Goal: Information Seeking & Learning: Learn about a topic

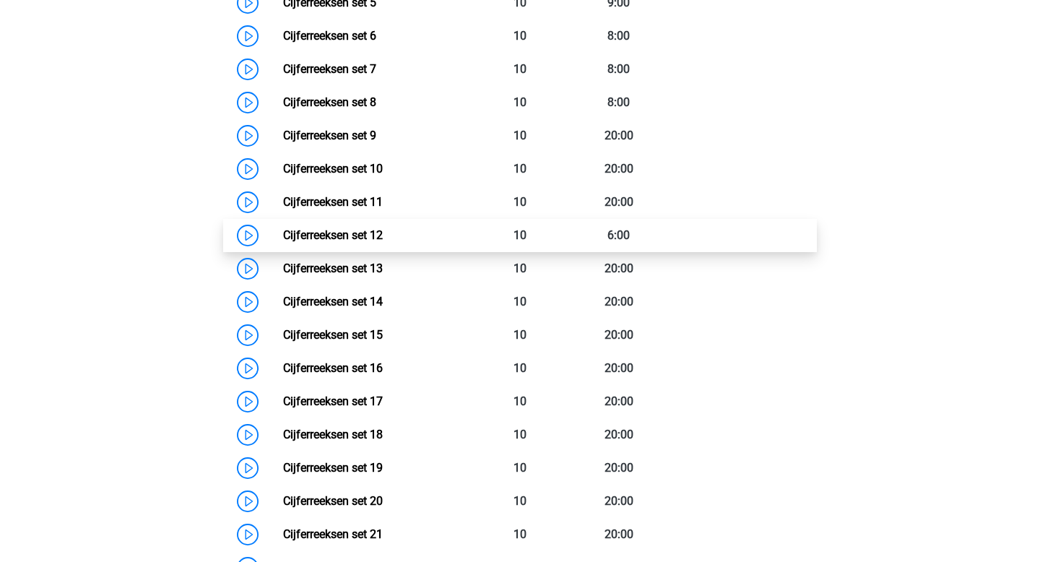
scroll to position [913, 0]
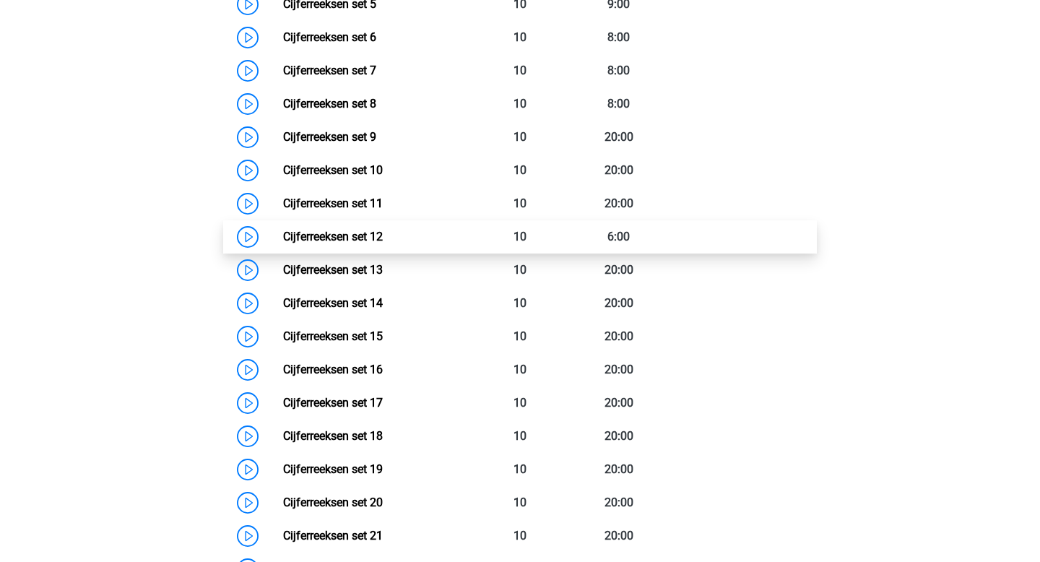
click at [283, 243] on link "Cijferreeksen set 12" at bounding box center [333, 237] width 100 height 14
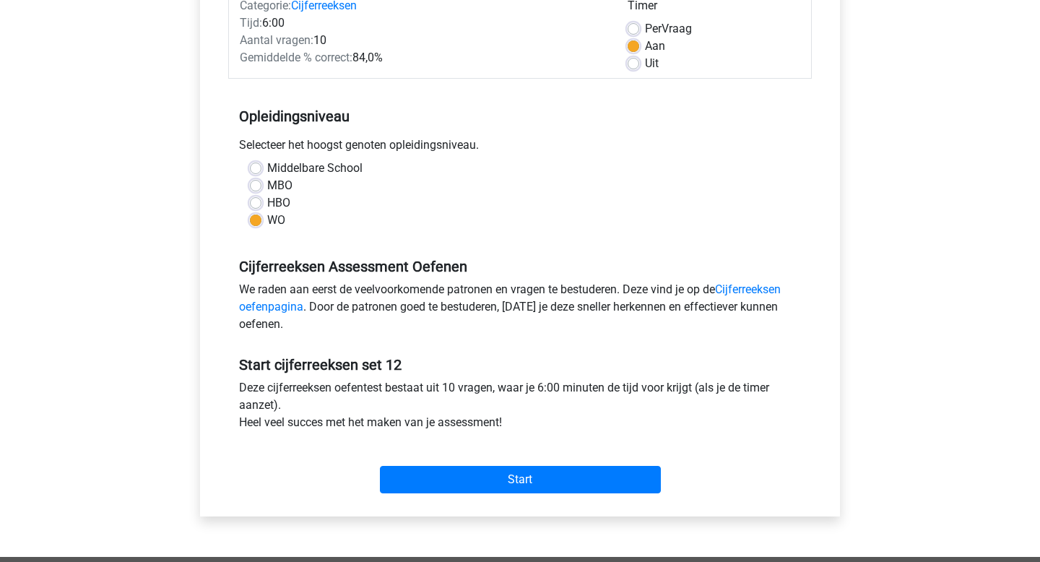
scroll to position [201, 0]
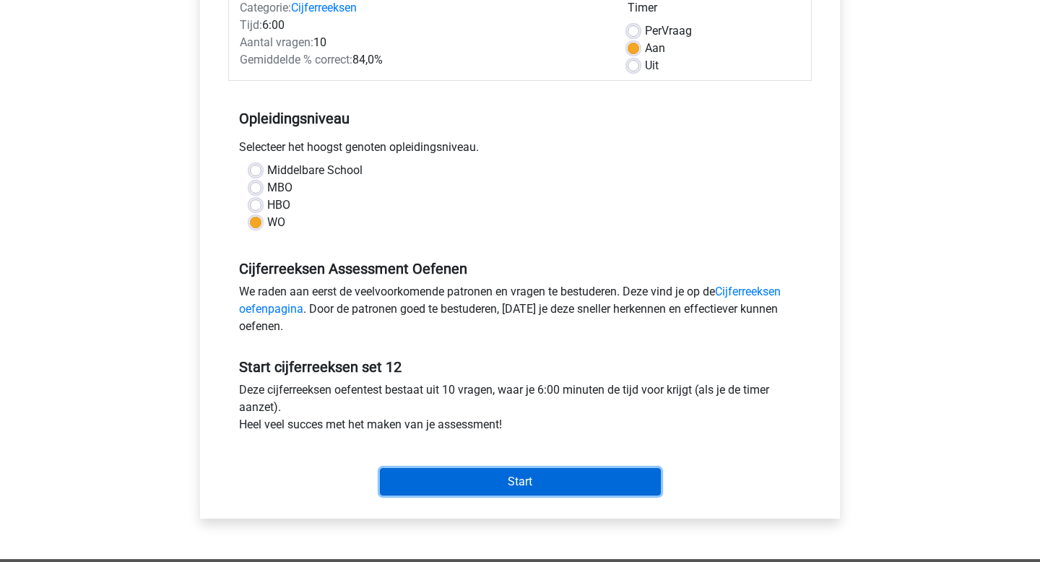
click at [404, 482] on input "Start" at bounding box center [520, 481] width 281 height 27
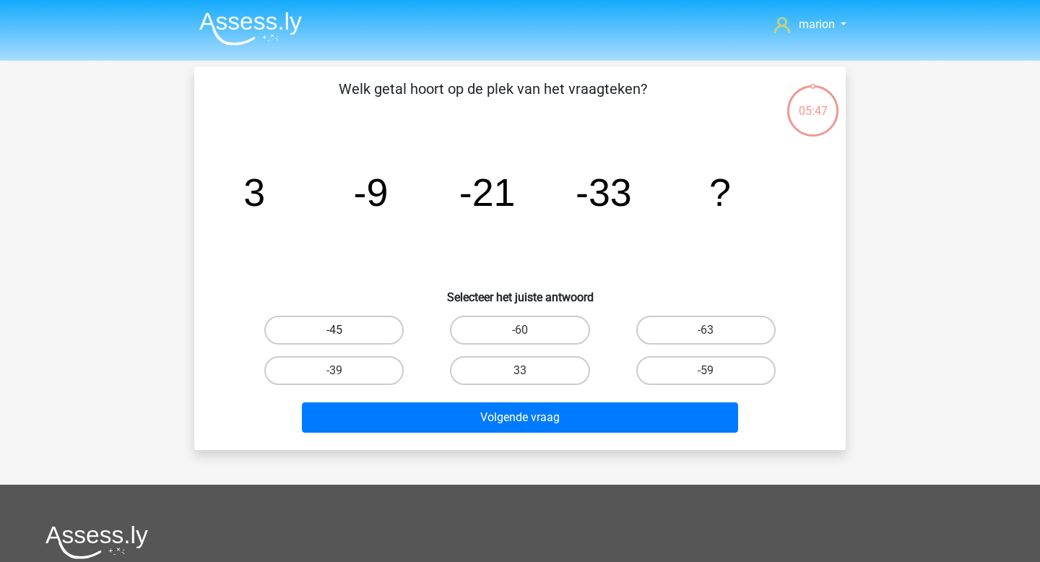
click at [372, 329] on label "-45" at bounding box center [333, 330] width 139 height 29
click at [344, 330] on input "-45" at bounding box center [338, 334] width 9 height 9
radio input "true"
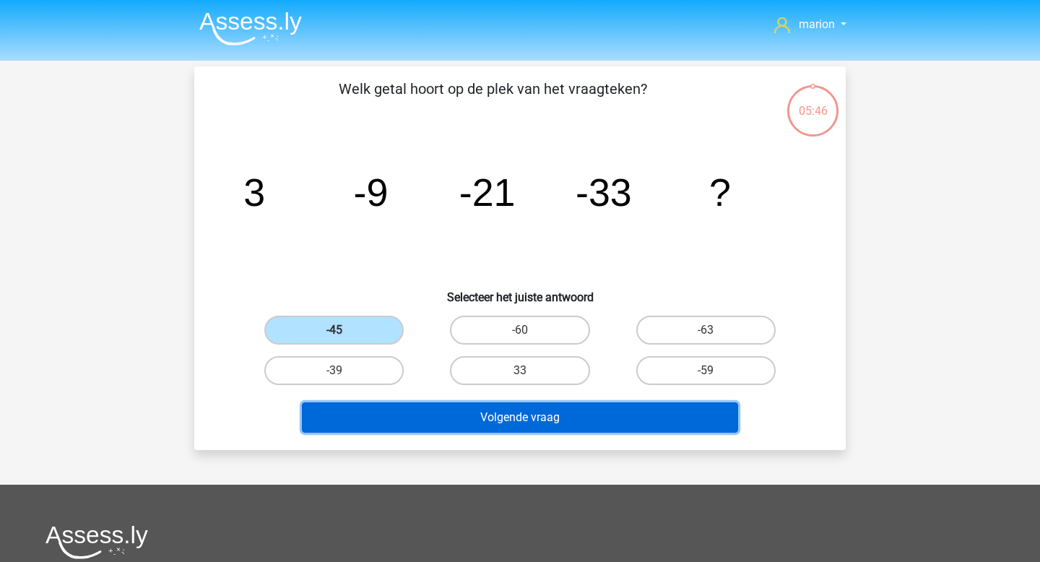
click at [414, 415] on button "Volgende vraag" at bounding box center [520, 417] width 437 height 30
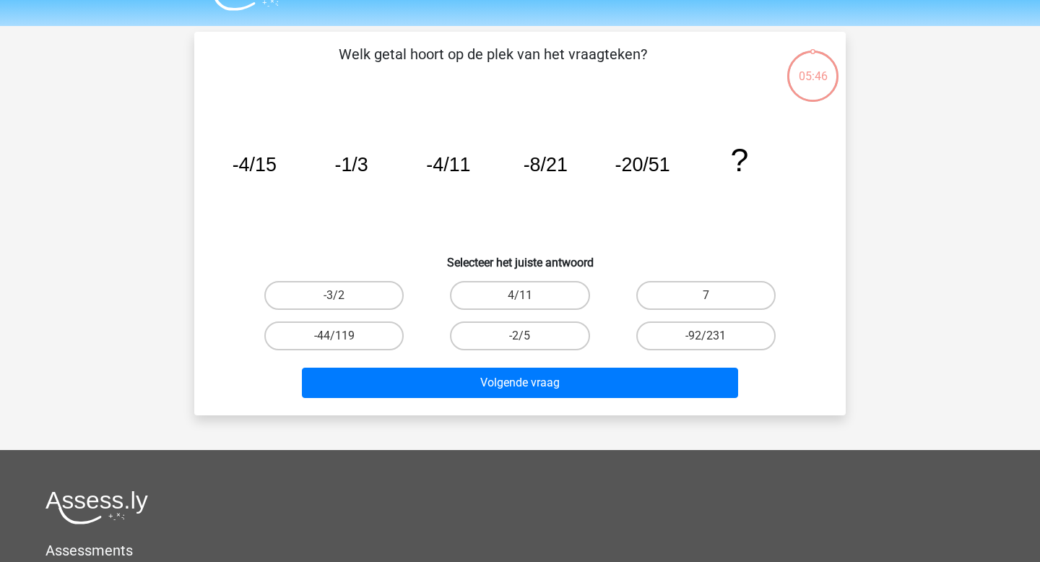
scroll to position [66, 0]
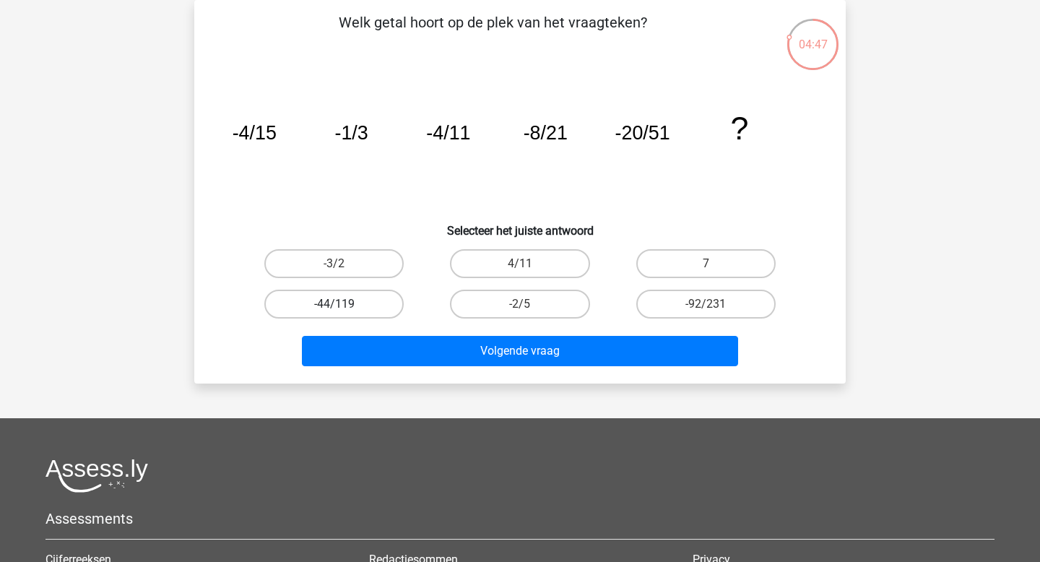
click at [396, 301] on label "-44/119" at bounding box center [333, 304] width 139 height 29
click at [344, 304] on input "-44/119" at bounding box center [338, 308] width 9 height 9
radio input "true"
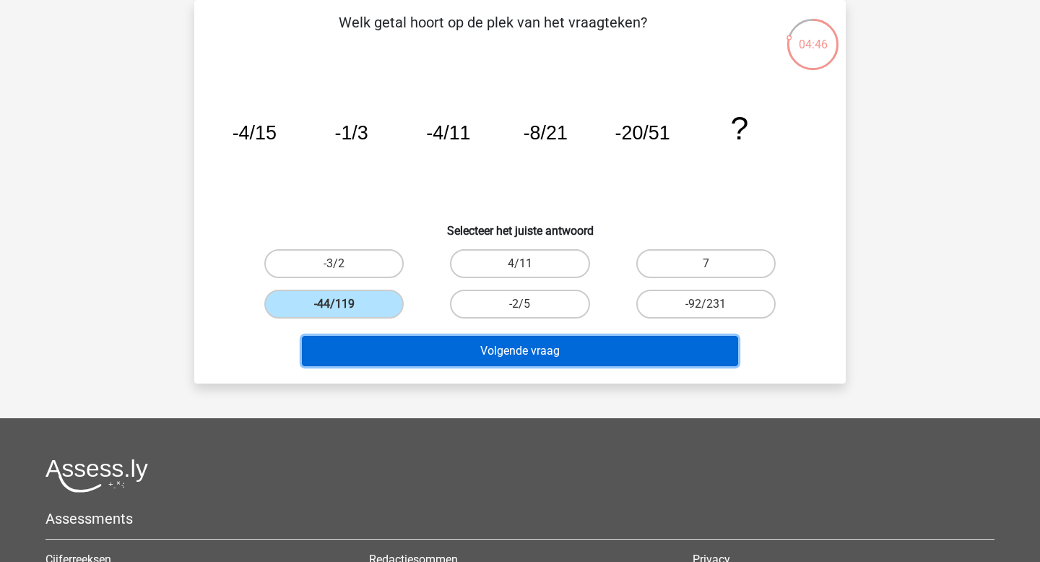
click at [414, 355] on button "Volgende vraag" at bounding box center [520, 351] width 437 height 30
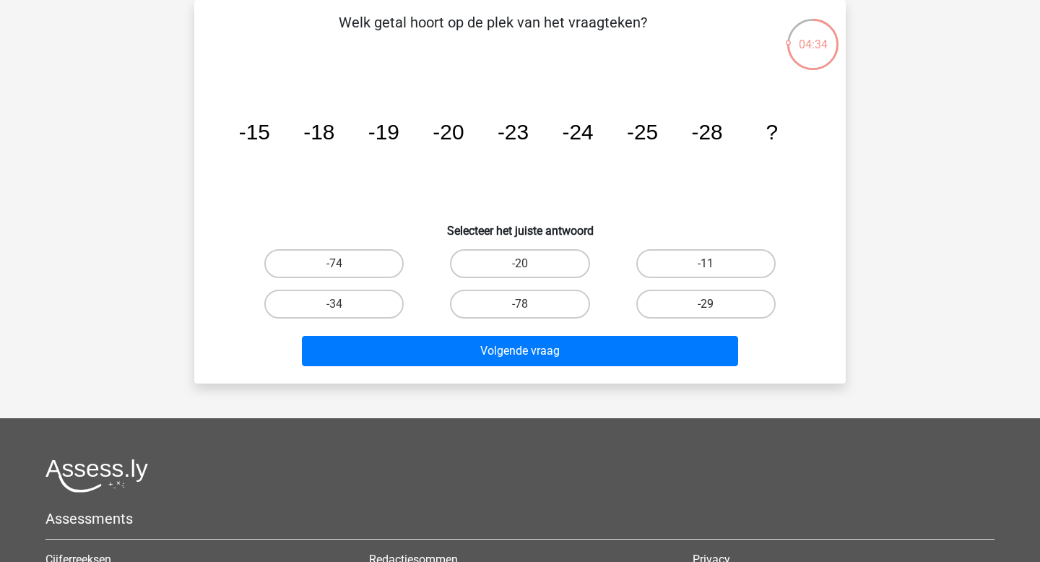
click at [679, 303] on label "-29" at bounding box center [705, 304] width 139 height 29
click at [705, 304] on input "-29" at bounding box center [709, 308] width 9 height 9
radio input "true"
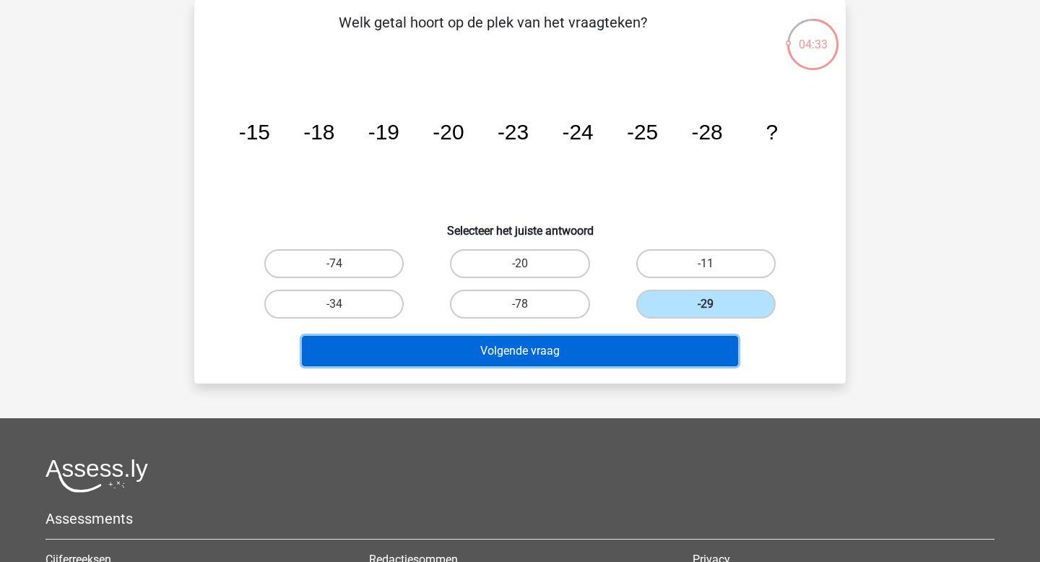
click at [670, 341] on button "Volgende vraag" at bounding box center [520, 351] width 437 height 30
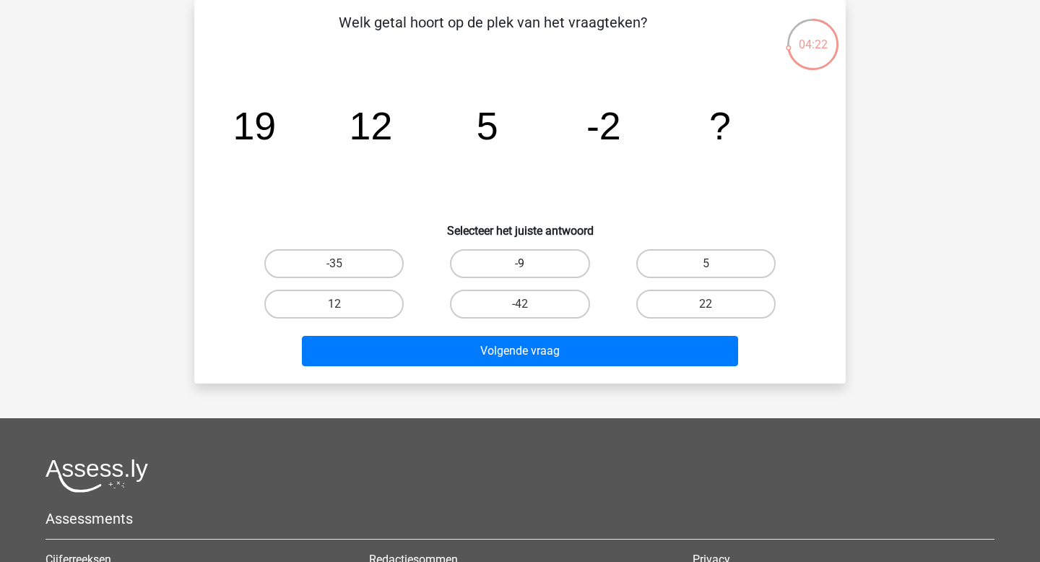
click at [533, 256] on label "-9" at bounding box center [519, 263] width 139 height 29
click at [529, 264] on input "-9" at bounding box center [524, 268] width 9 height 9
radio input "true"
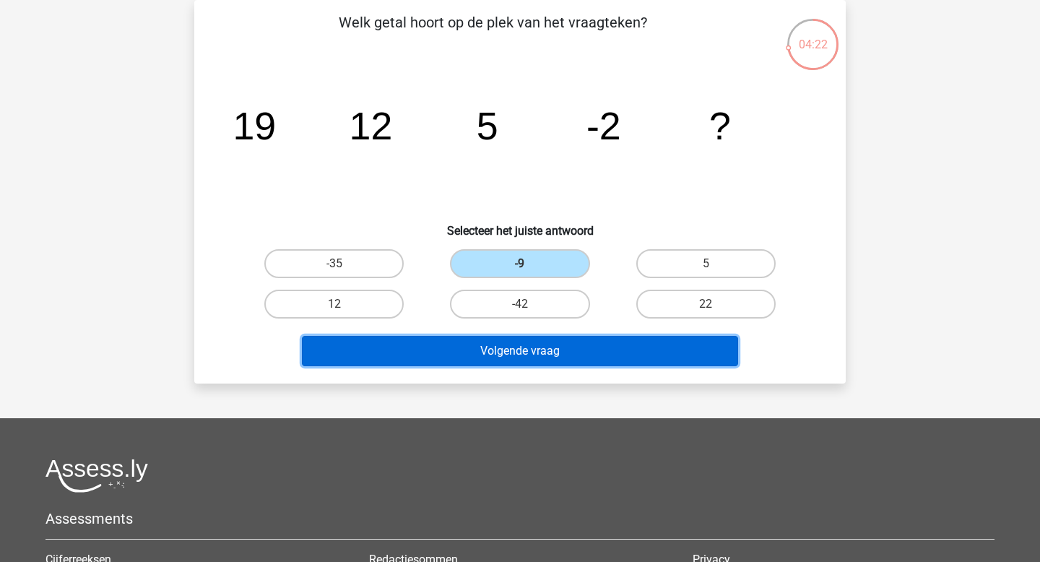
click at [536, 352] on button "Volgende vraag" at bounding box center [520, 351] width 437 height 30
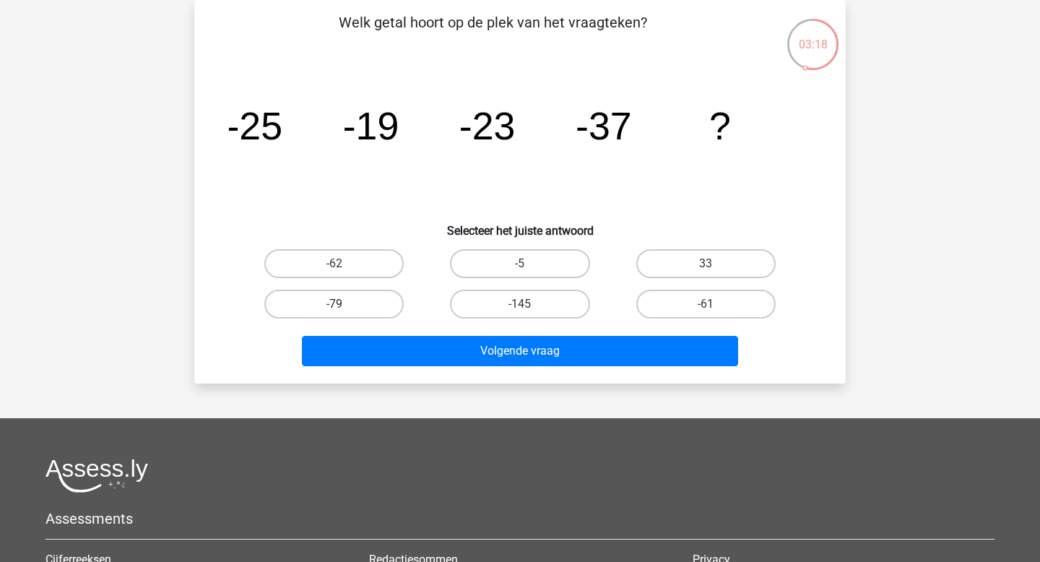
click at [354, 299] on label "-79" at bounding box center [333, 304] width 139 height 29
click at [344, 304] on input "-79" at bounding box center [338, 308] width 9 height 9
radio input "true"
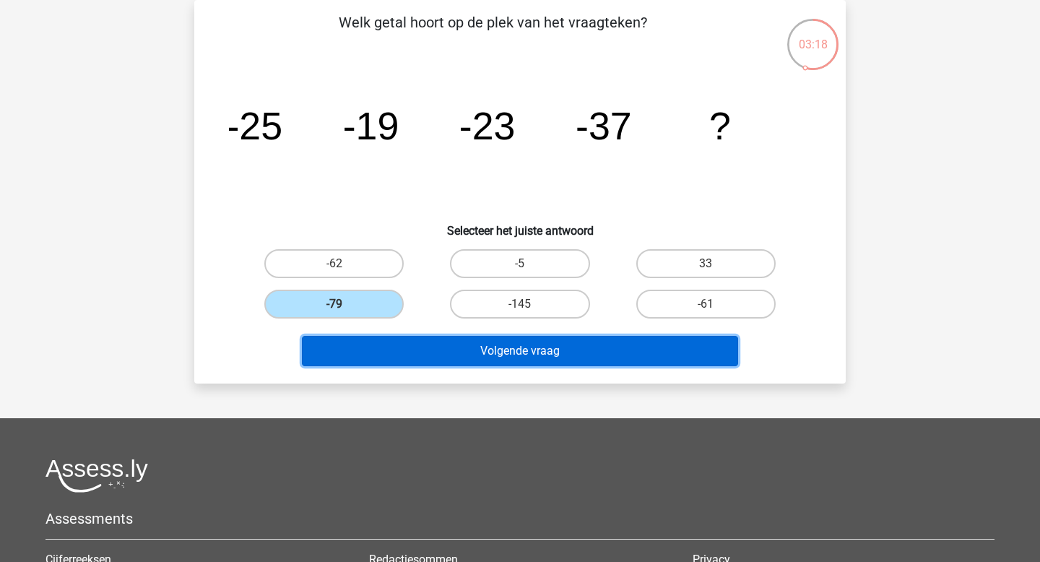
click at [399, 352] on button "Volgende vraag" at bounding box center [520, 351] width 437 height 30
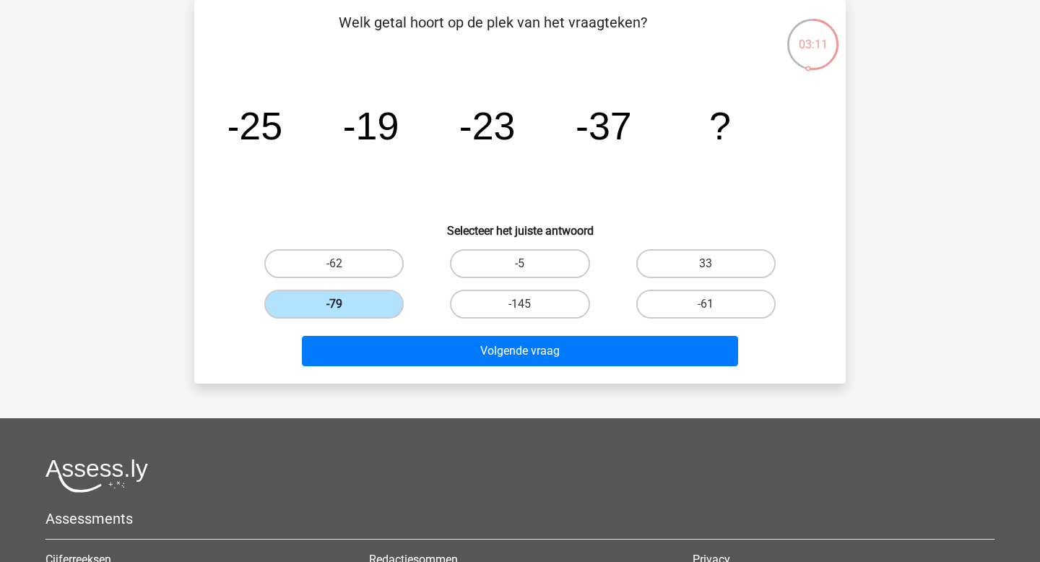
click at [377, 303] on label "-79" at bounding box center [333, 304] width 139 height 29
click at [344, 304] on input "-79" at bounding box center [338, 308] width 9 height 9
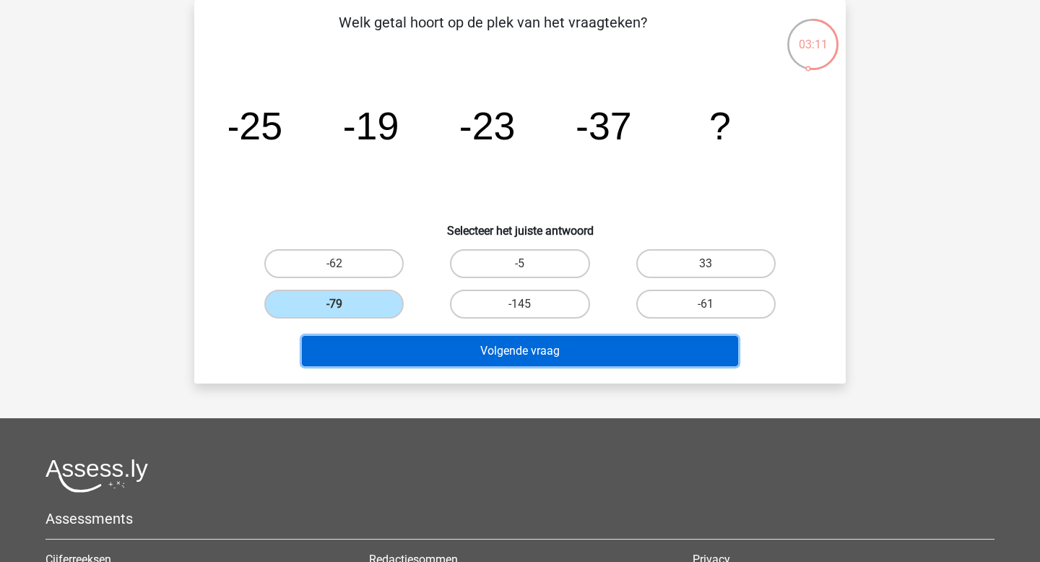
click at [376, 360] on button "Volgende vraag" at bounding box center [520, 351] width 437 height 30
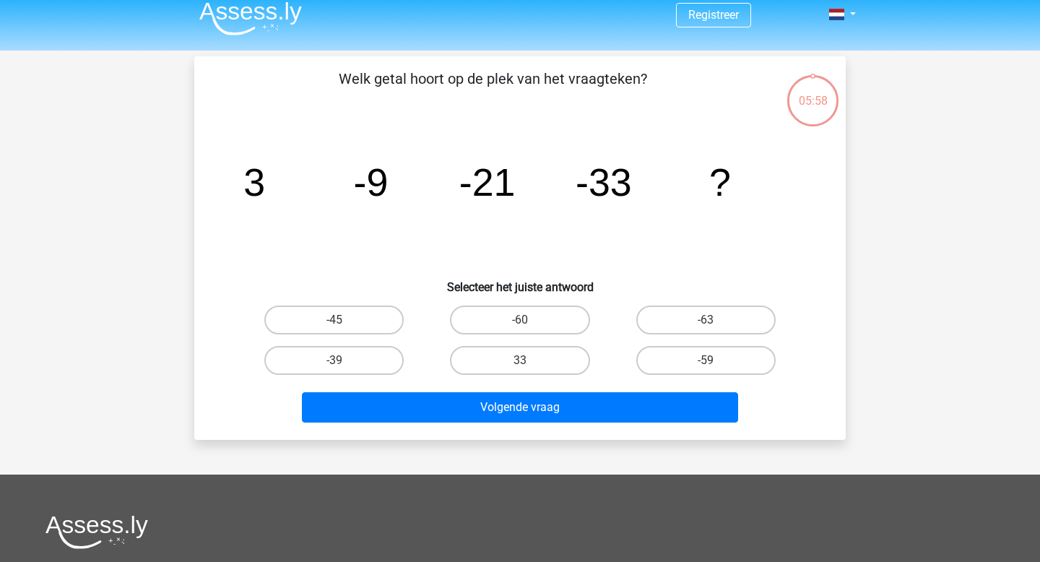
scroll to position [12, 0]
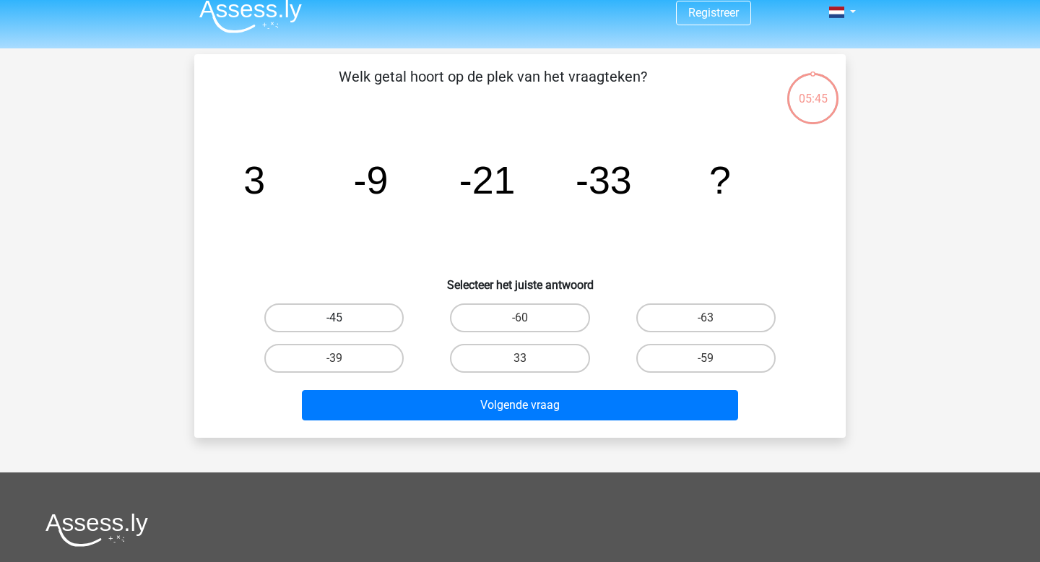
click at [386, 314] on label "-45" at bounding box center [333, 317] width 139 height 29
click at [344, 318] on input "-45" at bounding box center [338, 322] width 9 height 9
radio input "true"
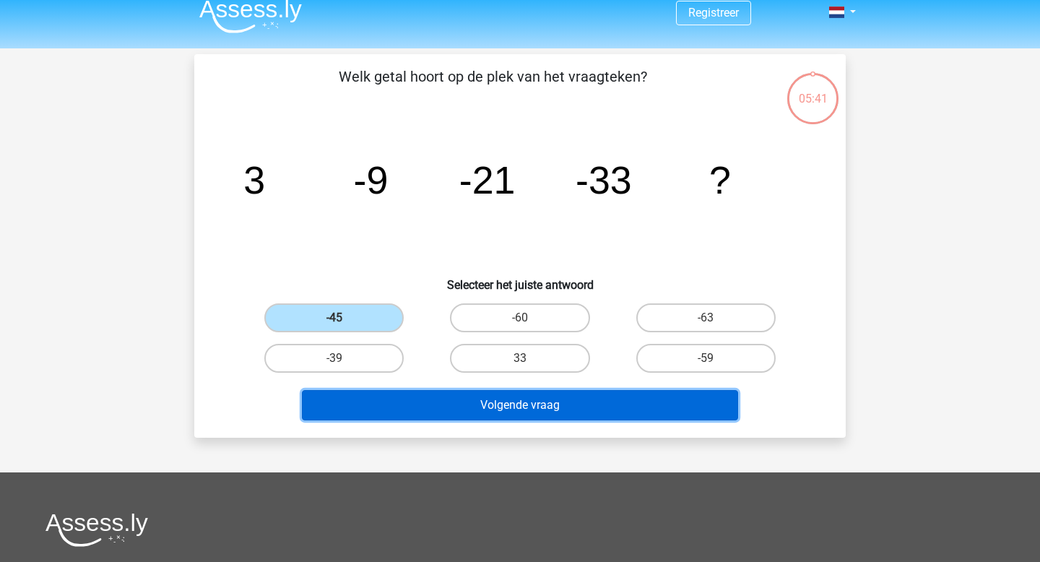
click at [446, 412] on button "Volgende vraag" at bounding box center [520, 405] width 437 height 30
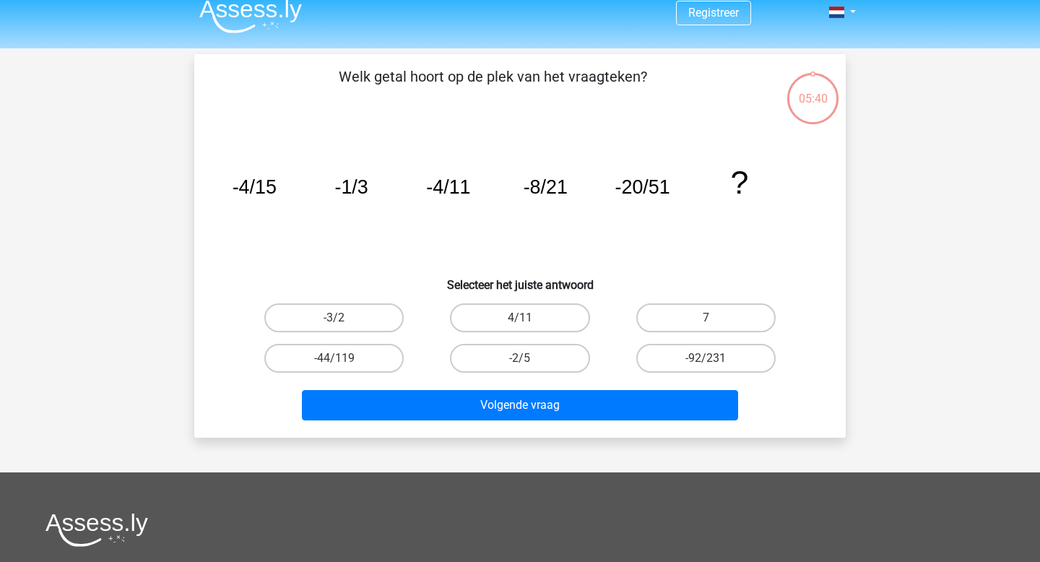
scroll to position [66, 0]
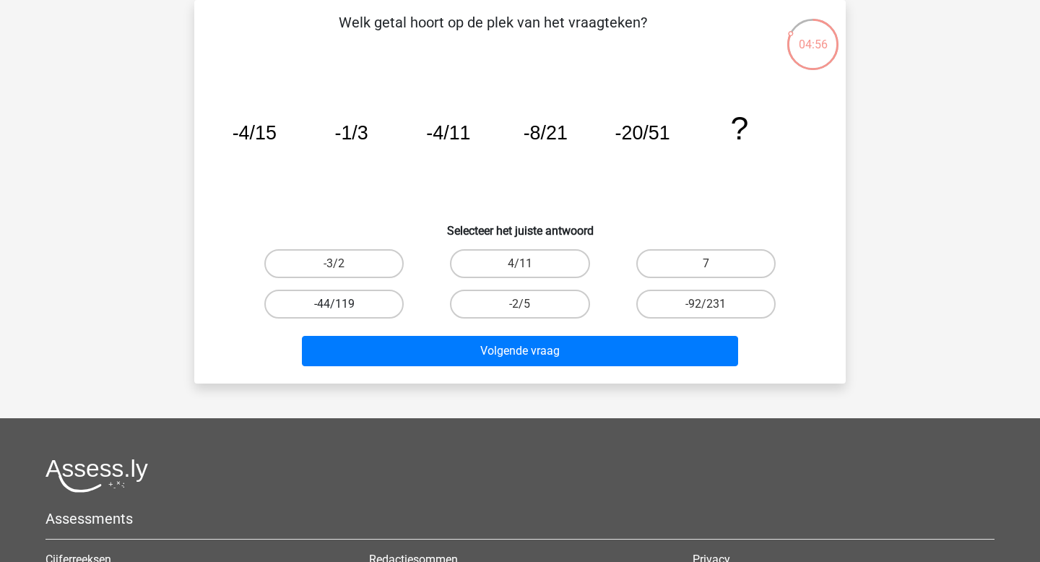
click at [357, 308] on label "-44/119" at bounding box center [333, 304] width 139 height 29
click at [344, 308] on input "-44/119" at bounding box center [338, 308] width 9 height 9
radio input "true"
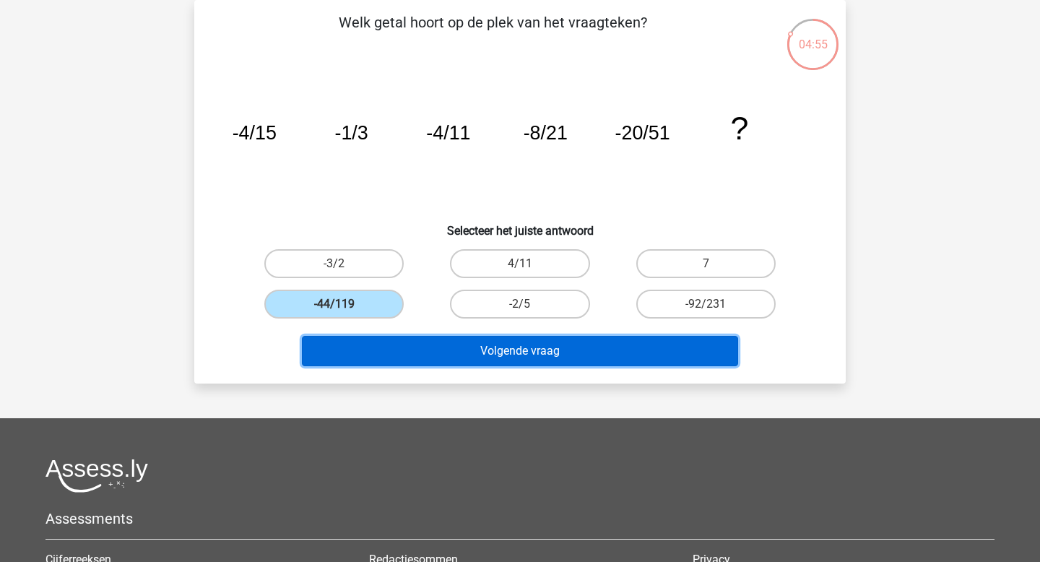
click at [434, 360] on button "Volgende vraag" at bounding box center [520, 351] width 437 height 30
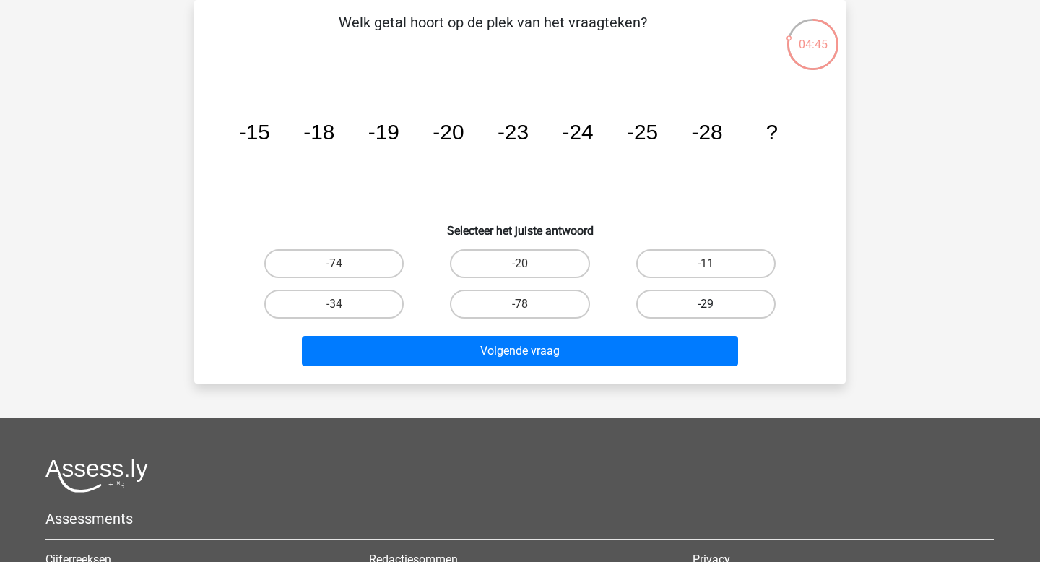
click at [693, 300] on label "-29" at bounding box center [705, 304] width 139 height 29
click at [705, 304] on input "-29" at bounding box center [709, 308] width 9 height 9
radio input "true"
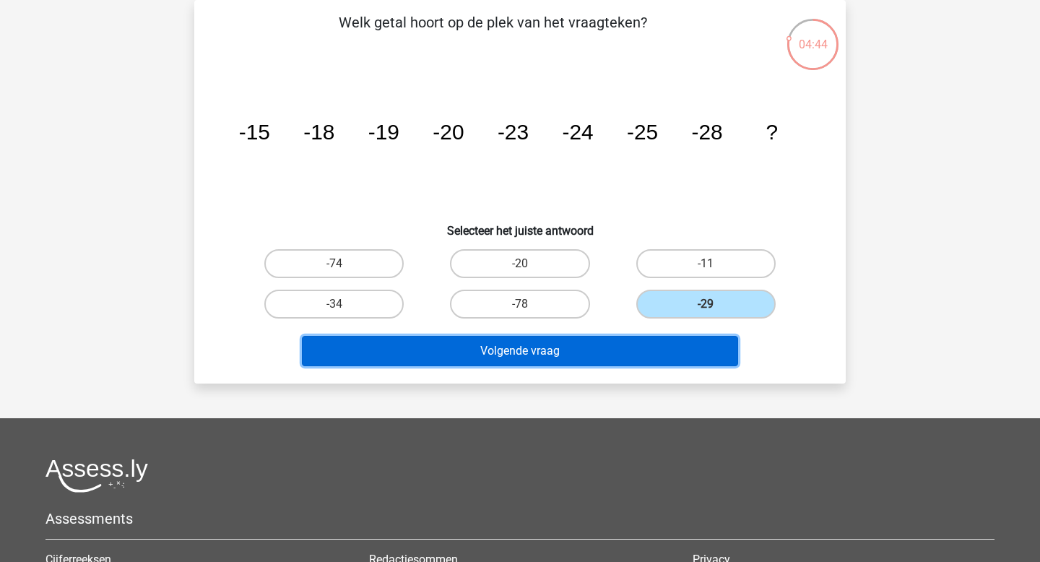
click at [658, 358] on button "Volgende vraag" at bounding box center [520, 351] width 437 height 30
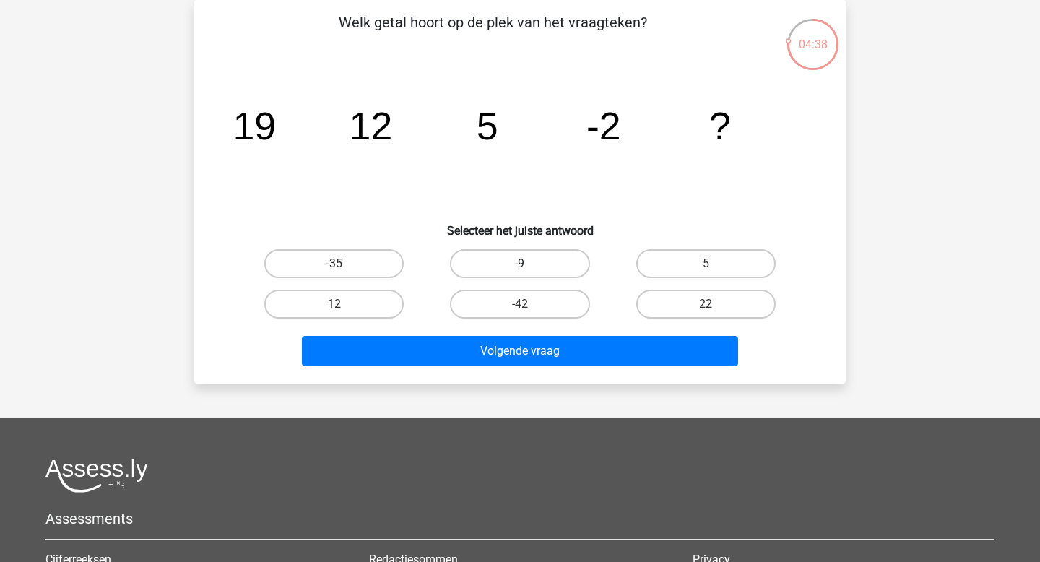
click at [551, 268] on label "-9" at bounding box center [519, 263] width 139 height 29
click at [529, 268] on input "-9" at bounding box center [524, 268] width 9 height 9
radio input "true"
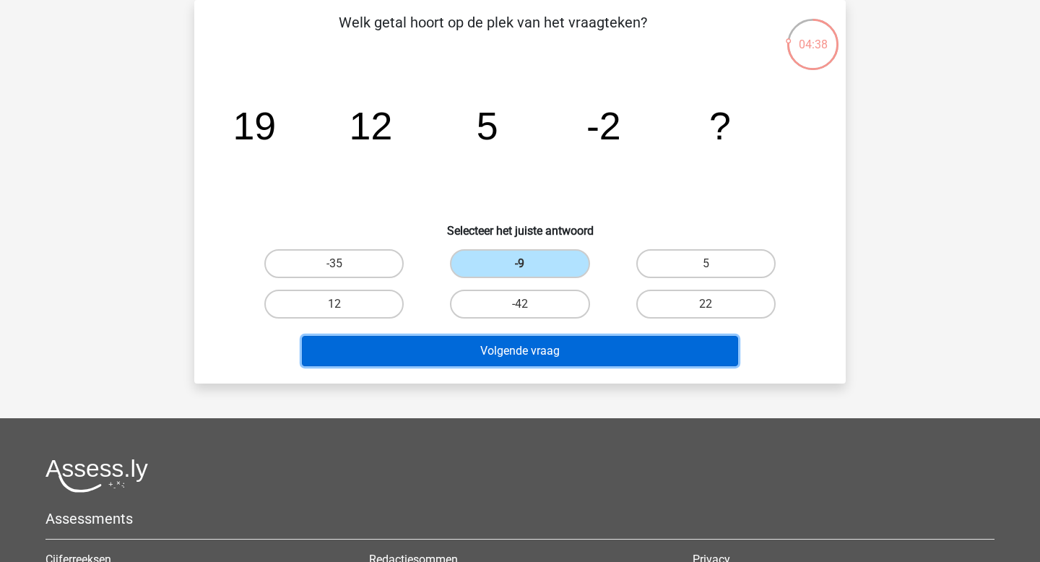
click at [552, 362] on button "Volgende vraag" at bounding box center [520, 351] width 437 height 30
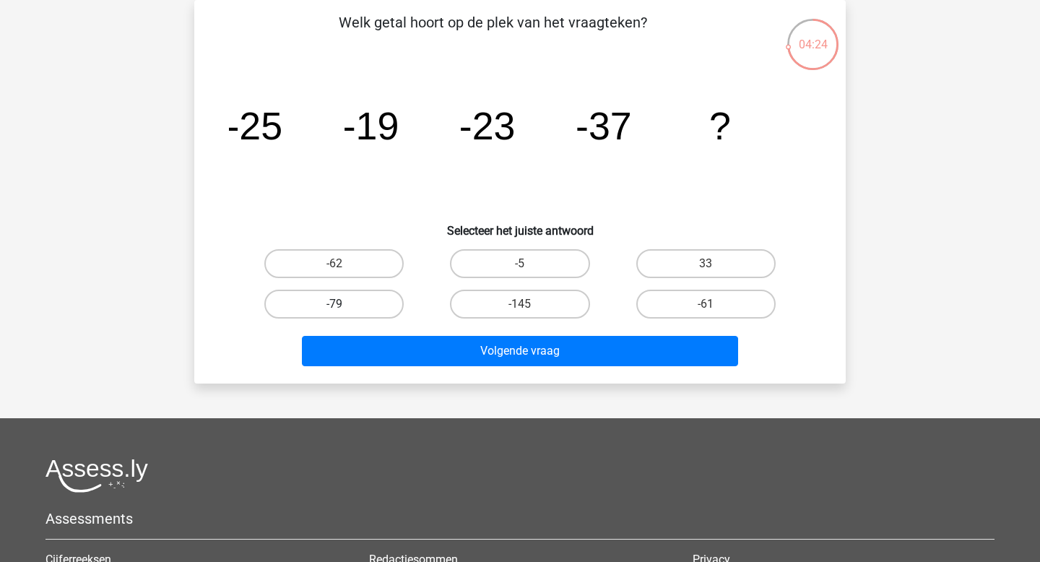
click at [332, 299] on label "-79" at bounding box center [333, 304] width 139 height 29
click at [334, 304] on input "-79" at bounding box center [338, 308] width 9 height 9
radio input "true"
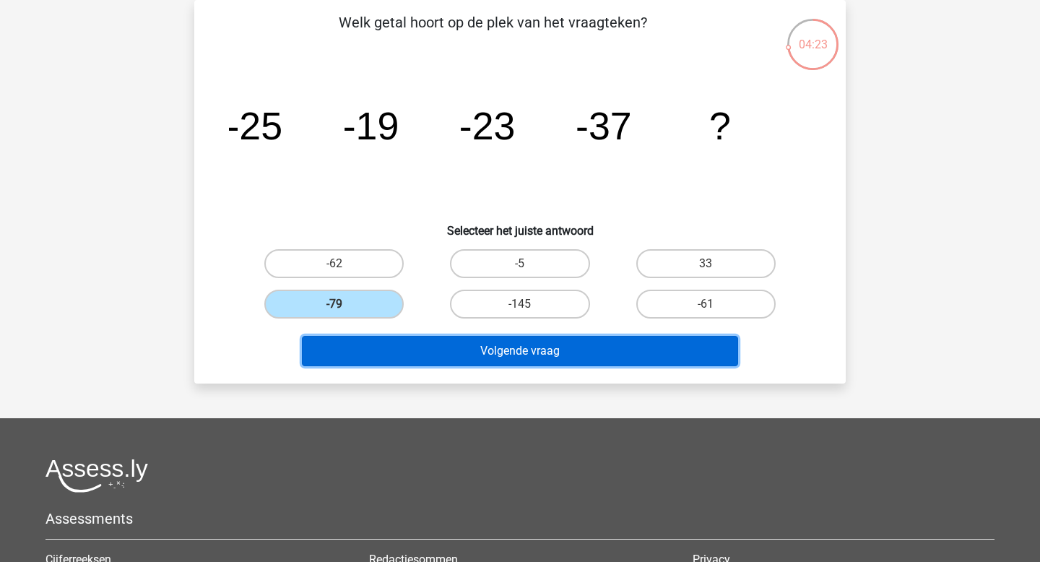
click at [444, 339] on button "Volgende vraag" at bounding box center [520, 351] width 437 height 30
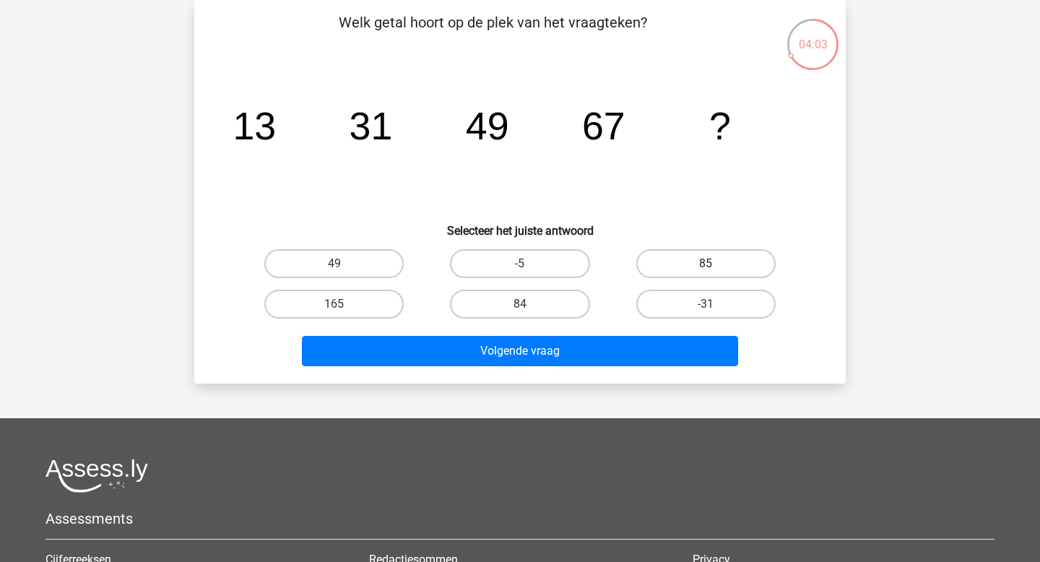
click at [715, 272] on label "85" at bounding box center [705, 263] width 139 height 29
click at [715, 272] on input "85" at bounding box center [709, 268] width 9 height 9
radio input "true"
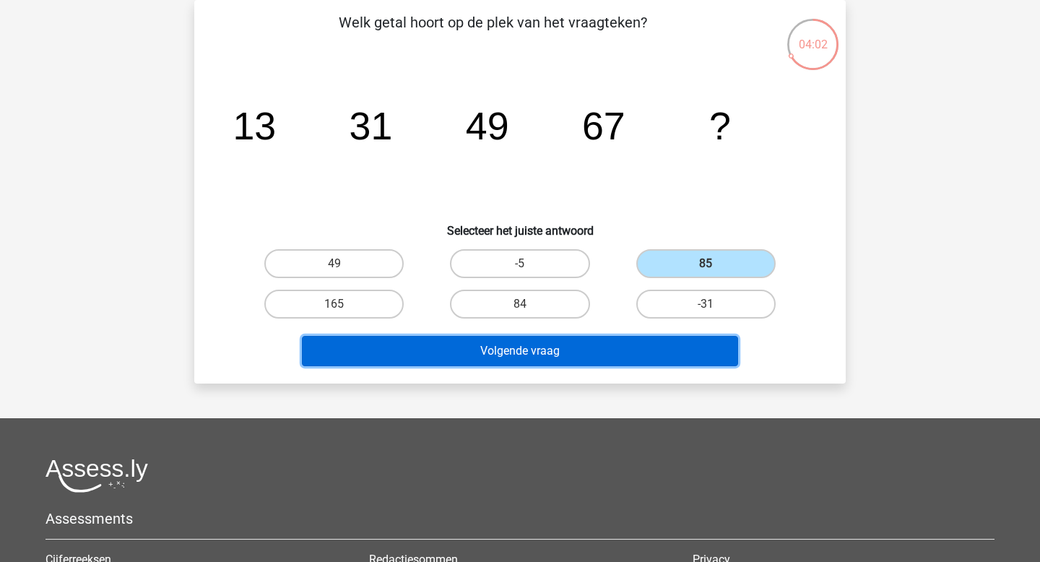
click at [679, 351] on button "Volgende vraag" at bounding box center [520, 351] width 437 height 30
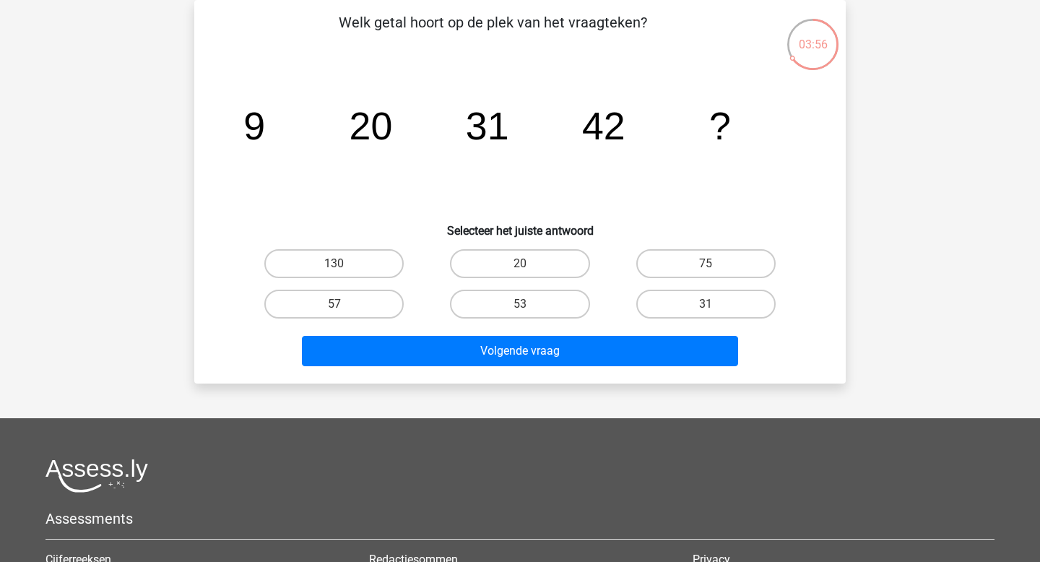
click at [524, 304] on input "53" at bounding box center [524, 308] width 9 height 9
radio input "true"
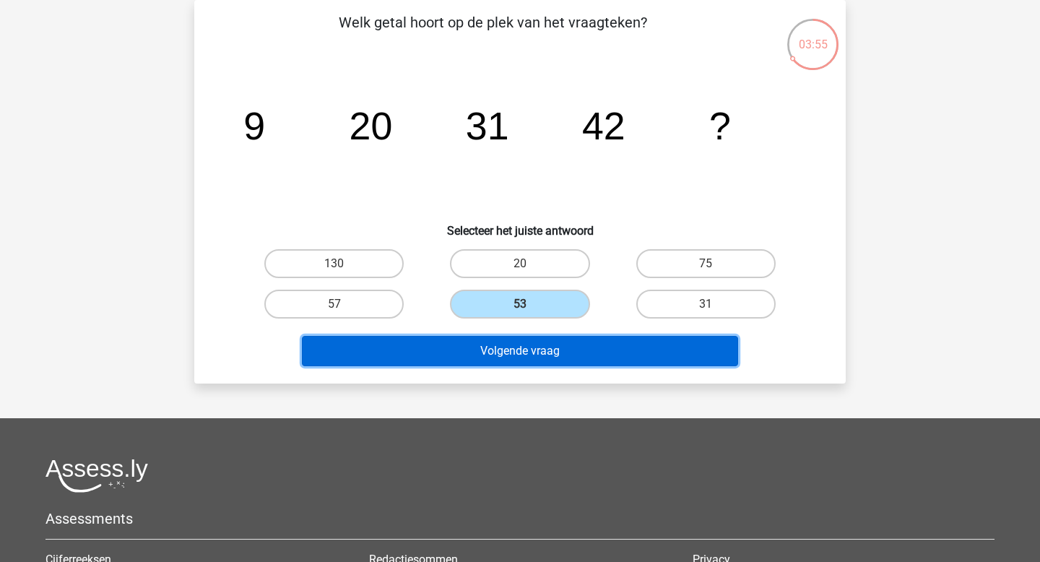
click at [526, 351] on button "Volgende vraag" at bounding box center [520, 351] width 437 height 30
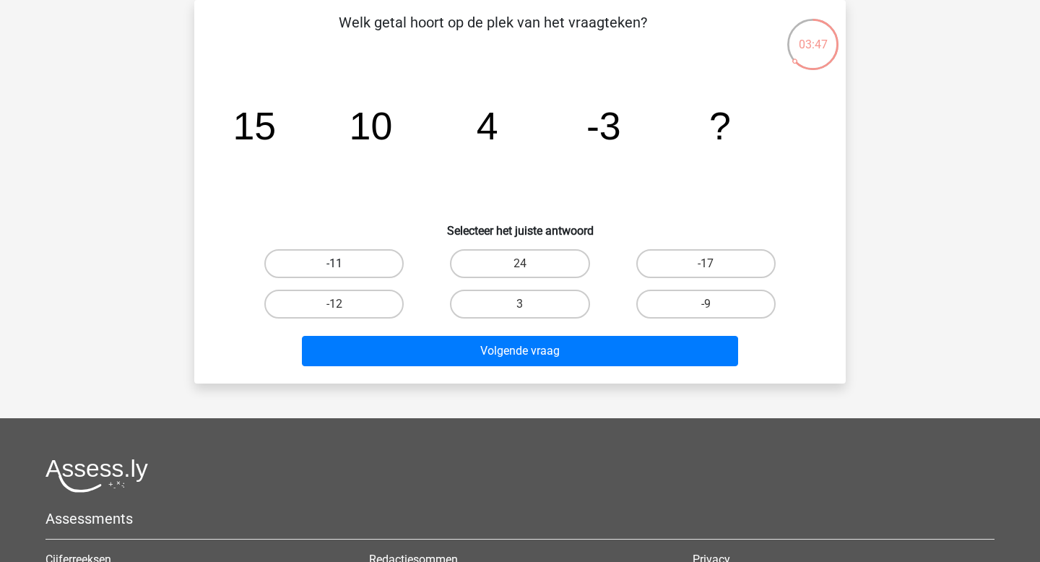
click at [359, 270] on label "-11" at bounding box center [333, 263] width 139 height 29
click at [344, 270] on input "-11" at bounding box center [338, 268] width 9 height 9
radio input "true"
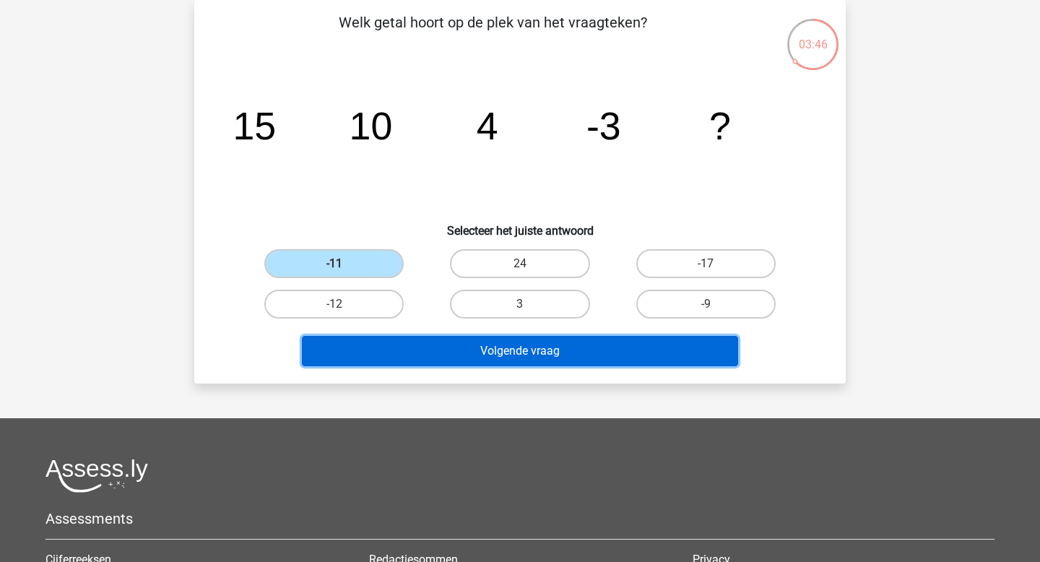
click at [388, 362] on button "Volgende vraag" at bounding box center [520, 351] width 437 height 30
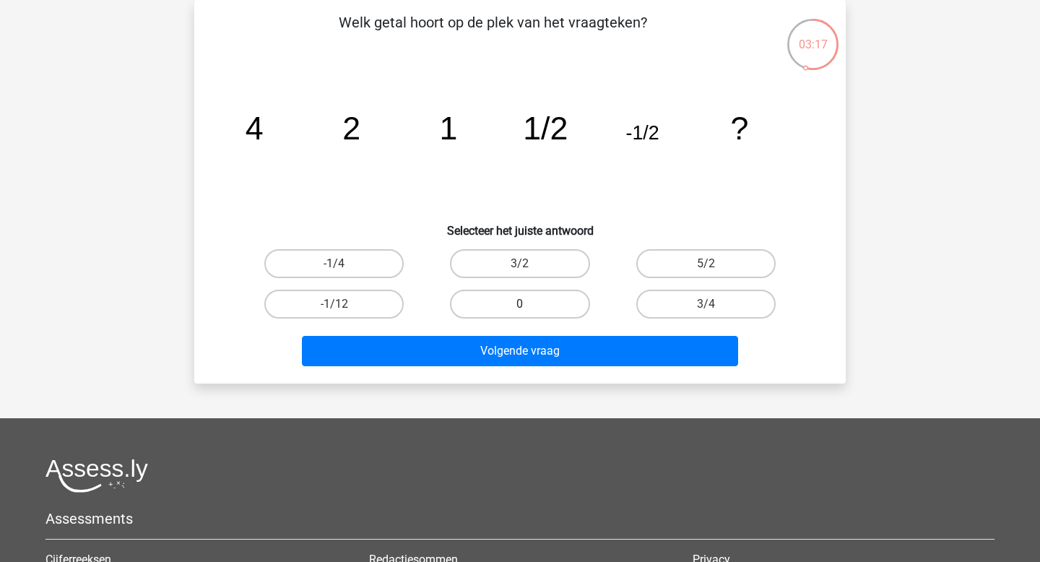
click at [541, 304] on label "0" at bounding box center [519, 304] width 139 height 29
click at [529, 304] on input "0" at bounding box center [524, 308] width 9 height 9
radio input "true"
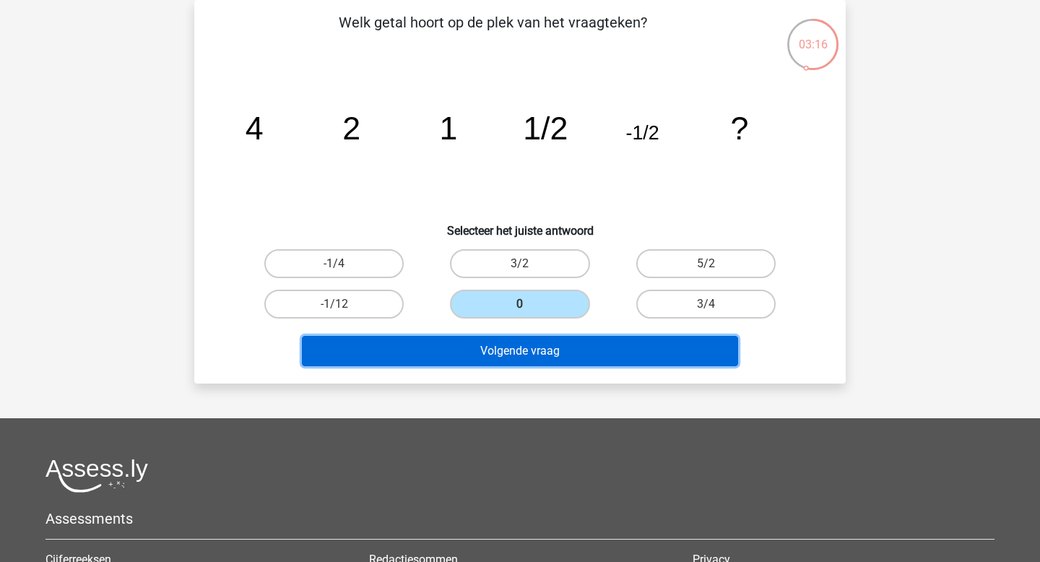
click at [544, 349] on button "Volgende vraag" at bounding box center [520, 351] width 437 height 30
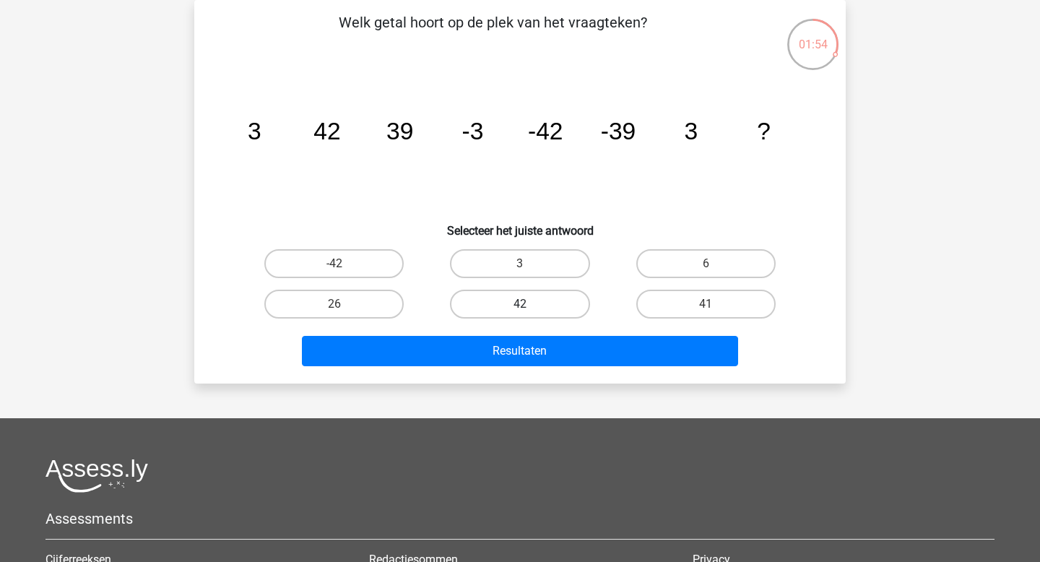
click at [501, 300] on label "42" at bounding box center [519, 304] width 139 height 29
click at [520, 304] on input "42" at bounding box center [524, 308] width 9 height 9
radio input "true"
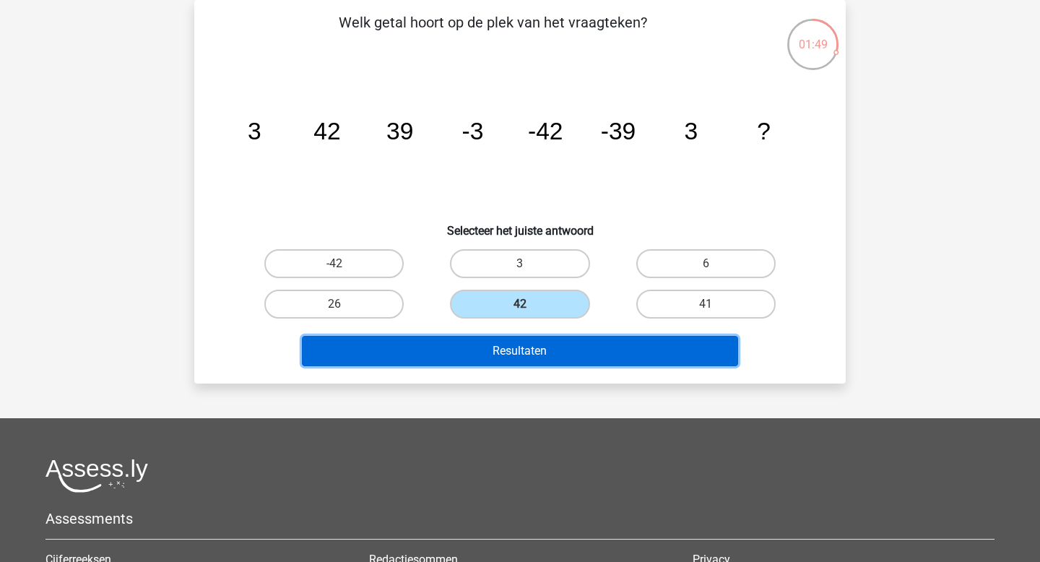
click at [499, 355] on button "Resultaten" at bounding box center [520, 351] width 437 height 30
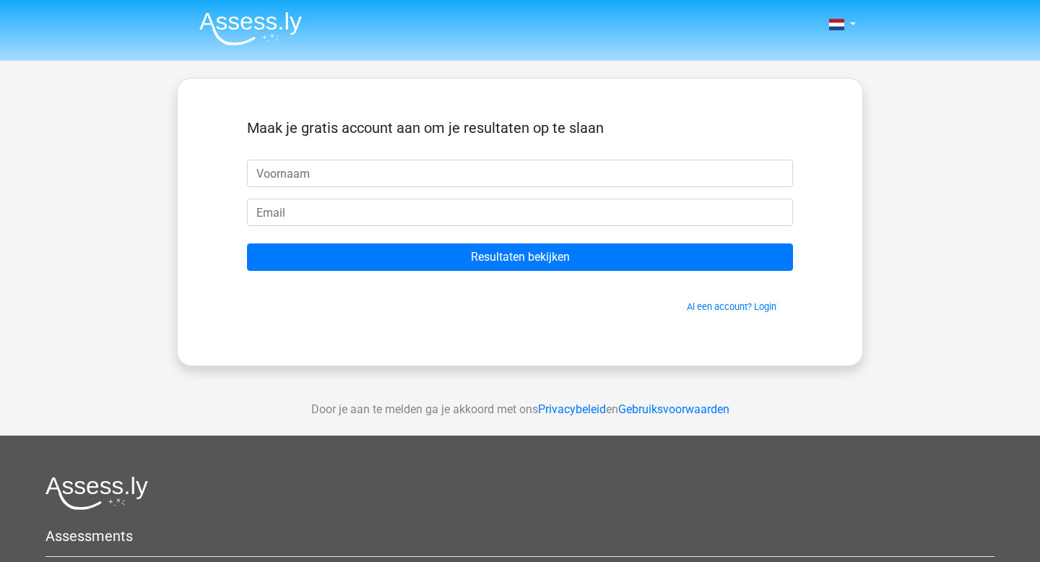
click at [503, 165] on input "text" at bounding box center [520, 173] width 546 height 27
click at [758, 307] on link "Al een account? Login" at bounding box center [732, 306] width 90 height 11
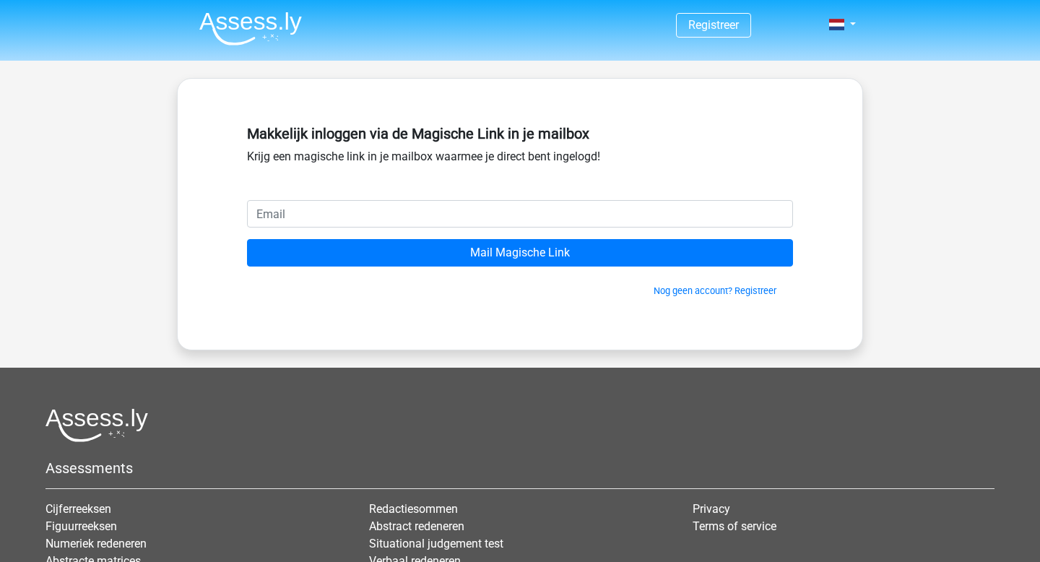
click at [592, 221] on input "email" at bounding box center [520, 213] width 546 height 27
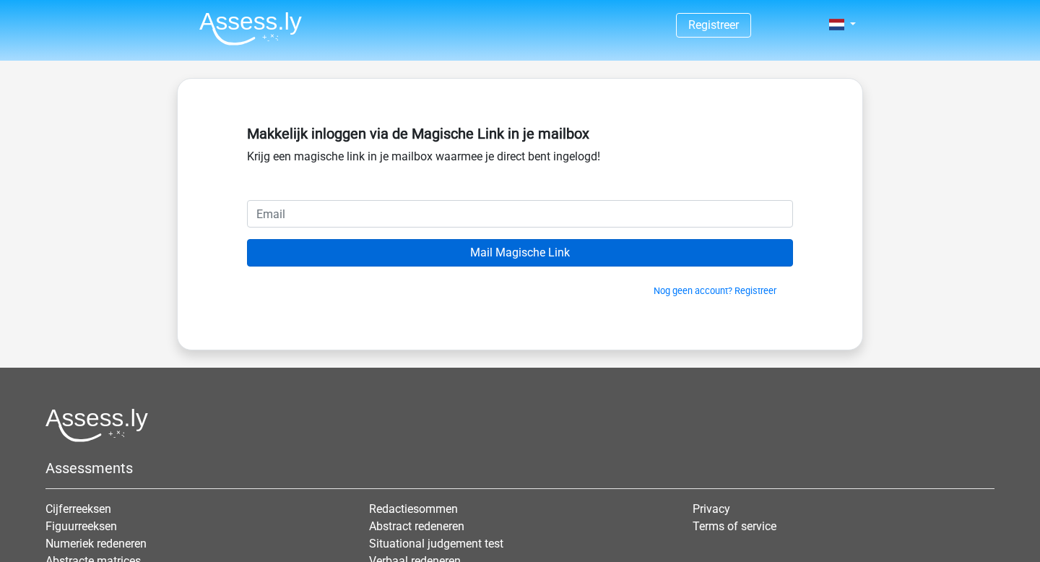
type input "[EMAIL_ADDRESS][DOMAIN_NAME]"
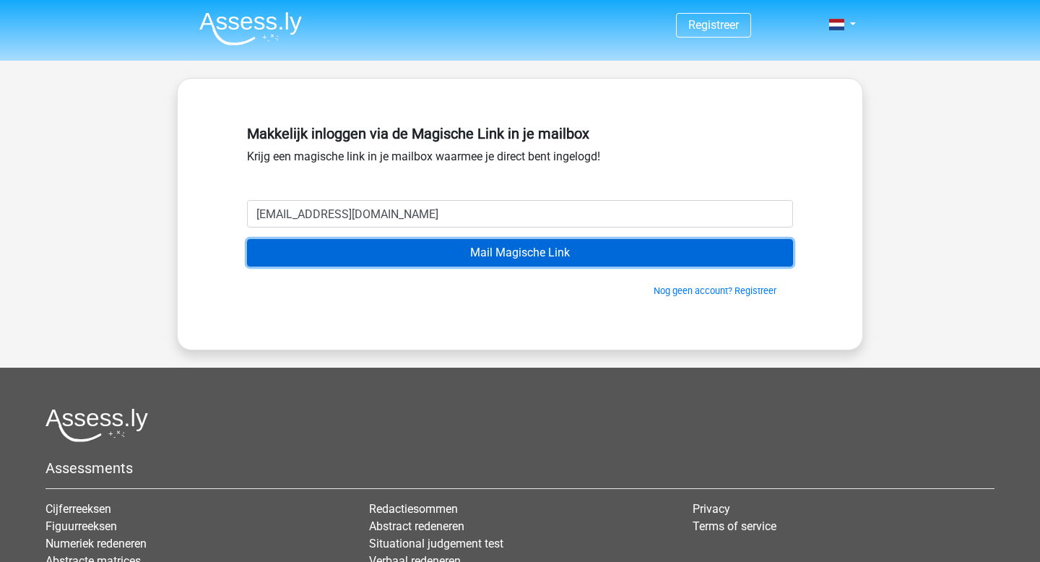
click at [462, 255] on input "Mail Magische Link" at bounding box center [520, 252] width 546 height 27
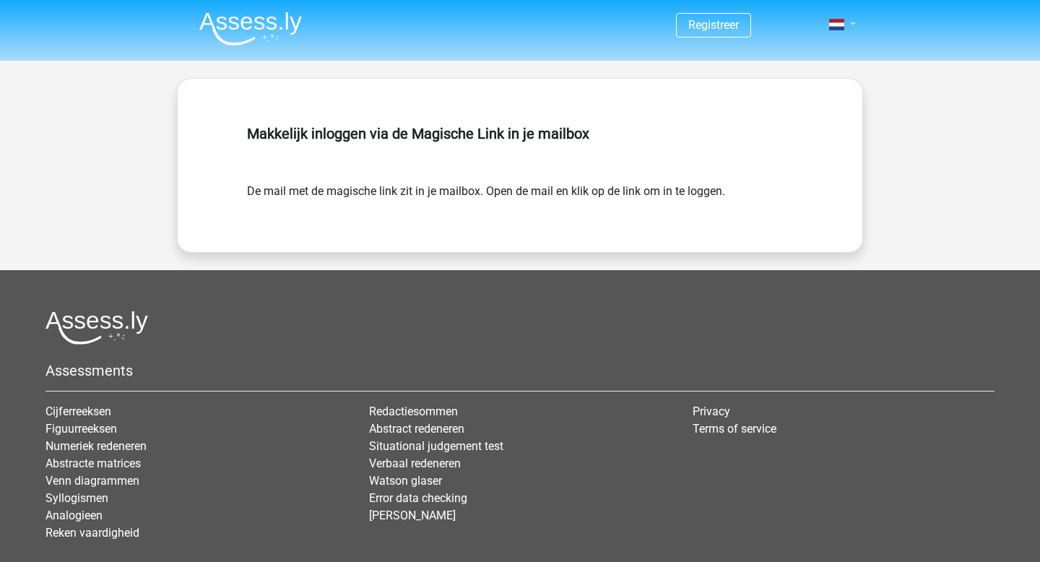
click at [843, 24] on span at bounding box center [836, 25] width 15 height 12
click at [795, 64] on link "Login" at bounding box center [800, 57] width 100 height 23
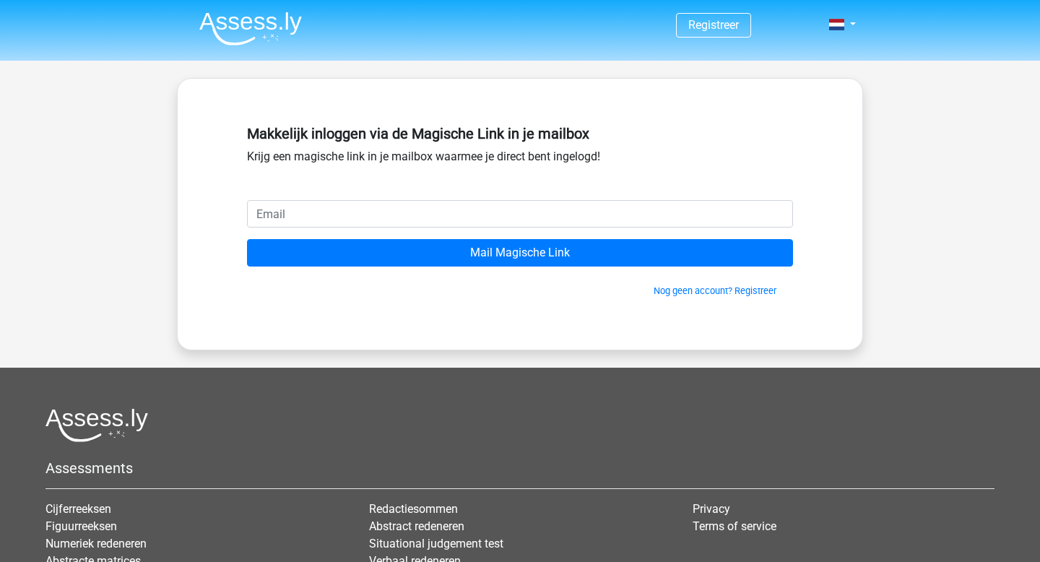
click at [541, 177] on div "Makkelijk inloggen via de Magische Link in je mailbox Krijg een magische link i…" at bounding box center [520, 159] width 546 height 81
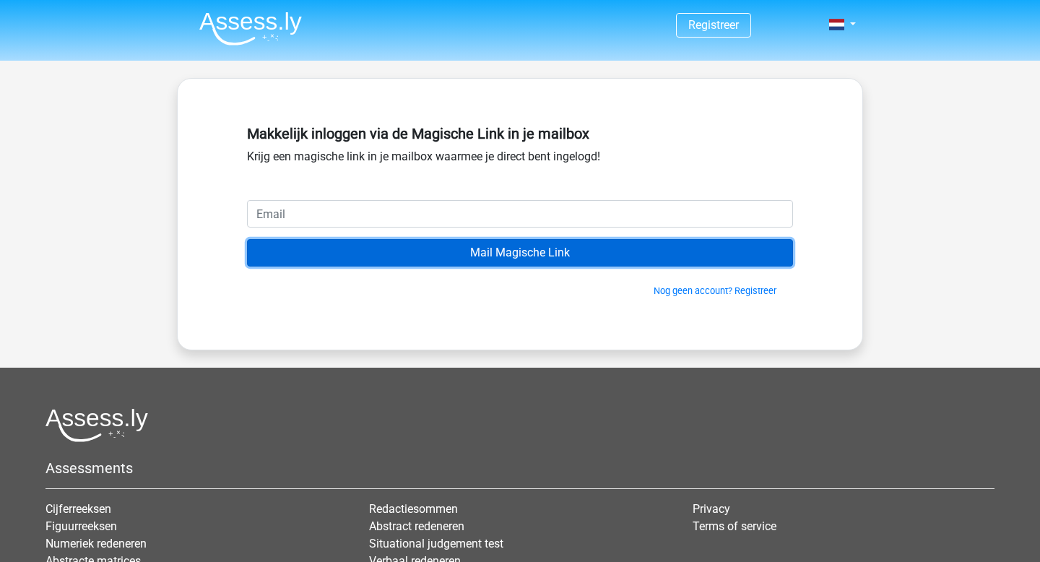
click at [523, 255] on input "Mail Magische Link" at bounding box center [520, 252] width 546 height 27
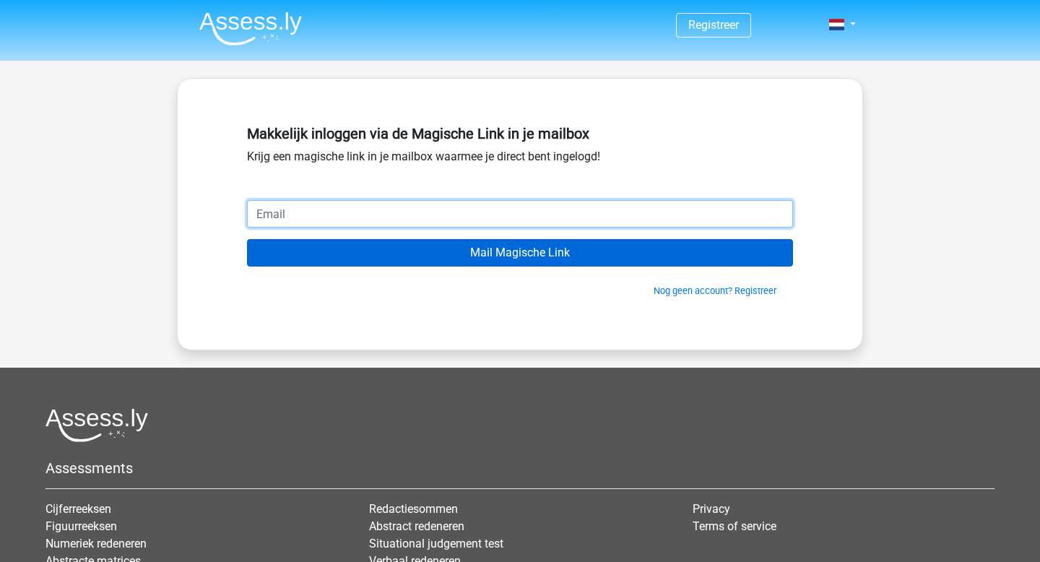
type input "limaitan@hotmail.com"
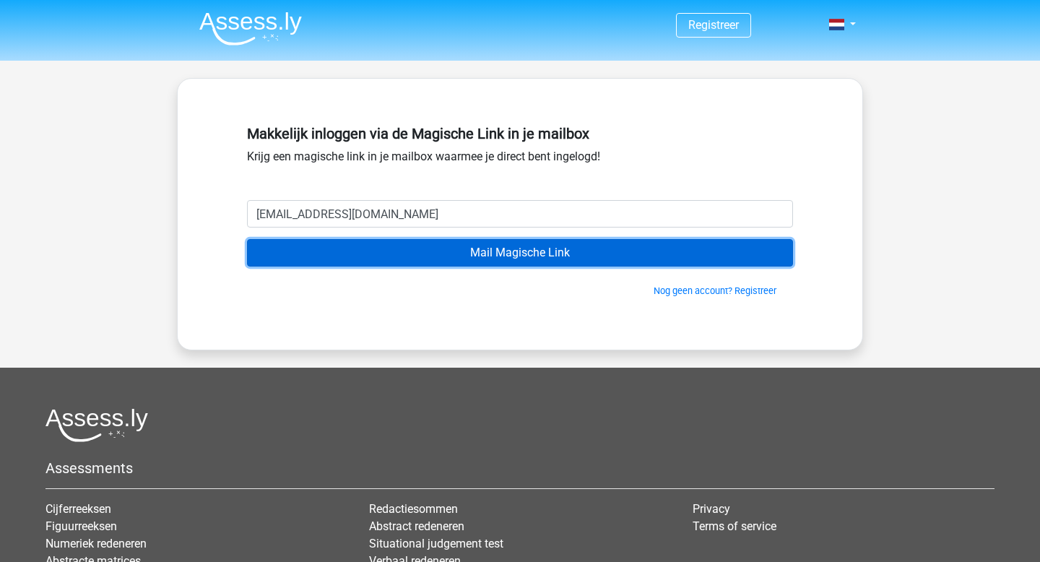
click at [494, 261] on input "Mail Magische Link" at bounding box center [520, 252] width 546 height 27
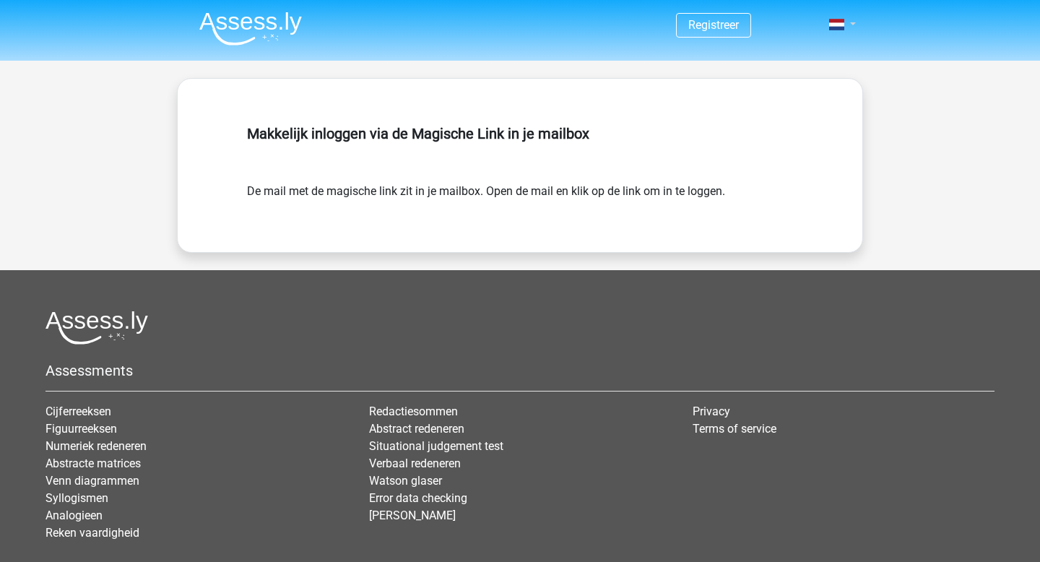
click at [838, 27] on span at bounding box center [836, 25] width 15 height 12
click at [775, 61] on link "Login" at bounding box center [800, 57] width 100 height 23
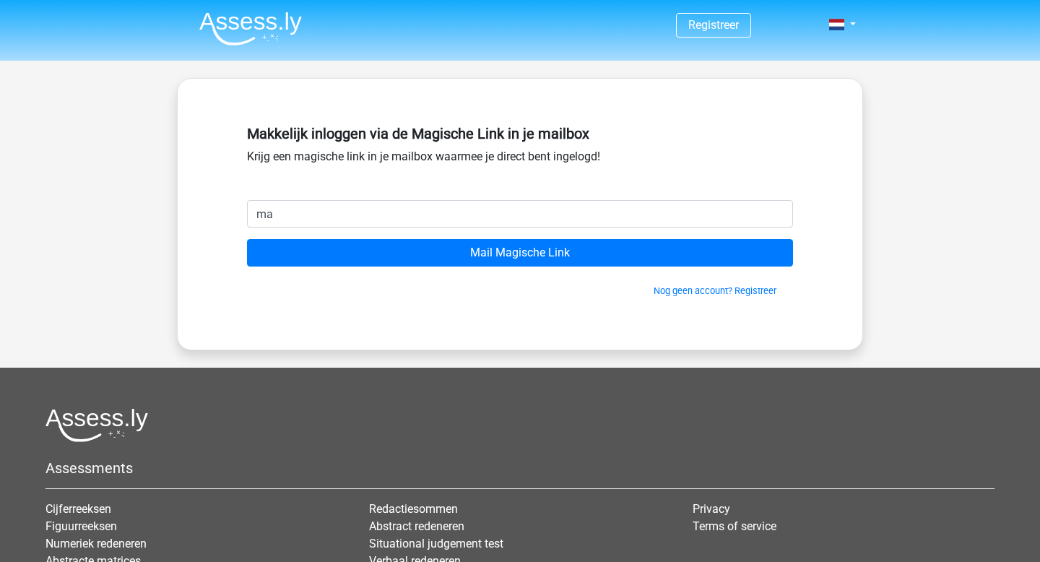
type input "[EMAIL_ADDRESS][DOMAIN_NAME]"
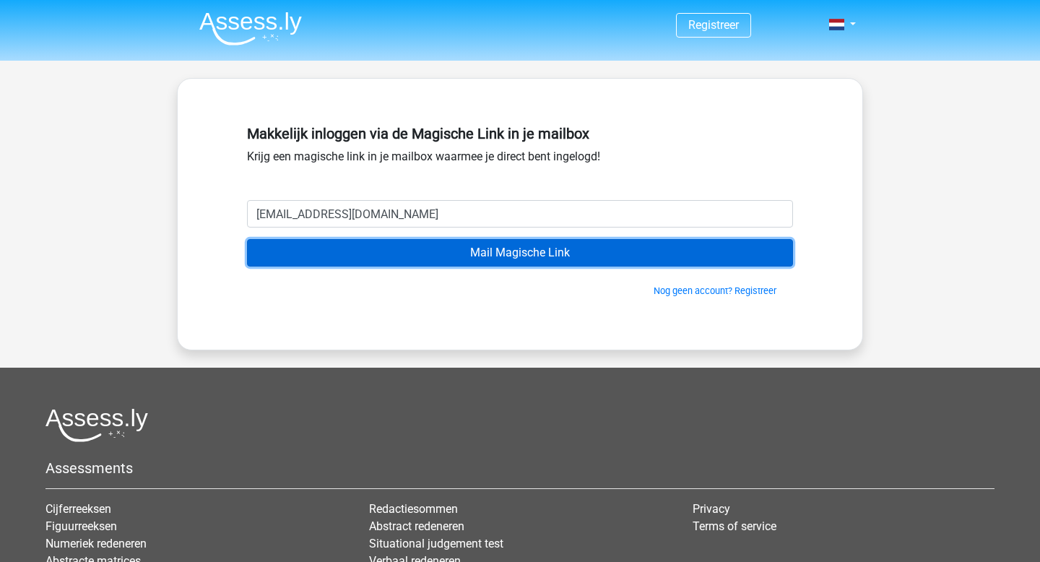
click at [477, 257] on input "Mail Magische Link" at bounding box center [520, 252] width 546 height 27
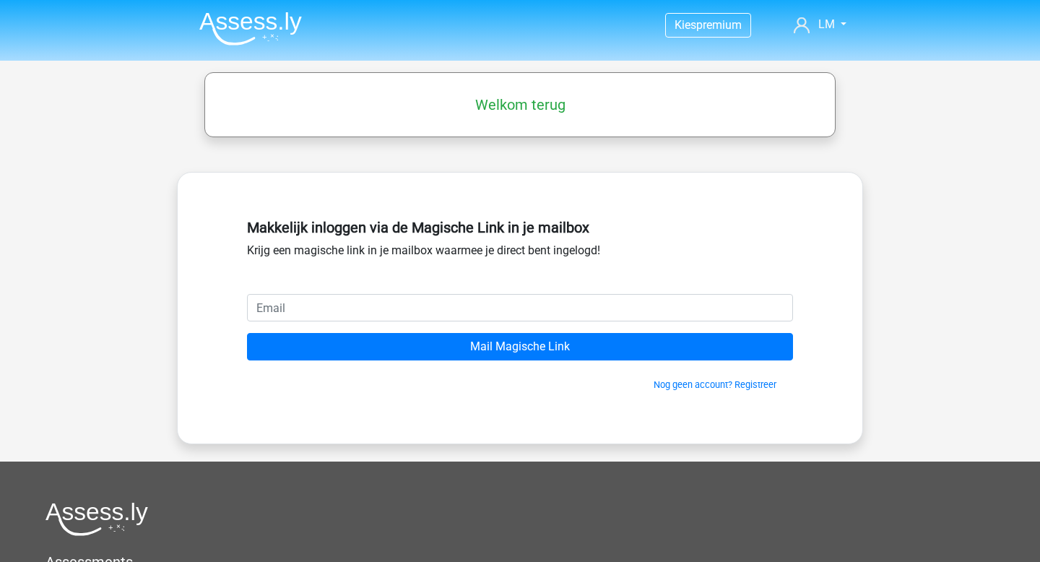
click at [674, 311] on input "email" at bounding box center [520, 307] width 546 height 27
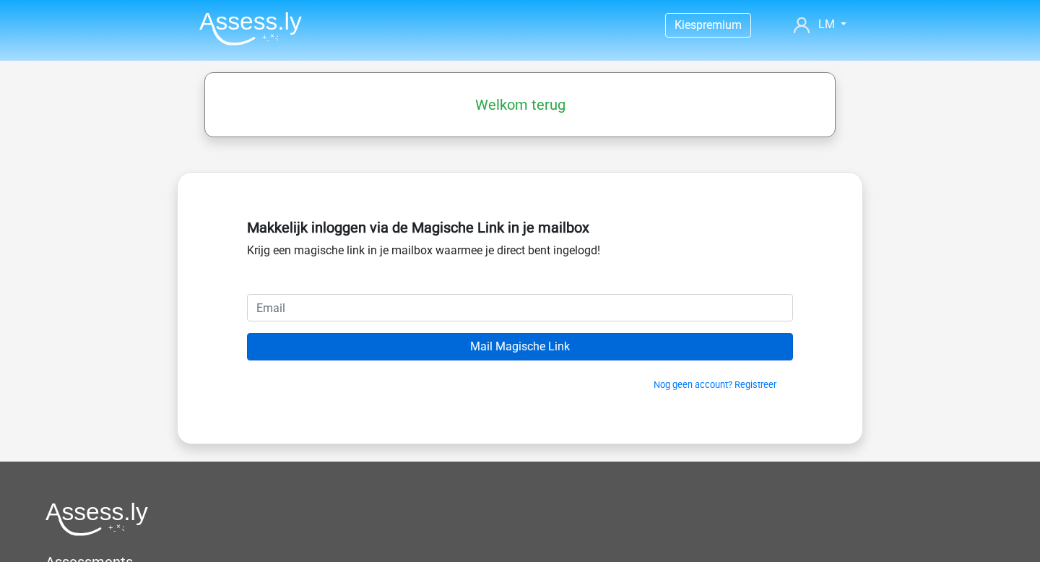
type input "[EMAIL_ADDRESS][DOMAIN_NAME]"
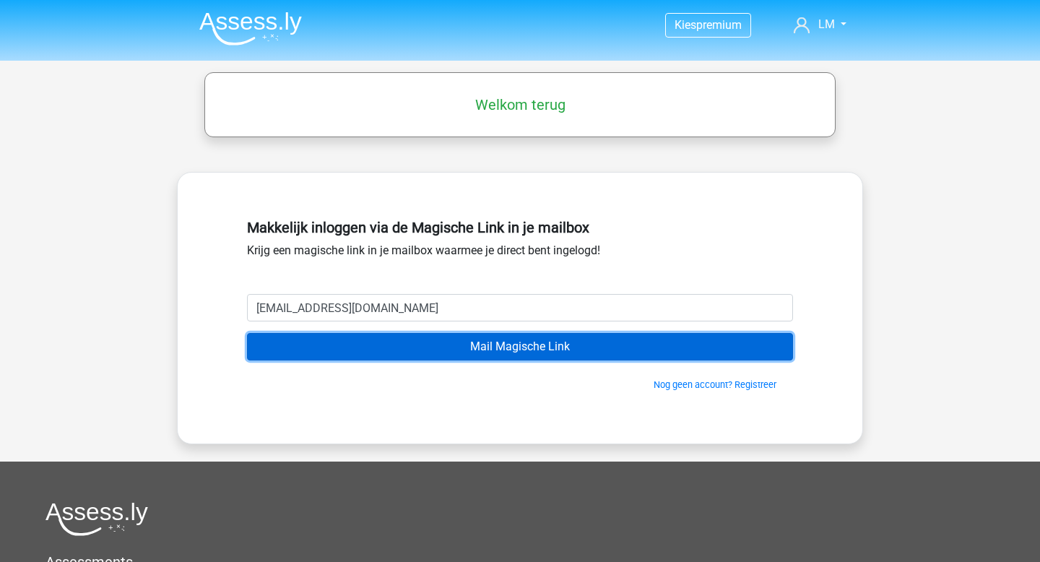
click at [469, 347] on input "Mail Magische Link" at bounding box center [520, 346] width 546 height 27
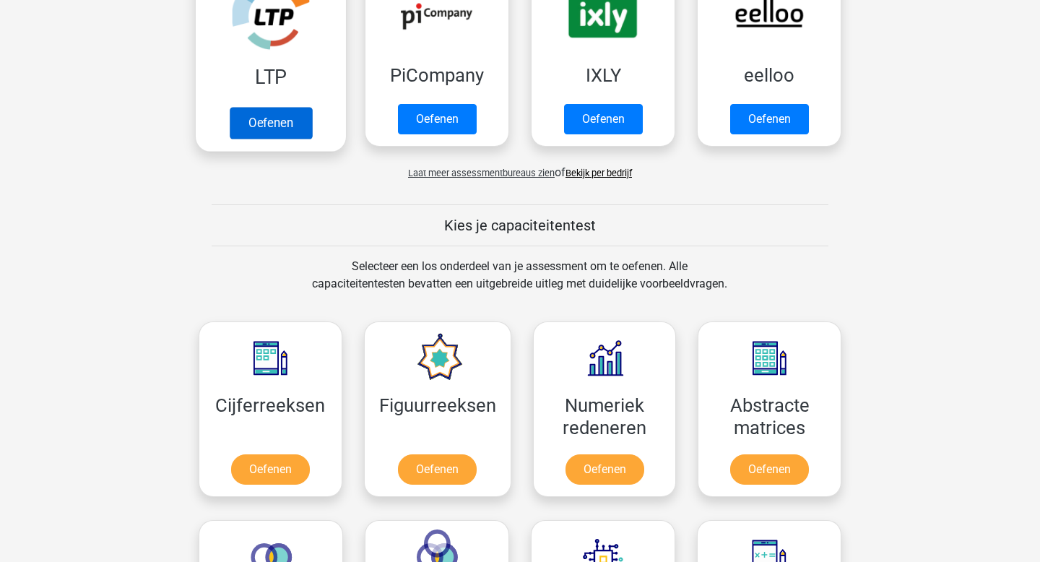
scroll to position [459, 0]
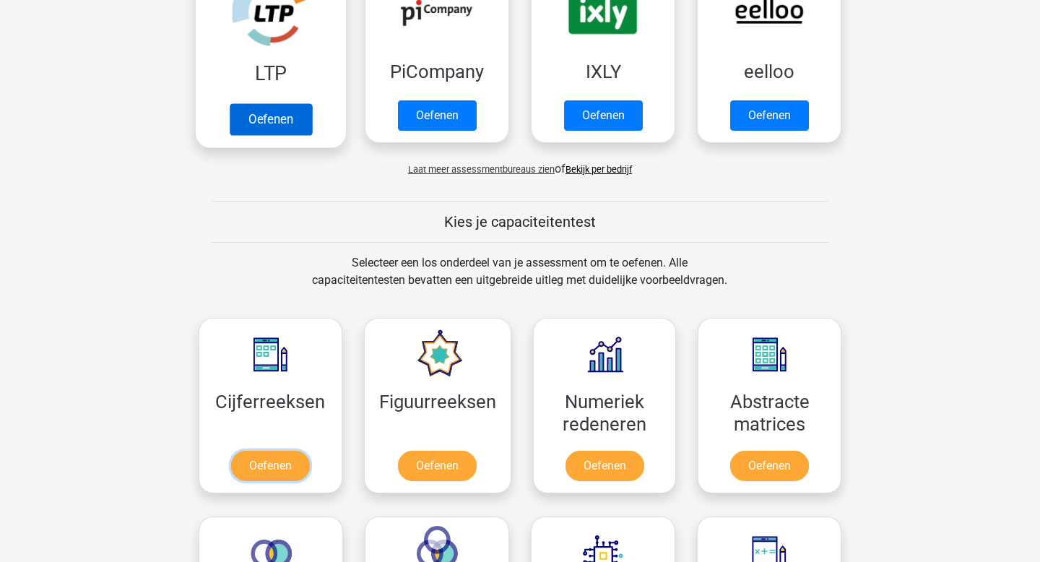
click at [262, 451] on link "Oefenen" at bounding box center [270, 466] width 79 height 30
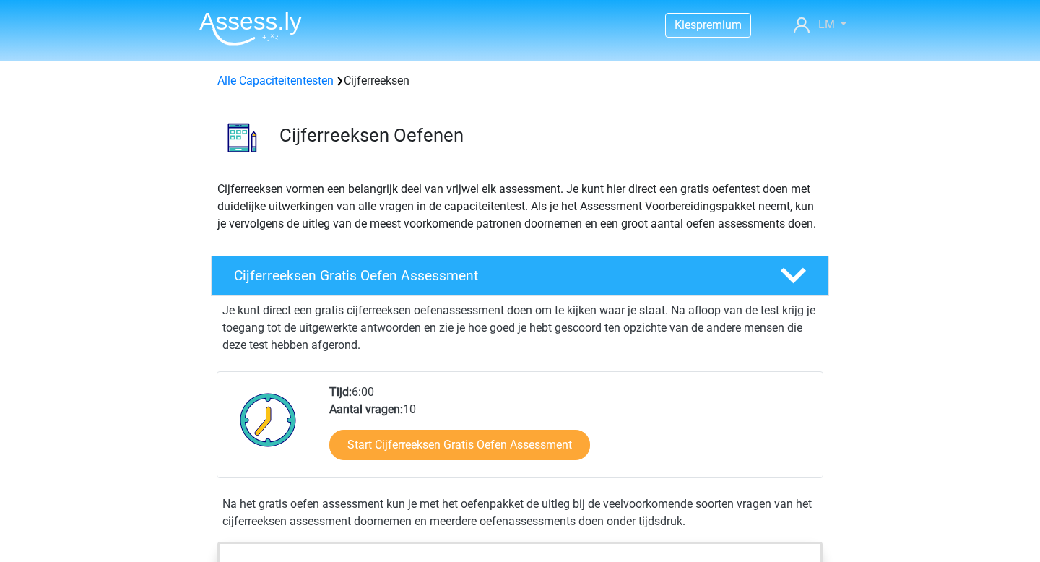
click at [823, 25] on span "LM" at bounding box center [826, 24] width 17 height 14
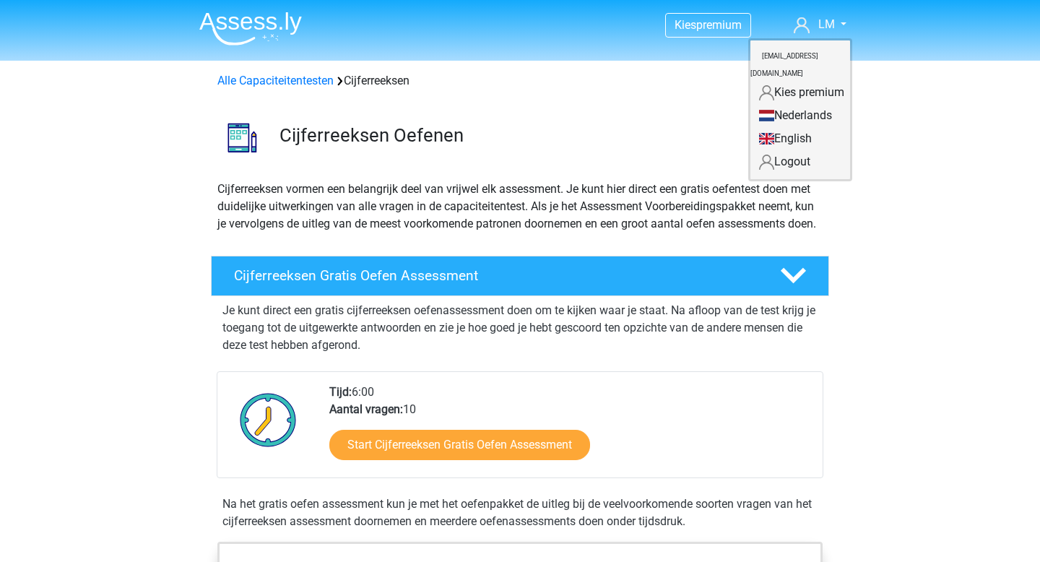
click at [792, 150] on link "Logout" at bounding box center [800, 161] width 100 height 23
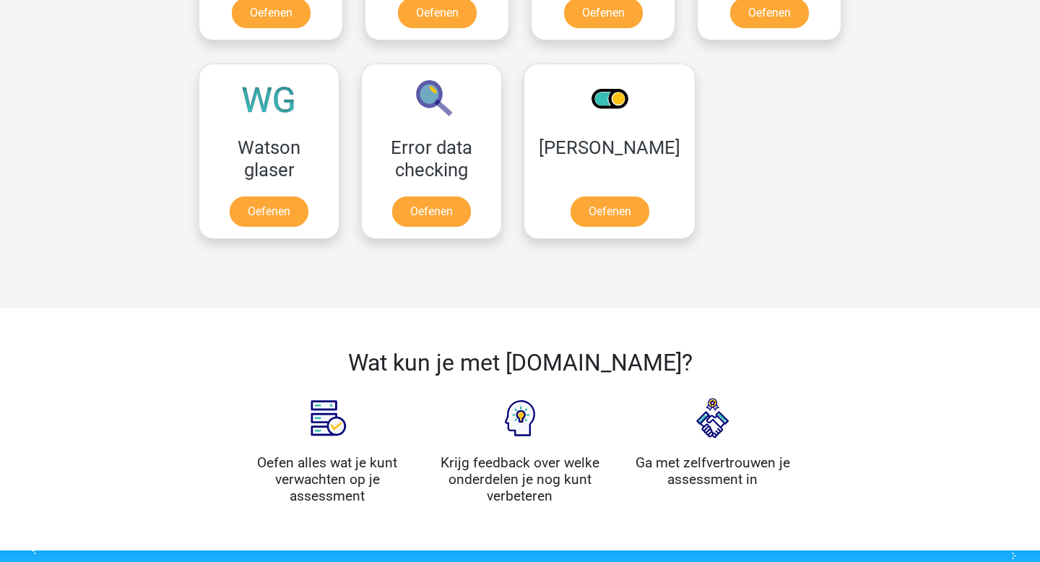
scroll to position [1211, 0]
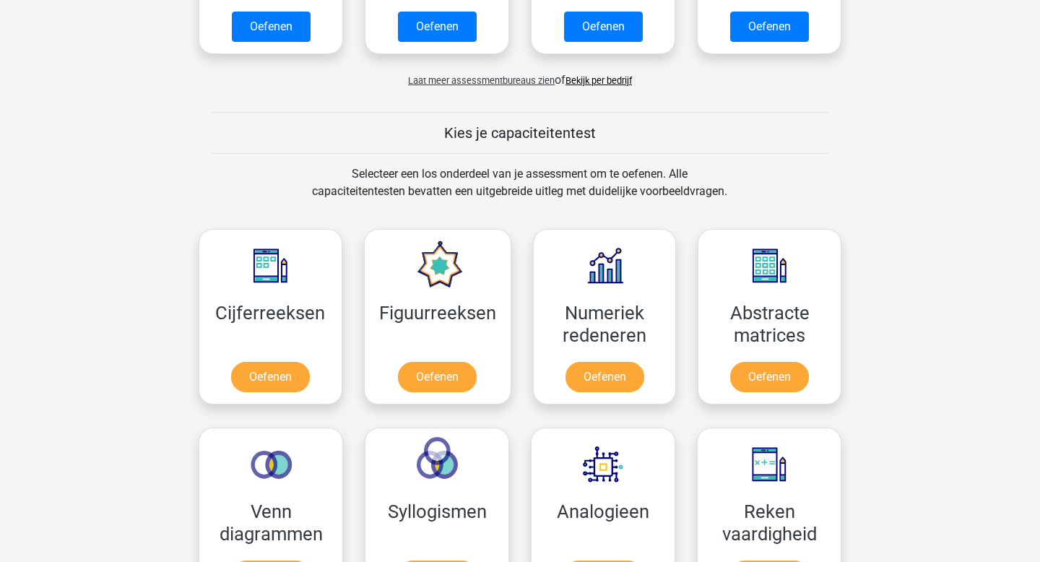
scroll to position [560, 0]
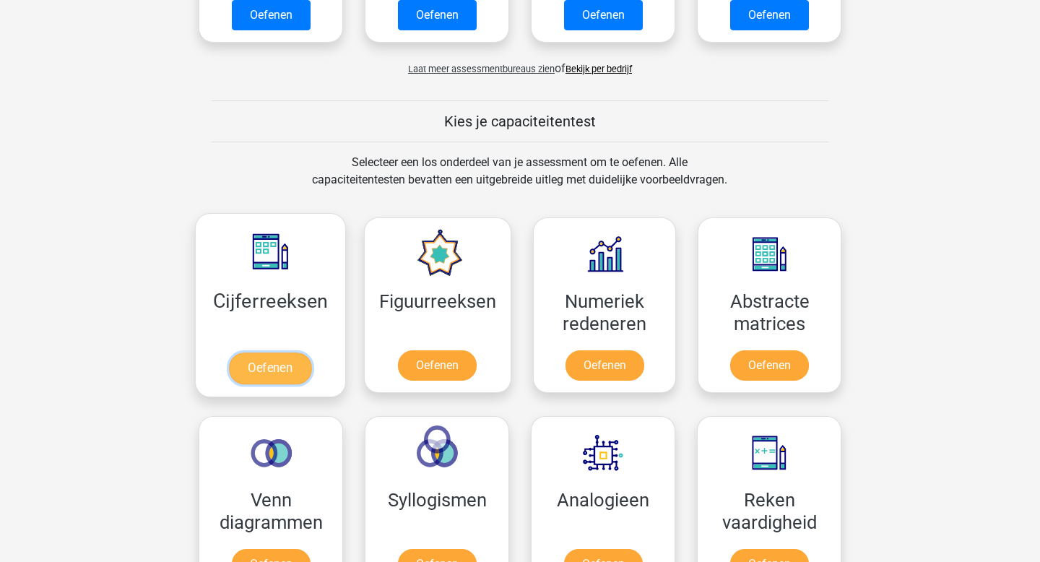
click at [258, 365] on link "Oefenen" at bounding box center [270, 368] width 82 height 32
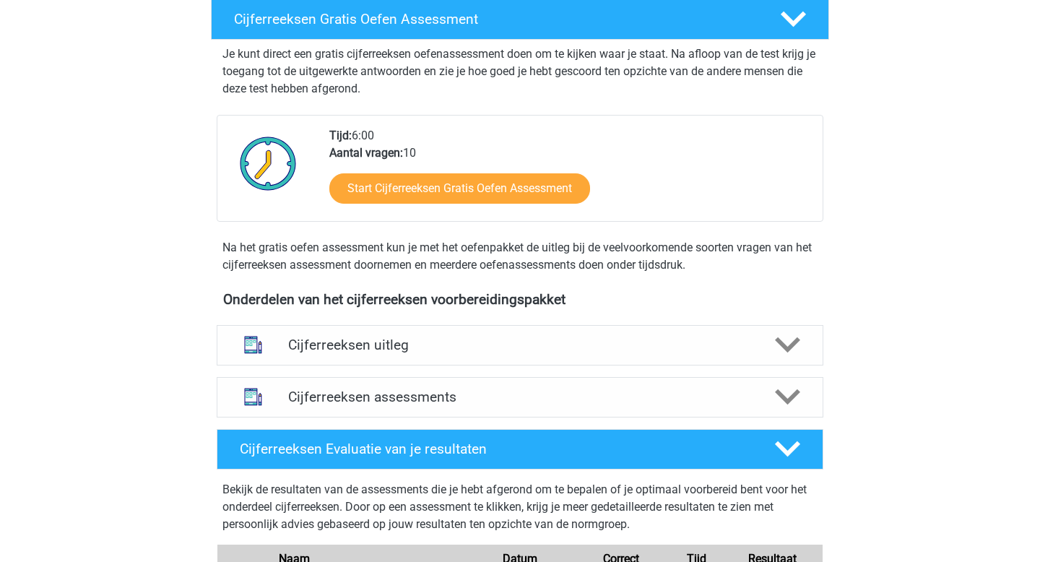
scroll to position [256, 0]
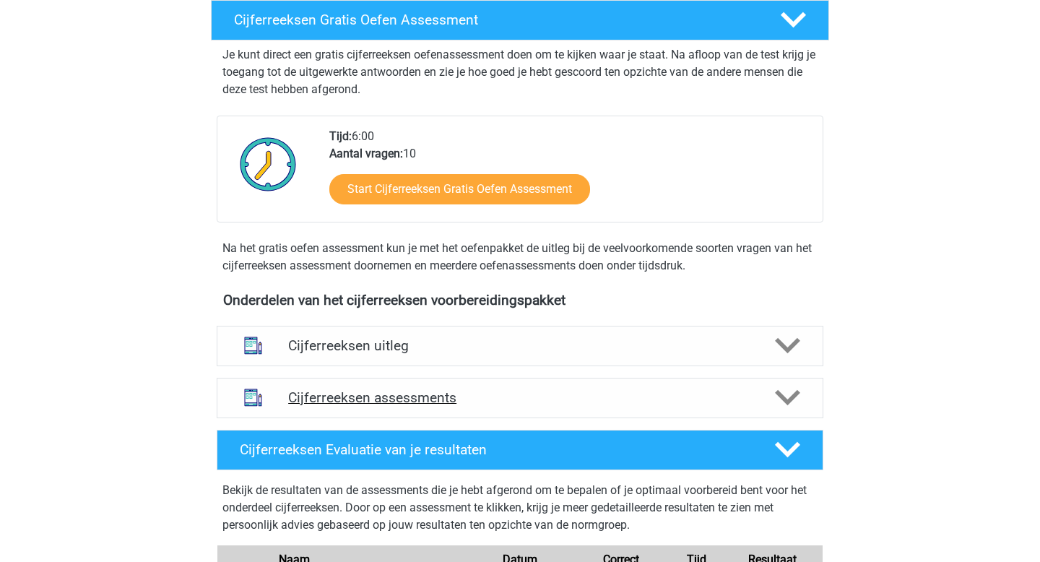
click at [303, 406] on h4 "Cijferreeksen assessments" at bounding box center [520, 397] width 464 height 17
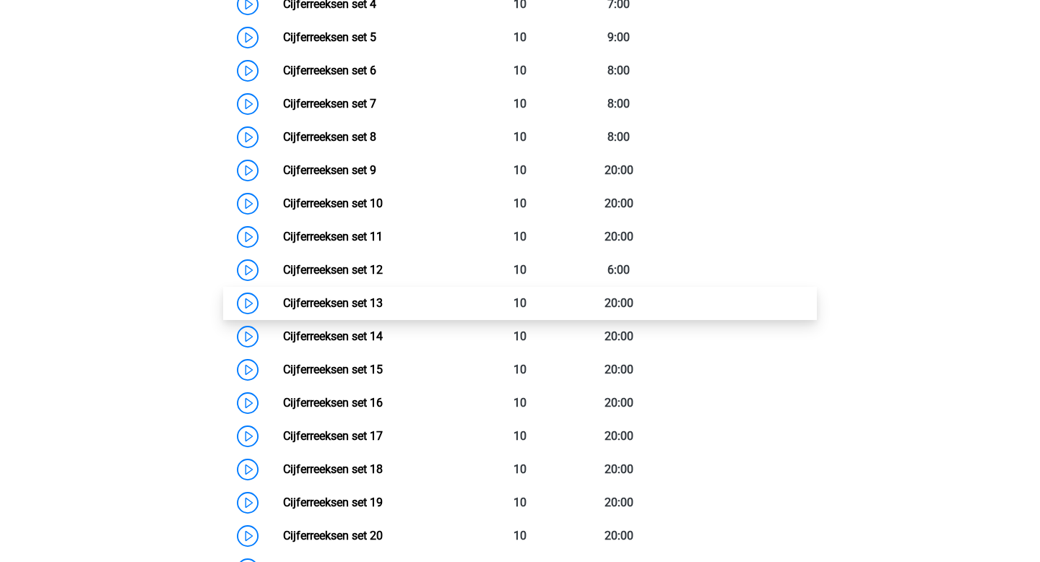
scroll to position [882, 0]
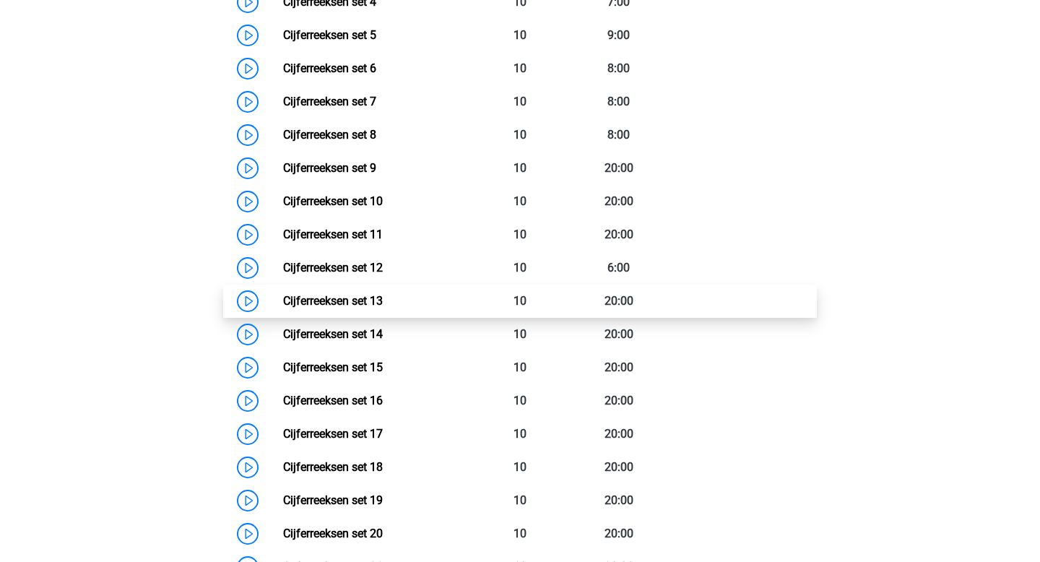
click at [360, 308] on link "Cijferreeksen set 13" at bounding box center [333, 301] width 100 height 14
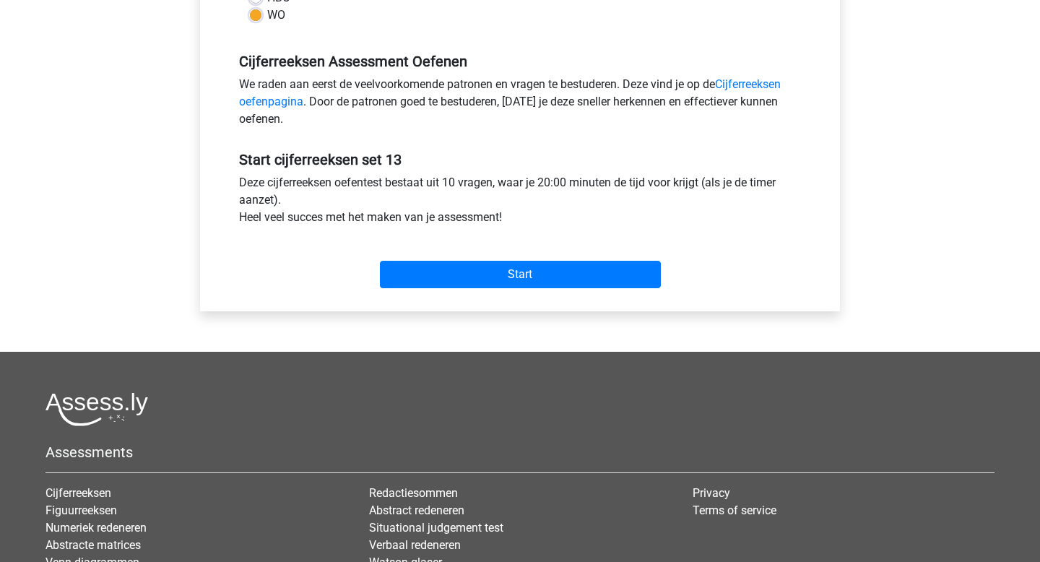
scroll to position [427, 0]
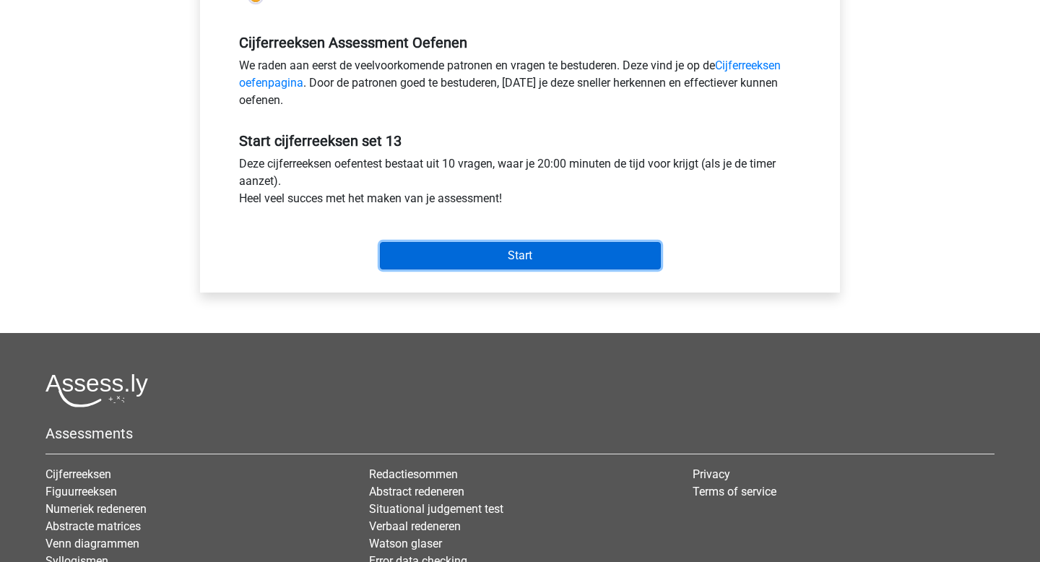
click at [449, 256] on input "Start" at bounding box center [520, 255] width 281 height 27
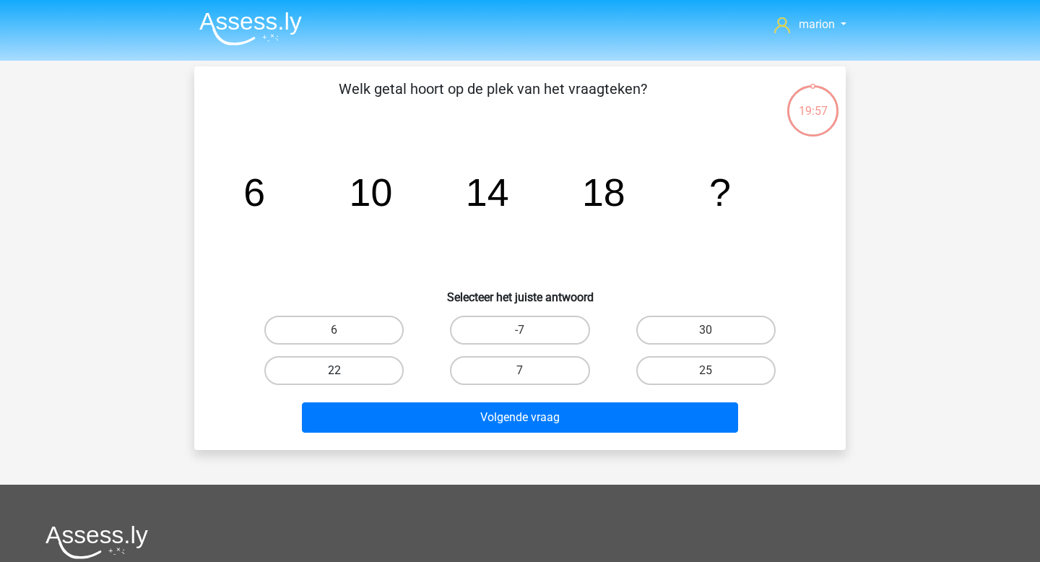
click at [362, 370] on label "22" at bounding box center [333, 370] width 139 height 29
click at [344, 370] on input "22" at bounding box center [338, 374] width 9 height 9
radio input "true"
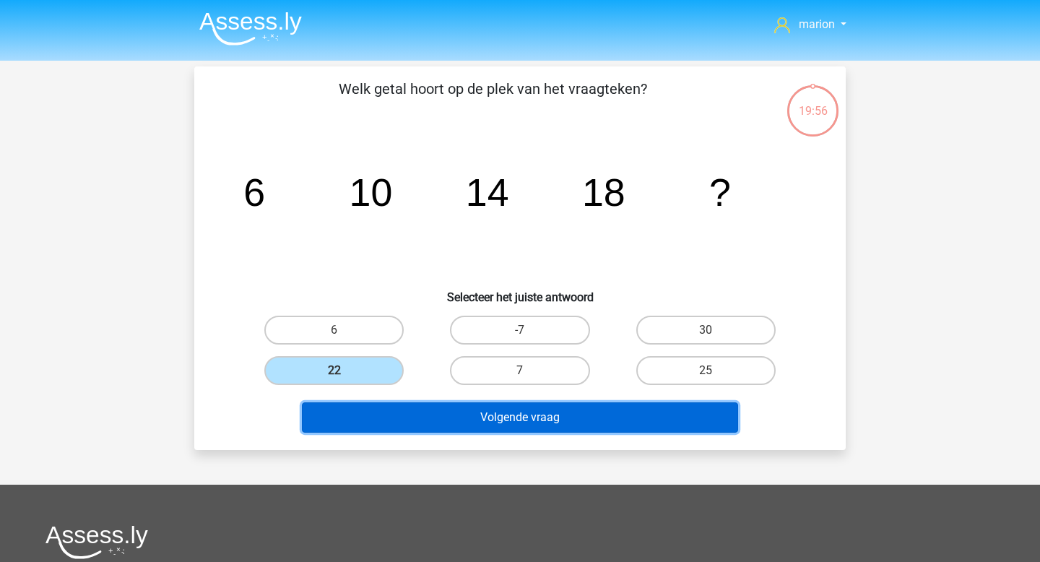
click at [386, 418] on button "Volgende vraag" at bounding box center [520, 417] width 437 height 30
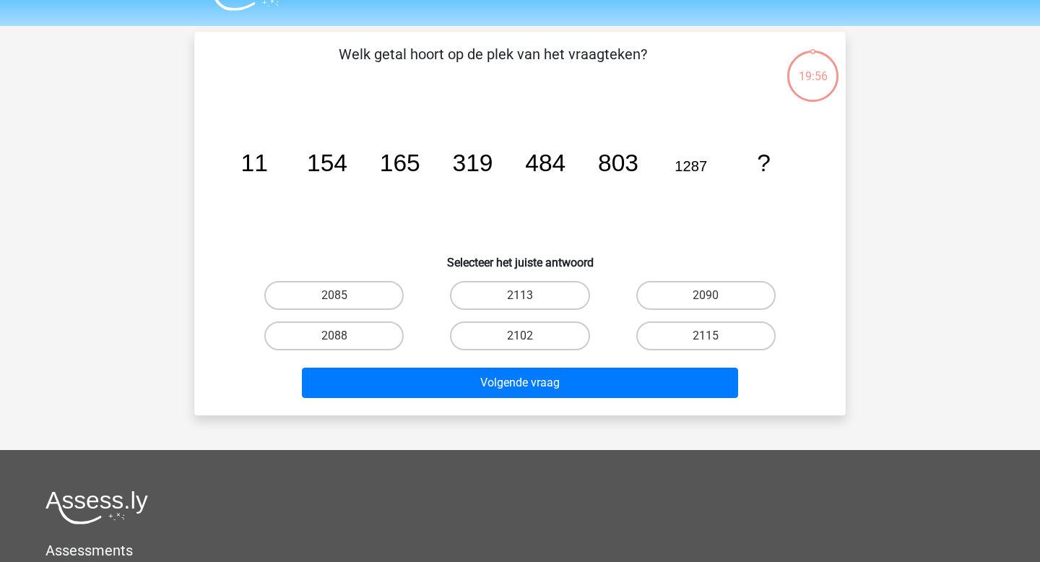
scroll to position [66, 0]
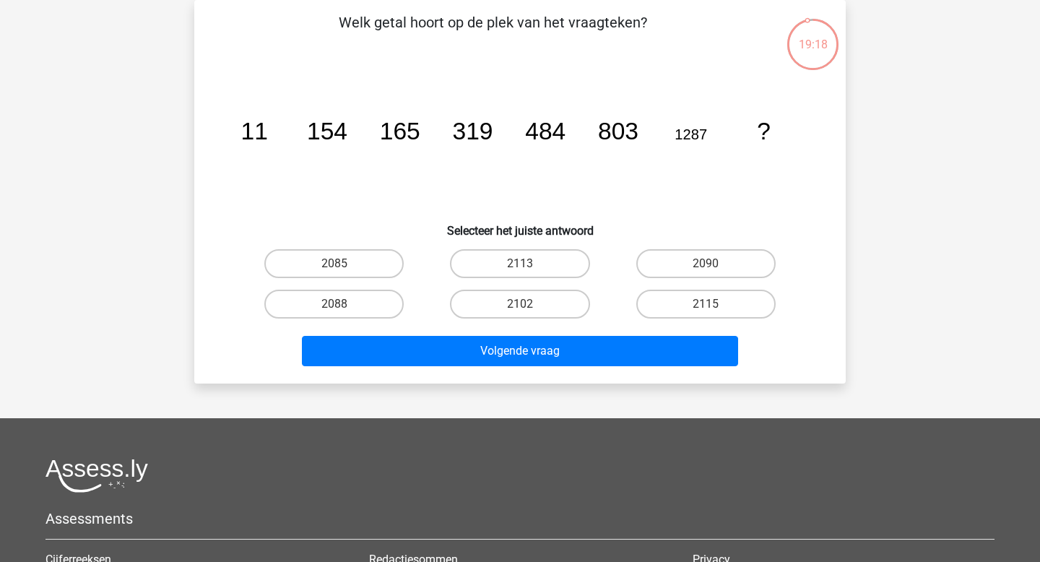
click at [715, 280] on div "2090" at bounding box center [706, 263] width 186 height 40
click at [721, 258] on label "2090" at bounding box center [705, 263] width 139 height 29
click at [715, 264] on input "2090" at bounding box center [709, 268] width 9 height 9
radio input "true"
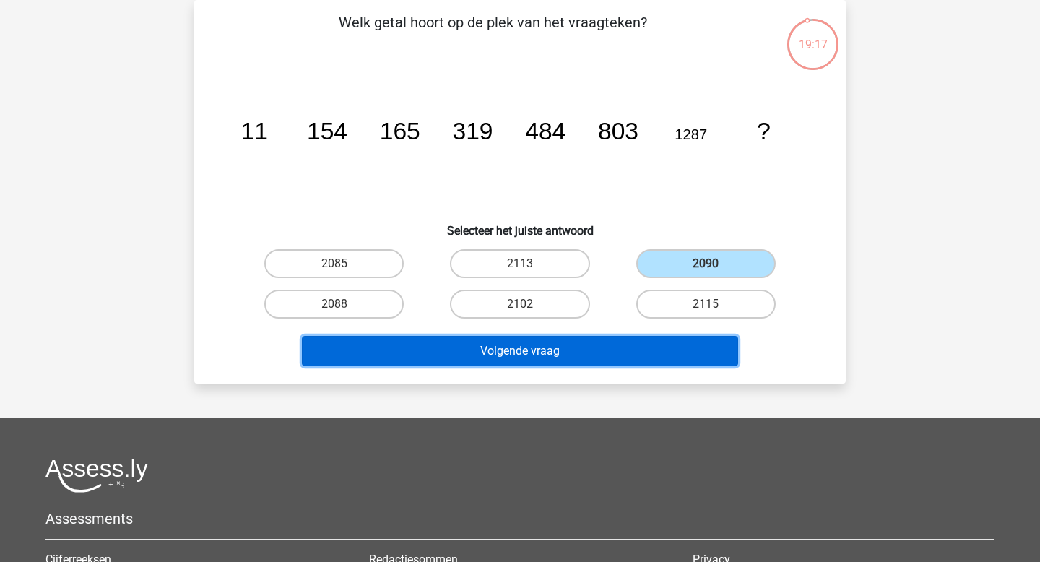
click at [665, 354] on button "Volgende vraag" at bounding box center [520, 351] width 437 height 30
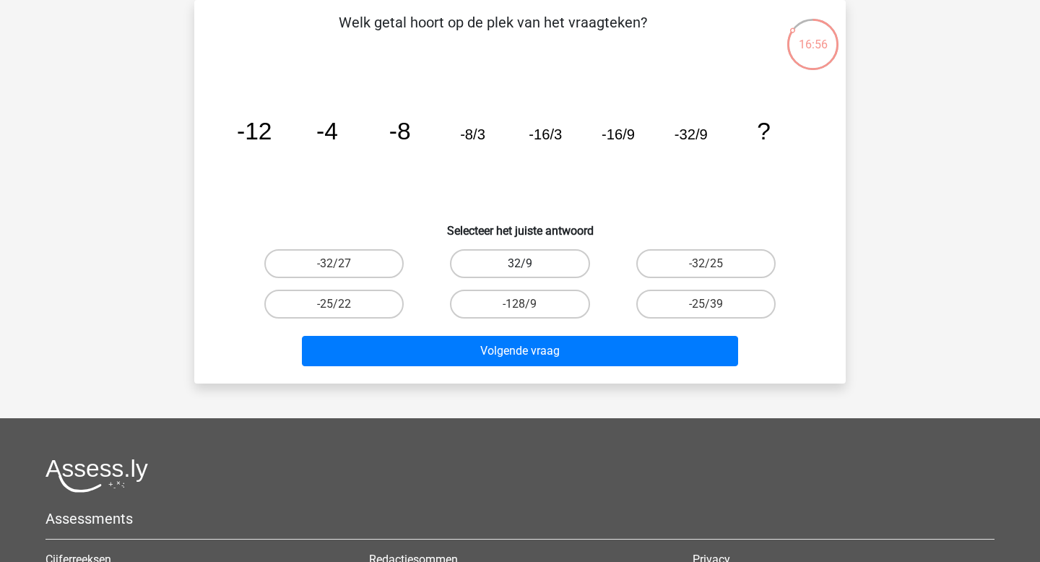
click at [496, 271] on label "32/9" at bounding box center [519, 263] width 139 height 29
click at [520, 271] on input "32/9" at bounding box center [524, 268] width 9 height 9
radio input "true"
click at [360, 249] on label "-32/27" at bounding box center [333, 263] width 139 height 29
click at [344, 264] on input "-32/27" at bounding box center [338, 268] width 9 height 9
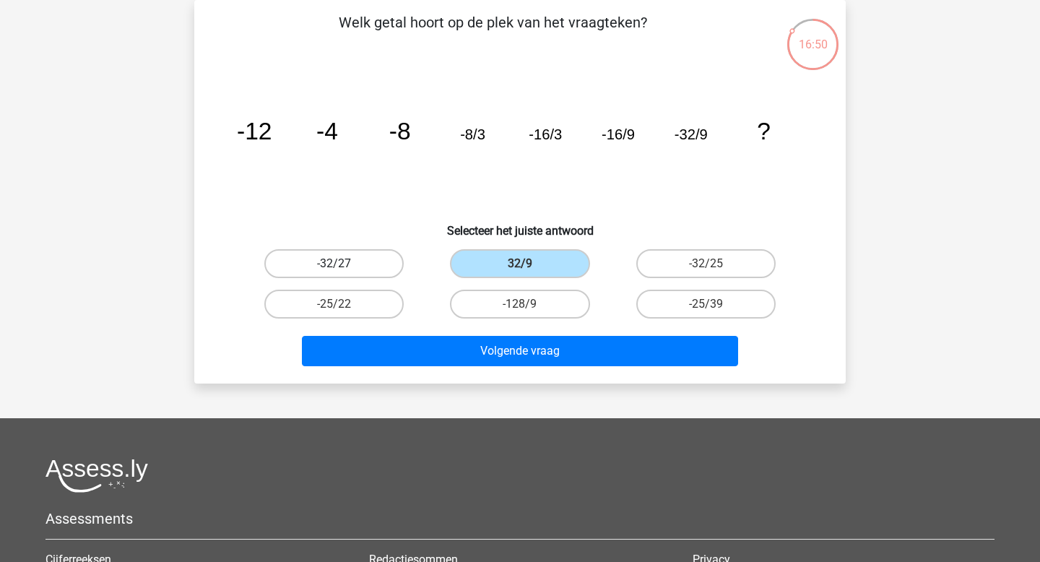
radio input "true"
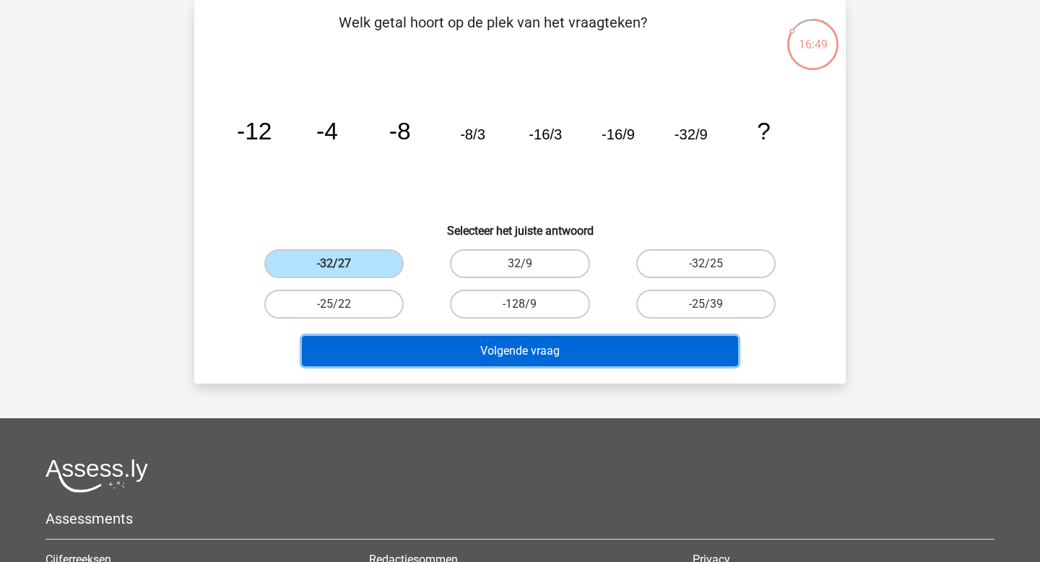
click at [405, 344] on button "Volgende vraag" at bounding box center [520, 351] width 437 height 30
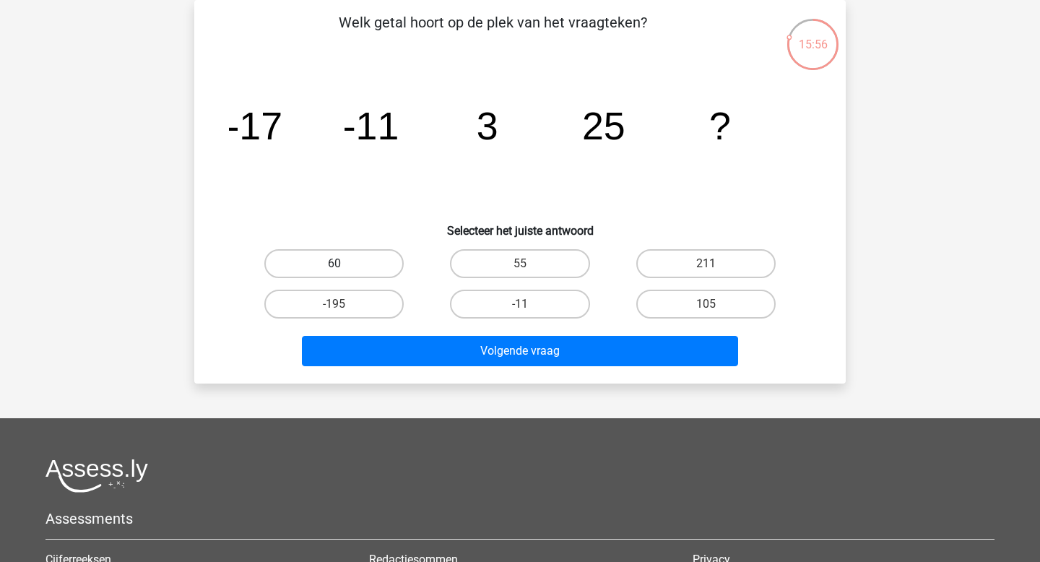
click at [372, 263] on label "60" at bounding box center [333, 263] width 139 height 29
click at [344, 264] on input "60" at bounding box center [338, 268] width 9 height 9
radio input "true"
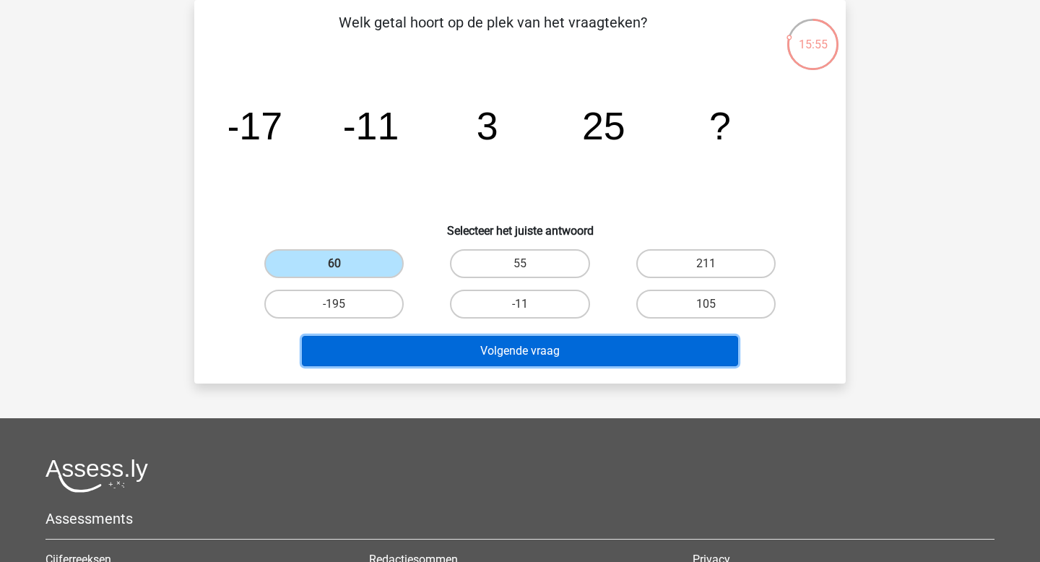
click at [496, 341] on button "Volgende vraag" at bounding box center [520, 351] width 437 height 30
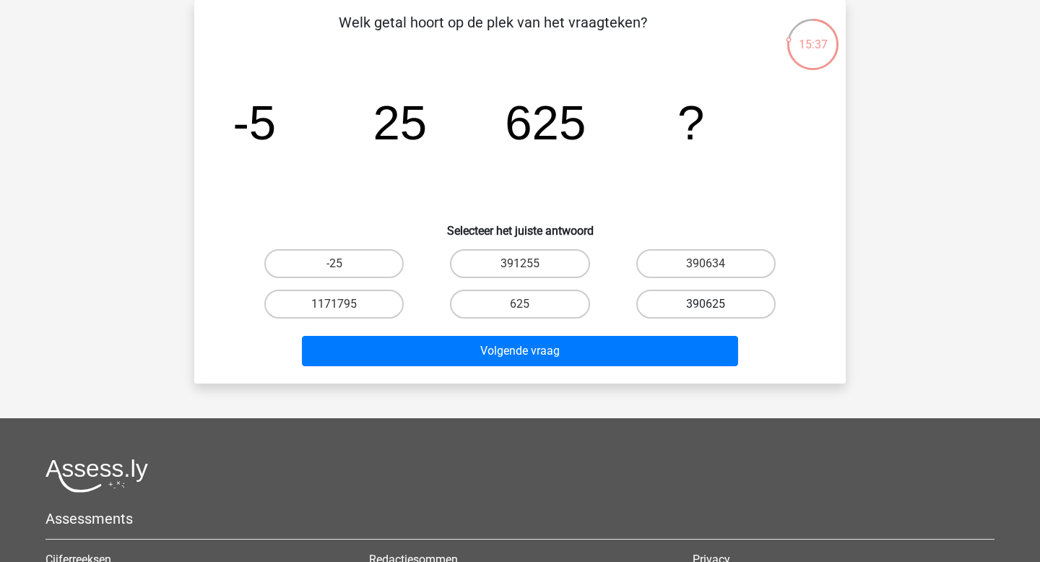
click at [669, 304] on label "390625" at bounding box center [705, 304] width 139 height 29
click at [705, 304] on input "390625" at bounding box center [709, 308] width 9 height 9
radio input "true"
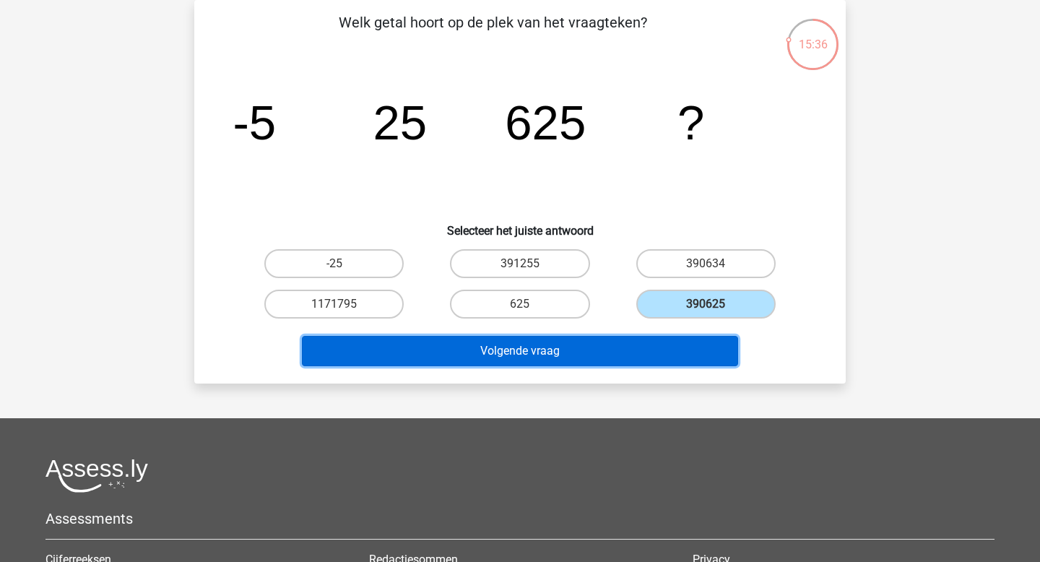
click at [658, 361] on button "Volgende vraag" at bounding box center [520, 351] width 437 height 30
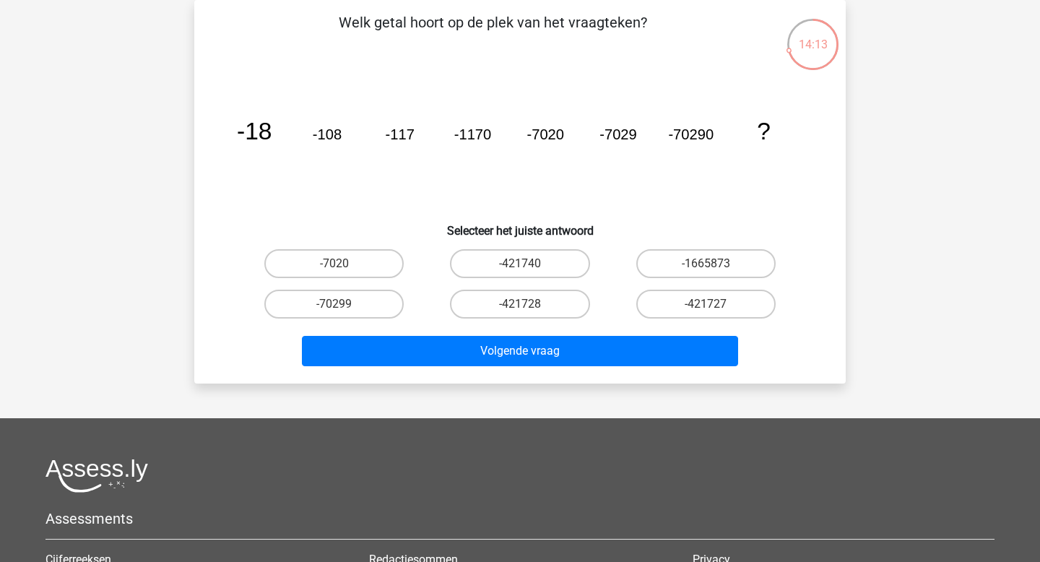
click at [388, 320] on div "-70299" at bounding box center [334, 304] width 186 height 40
click at [380, 305] on label "-70299" at bounding box center [333, 304] width 139 height 29
click at [344, 305] on input "-70299" at bounding box center [338, 308] width 9 height 9
radio input "true"
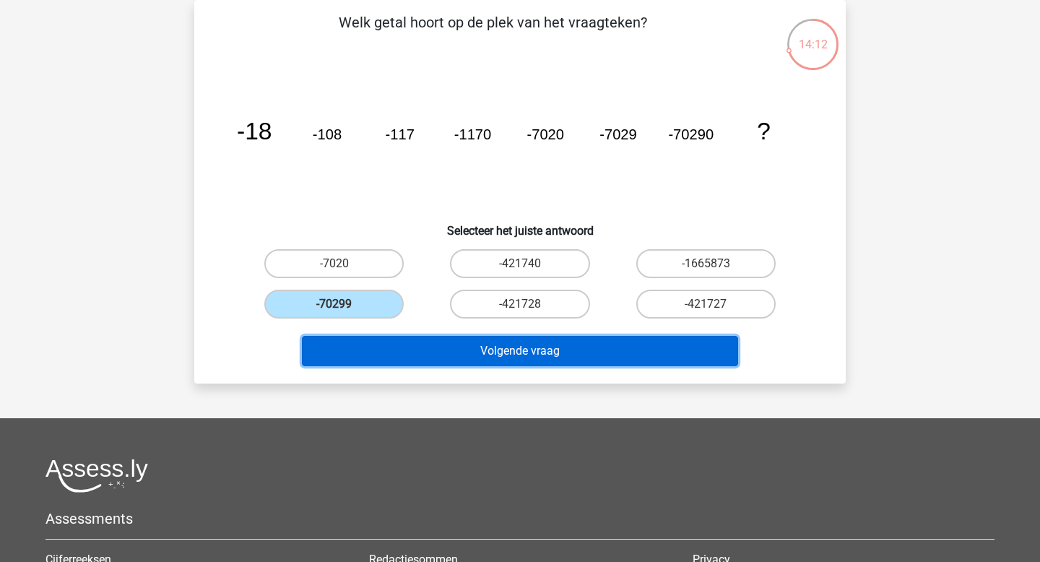
click at [432, 356] on button "Volgende vraag" at bounding box center [520, 351] width 437 height 30
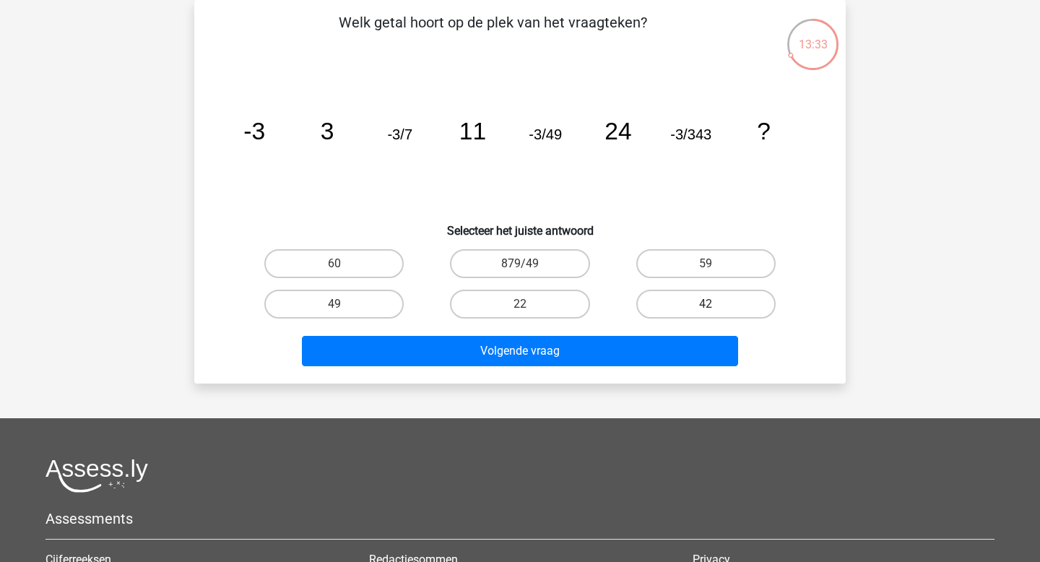
click at [696, 303] on label "42" at bounding box center [705, 304] width 139 height 29
click at [705, 304] on input "42" at bounding box center [709, 308] width 9 height 9
radio input "true"
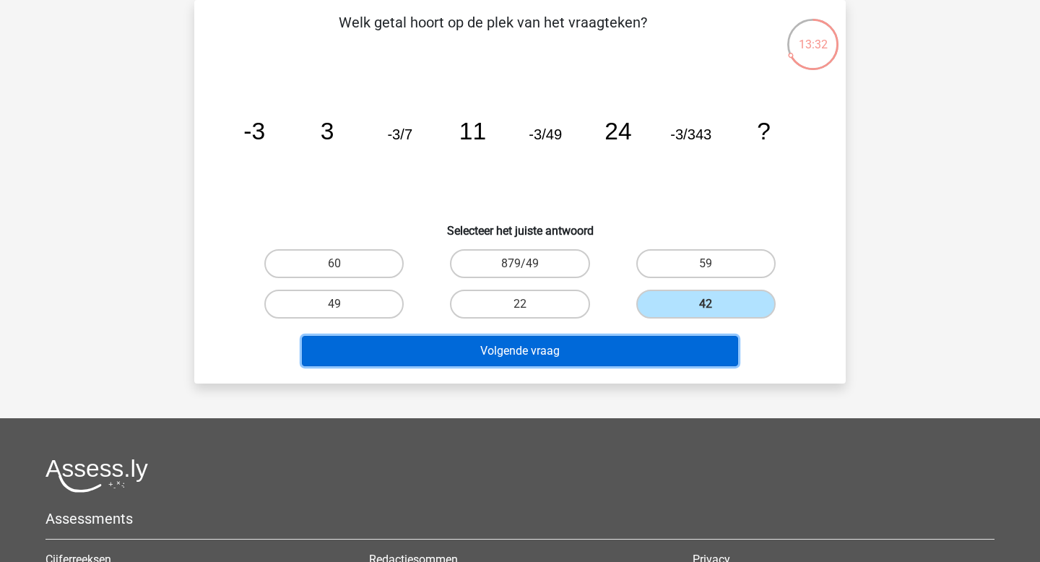
click at [675, 354] on button "Volgende vraag" at bounding box center [520, 351] width 437 height 30
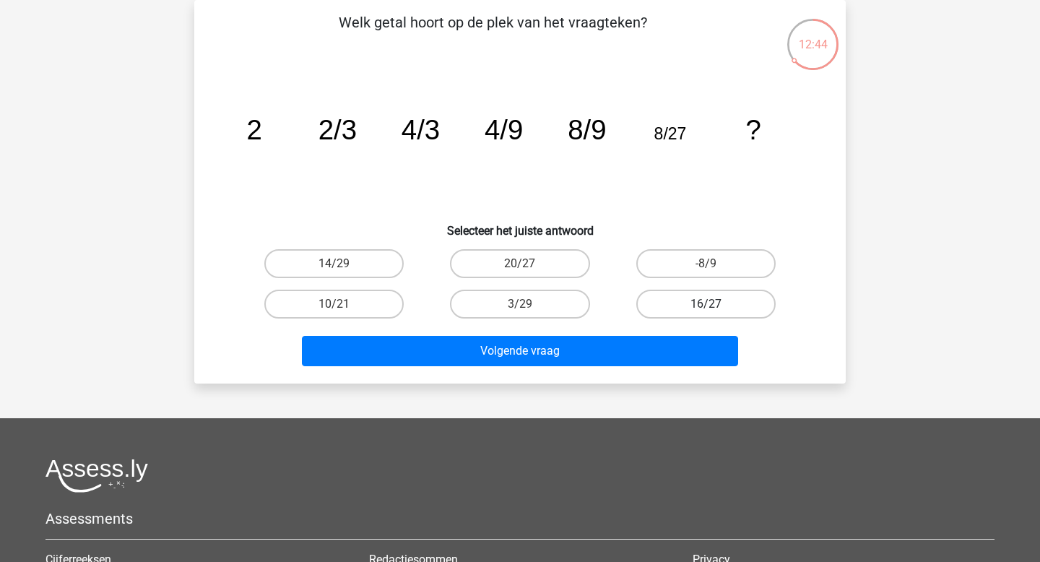
click at [643, 305] on label "16/27" at bounding box center [705, 304] width 139 height 29
click at [705, 305] on input "16/27" at bounding box center [709, 308] width 9 height 9
radio input "true"
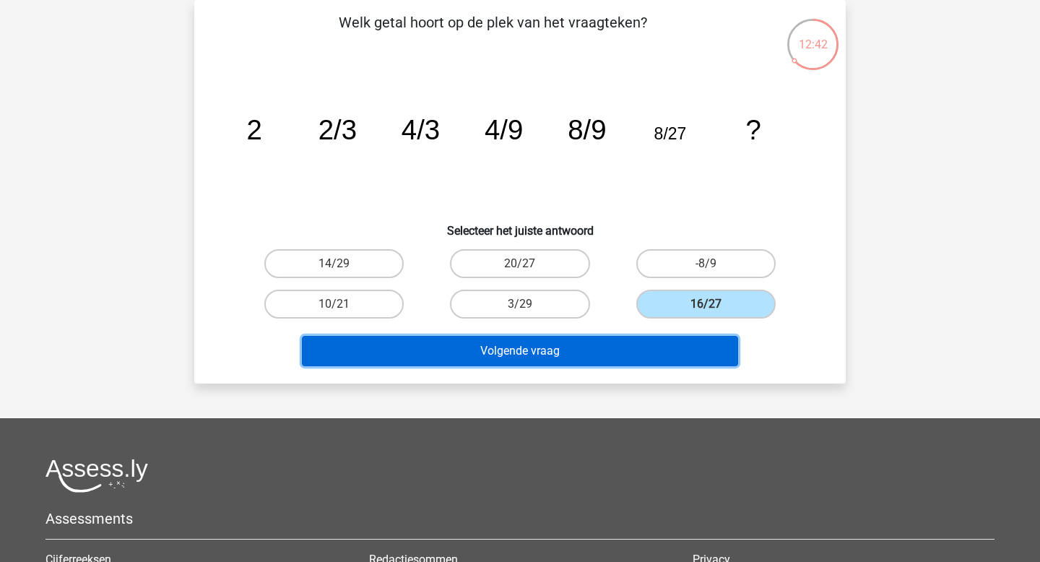
click at [622, 355] on button "Volgende vraag" at bounding box center [520, 351] width 437 height 30
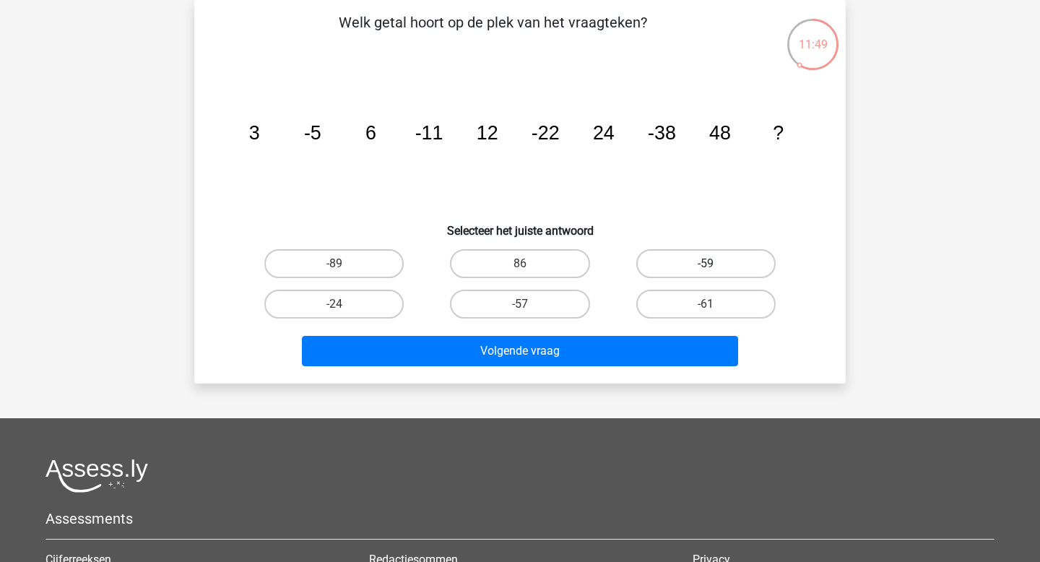
click at [671, 264] on label "-59" at bounding box center [705, 263] width 139 height 29
click at [705, 264] on input "-59" at bounding box center [709, 268] width 9 height 9
radio input "true"
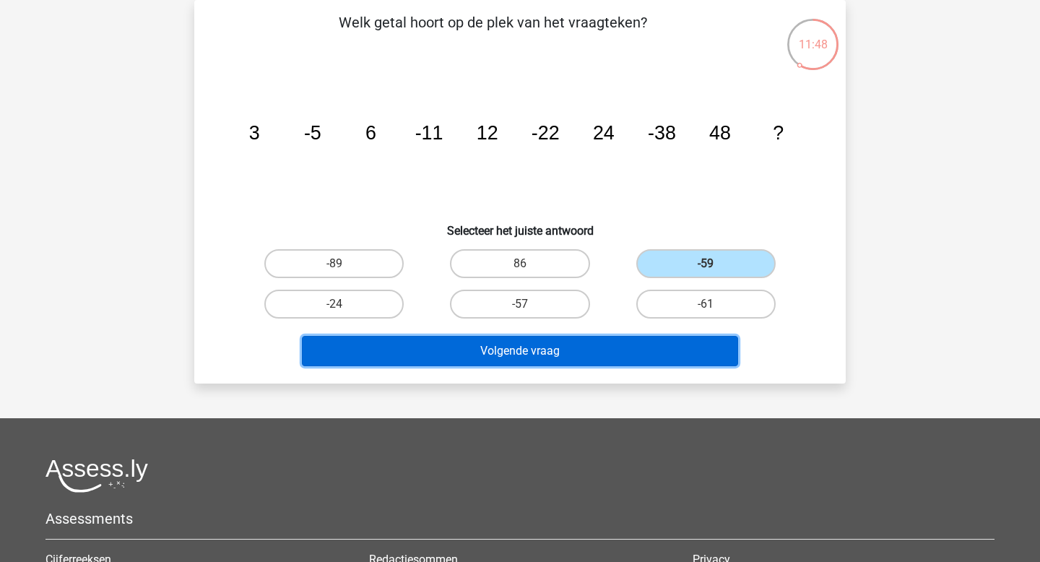
click at [624, 362] on button "Volgende vraag" at bounding box center [520, 351] width 437 height 30
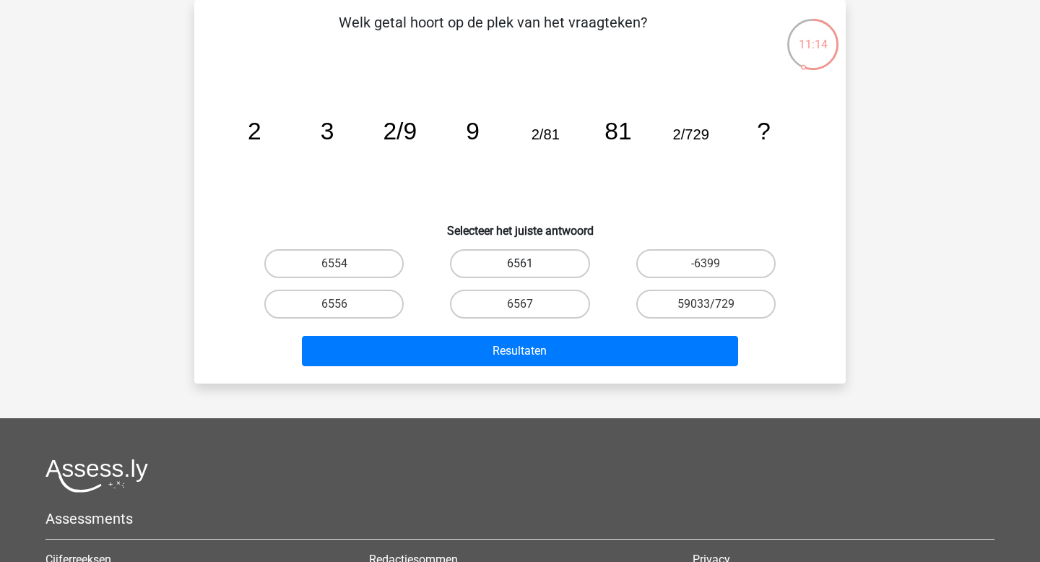
click at [490, 266] on label "6561" at bounding box center [519, 263] width 139 height 29
click at [520, 266] on input "6561" at bounding box center [524, 268] width 9 height 9
radio input "true"
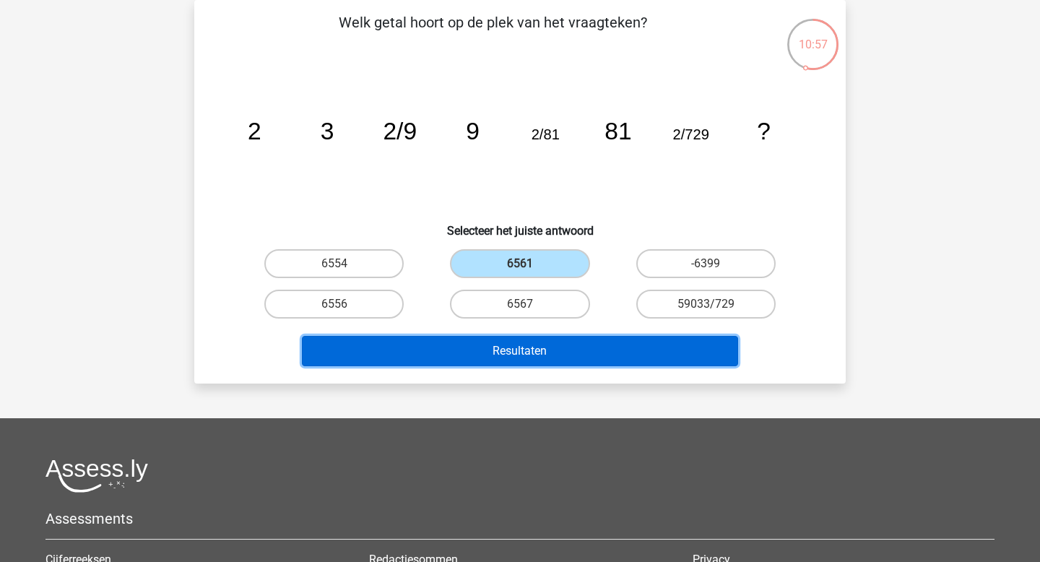
click at [528, 354] on button "Resultaten" at bounding box center [520, 351] width 437 height 30
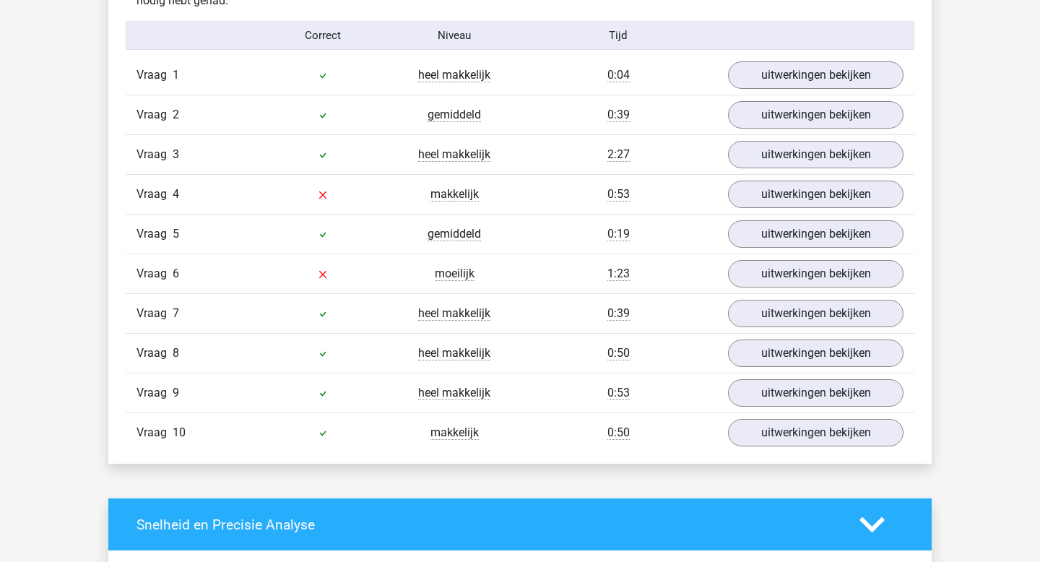
scroll to position [934, 0]
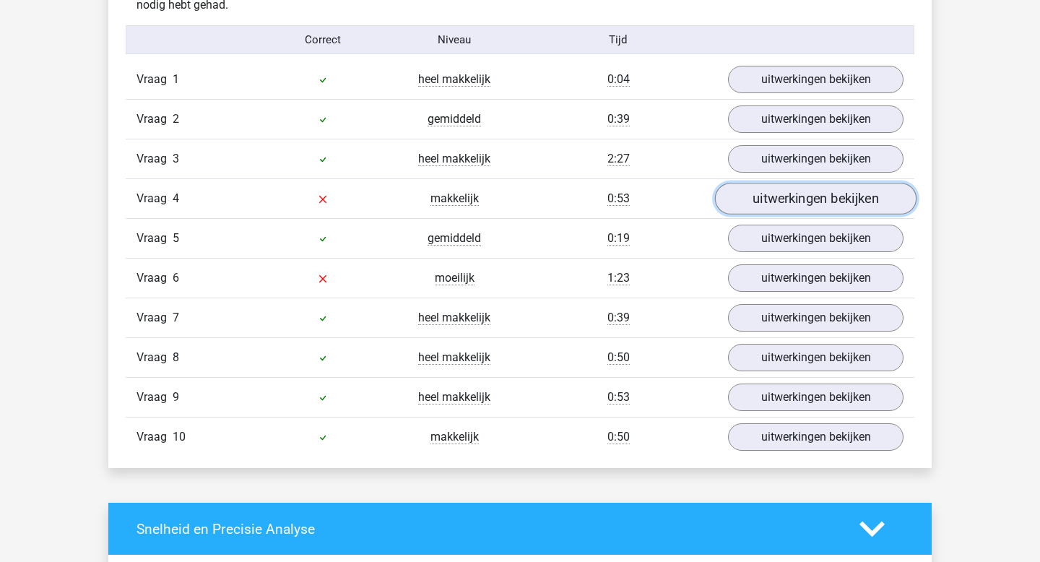
click at [752, 208] on link "uitwerkingen bekijken" at bounding box center [815, 199] width 201 height 32
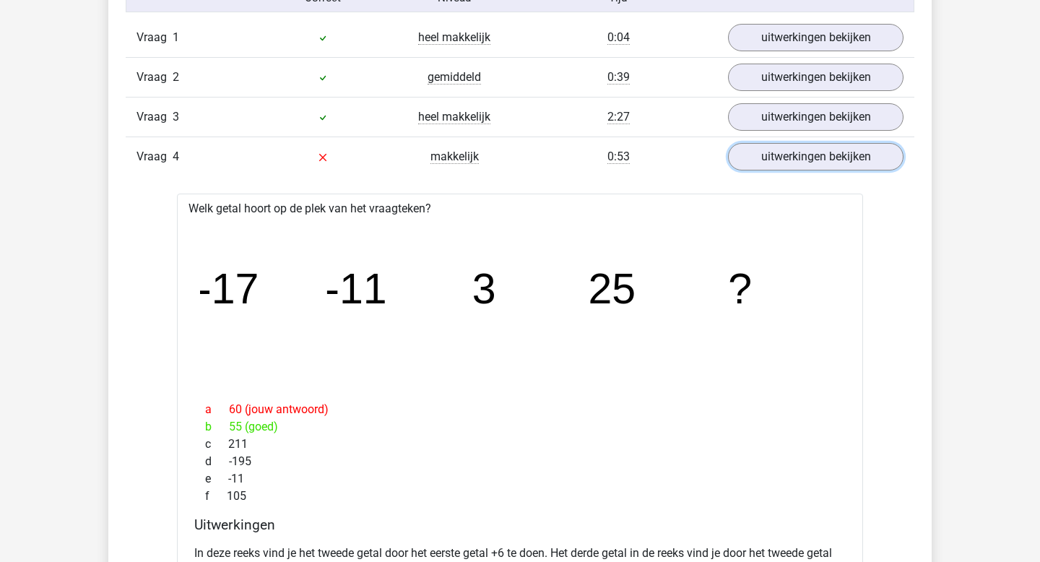
scroll to position [960, 0]
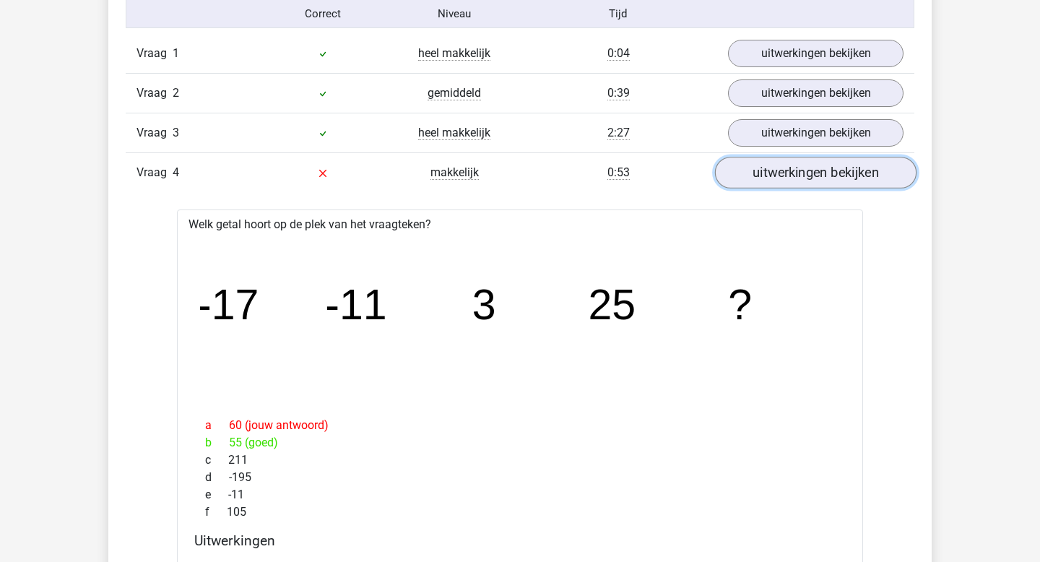
click at [799, 171] on link "uitwerkingen bekijken" at bounding box center [815, 173] width 201 height 32
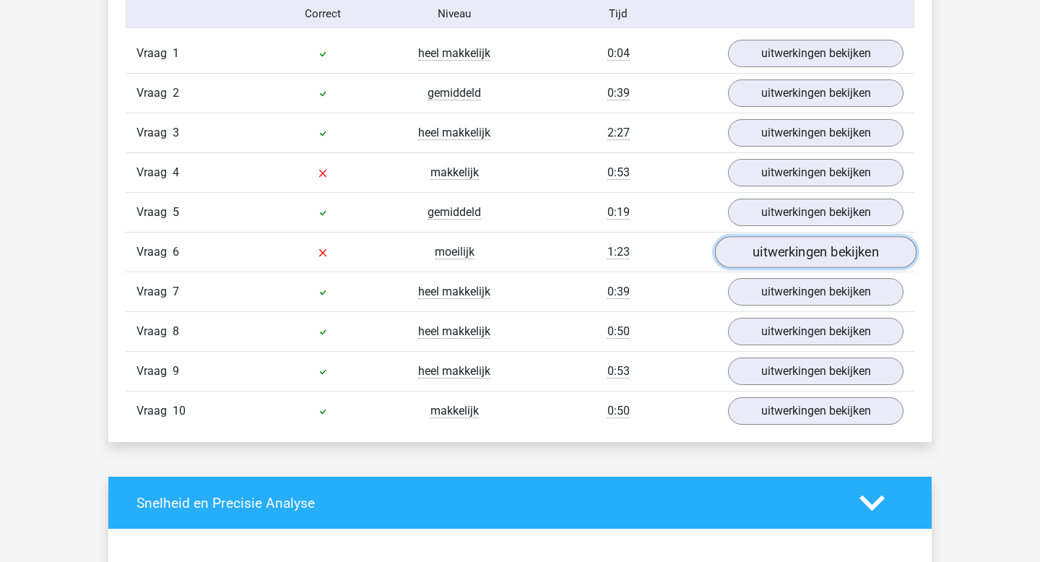
click at [762, 245] on link "uitwerkingen bekijken" at bounding box center [815, 253] width 201 height 32
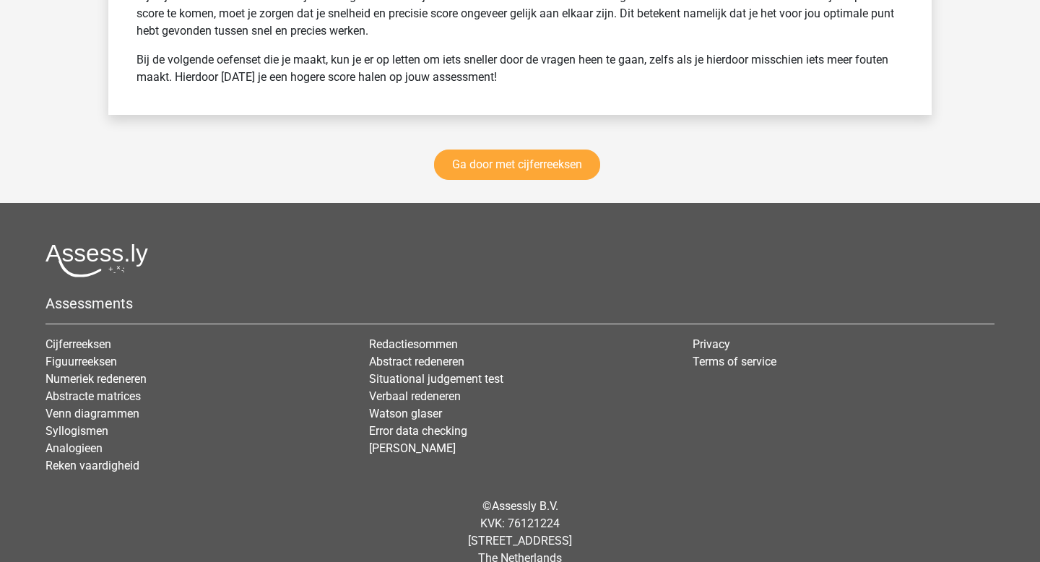
scroll to position [2740, 0]
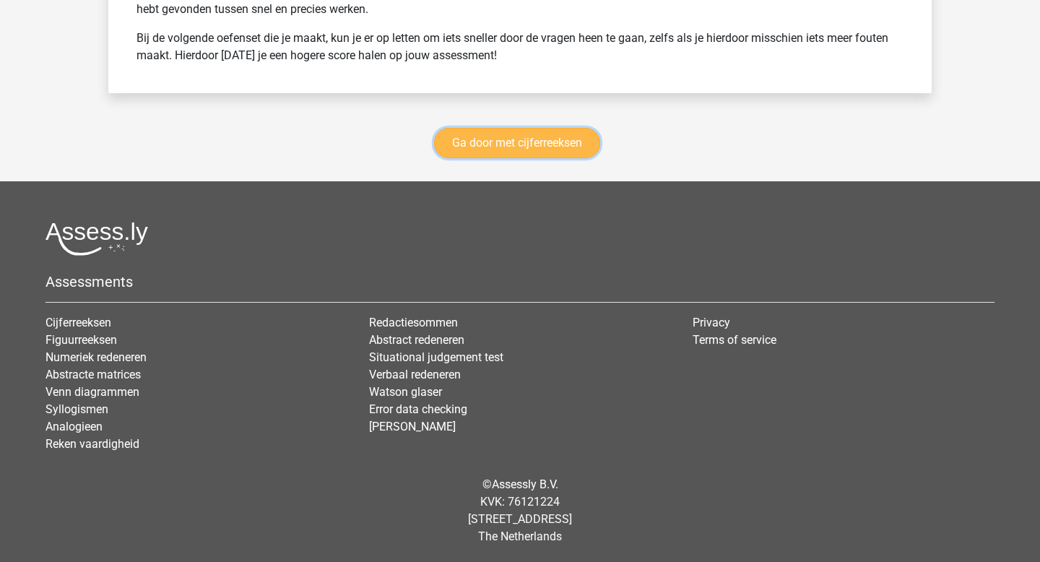
click at [560, 157] on link "Ga door met cijferreeksen" at bounding box center [517, 143] width 166 height 30
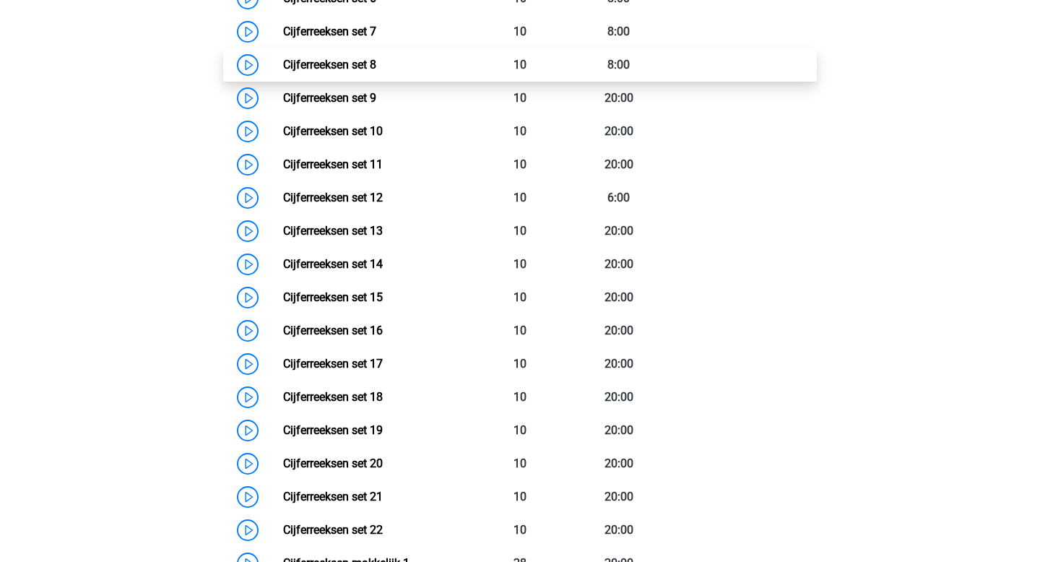
scroll to position [938, 0]
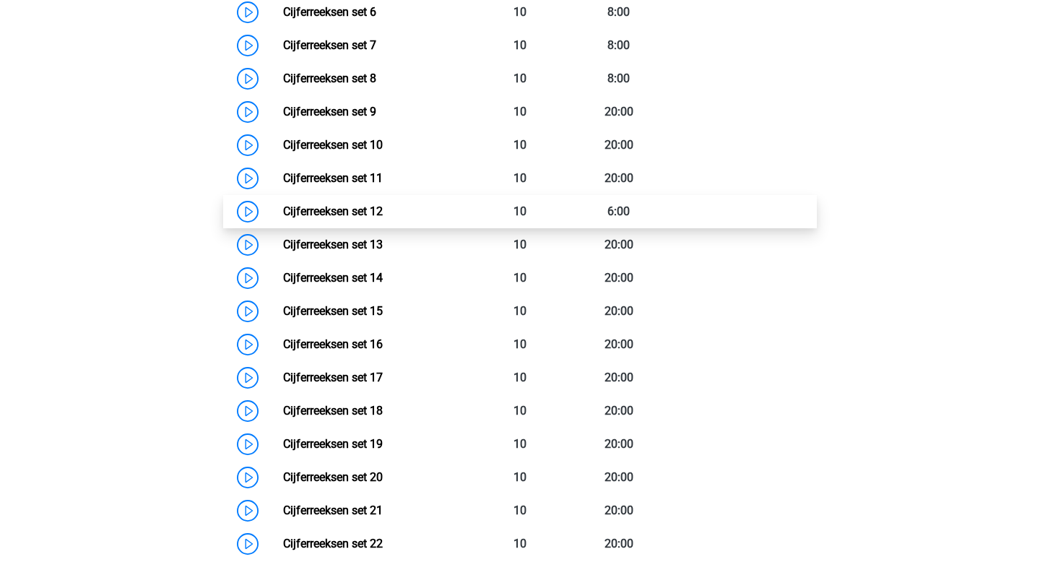
click at [383, 218] on link "Cijferreeksen set 12" at bounding box center [333, 211] width 100 height 14
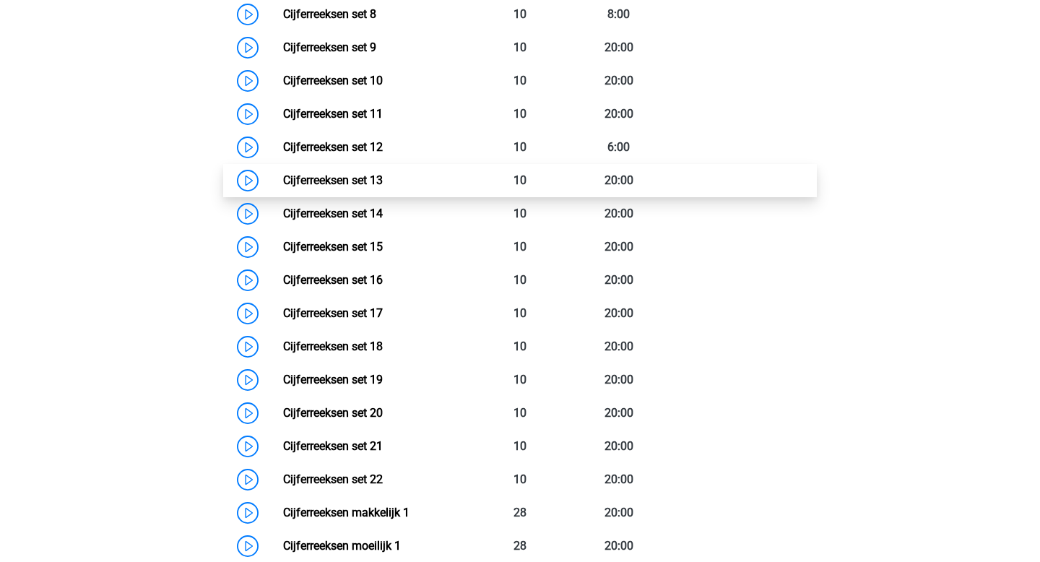
scroll to position [978, 0]
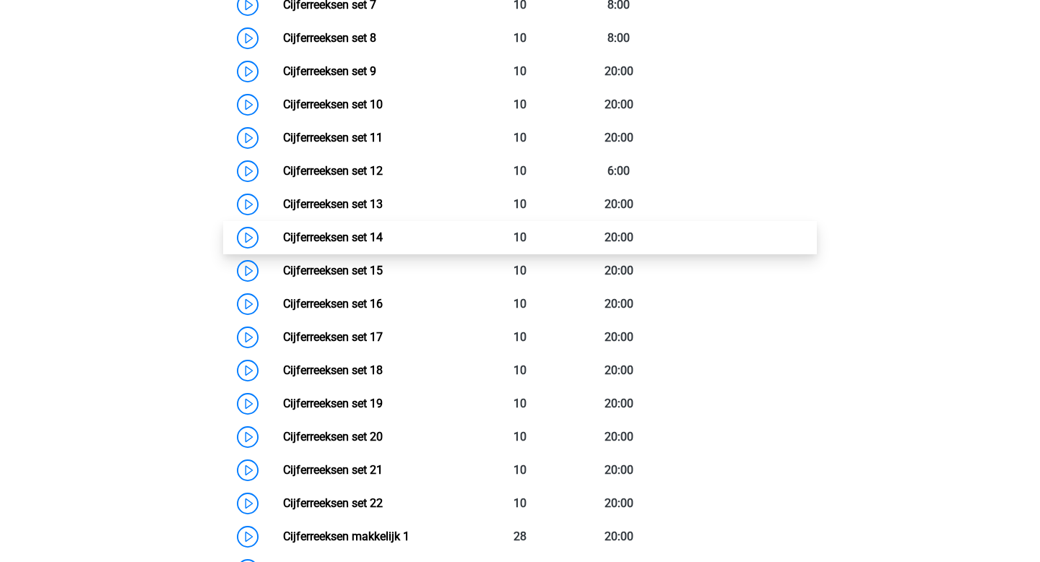
click at [364, 242] on link "Cijferreeksen set 14" at bounding box center [333, 237] width 100 height 14
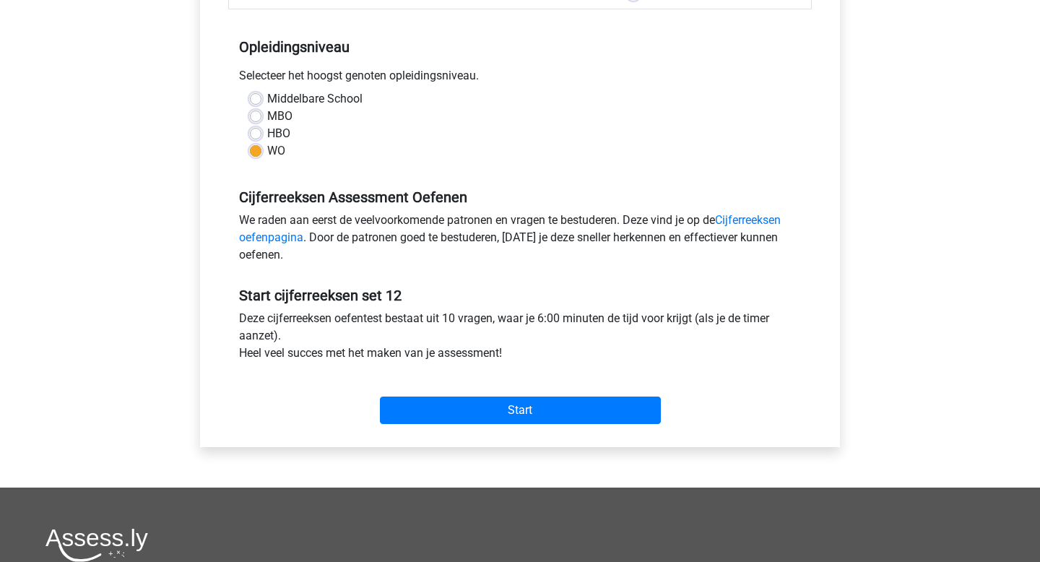
scroll to position [277, 0]
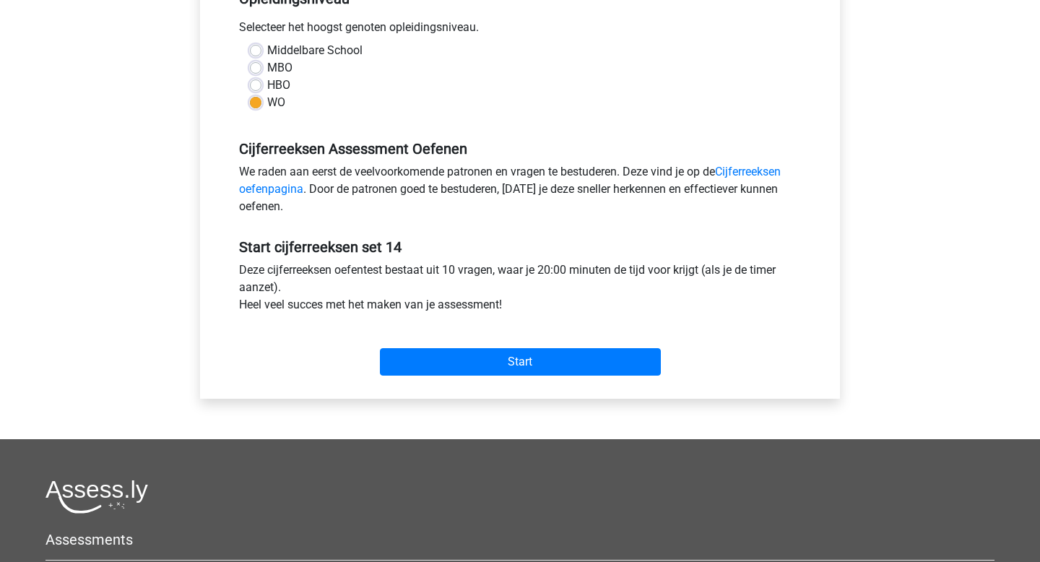
scroll to position [344, 0]
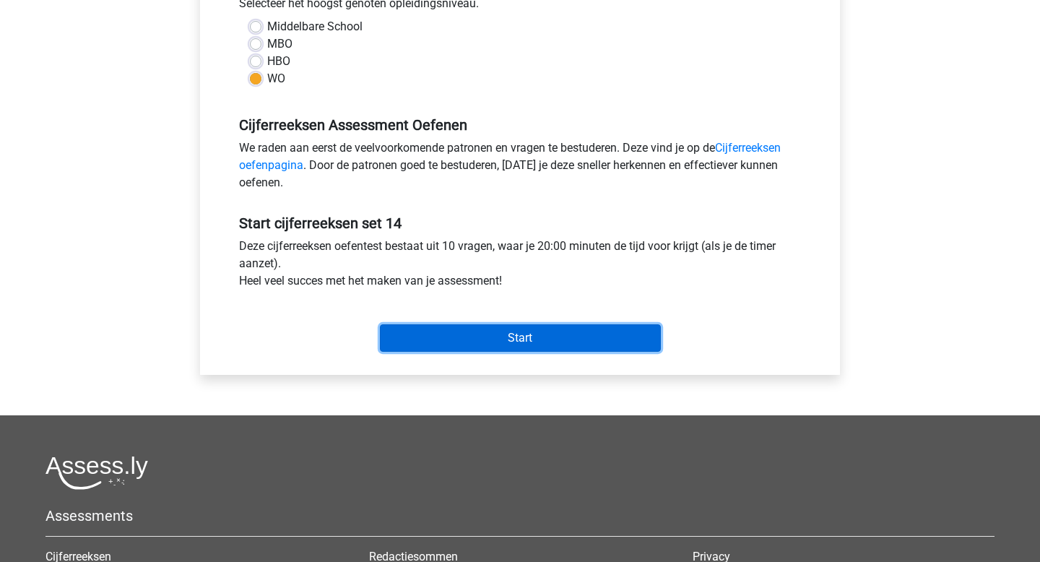
click at [459, 339] on input "Start" at bounding box center [520, 337] width 281 height 27
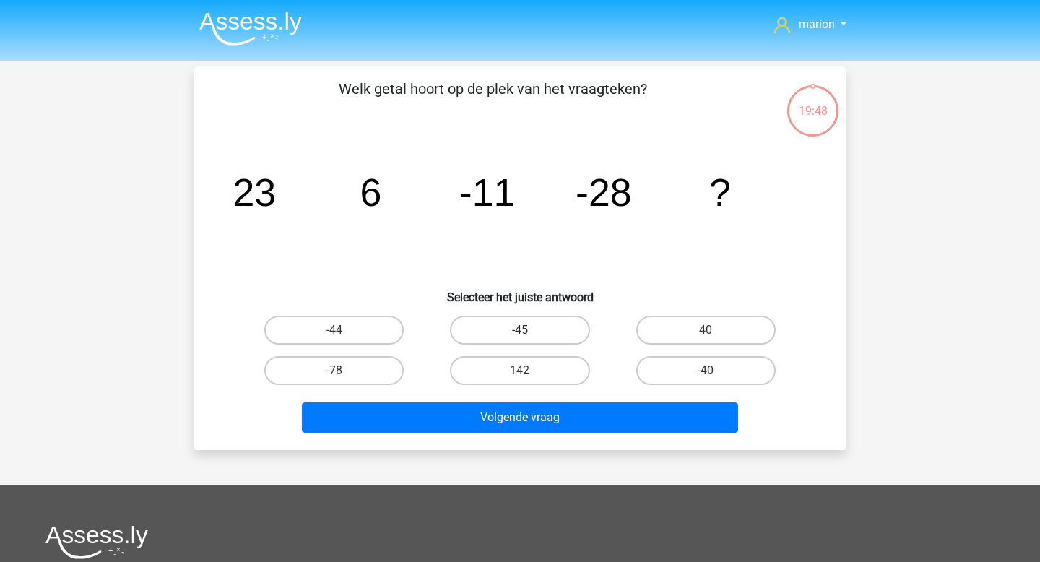
click at [532, 336] on label "-45" at bounding box center [519, 330] width 139 height 29
click at [529, 336] on input "-45" at bounding box center [524, 334] width 9 height 9
radio input "true"
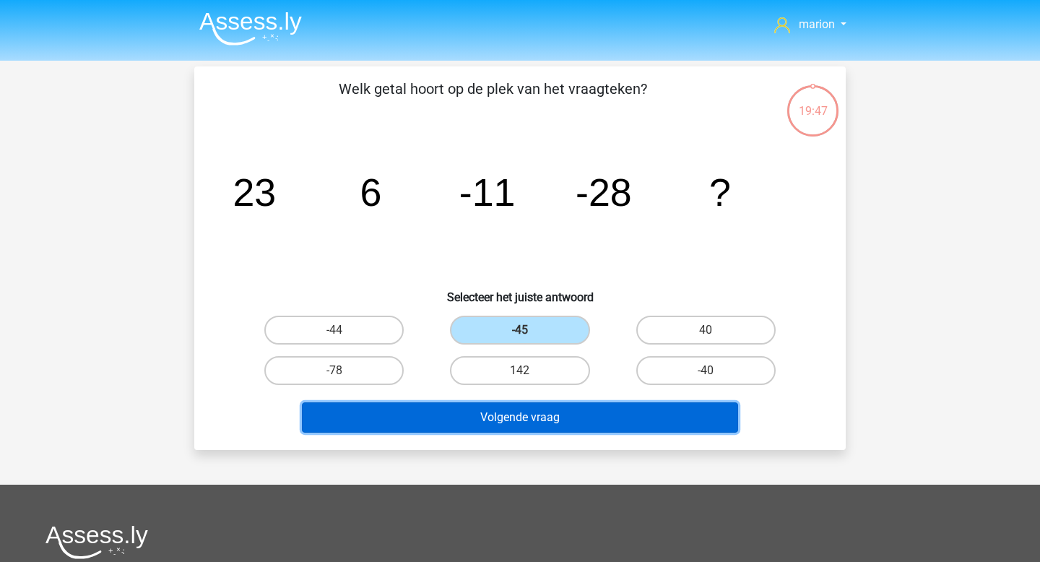
click at [539, 422] on button "Volgende vraag" at bounding box center [520, 417] width 437 height 30
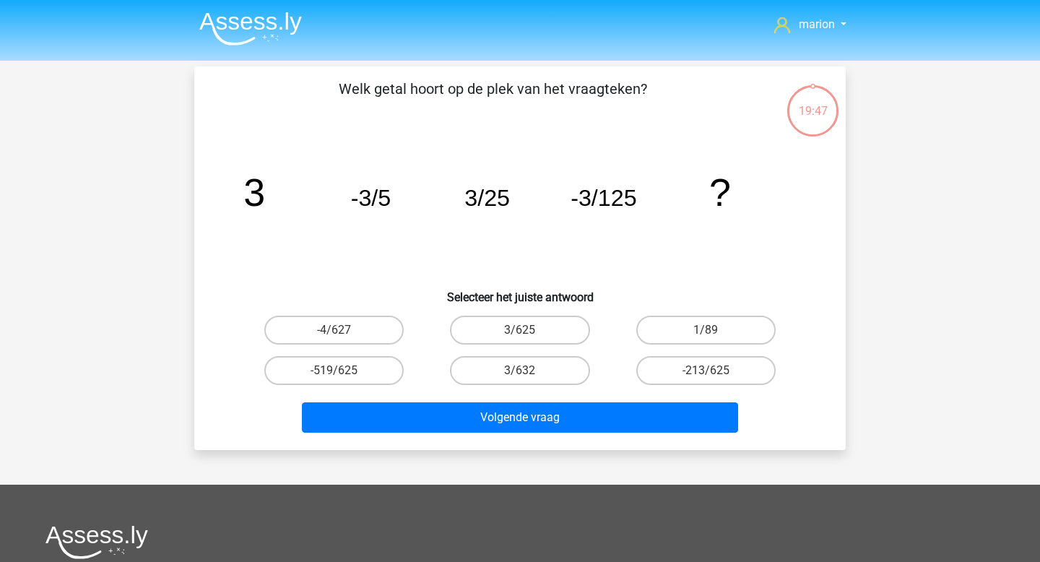
scroll to position [66, 0]
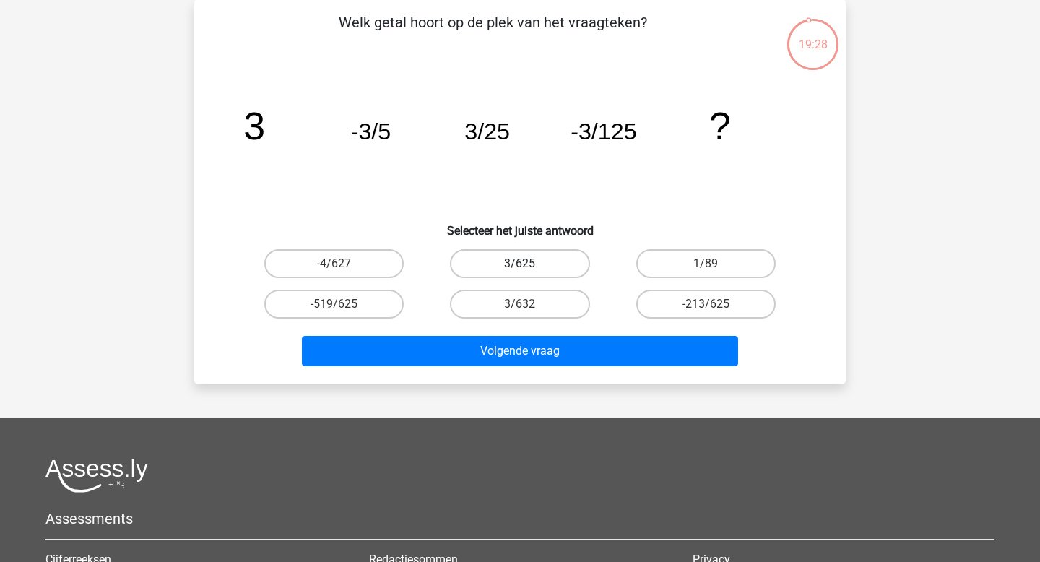
click at [491, 271] on label "3/625" at bounding box center [519, 263] width 139 height 29
click at [520, 271] on input "3/625" at bounding box center [524, 268] width 9 height 9
radio input "true"
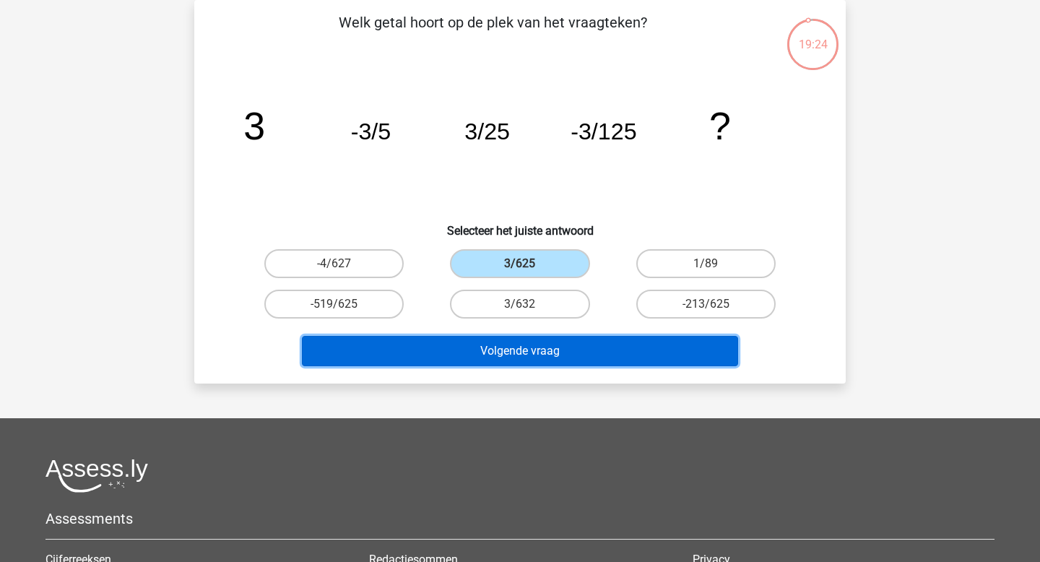
click at [514, 349] on button "Volgende vraag" at bounding box center [520, 351] width 437 height 30
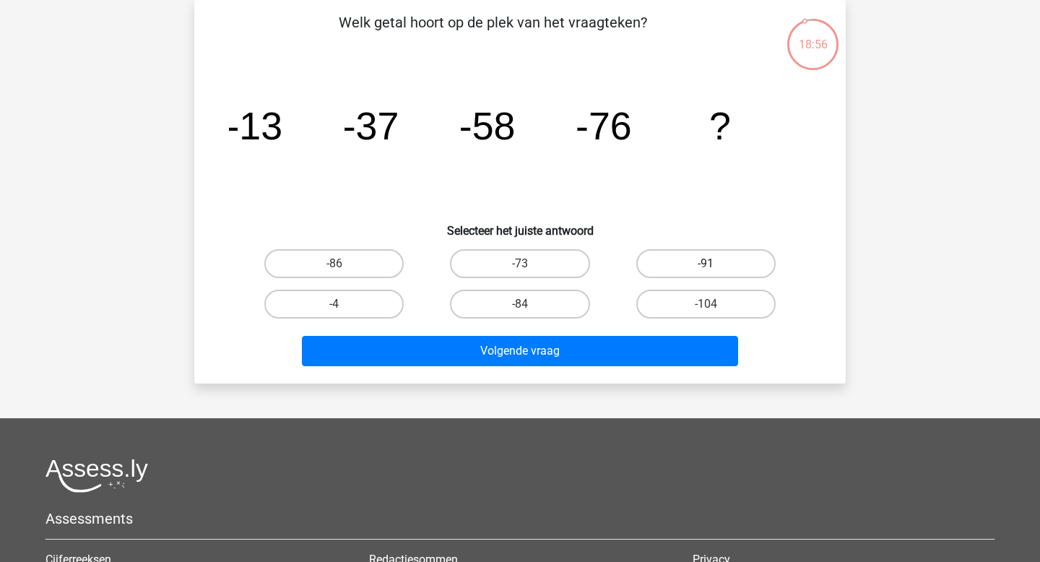
click at [702, 257] on label "-91" at bounding box center [705, 263] width 139 height 29
click at [705, 264] on input "-91" at bounding box center [709, 268] width 9 height 9
radio input "true"
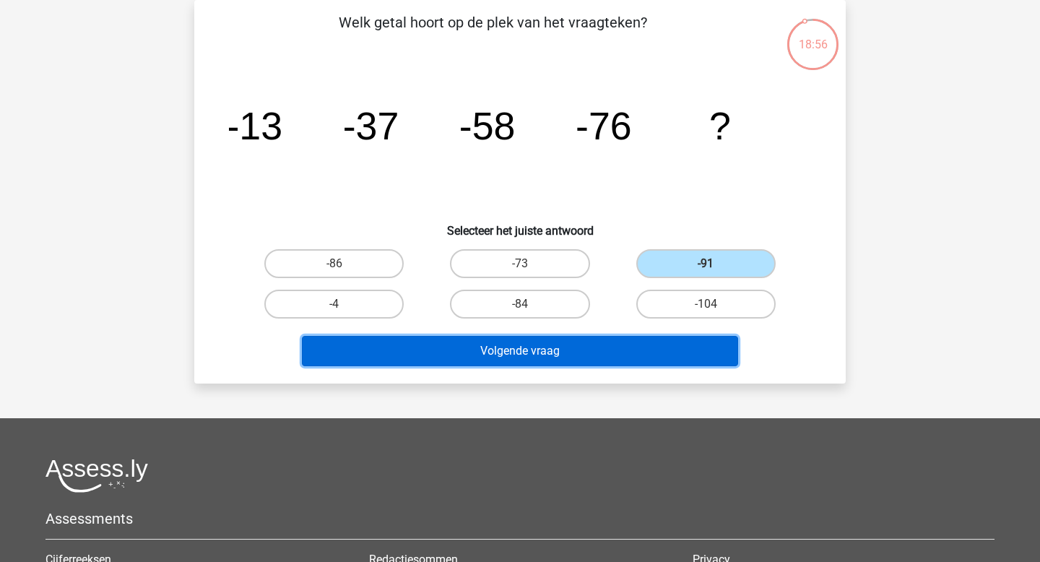
click at [666, 346] on button "Volgende vraag" at bounding box center [520, 351] width 437 height 30
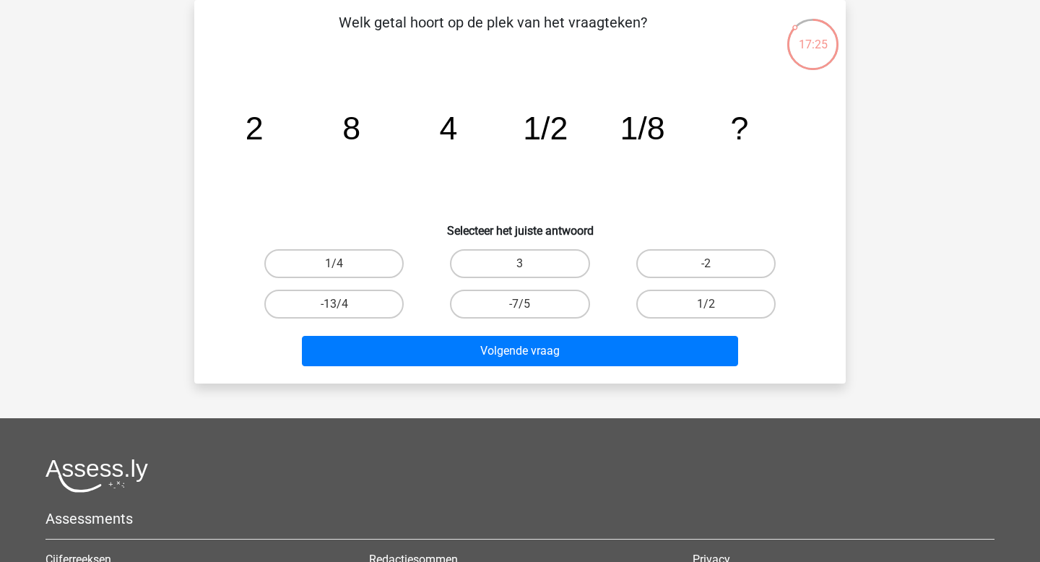
click at [357, 322] on div "-13/4" at bounding box center [334, 304] width 186 height 40
click at [367, 302] on label "-13/4" at bounding box center [333, 304] width 139 height 29
click at [344, 304] on input "-13/4" at bounding box center [338, 308] width 9 height 9
radio input "true"
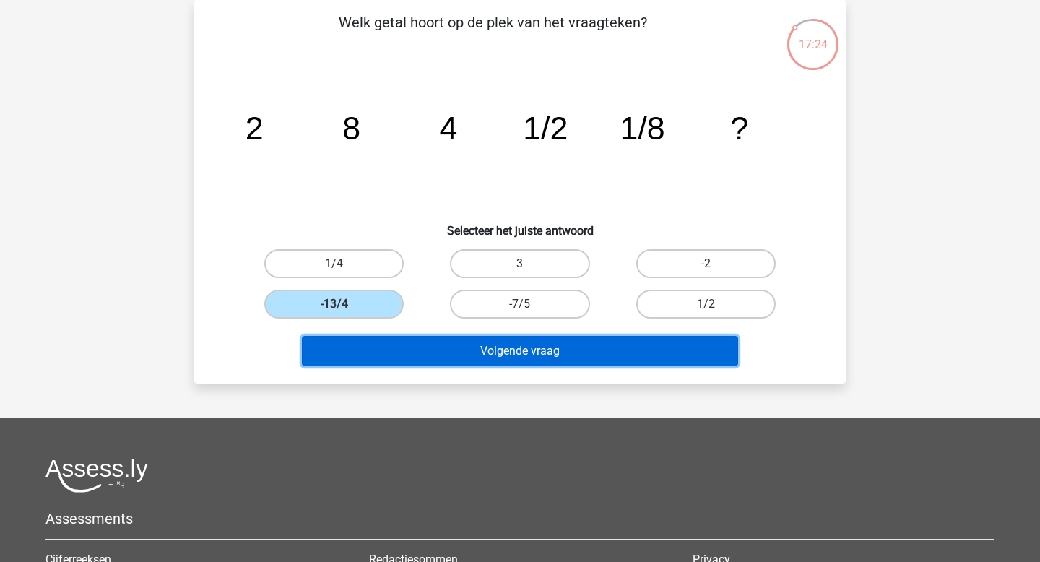
click at [393, 359] on button "Volgende vraag" at bounding box center [520, 351] width 437 height 30
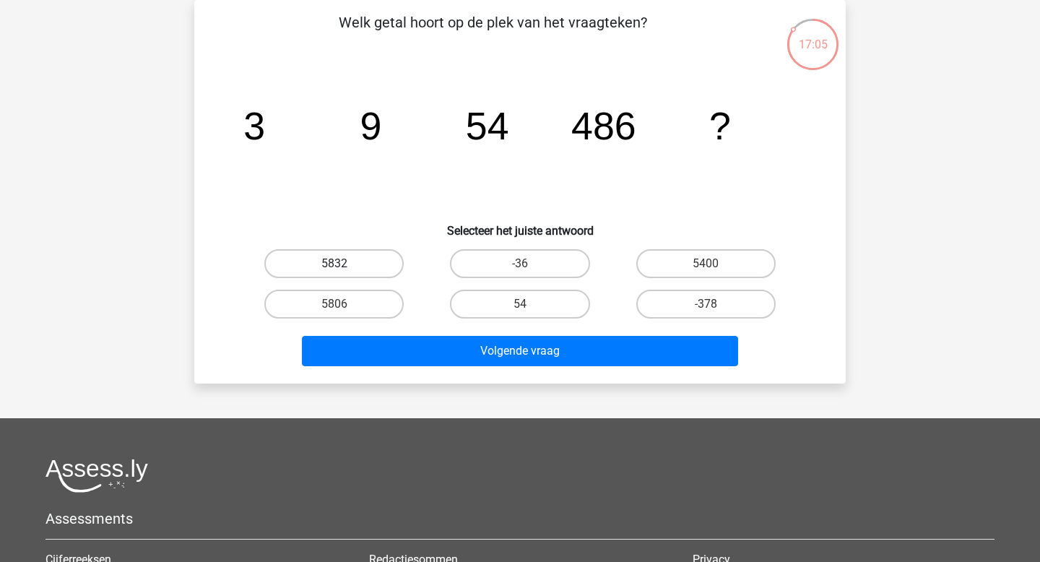
click at [355, 254] on label "5832" at bounding box center [333, 263] width 139 height 29
click at [344, 264] on input "5832" at bounding box center [338, 268] width 9 height 9
radio input "true"
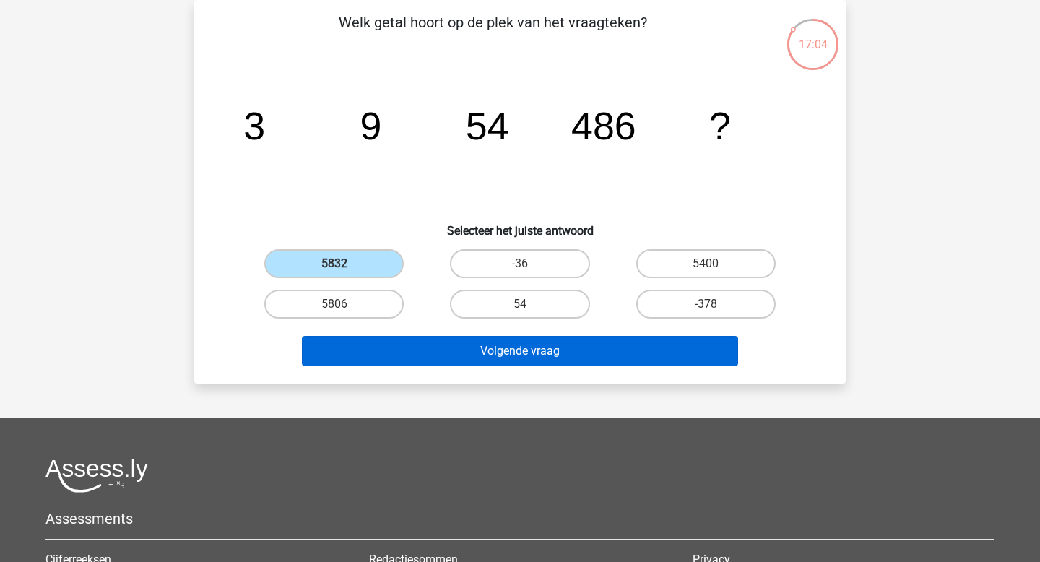
click at [435, 353] on button "Volgende vraag" at bounding box center [520, 351] width 437 height 30
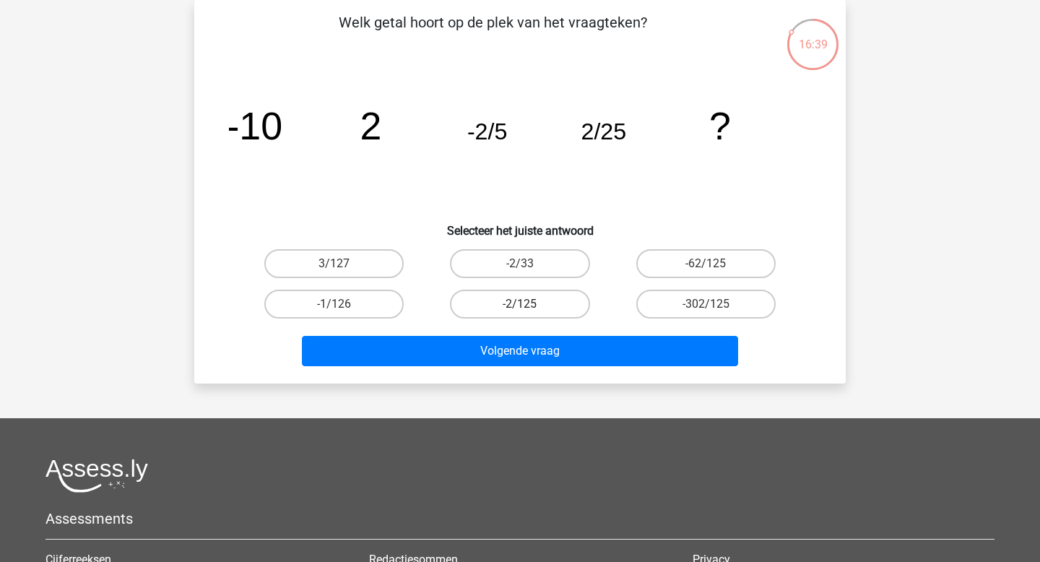
click at [557, 293] on label "-2/125" at bounding box center [519, 304] width 139 height 29
click at [529, 304] on input "-2/125" at bounding box center [524, 308] width 9 height 9
radio input "true"
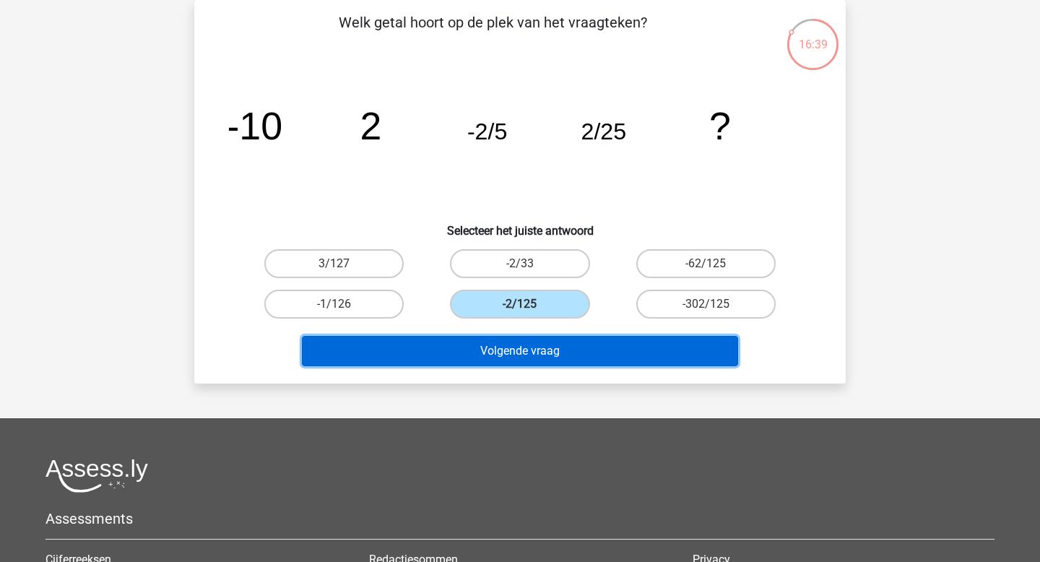
click at [557, 347] on button "Volgende vraag" at bounding box center [520, 351] width 437 height 30
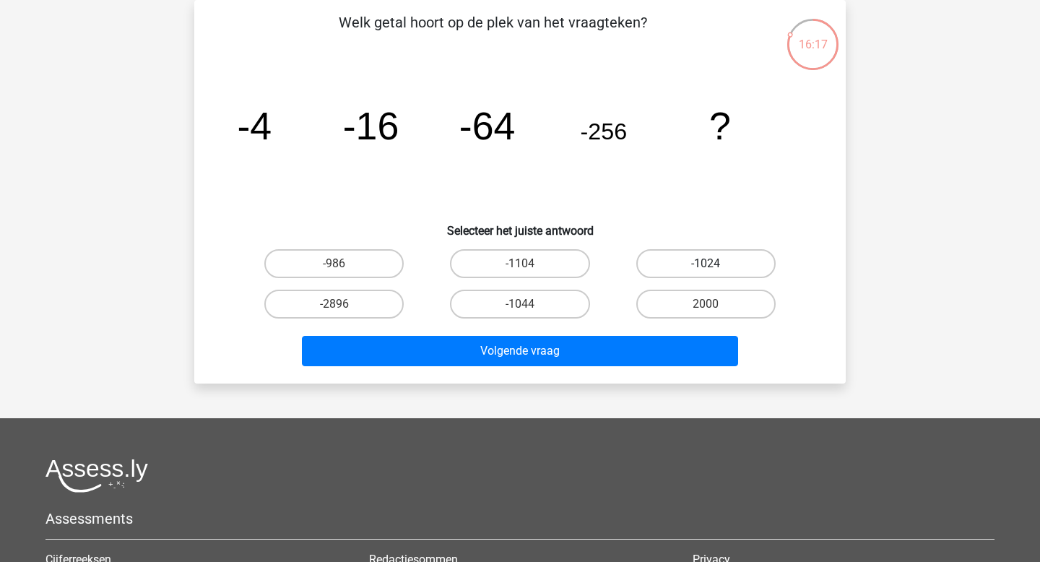
click at [681, 256] on label "-1024" at bounding box center [705, 263] width 139 height 29
click at [705, 264] on input "-1024" at bounding box center [709, 268] width 9 height 9
radio input "true"
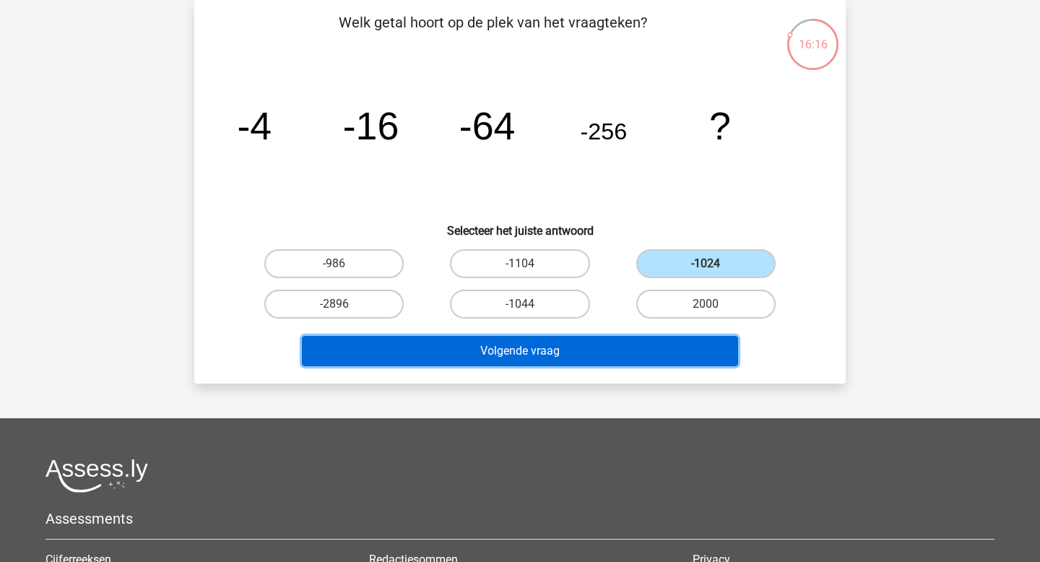
click at [645, 361] on button "Volgende vraag" at bounding box center [520, 351] width 437 height 30
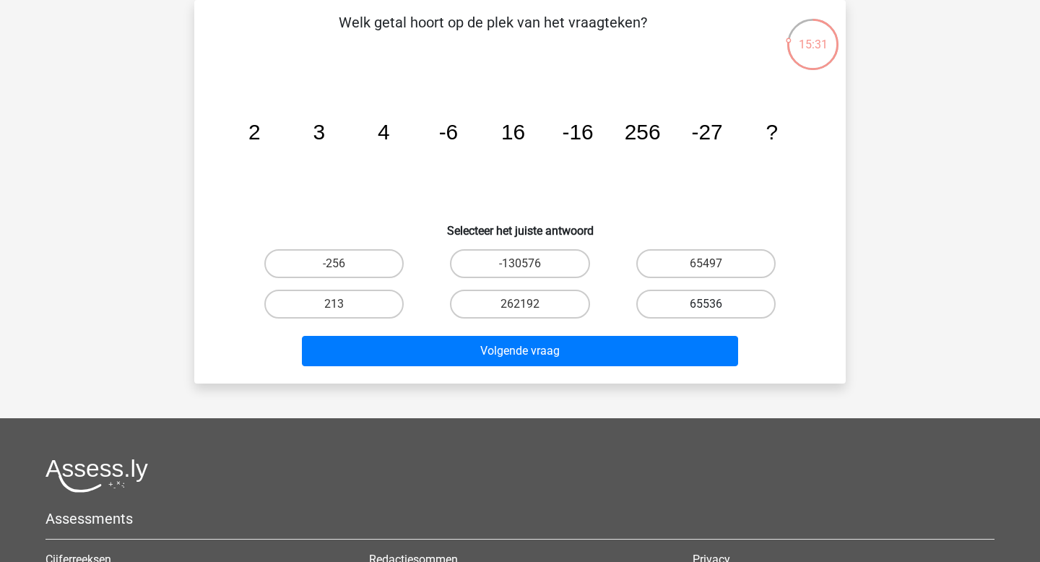
click at [690, 298] on label "65536" at bounding box center [705, 304] width 139 height 29
click at [705, 304] on input "65536" at bounding box center [709, 308] width 9 height 9
radio input "true"
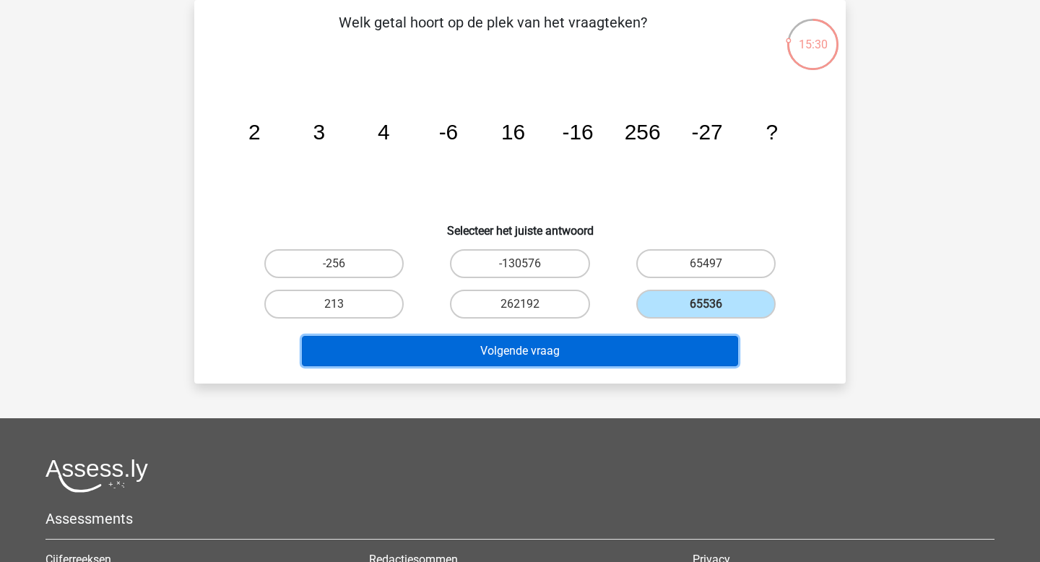
click at [679, 349] on button "Volgende vraag" at bounding box center [520, 351] width 437 height 30
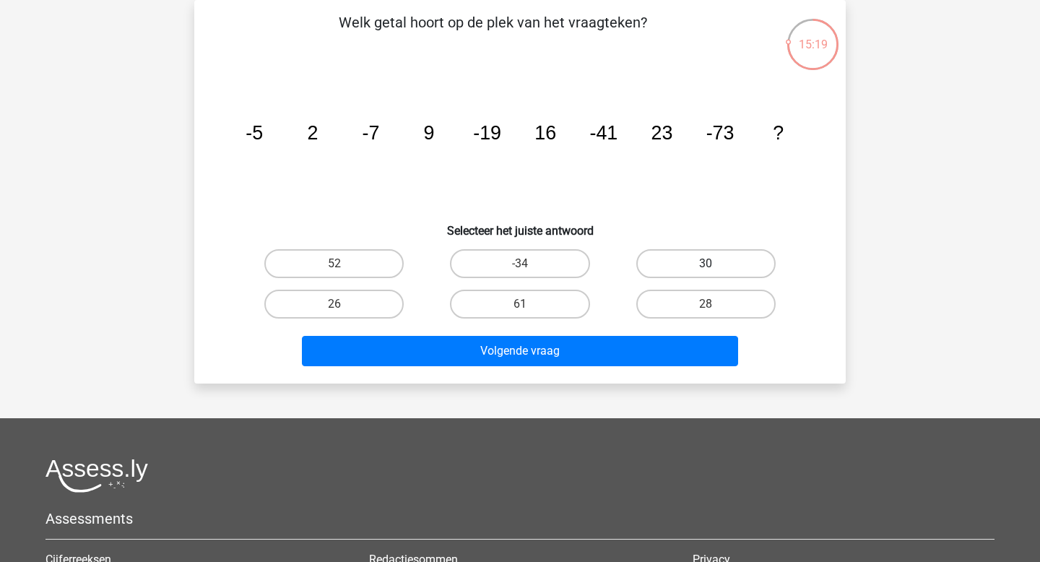
click at [685, 265] on label "30" at bounding box center [705, 263] width 139 height 29
click at [705, 265] on input "30" at bounding box center [709, 268] width 9 height 9
radio input "true"
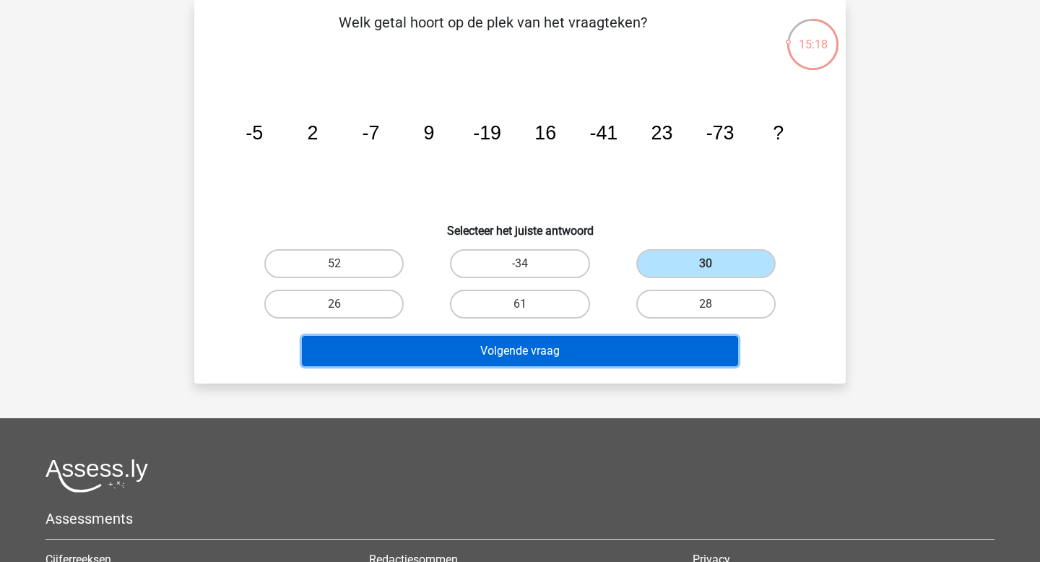
click at [656, 346] on button "Volgende vraag" at bounding box center [520, 351] width 437 height 30
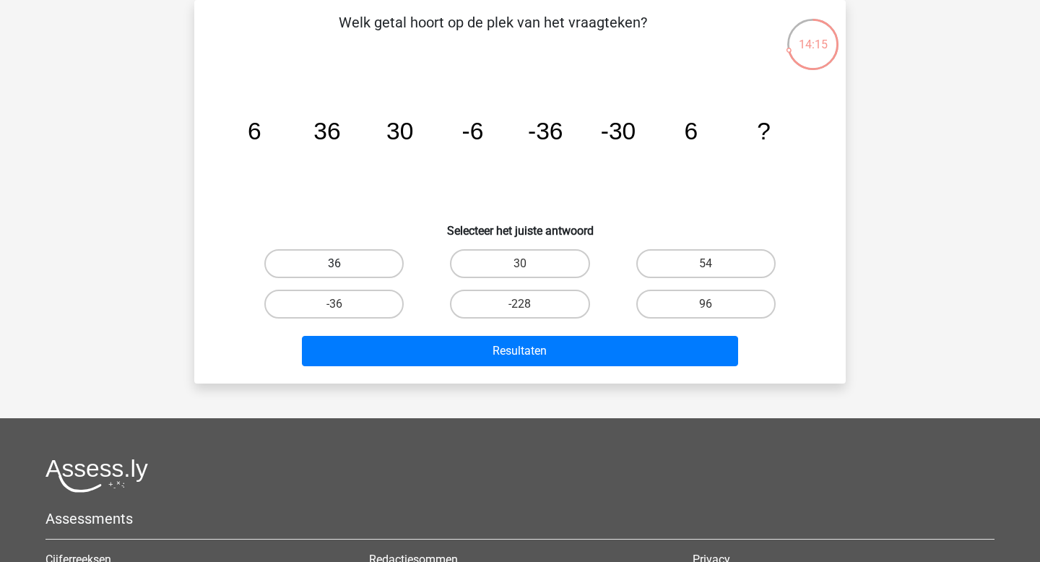
click at [367, 271] on label "36" at bounding box center [333, 263] width 139 height 29
click at [344, 271] on input "36" at bounding box center [338, 268] width 9 height 9
radio input "true"
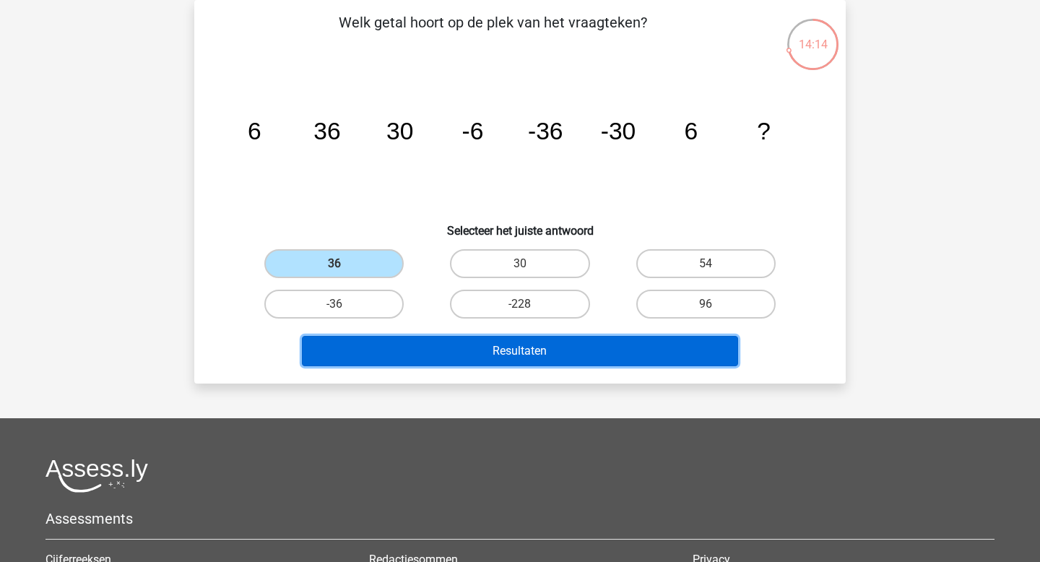
click at [386, 346] on button "Resultaten" at bounding box center [520, 351] width 437 height 30
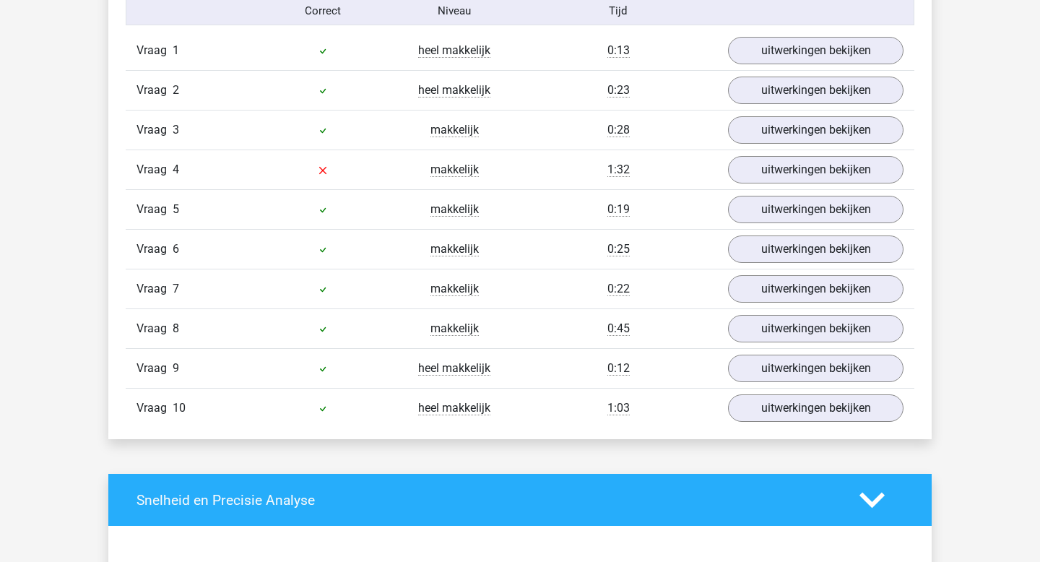
scroll to position [978, 0]
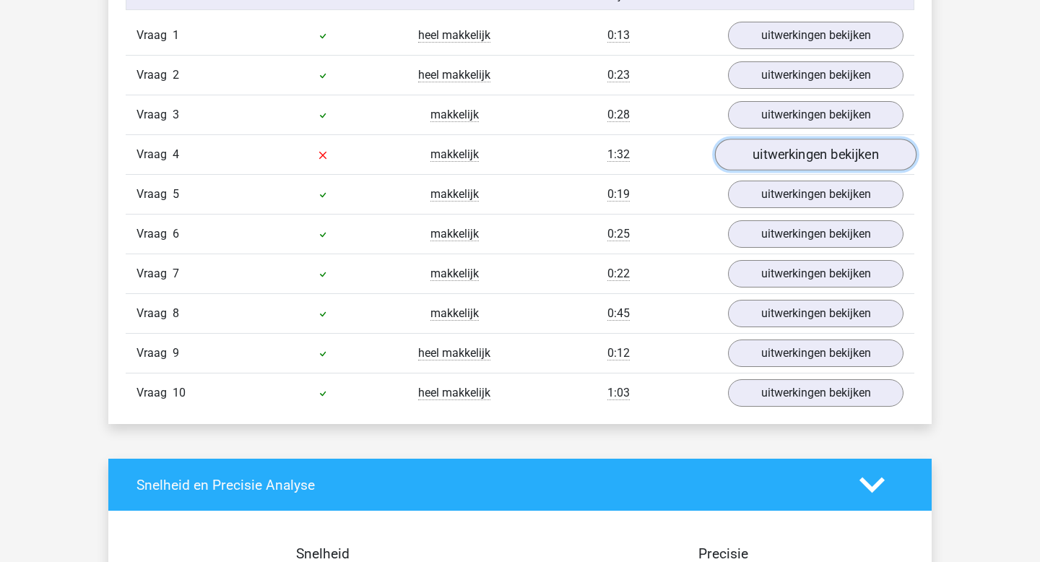
click at [741, 149] on link "uitwerkingen bekijken" at bounding box center [815, 155] width 201 height 32
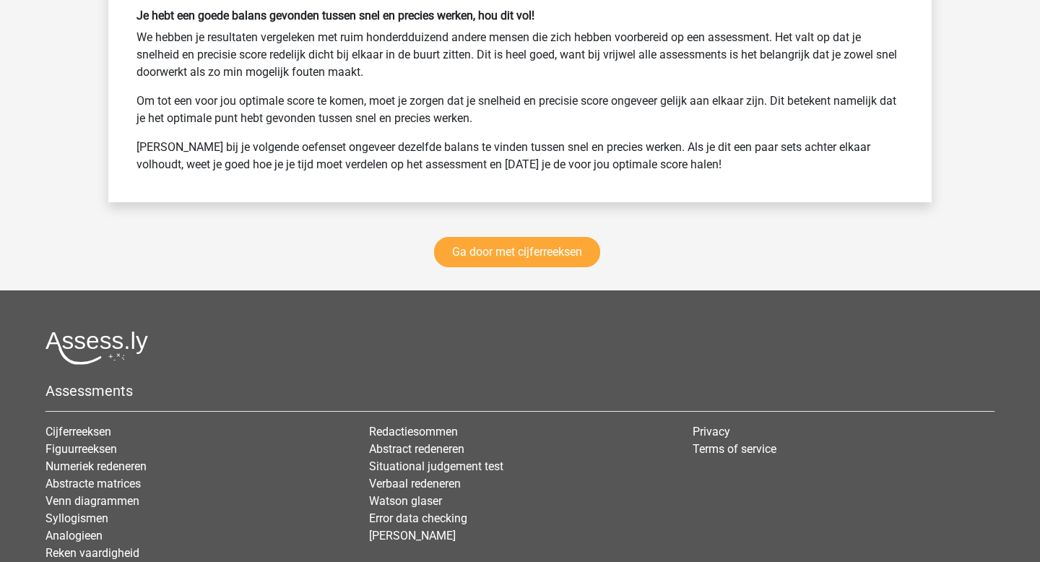
scroll to position [2709, 0]
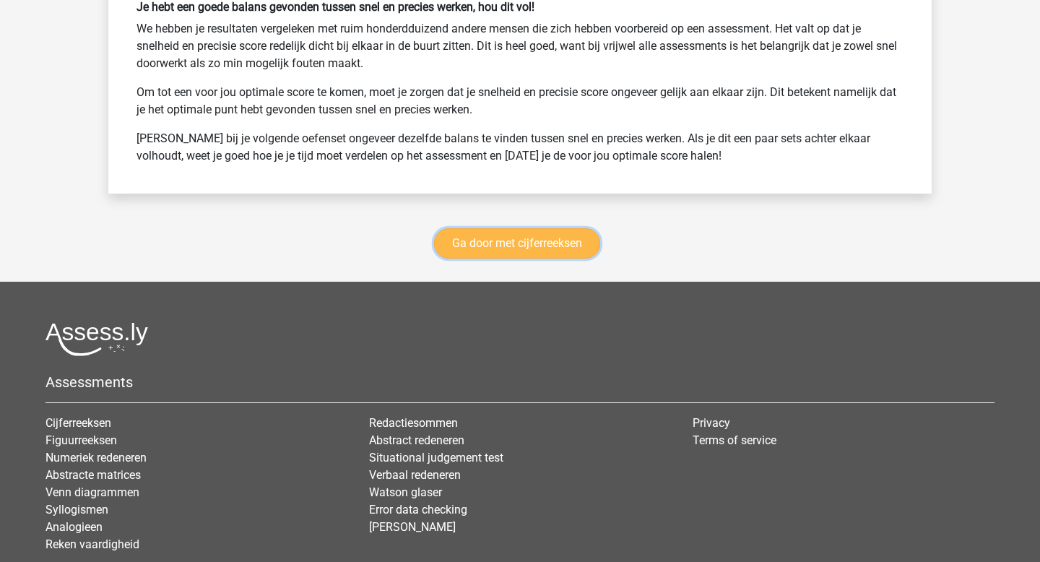
click at [561, 245] on link "Ga door met cijferreeksen" at bounding box center [517, 243] width 166 height 30
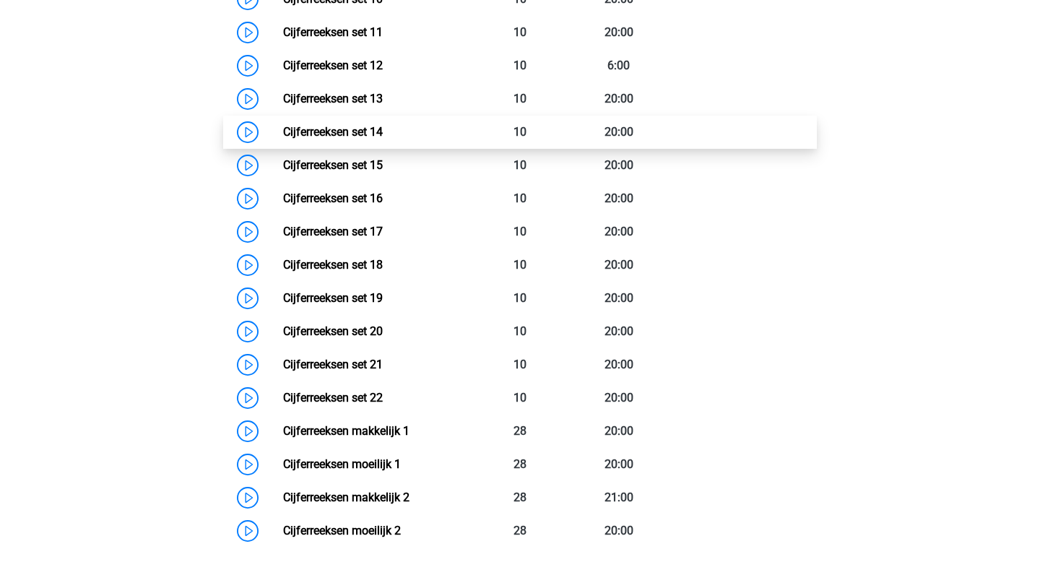
scroll to position [922, 0]
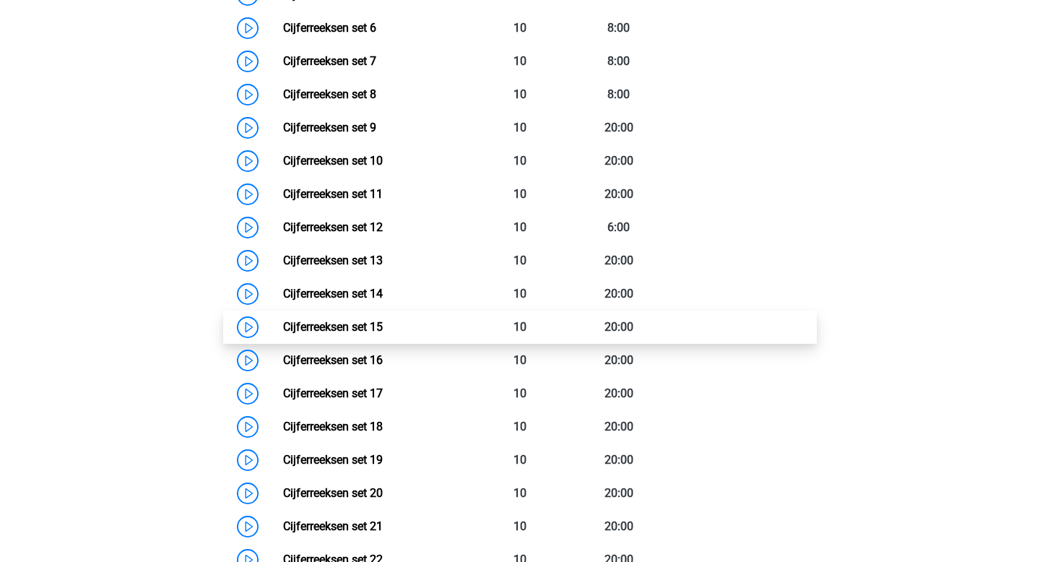
click at [383, 334] on link "Cijferreeksen set 15" at bounding box center [333, 327] width 100 height 14
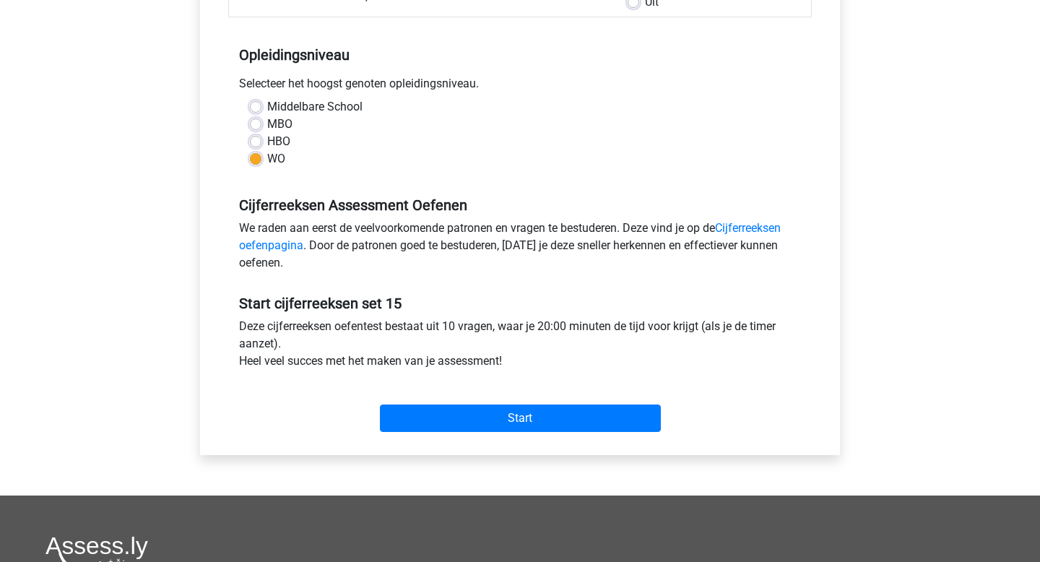
scroll to position [464, 0]
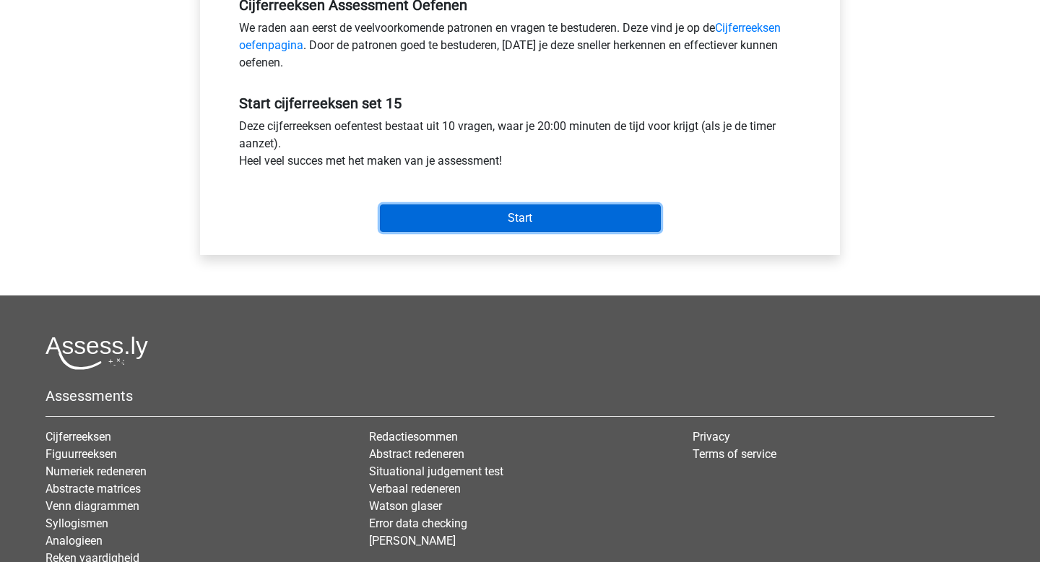
click at [473, 214] on input "Start" at bounding box center [520, 217] width 281 height 27
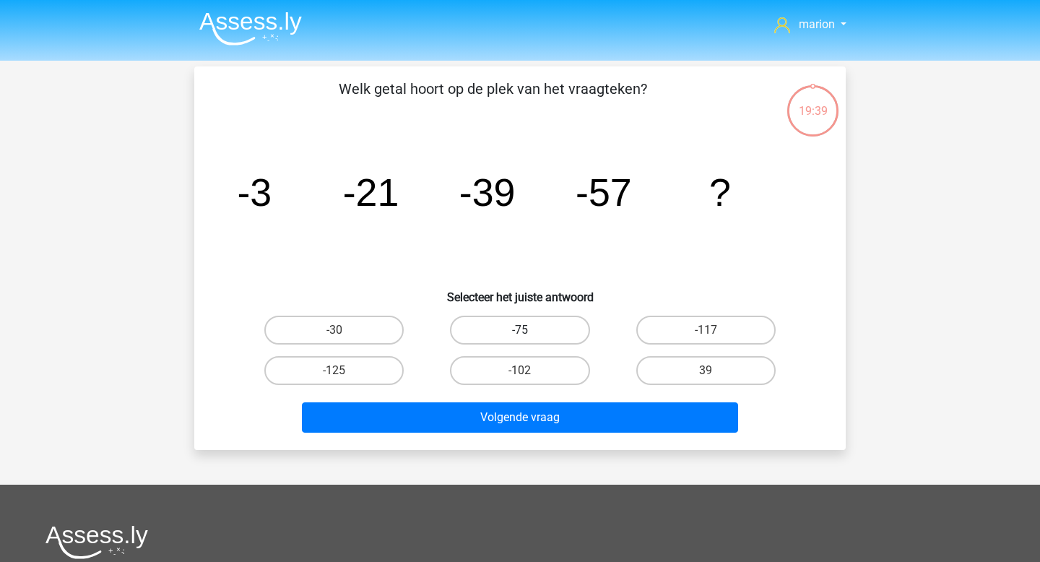
click at [517, 341] on label "-75" at bounding box center [519, 330] width 139 height 29
click at [520, 339] on input "-75" at bounding box center [524, 334] width 9 height 9
radio input "true"
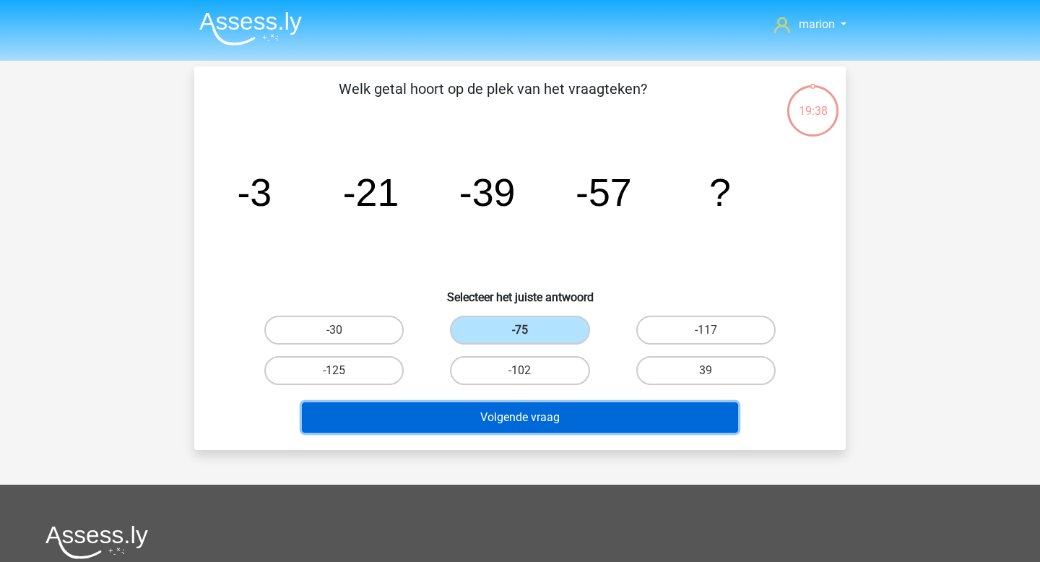
click at [531, 405] on button "Volgende vraag" at bounding box center [520, 417] width 437 height 30
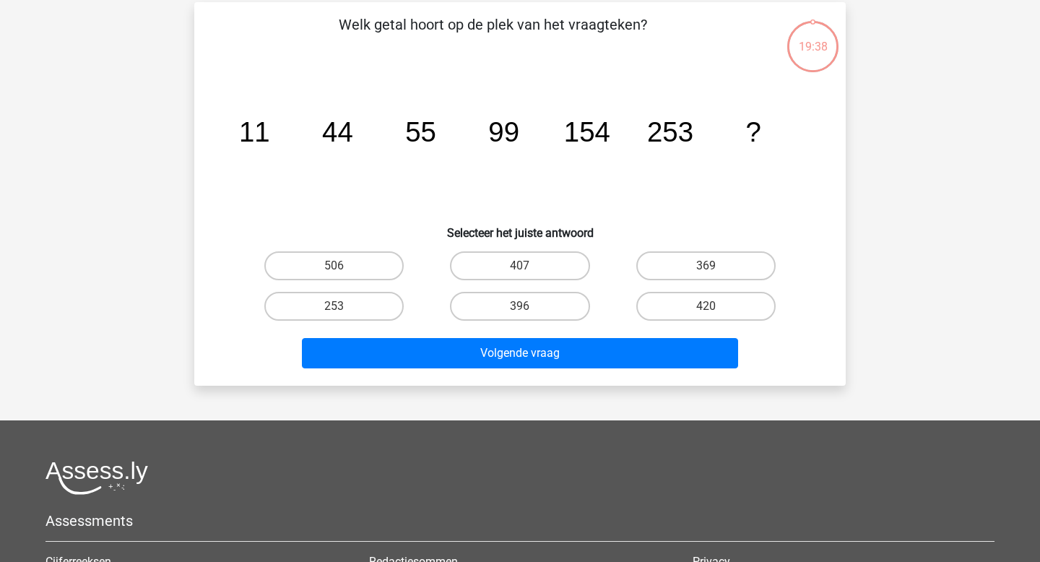
scroll to position [66, 0]
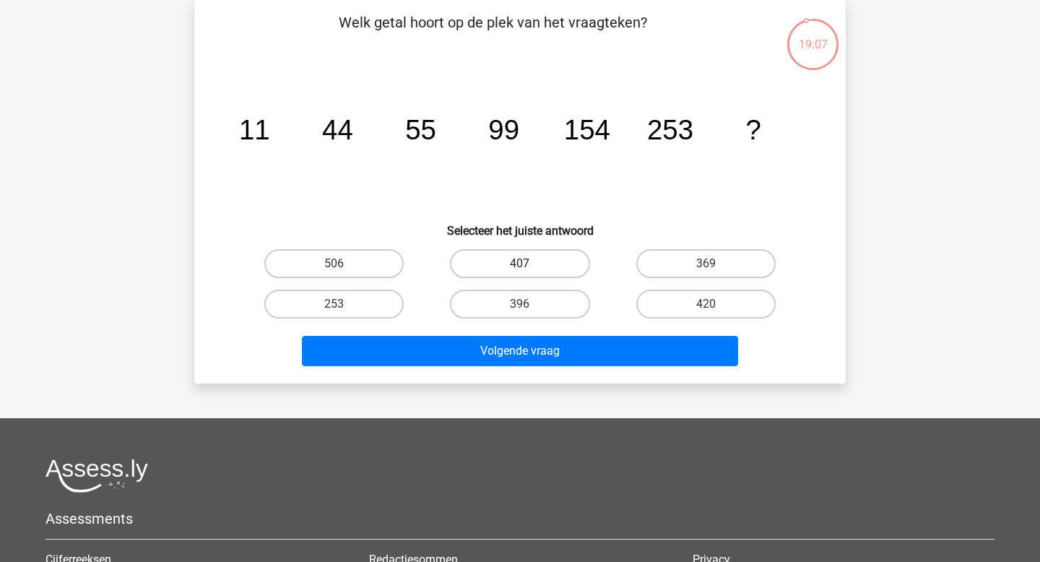
click at [541, 252] on label "407" at bounding box center [519, 263] width 139 height 29
click at [529, 264] on input "407" at bounding box center [524, 268] width 9 height 9
radio input "true"
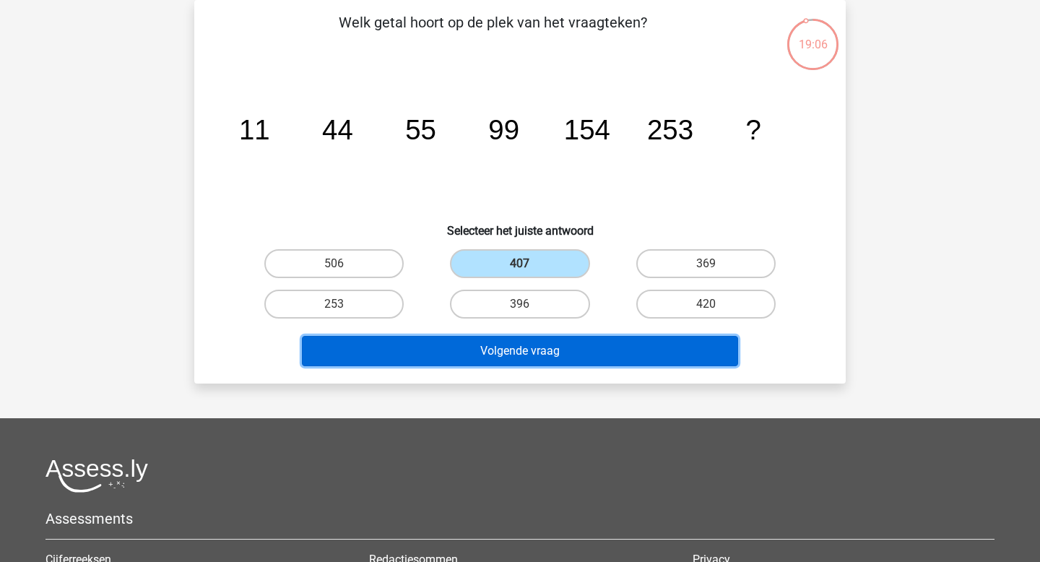
click at [538, 363] on button "Volgende vraag" at bounding box center [520, 351] width 437 height 30
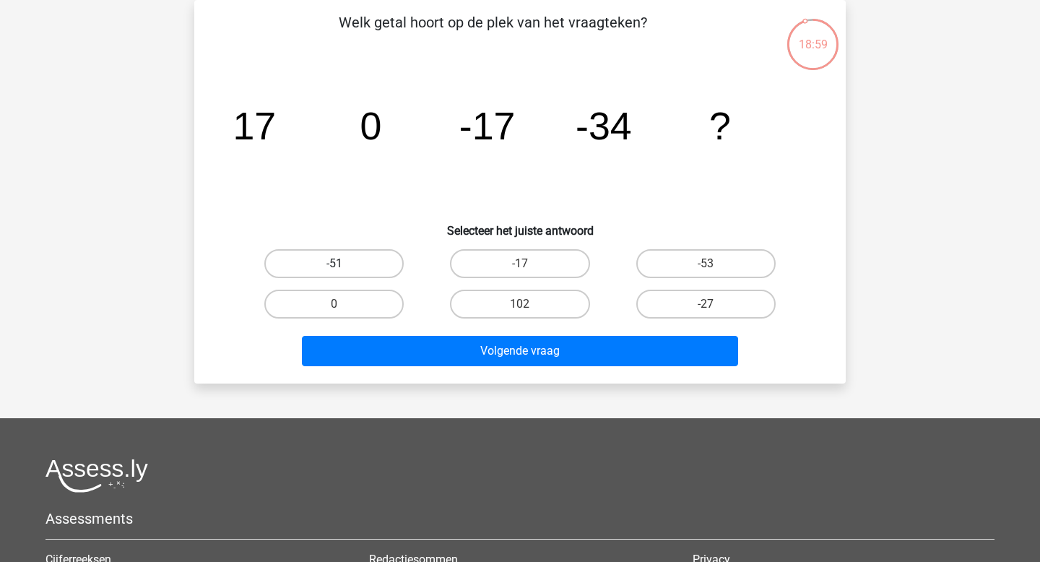
click at [352, 274] on label "-51" at bounding box center [333, 263] width 139 height 29
click at [344, 273] on input "-51" at bounding box center [338, 268] width 9 height 9
radio input "true"
click at [391, 333] on div "Volgende vraag" at bounding box center [519, 348] width 605 height 48
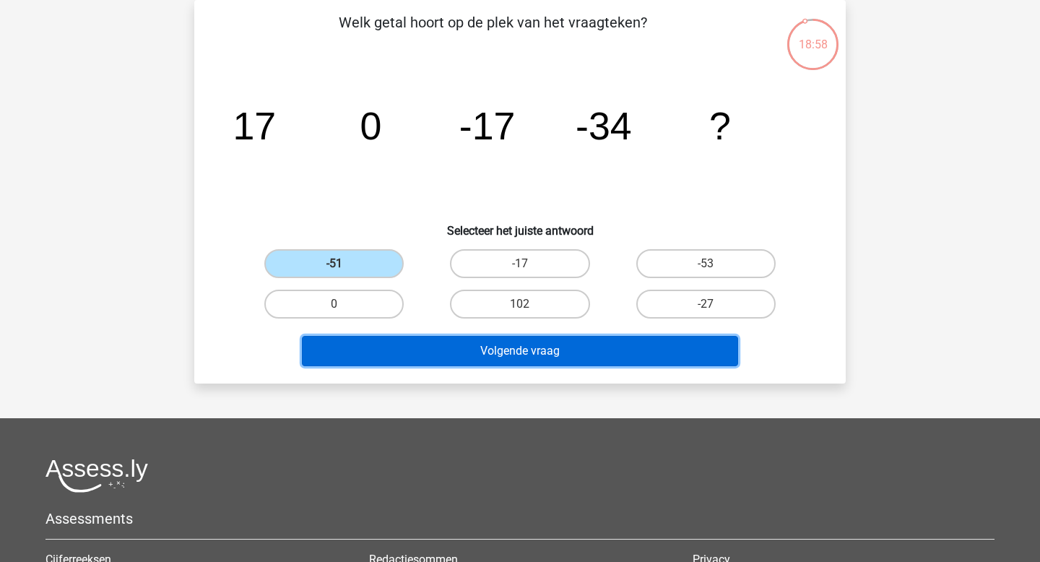
click at [393, 342] on button "Volgende vraag" at bounding box center [520, 351] width 437 height 30
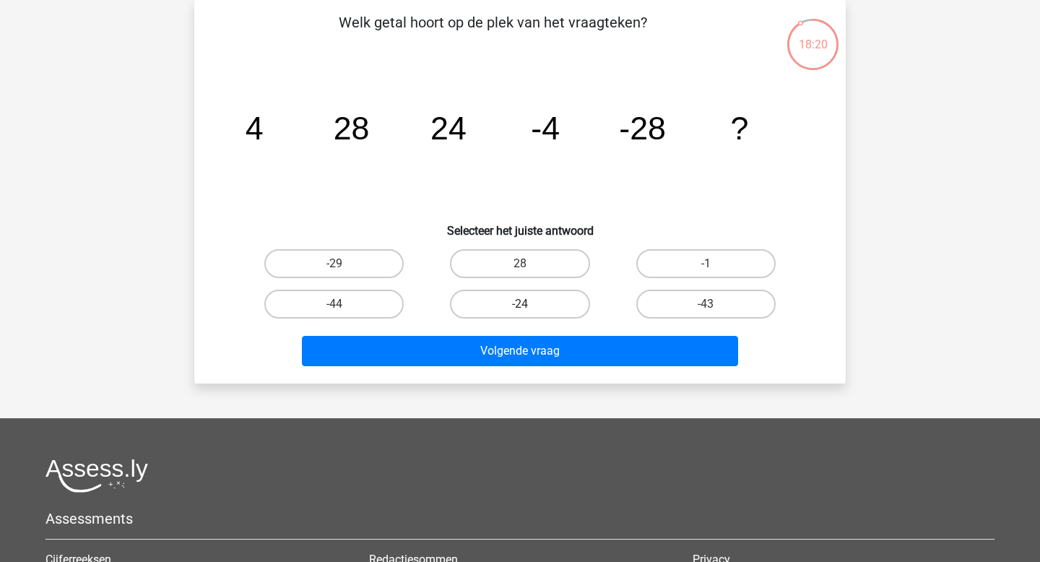
click at [508, 308] on label "-24" at bounding box center [519, 304] width 139 height 29
click at [520, 308] on input "-24" at bounding box center [524, 308] width 9 height 9
radio input "true"
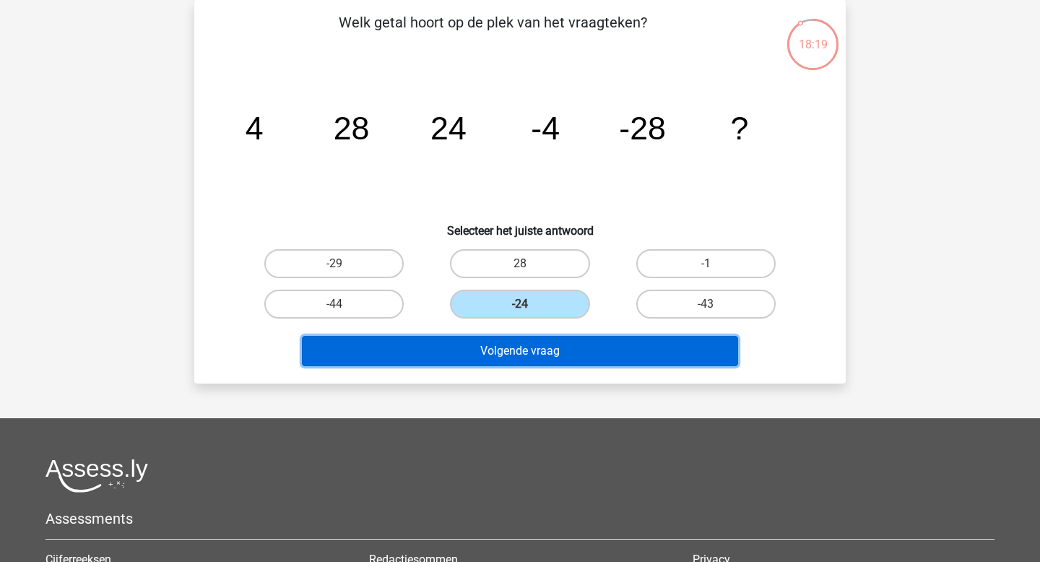
click at [527, 347] on button "Volgende vraag" at bounding box center [520, 351] width 437 height 30
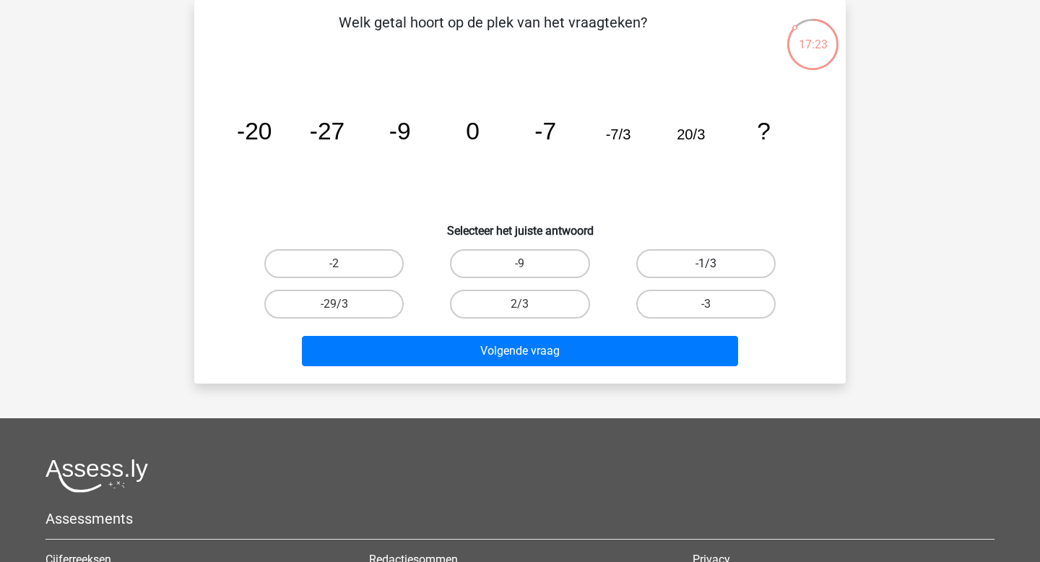
click at [679, 264] on label "-1/3" at bounding box center [705, 263] width 139 height 29
click at [705, 264] on input "-1/3" at bounding box center [709, 268] width 9 height 9
radio input "true"
click at [561, 317] on label "2/3" at bounding box center [519, 304] width 139 height 29
click at [529, 313] on input "2/3" at bounding box center [524, 308] width 9 height 9
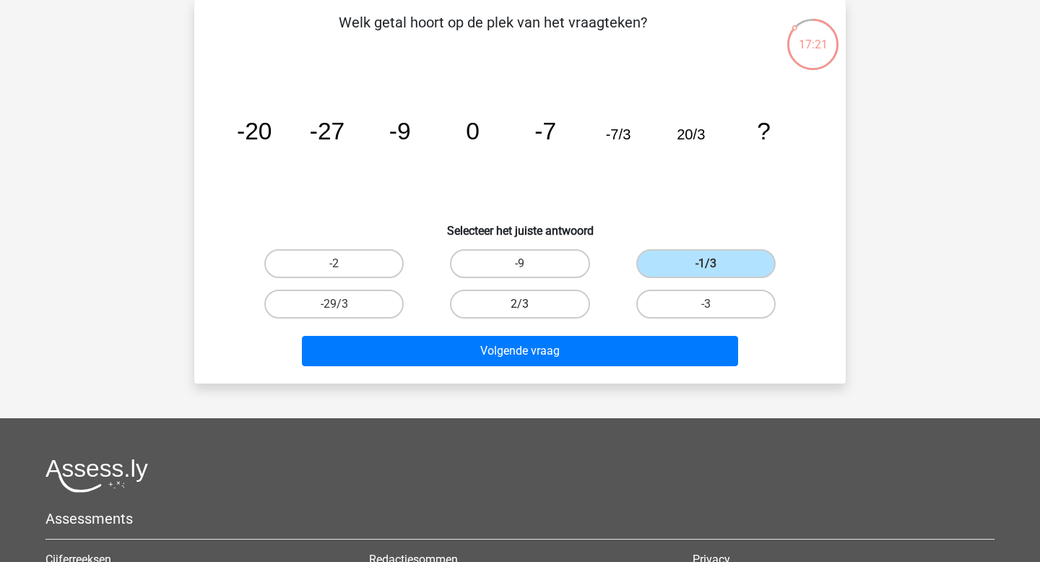
radio input "true"
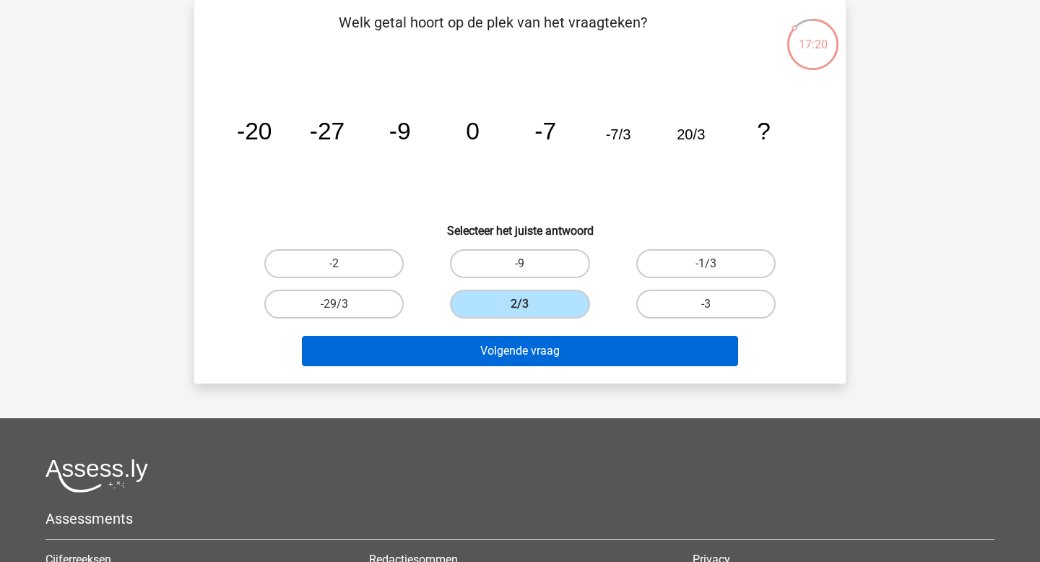
click at [560, 357] on button "Volgende vraag" at bounding box center [520, 351] width 437 height 30
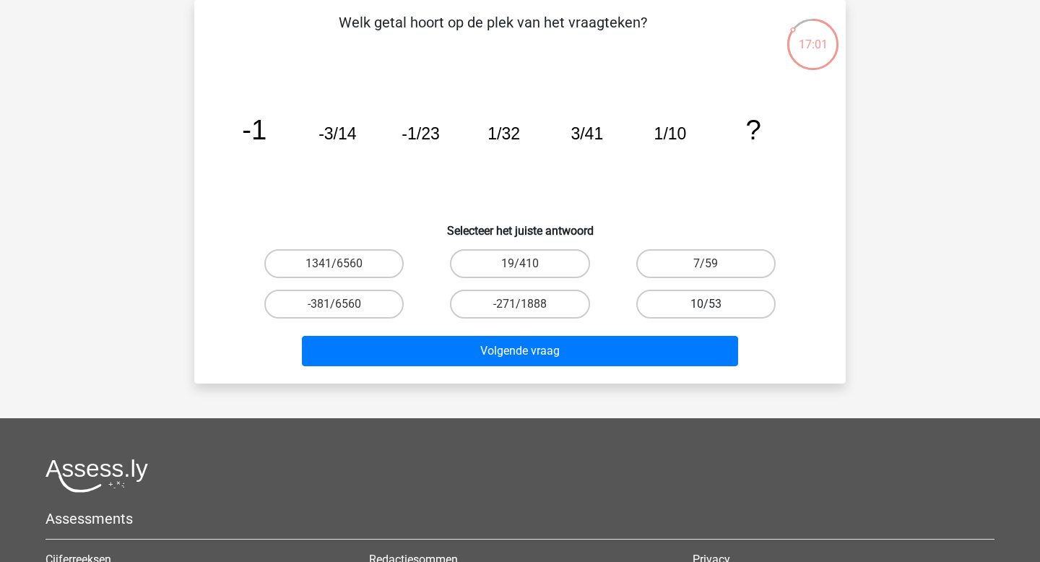
click at [671, 297] on label "10/53" at bounding box center [705, 304] width 139 height 29
click at [705, 304] on input "10/53" at bounding box center [709, 308] width 9 height 9
radio input "true"
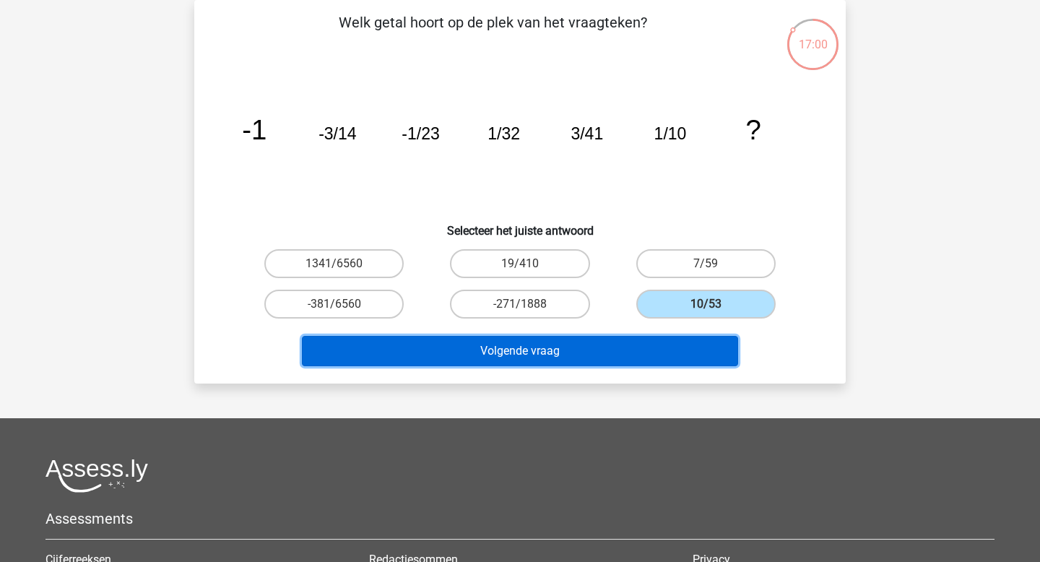
click at [653, 349] on button "Volgende vraag" at bounding box center [520, 351] width 437 height 30
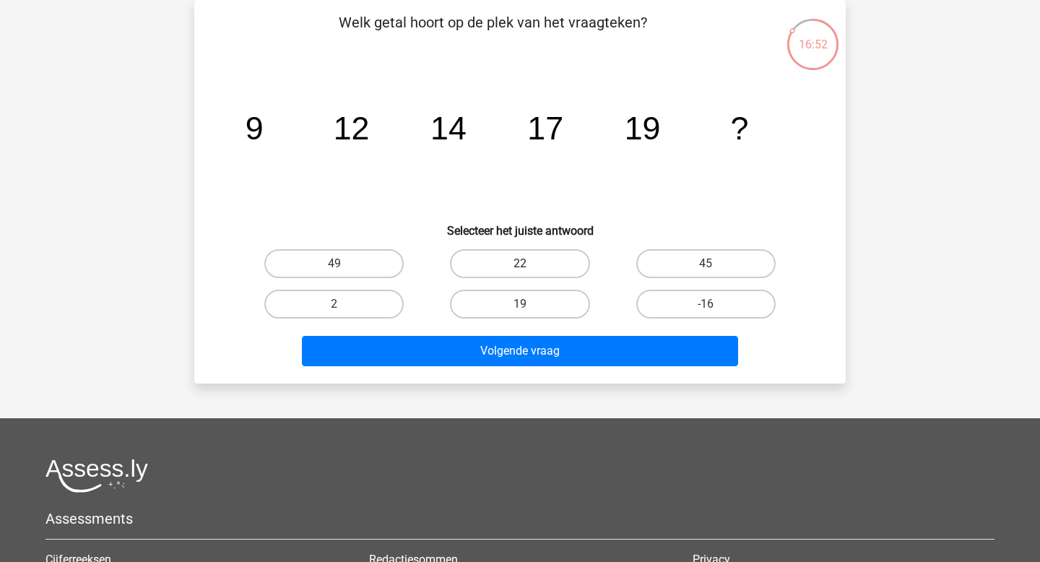
click at [551, 256] on label "22" at bounding box center [519, 263] width 139 height 29
click at [529, 264] on input "22" at bounding box center [524, 268] width 9 height 9
radio input "true"
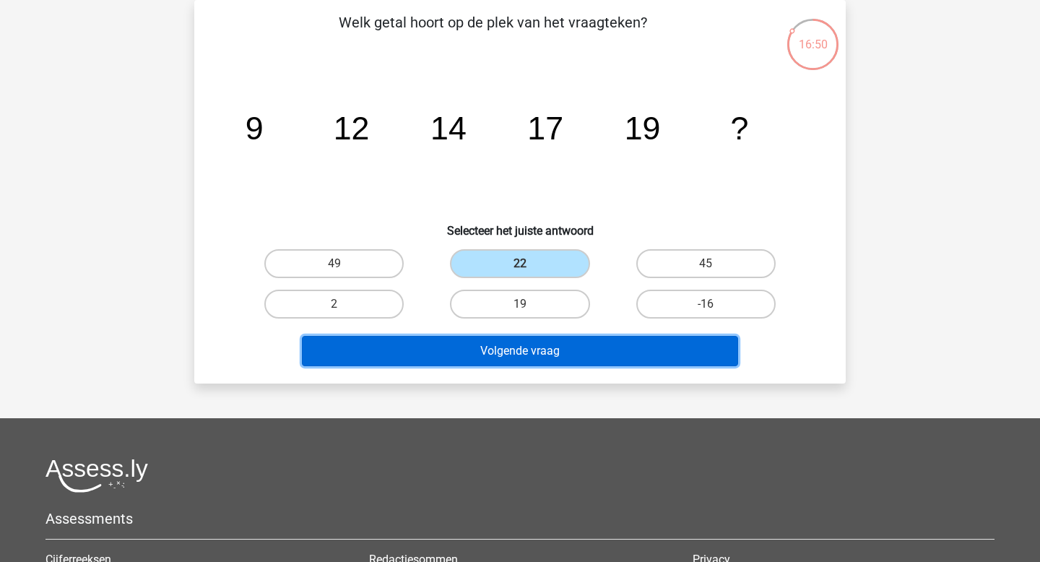
click at [547, 356] on button "Volgende vraag" at bounding box center [520, 351] width 437 height 30
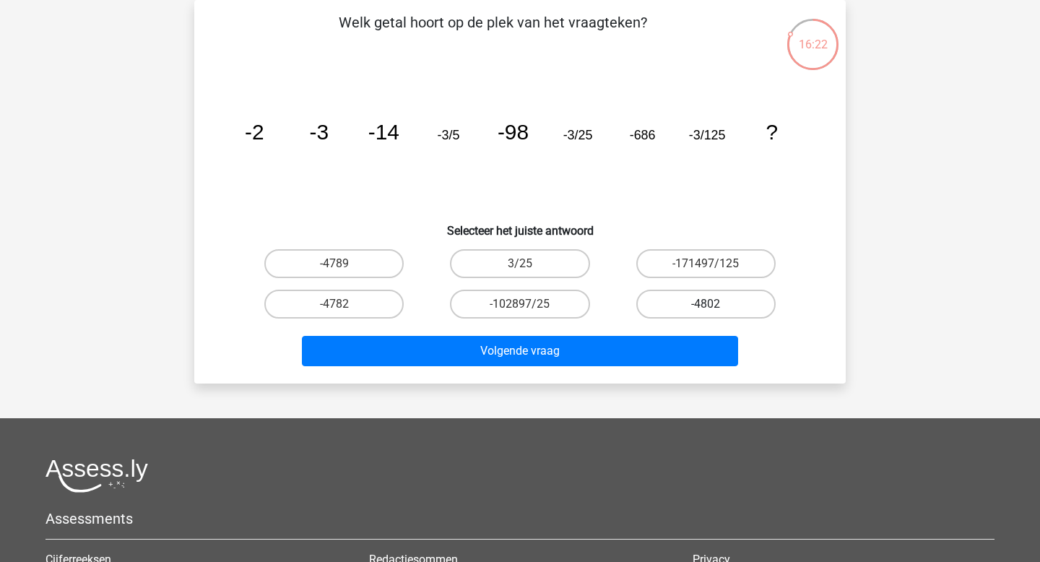
click at [690, 297] on label "-4802" at bounding box center [705, 304] width 139 height 29
click at [705, 304] on input "-4802" at bounding box center [709, 308] width 9 height 9
radio input "true"
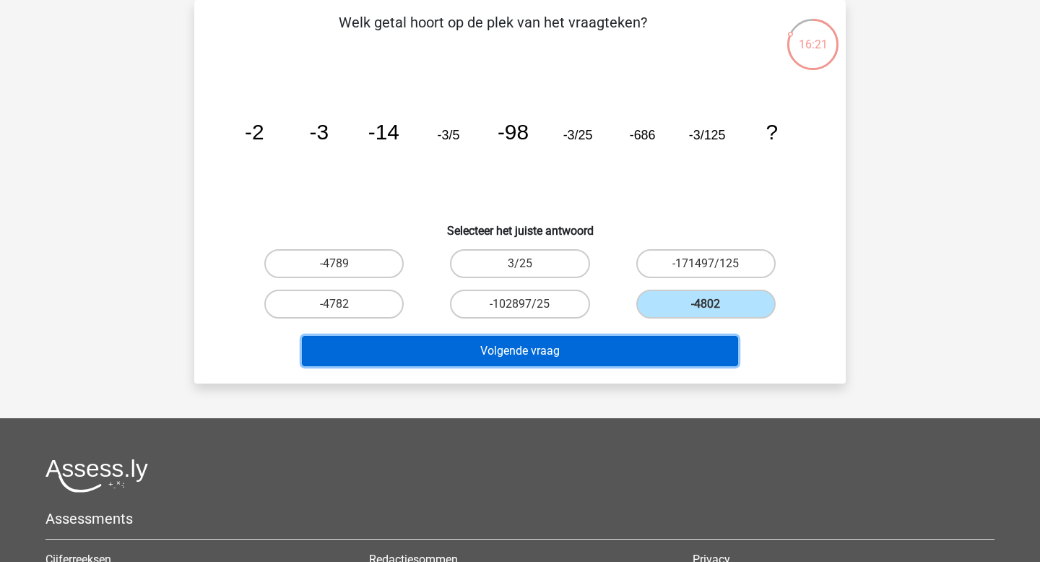
click at [672, 343] on button "Volgende vraag" at bounding box center [520, 351] width 437 height 30
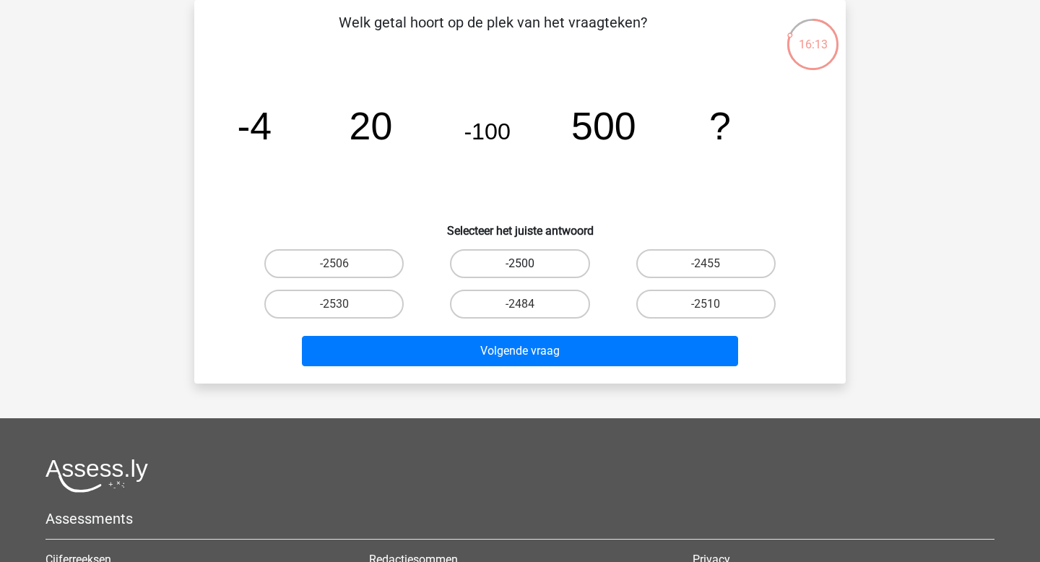
click at [554, 251] on label "-2500" at bounding box center [519, 263] width 139 height 29
click at [529, 264] on input "-2500" at bounding box center [524, 268] width 9 height 9
radio input "true"
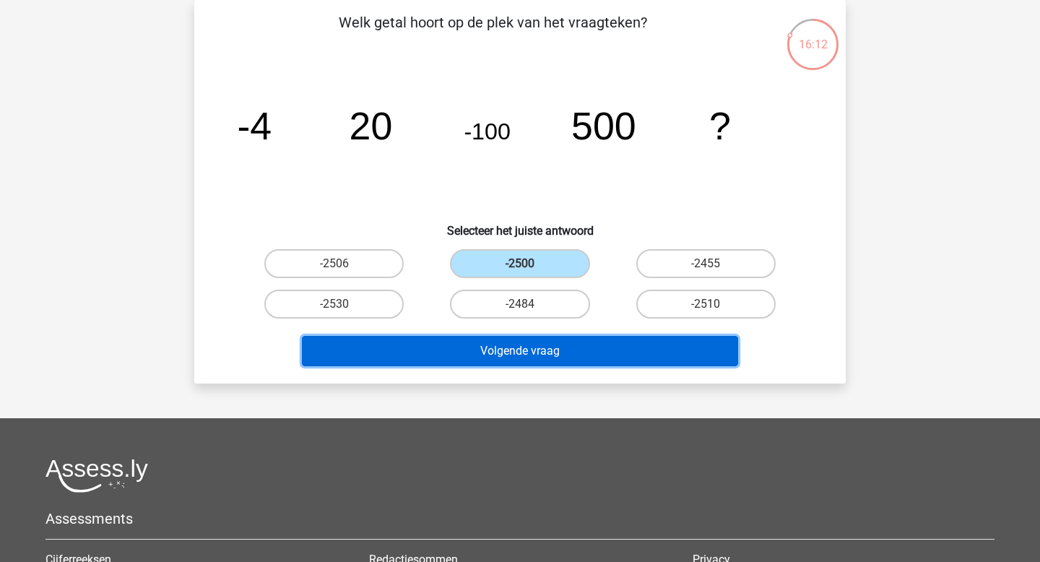
click at [549, 348] on button "Volgende vraag" at bounding box center [520, 351] width 437 height 30
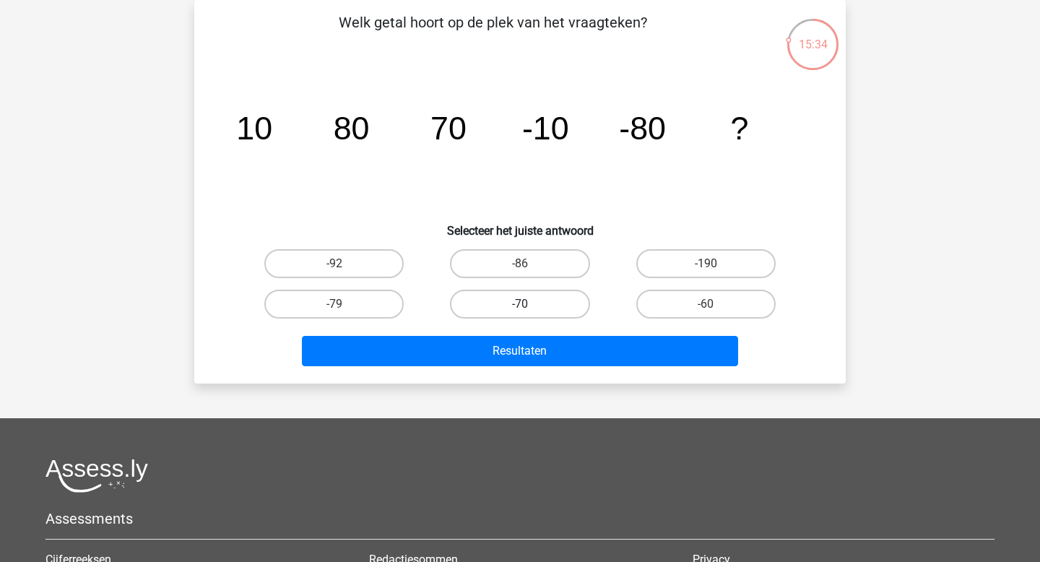
click at [537, 310] on label "-70" at bounding box center [519, 304] width 139 height 29
click at [529, 310] on input "-70" at bounding box center [524, 308] width 9 height 9
radio input "true"
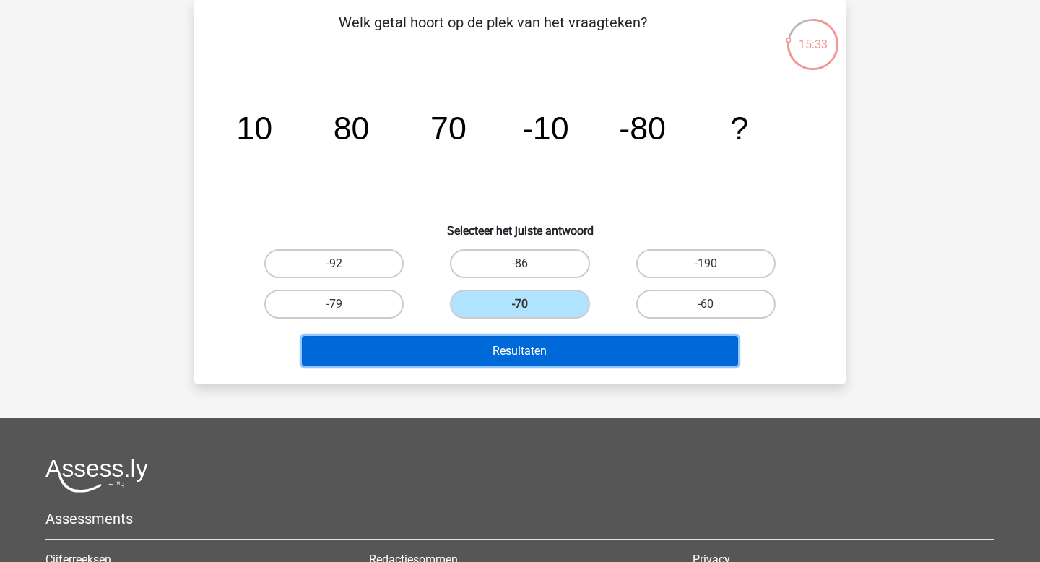
click at [542, 357] on button "Resultaten" at bounding box center [520, 351] width 437 height 30
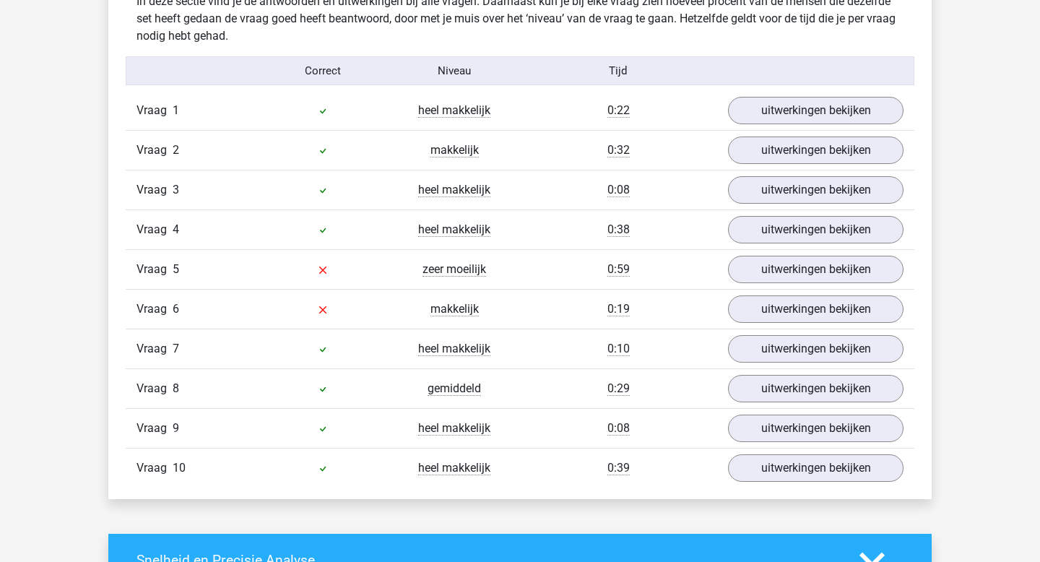
scroll to position [925, 0]
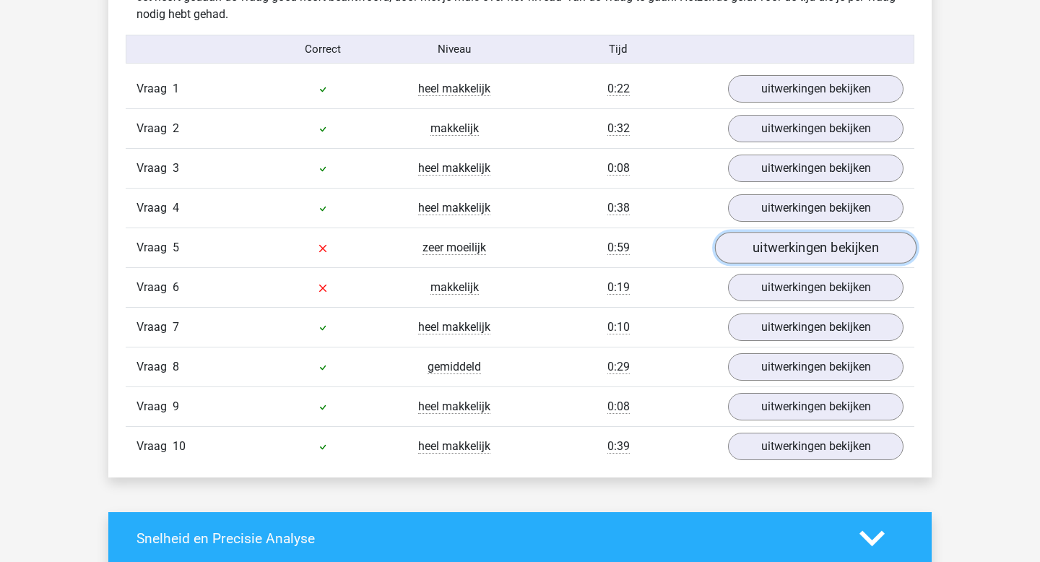
click at [762, 240] on link "uitwerkingen bekijken" at bounding box center [815, 248] width 201 height 32
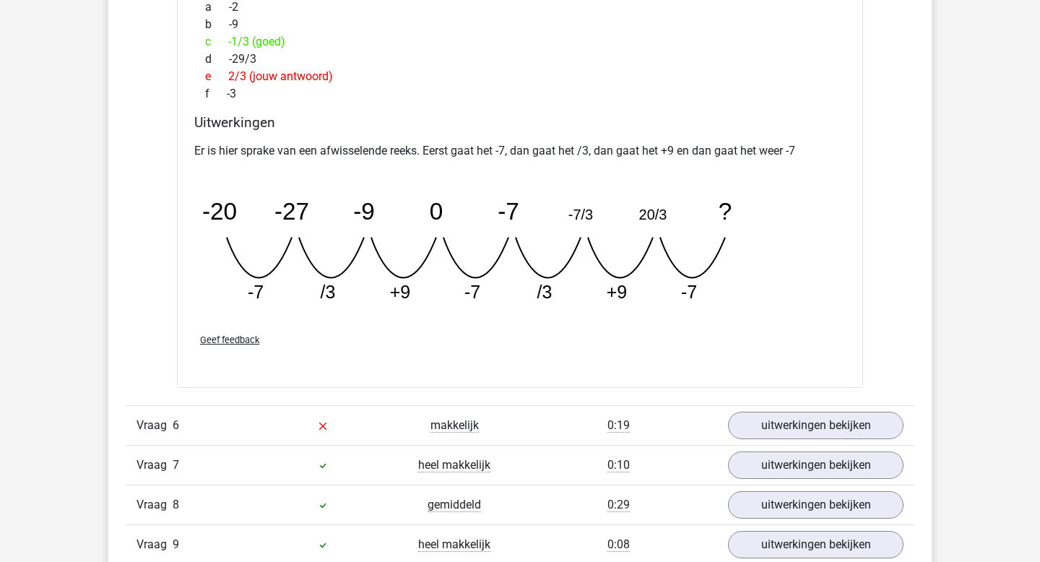
scroll to position [1430, 0]
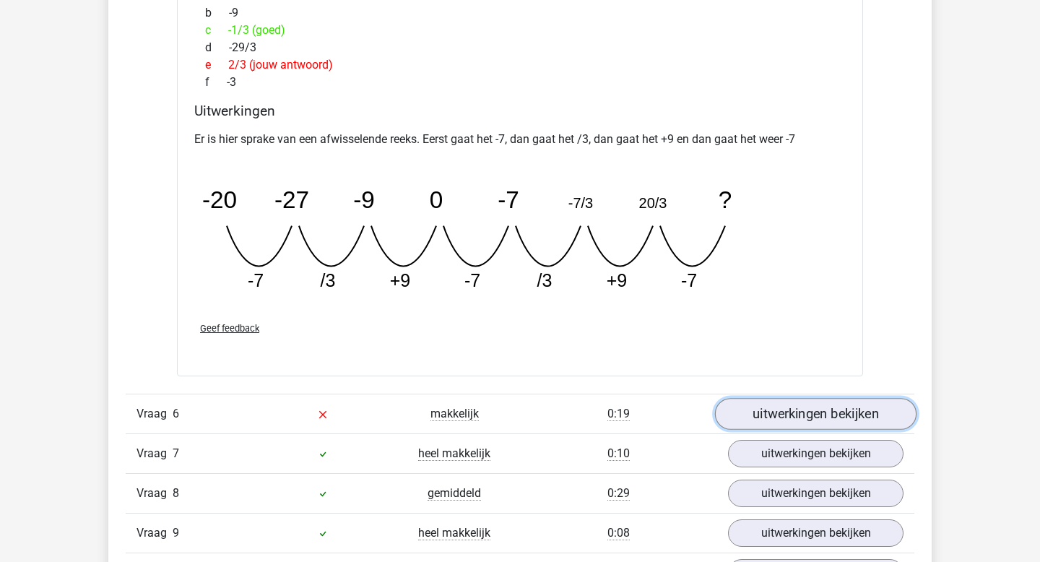
click at [760, 419] on link "uitwerkingen bekijken" at bounding box center [815, 414] width 201 height 32
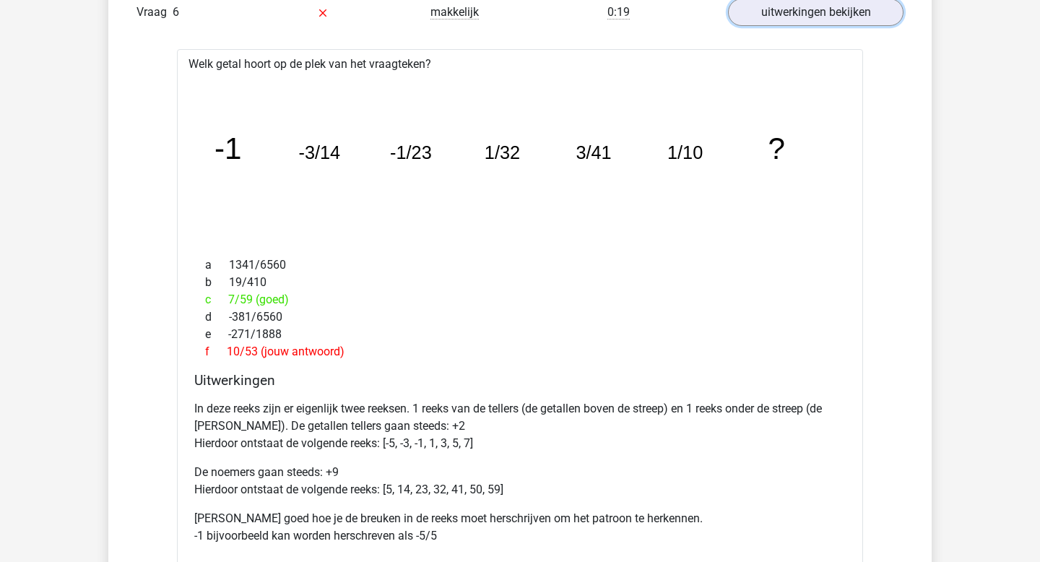
scroll to position [1869, 0]
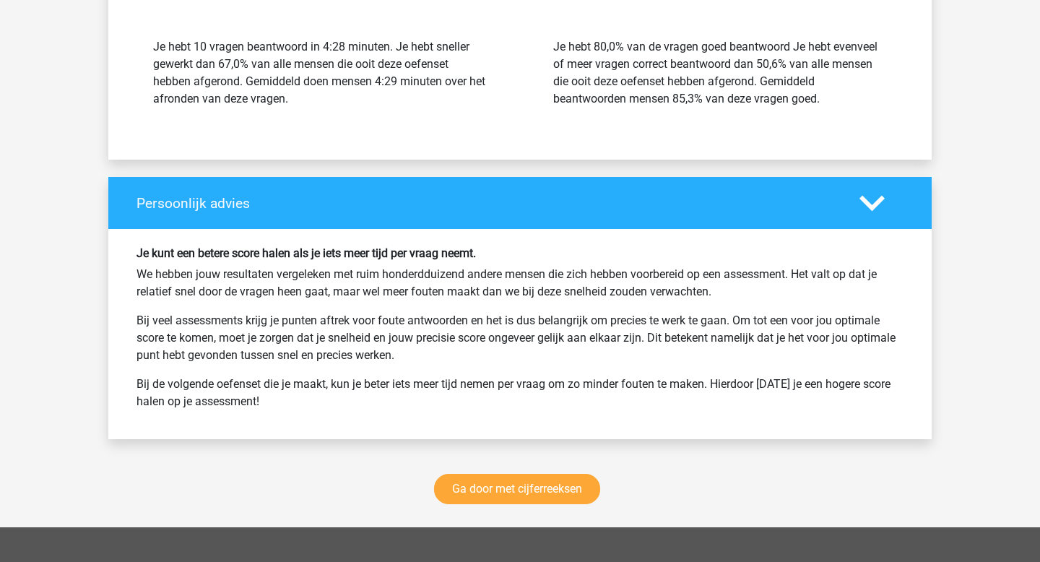
scroll to position [3243, 0]
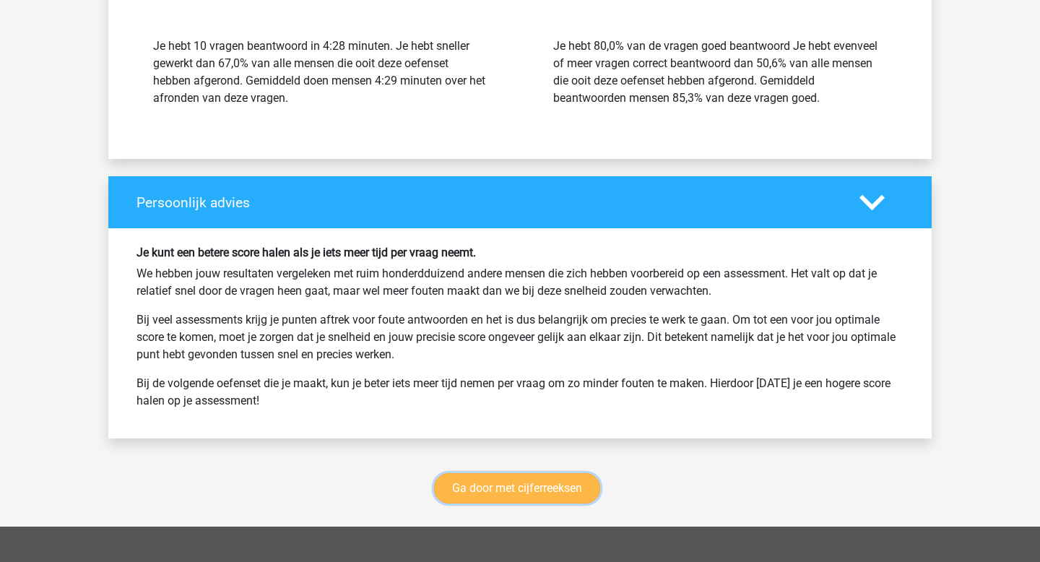
click at [532, 482] on link "Ga door met cijferreeksen" at bounding box center [517, 488] width 166 height 30
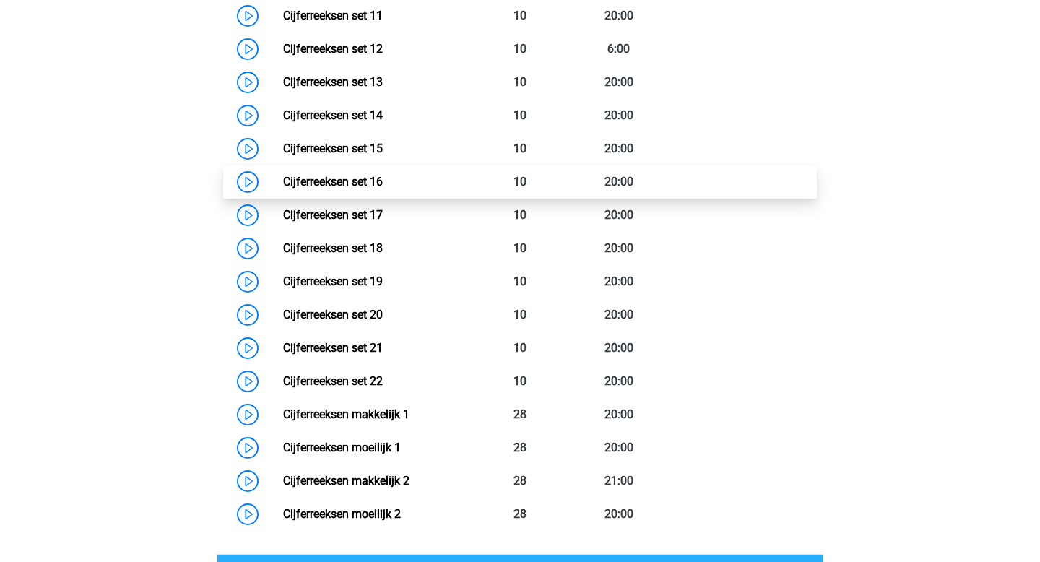
scroll to position [947, 0]
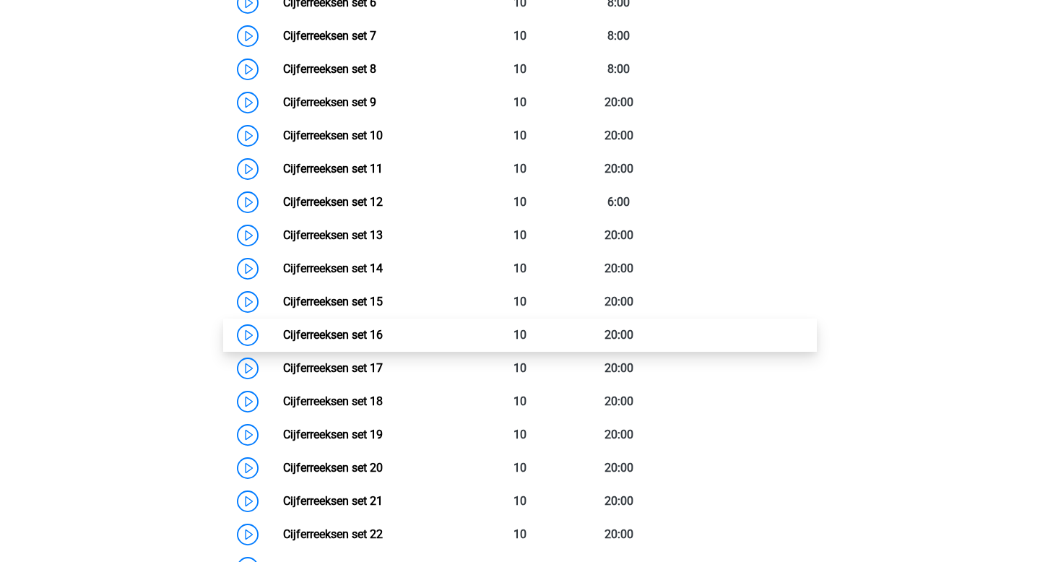
click at [376, 342] on link "Cijferreeksen set 16" at bounding box center [333, 335] width 100 height 14
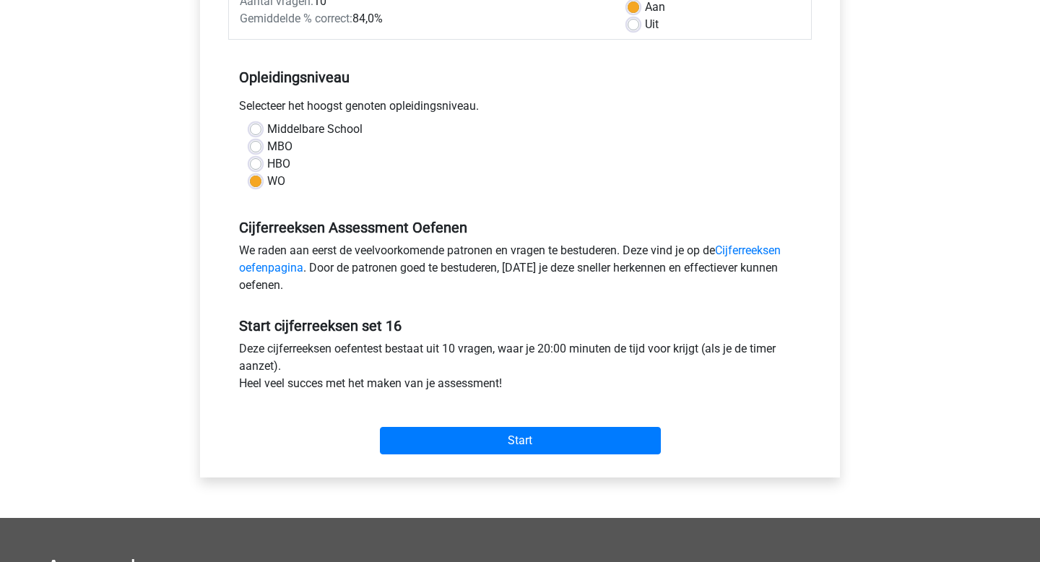
scroll to position [266, 0]
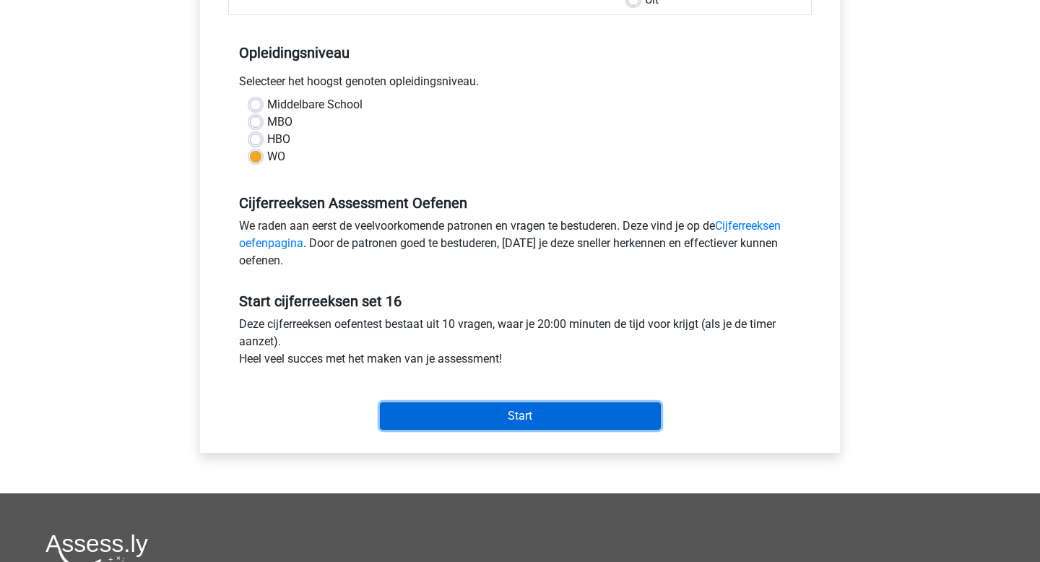
click at [414, 414] on input "Start" at bounding box center [520, 415] width 281 height 27
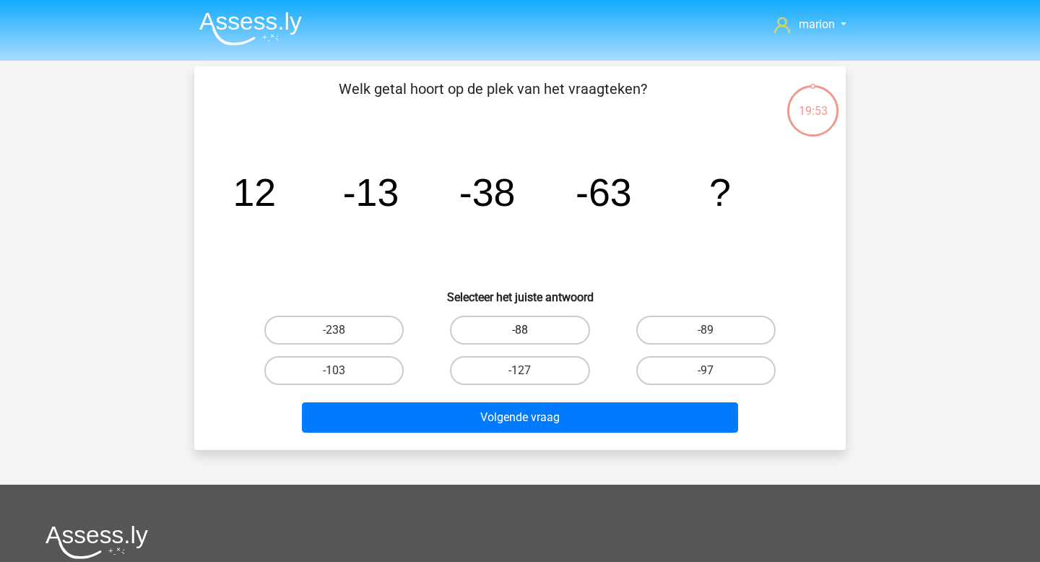
click at [560, 330] on label "-88" at bounding box center [519, 330] width 139 height 29
click at [529, 330] on input "-88" at bounding box center [524, 334] width 9 height 9
radio input "true"
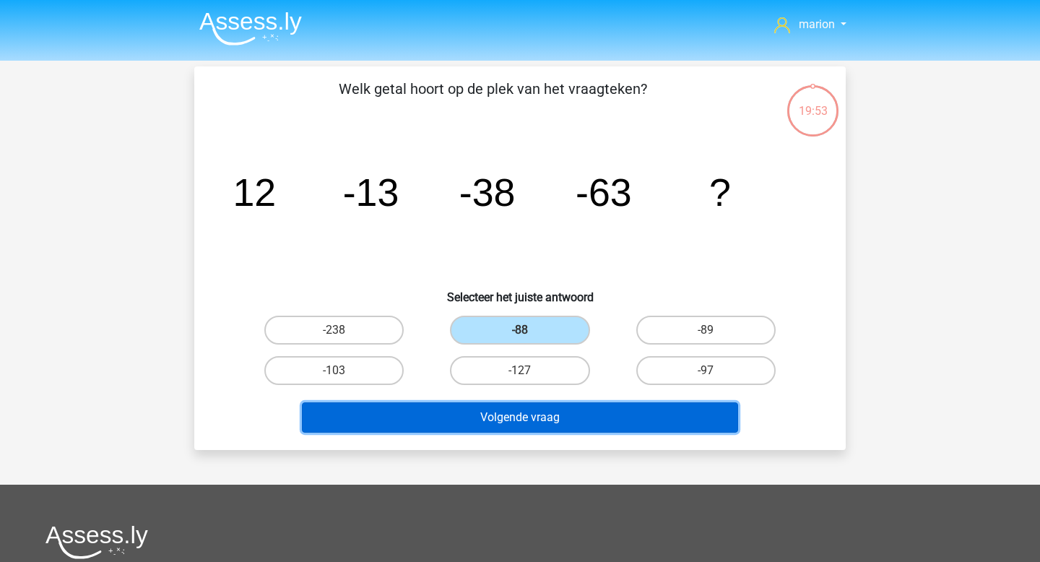
click at [562, 406] on button "Volgende vraag" at bounding box center [520, 417] width 437 height 30
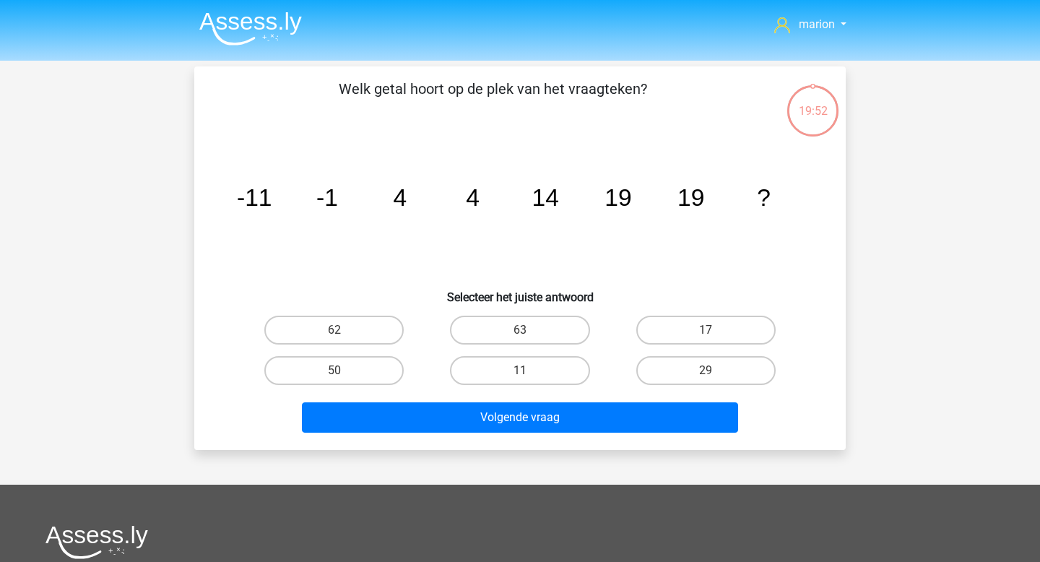
scroll to position [66, 0]
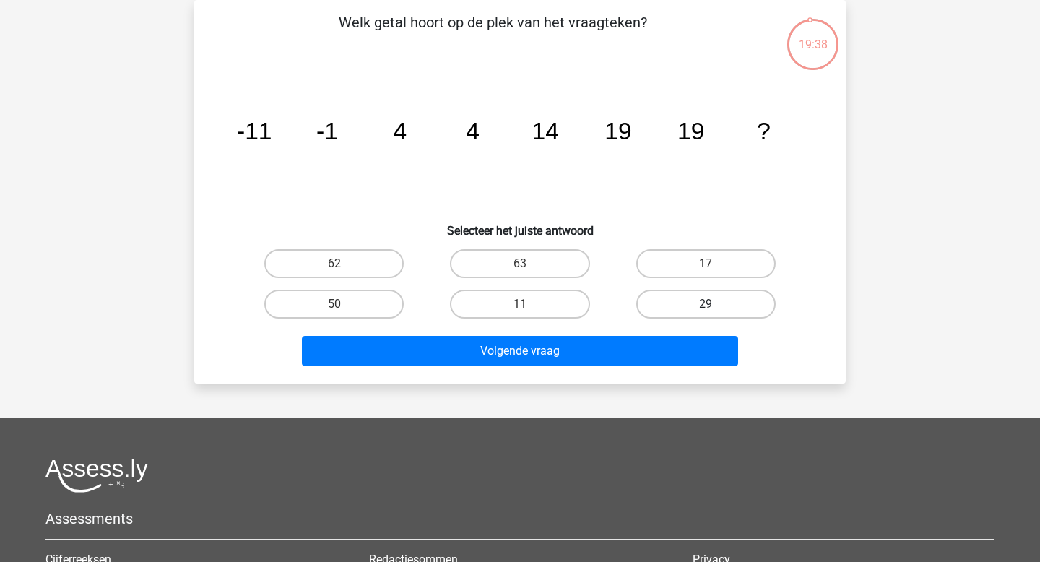
click at [702, 295] on label "29" at bounding box center [705, 304] width 139 height 29
click at [705, 304] on input "29" at bounding box center [709, 308] width 9 height 9
radio input "true"
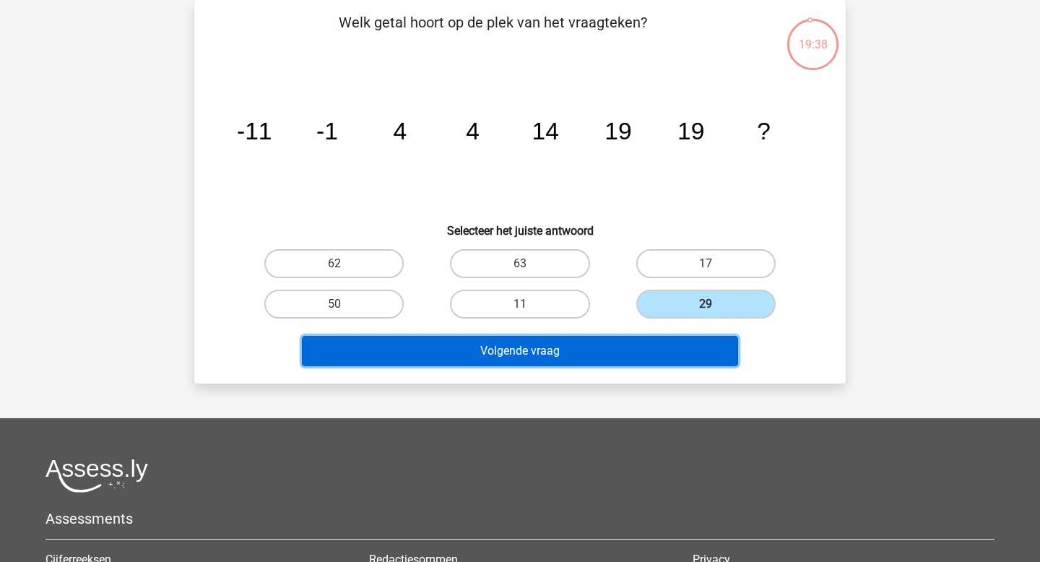
click at [654, 352] on button "Volgende vraag" at bounding box center [520, 351] width 437 height 30
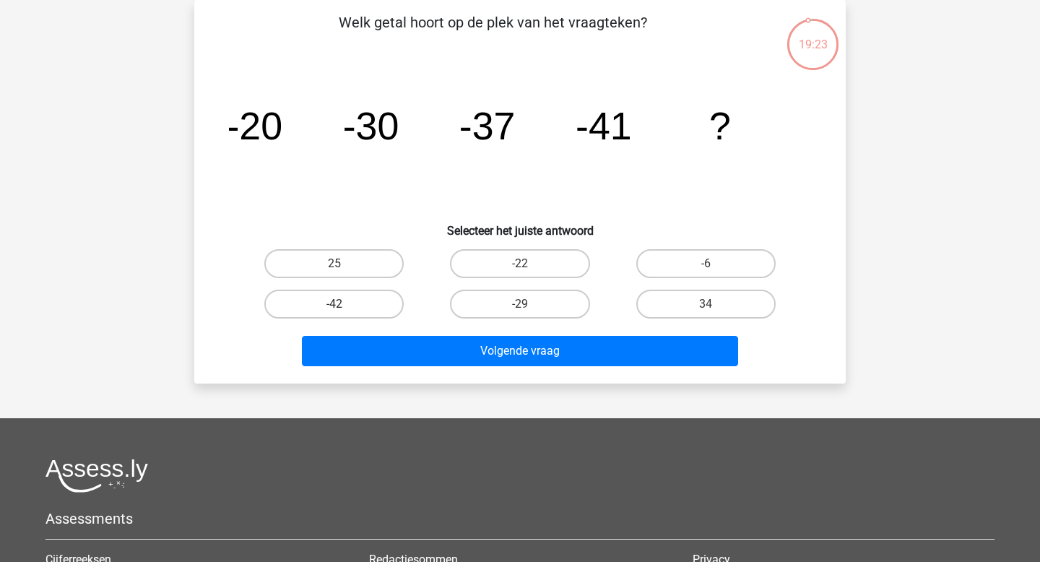
click at [360, 301] on label "-42" at bounding box center [333, 304] width 139 height 29
click at [344, 304] on input "-42" at bounding box center [338, 308] width 9 height 9
radio input "true"
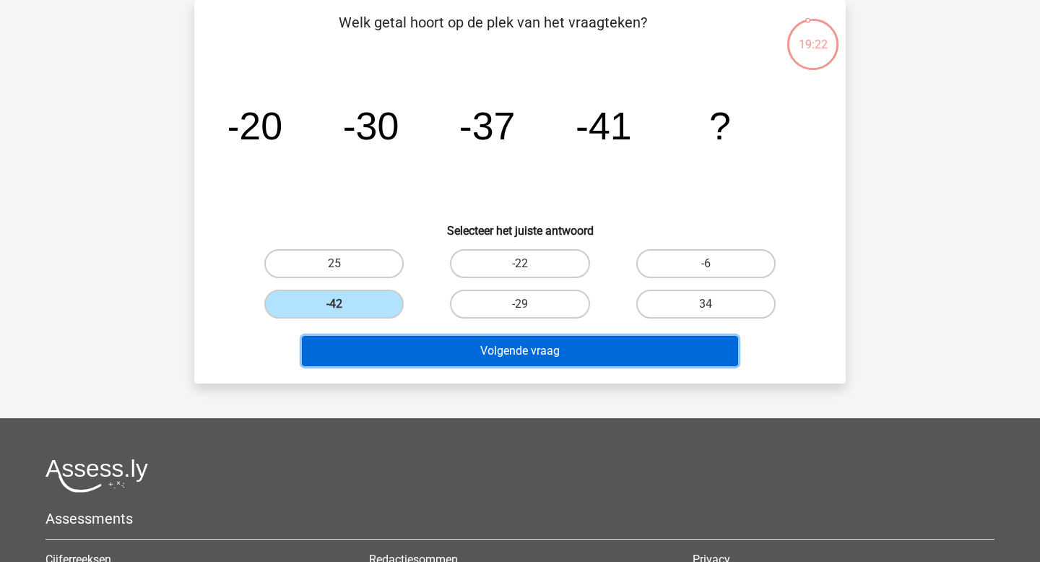
click at [393, 352] on button "Volgende vraag" at bounding box center [520, 351] width 437 height 30
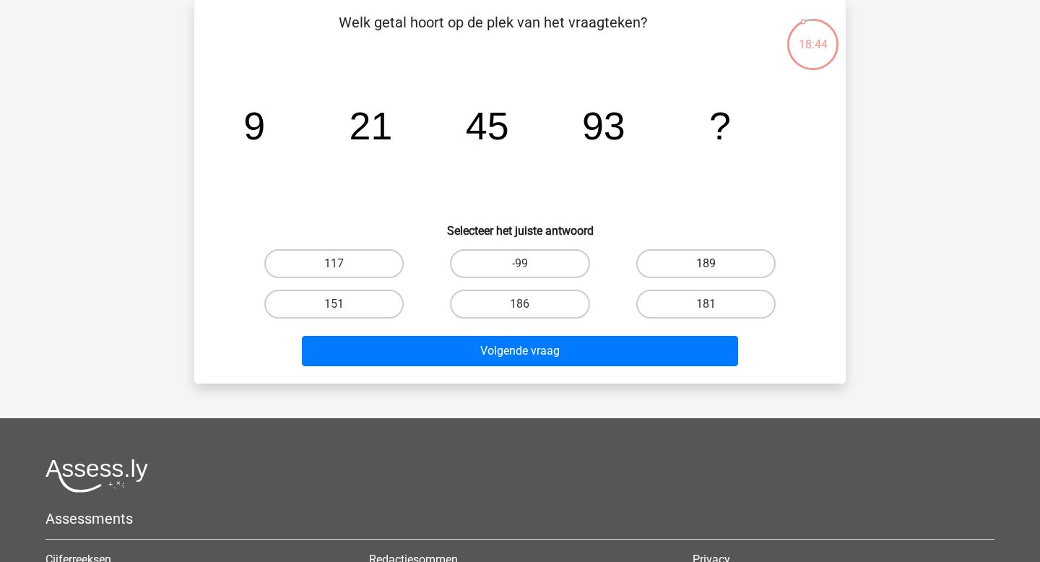
click at [692, 264] on label "189" at bounding box center [705, 263] width 139 height 29
click at [705, 264] on input "189" at bounding box center [709, 268] width 9 height 9
radio input "true"
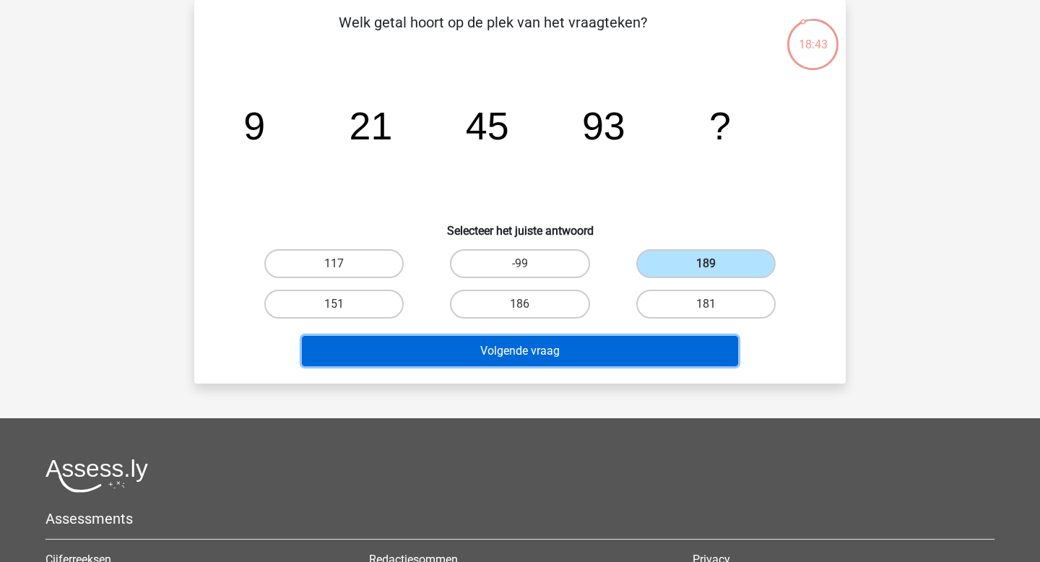
click at [630, 359] on button "Volgende vraag" at bounding box center [520, 351] width 437 height 30
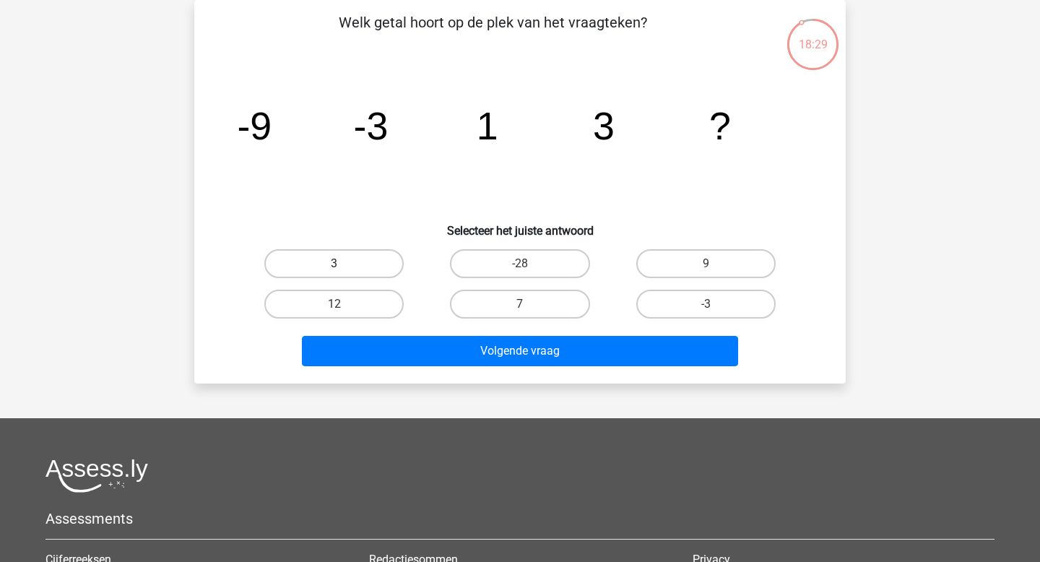
click at [353, 261] on label "3" at bounding box center [333, 263] width 139 height 29
click at [344, 264] on input "3" at bounding box center [338, 268] width 9 height 9
radio input "true"
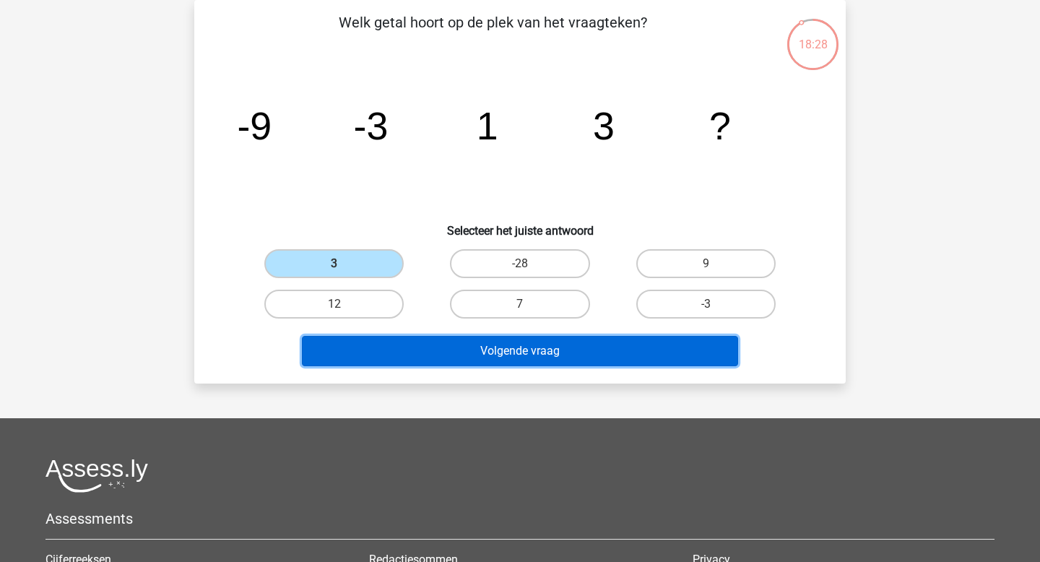
click at [387, 350] on button "Volgende vraag" at bounding box center [520, 351] width 437 height 30
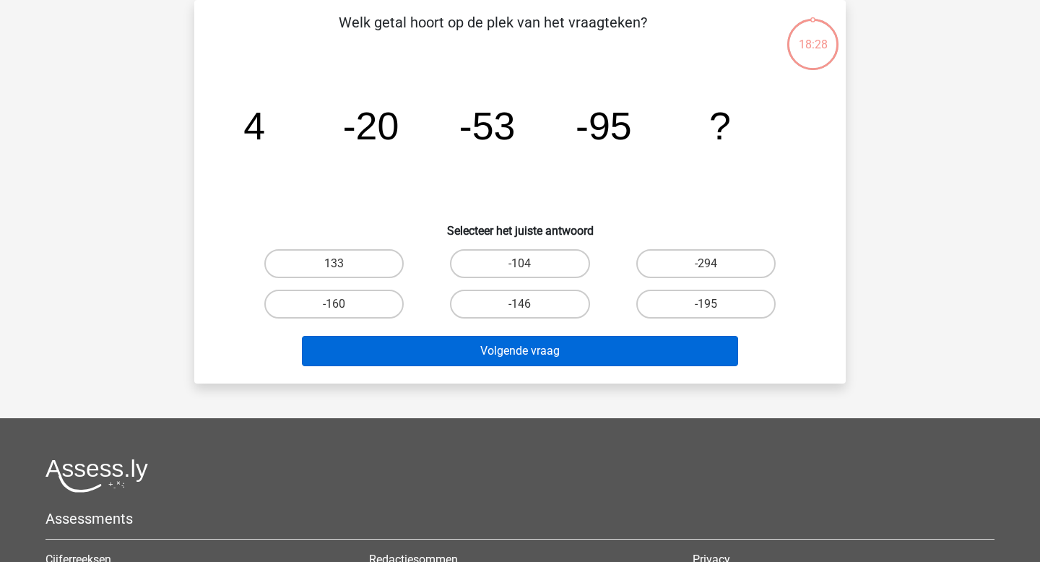
scroll to position [83, 0]
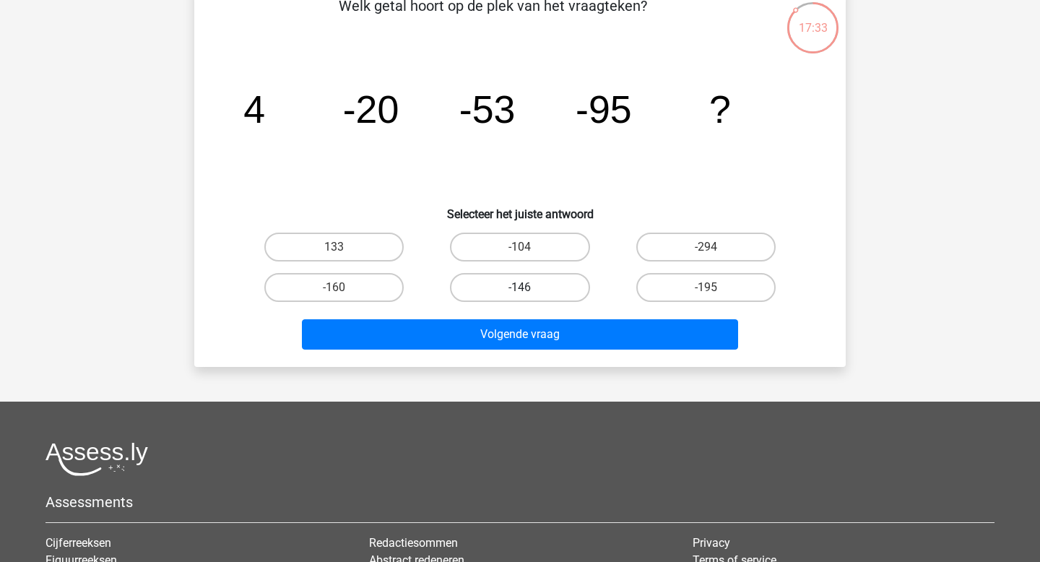
click at [557, 296] on label "-146" at bounding box center [519, 287] width 139 height 29
click at [529, 296] on input "-146" at bounding box center [524, 291] width 9 height 9
radio input "true"
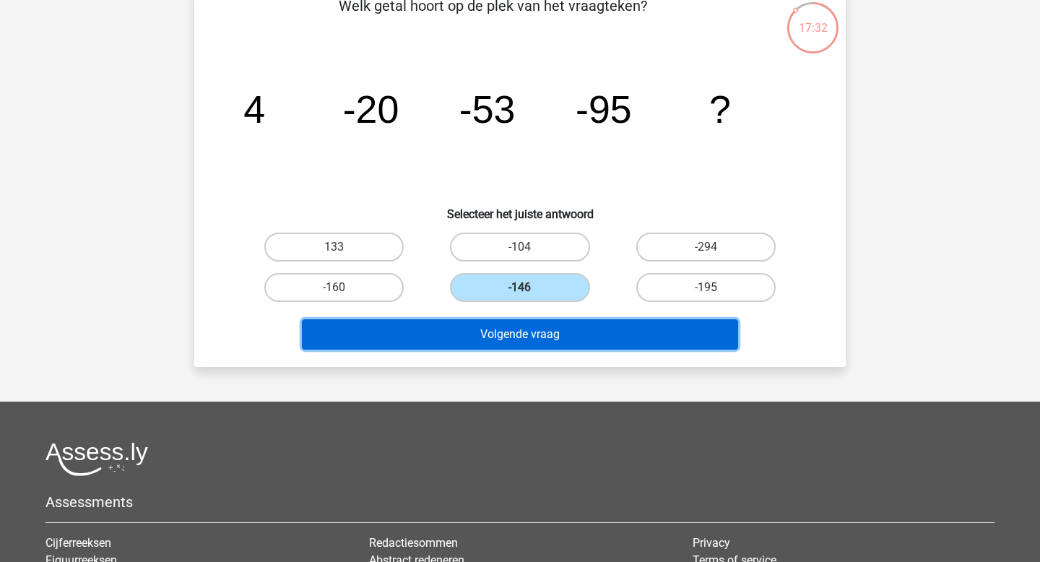
click at [562, 330] on button "Volgende vraag" at bounding box center [520, 334] width 437 height 30
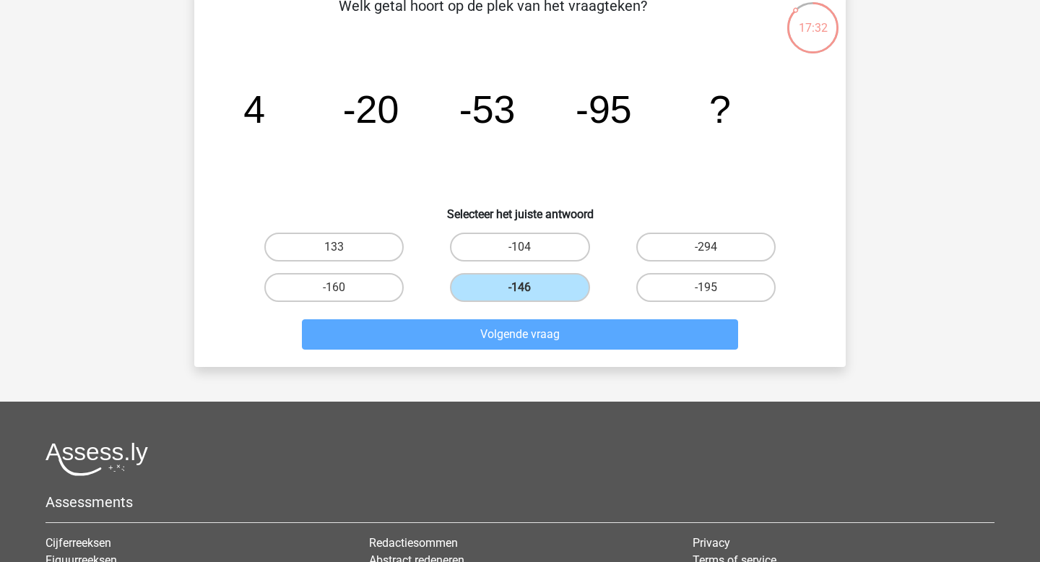
scroll to position [66, 0]
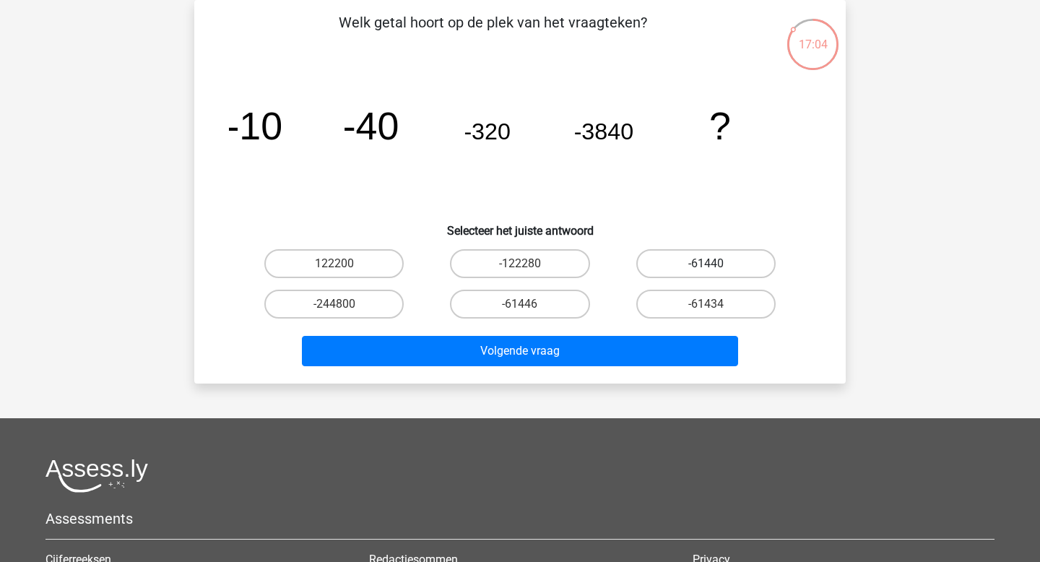
click at [708, 259] on label "-61440" at bounding box center [705, 263] width 139 height 29
click at [708, 264] on input "-61440" at bounding box center [709, 268] width 9 height 9
radio input "true"
click at [666, 333] on div "Volgende vraag" at bounding box center [519, 348] width 605 height 48
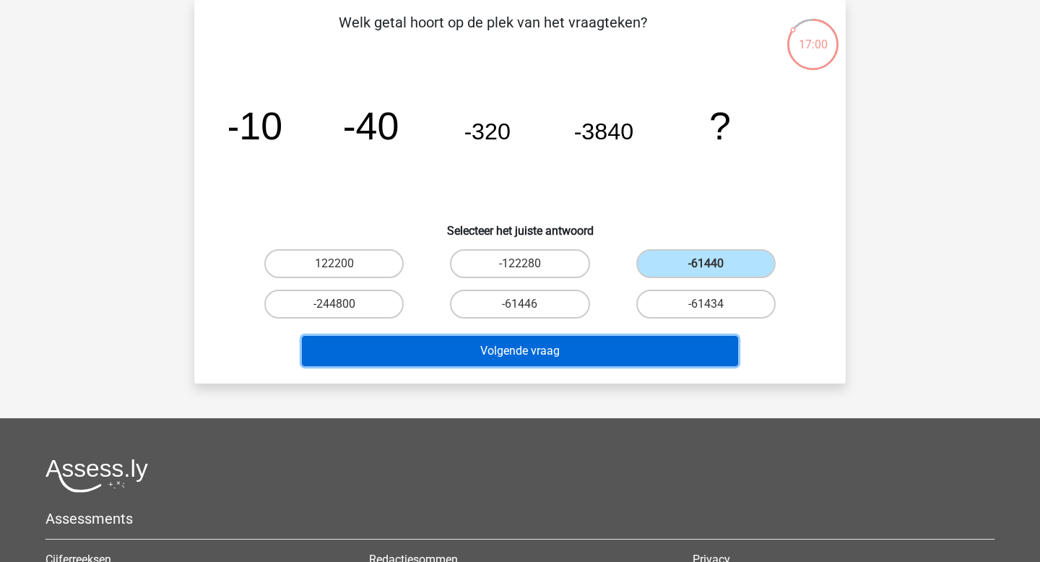
click at [661, 353] on button "Volgende vraag" at bounding box center [520, 351] width 437 height 30
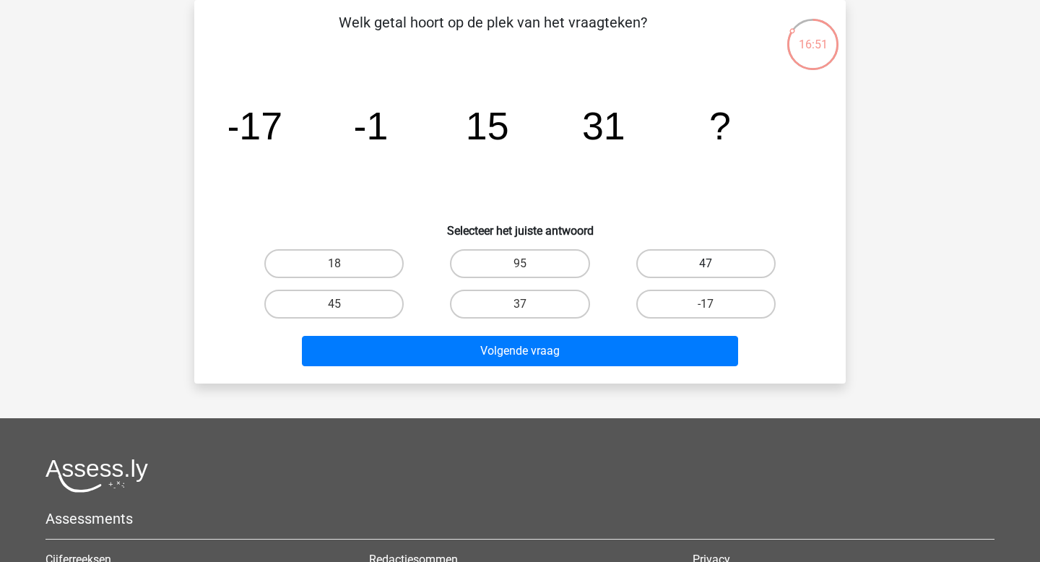
click at [689, 262] on label "47" at bounding box center [705, 263] width 139 height 29
click at [705, 264] on input "47" at bounding box center [709, 268] width 9 height 9
radio input "true"
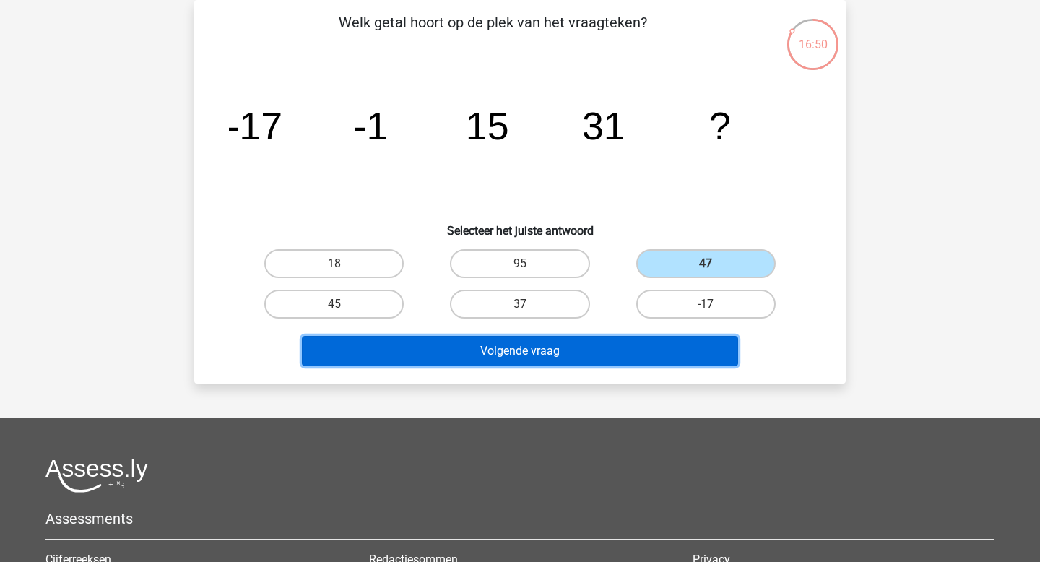
click at [658, 349] on button "Volgende vraag" at bounding box center [520, 351] width 437 height 30
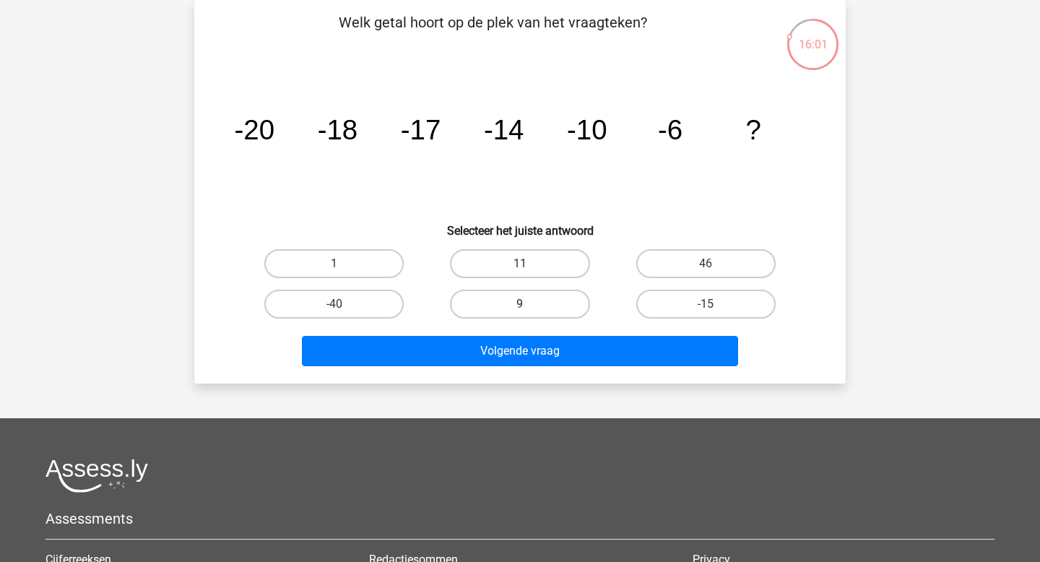
click at [471, 304] on label "9" at bounding box center [519, 304] width 139 height 29
click at [520, 304] on input "9" at bounding box center [524, 308] width 9 height 9
radio input "true"
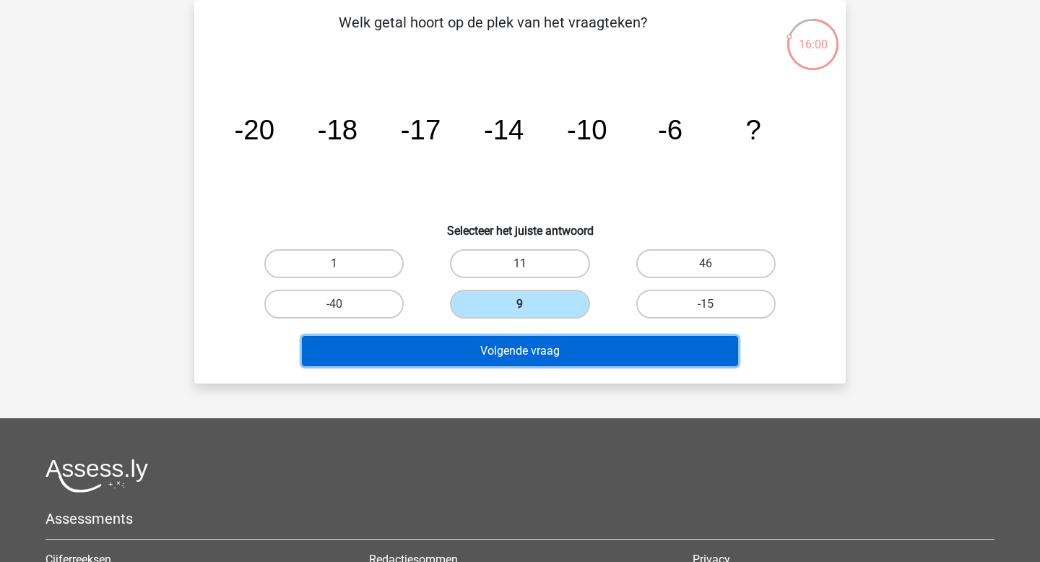
click at [471, 360] on button "Volgende vraag" at bounding box center [520, 351] width 437 height 30
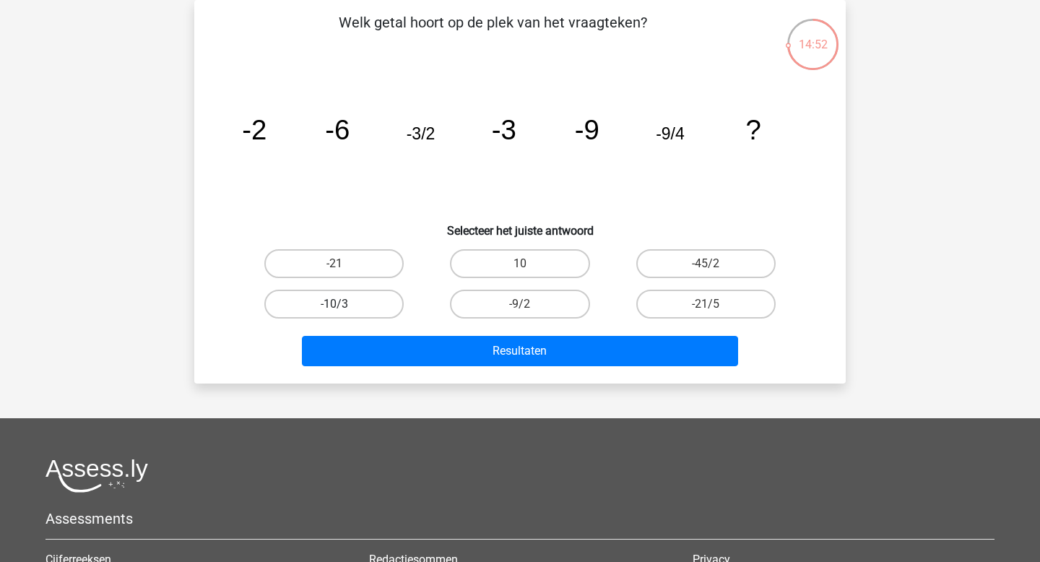
click at [309, 298] on label "-10/3" at bounding box center [333, 304] width 139 height 29
click at [334, 304] on input "-10/3" at bounding box center [338, 308] width 9 height 9
radio input "true"
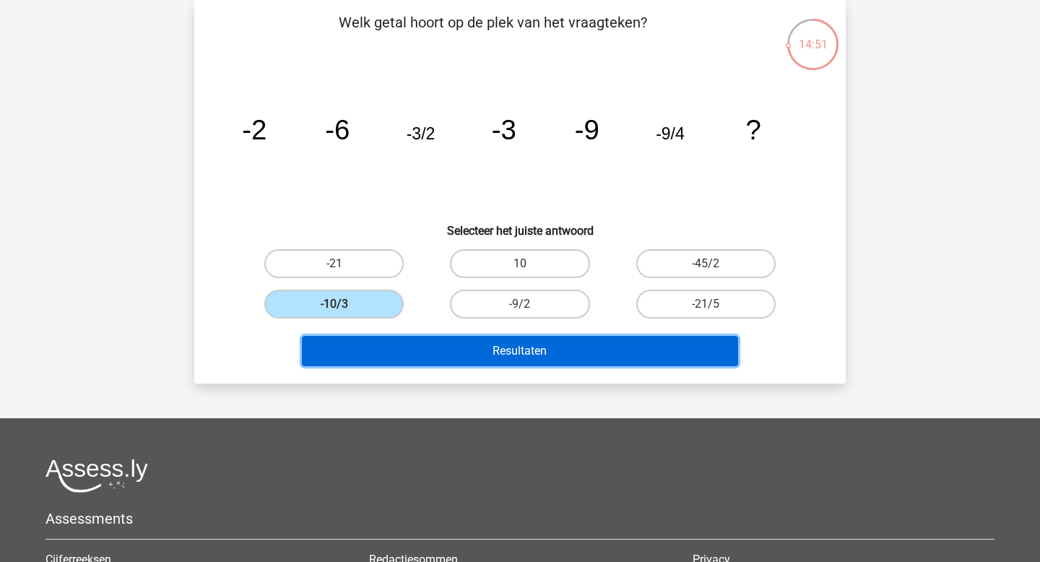
click at [368, 356] on button "Resultaten" at bounding box center [520, 351] width 437 height 30
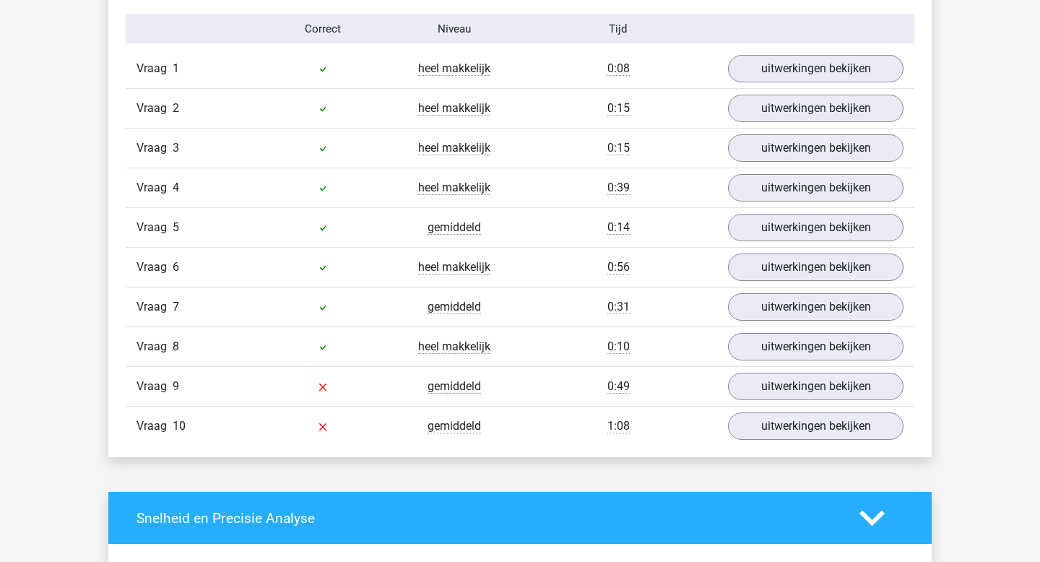
scroll to position [946, 0]
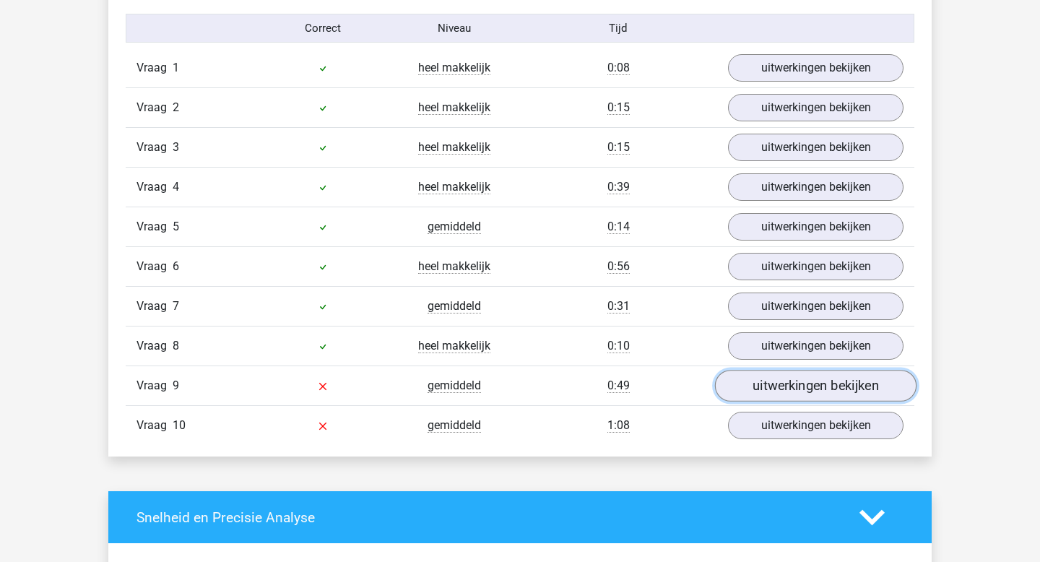
click at [762, 387] on link "uitwerkingen bekijken" at bounding box center [815, 386] width 201 height 32
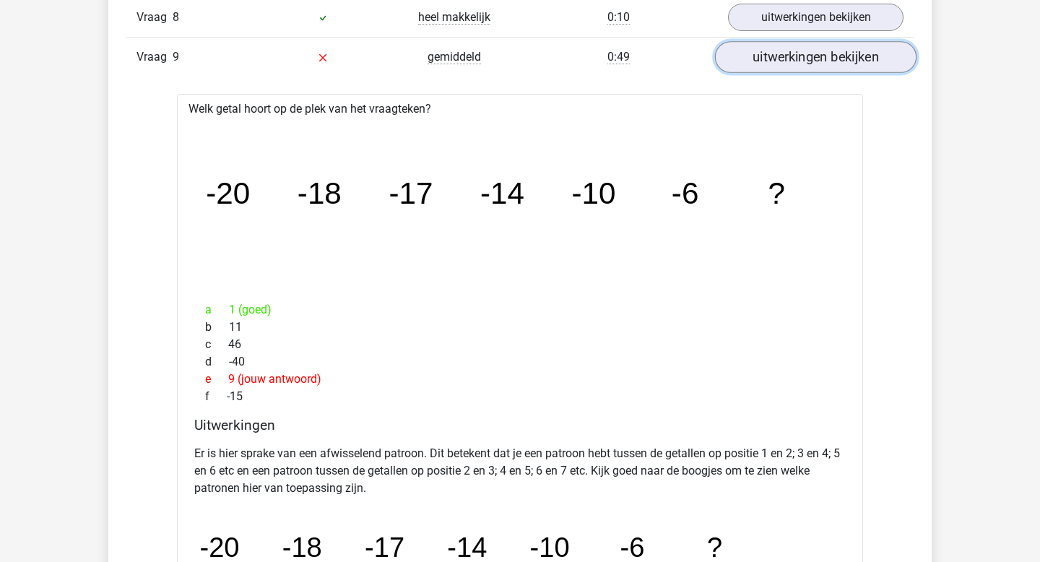
scroll to position [1270, 0]
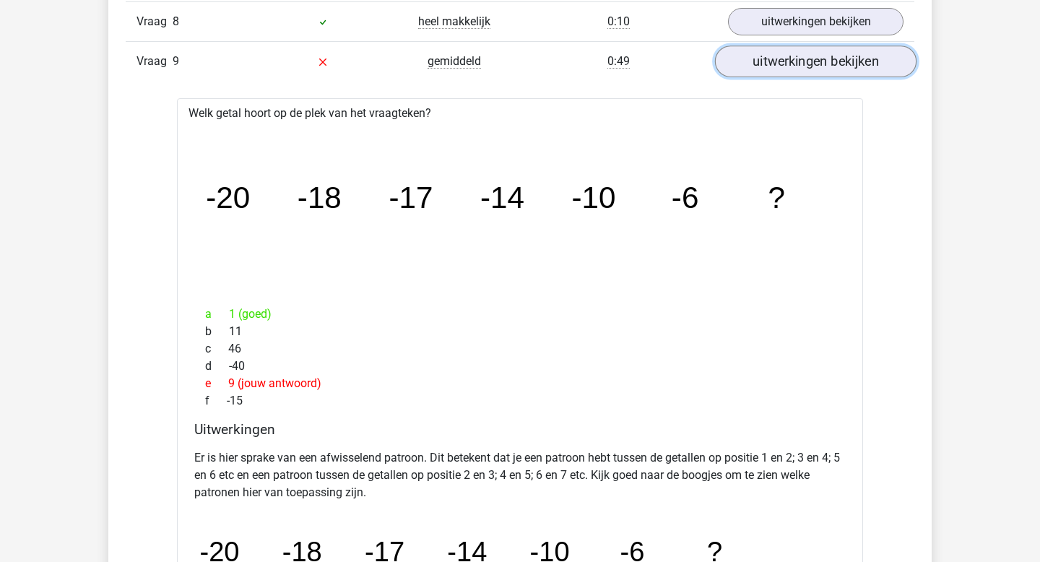
click at [824, 60] on link "uitwerkingen bekijken" at bounding box center [815, 62] width 201 height 32
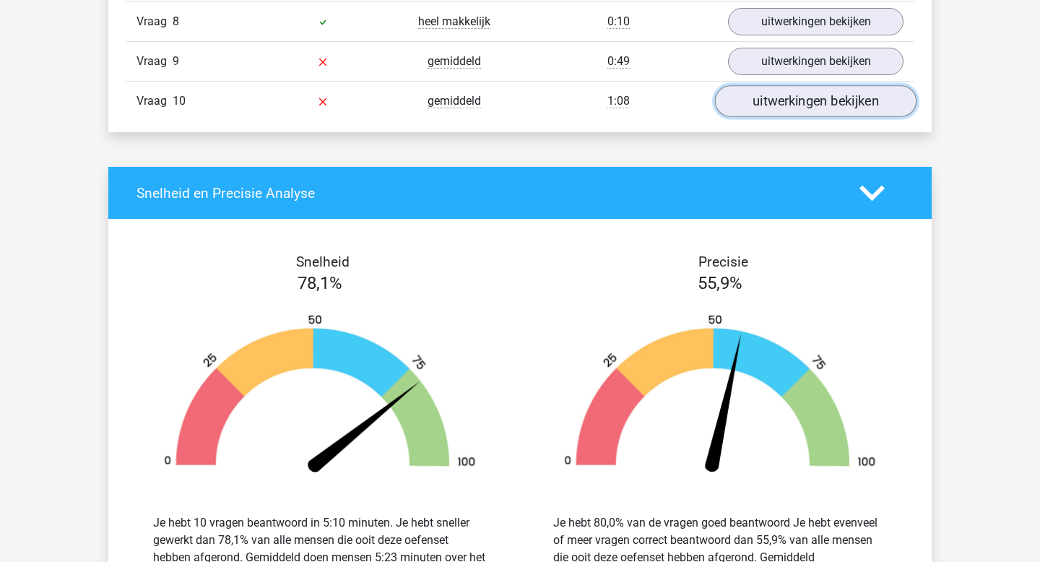
click at [817, 109] on link "uitwerkingen bekijken" at bounding box center [815, 102] width 201 height 32
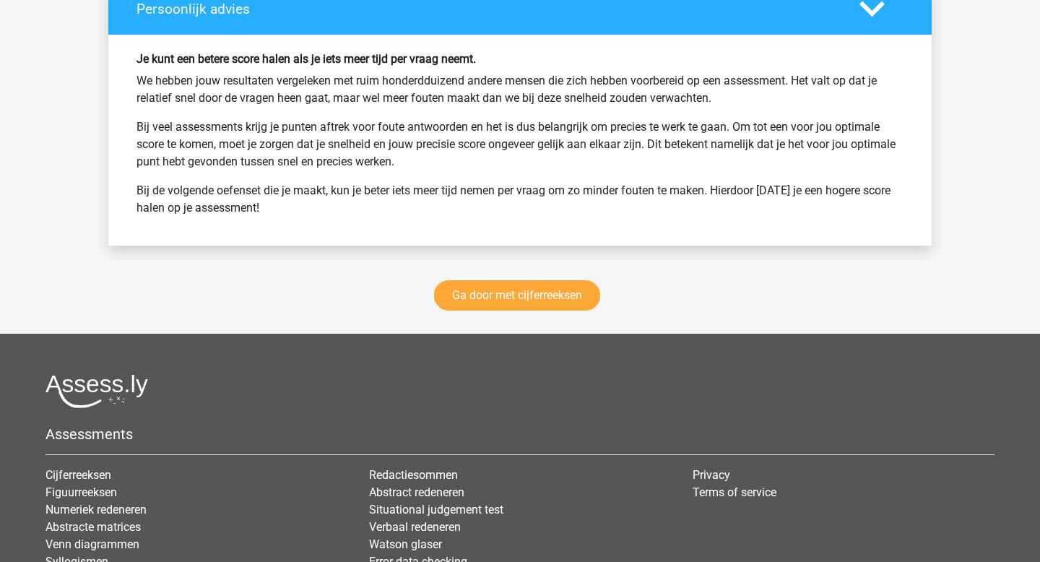
scroll to position [2723, 0]
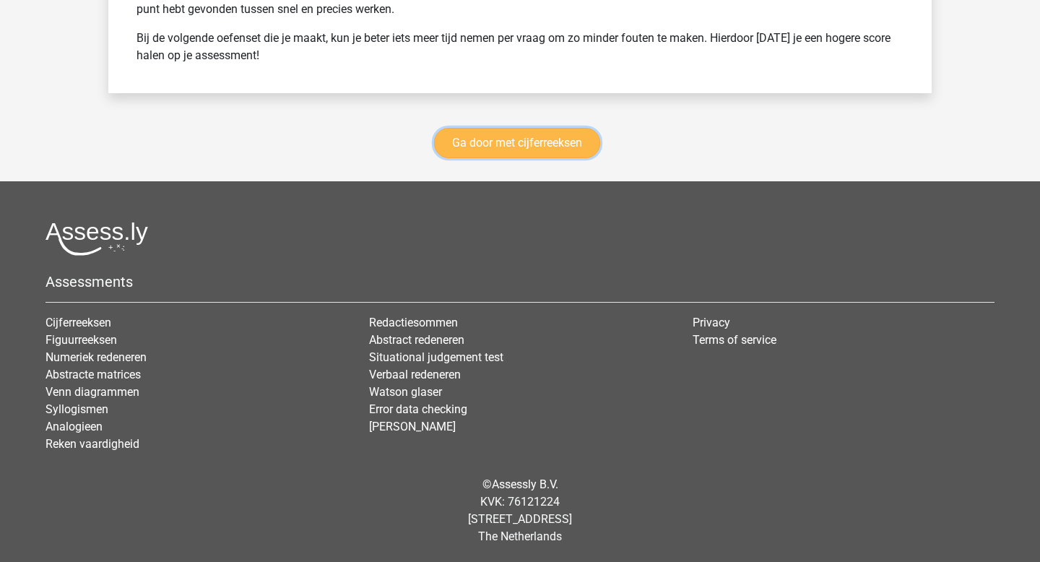
click at [517, 141] on link "Ga door met cijferreeksen" at bounding box center [517, 143] width 166 height 30
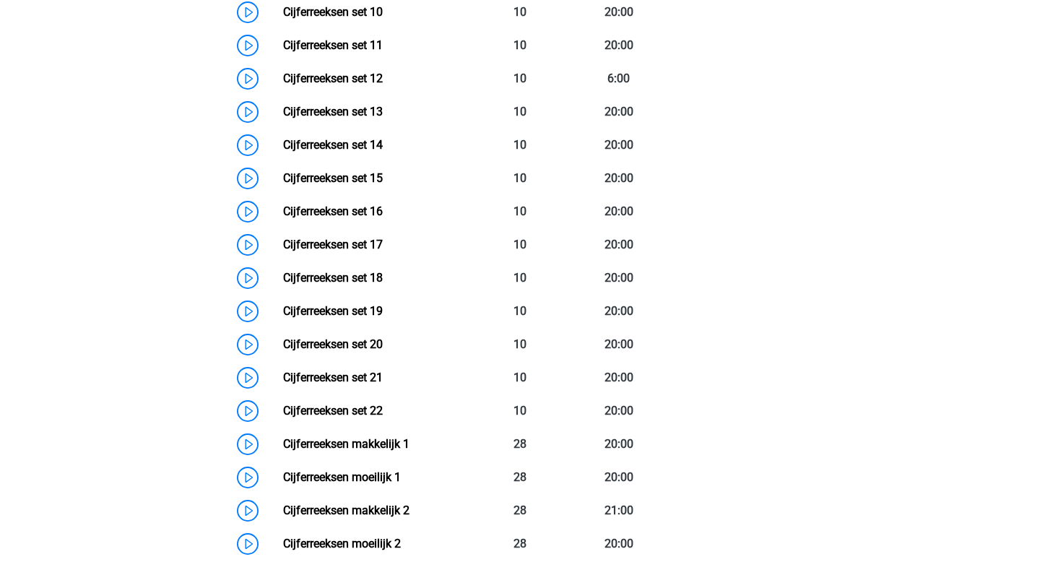
scroll to position [1055, 0]
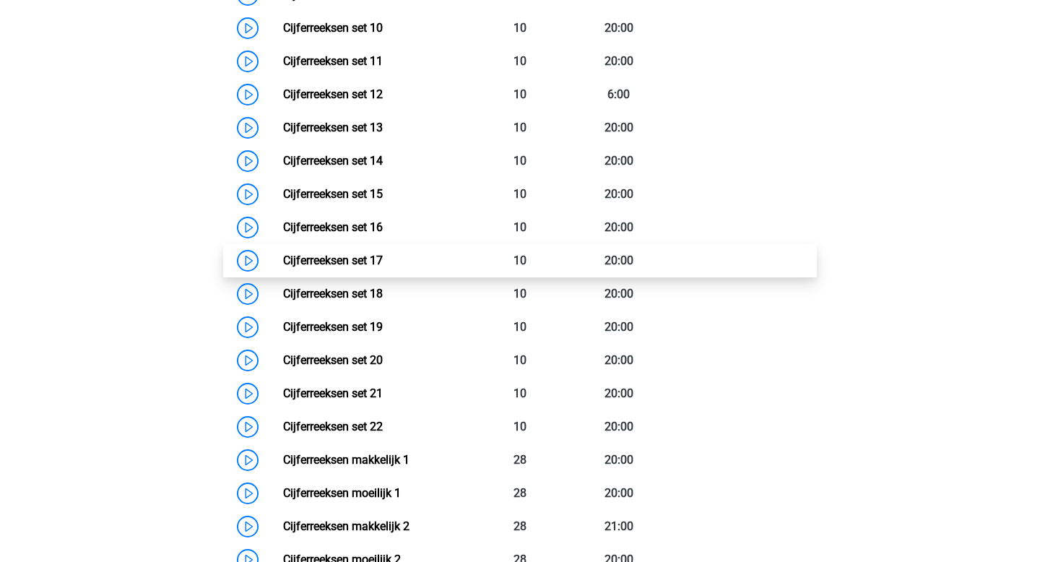
click at [368, 267] on link "Cijferreeksen set 17" at bounding box center [333, 260] width 100 height 14
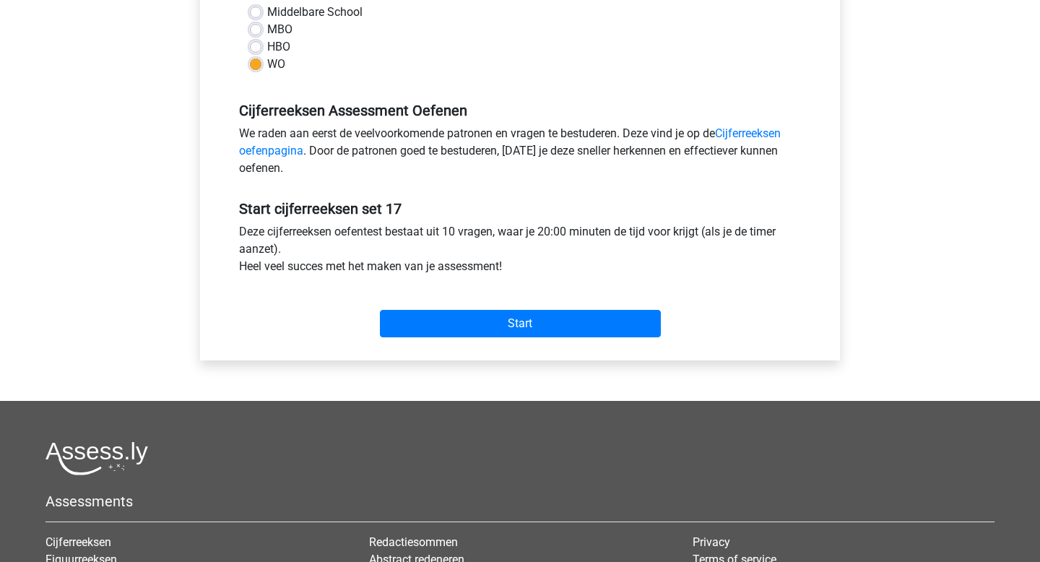
scroll to position [393, 0]
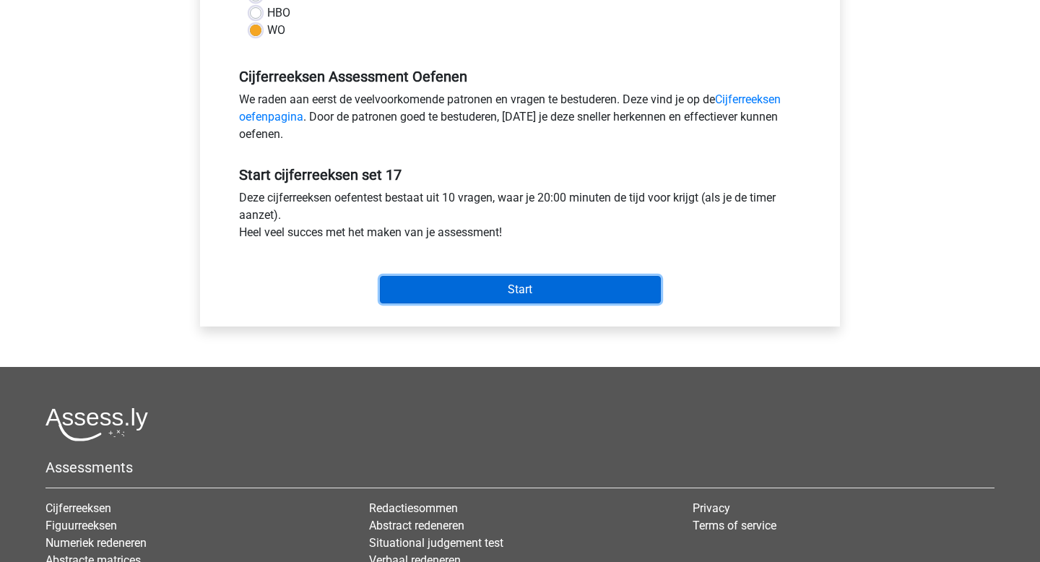
click at [444, 276] on input "Start" at bounding box center [520, 289] width 281 height 27
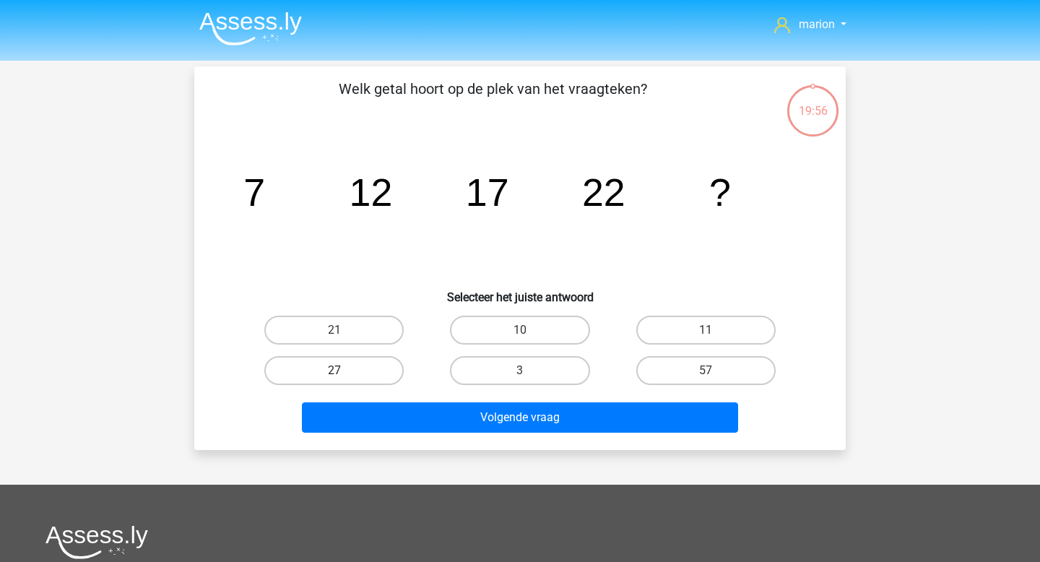
click at [352, 380] on label "27" at bounding box center [333, 370] width 139 height 29
click at [344, 380] on input "27" at bounding box center [338, 374] width 9 height 9
radio input "true"
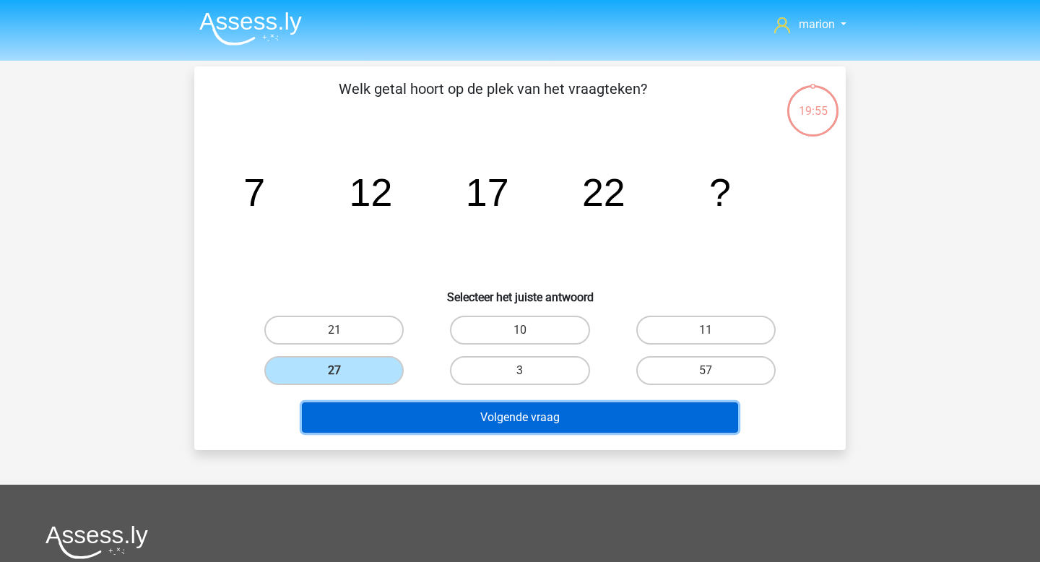
click at [370, 422] on button "Volgende vraag" at bounding box center [520, 417] width 437 height 30
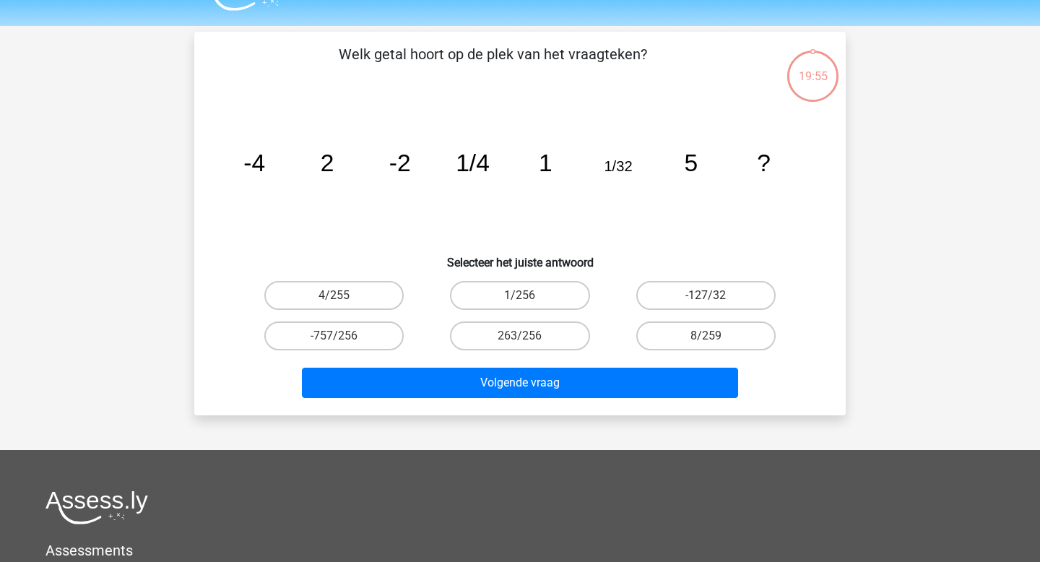
scroll to position [66, 0]
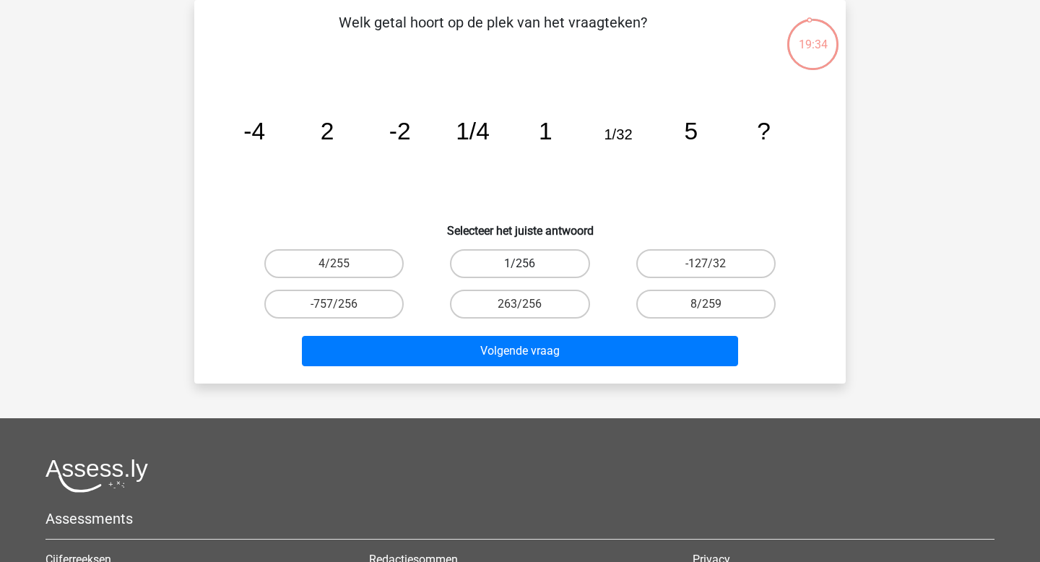
click at [536, 273] on label "1/256" at bounding box center [519, 263] width 139 height 29
click at [529, 273] on input "1/256" at bounding box center [524, 268] width 9 height 9
radio input "true"
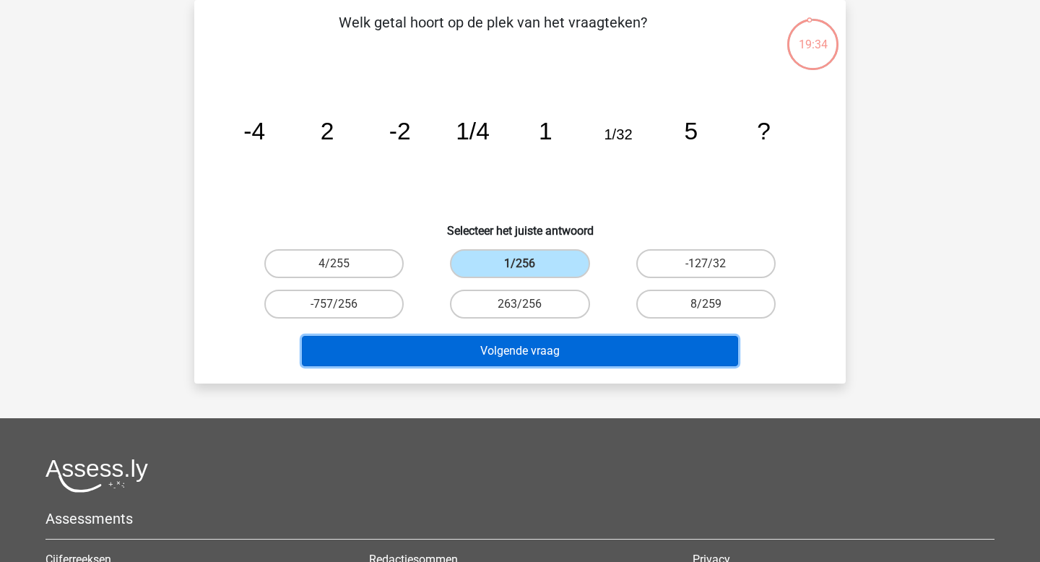
click at [535, 360] on button "Volgende vraag" at bounding box center [520, 351] width 437 height 30
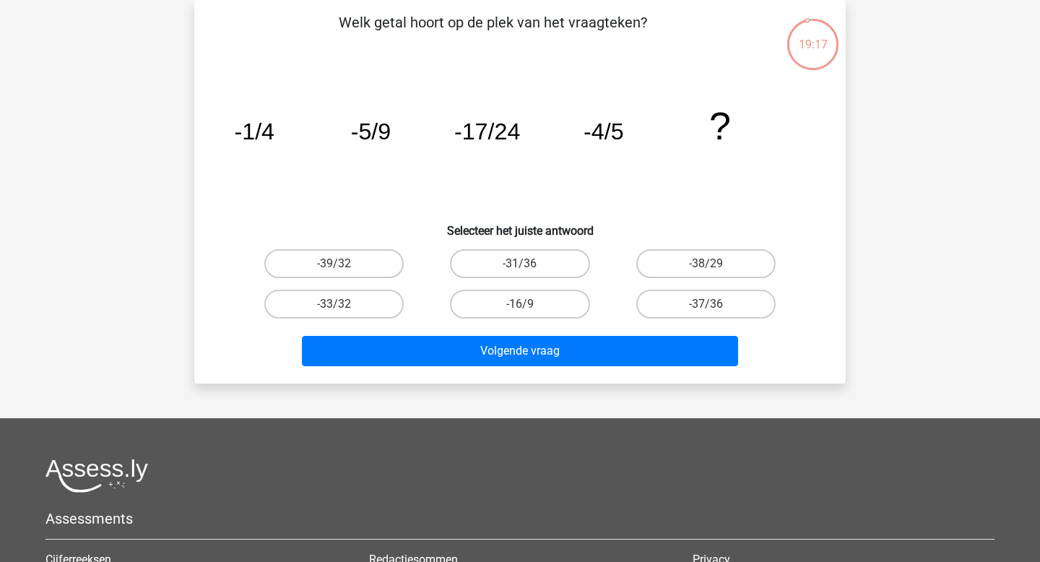
click at [480, 279] on div "-31/36" at bounding box center [520, 263] width 186 height 40
click at [497, 263] on label "-31/36" at bounding box center [519, 263] width 139 height 29
click at [520, 264] on input "-31/36" at bounding box center [524, 268] width 9 height 9
radio input "true"
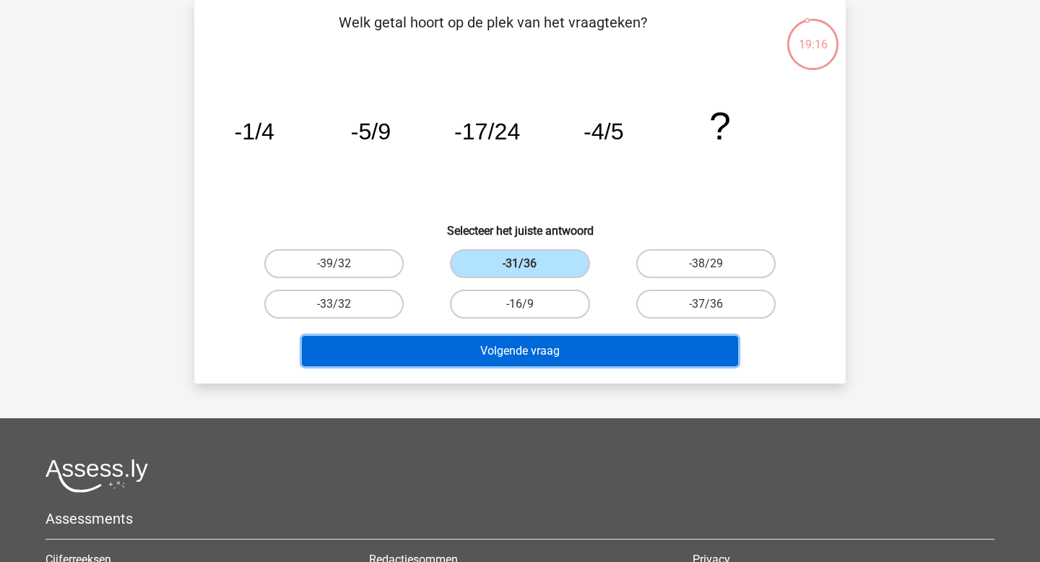
click at [486, 346] on button "Volgende vraag" at bounding box center [520, 351] width 437 height 30
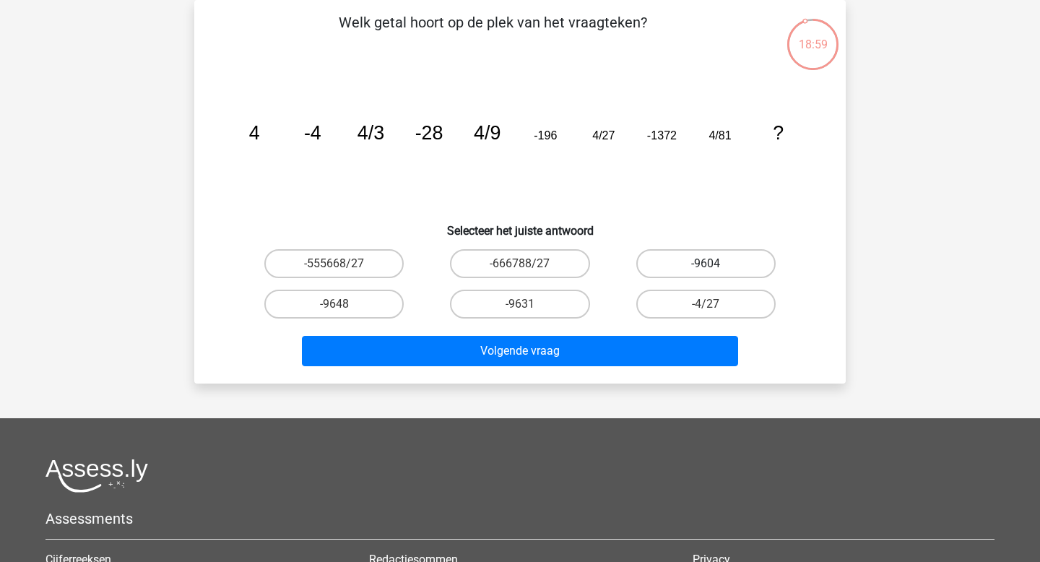
click at [676, 260] on label "-9604" at bounding box center [705, 263] width 139 height 29
click at [705, 264] on input "-9604" at bounding box center [709, 268] width 9 height 9
radio input "true"
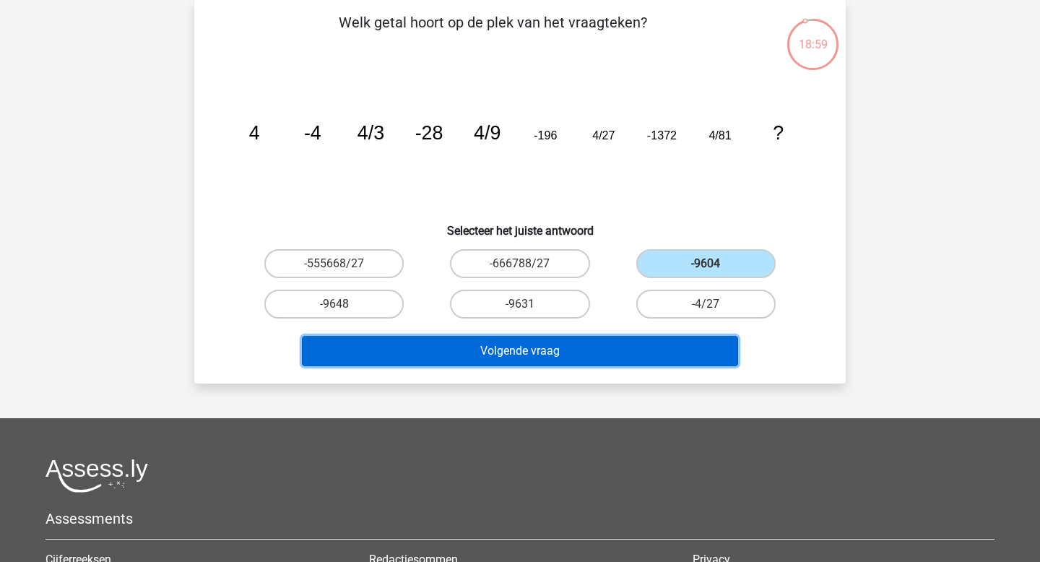
click at [656, 342] on button "Volgende vraag" at bounding box center [520, 351] width 437 height 30
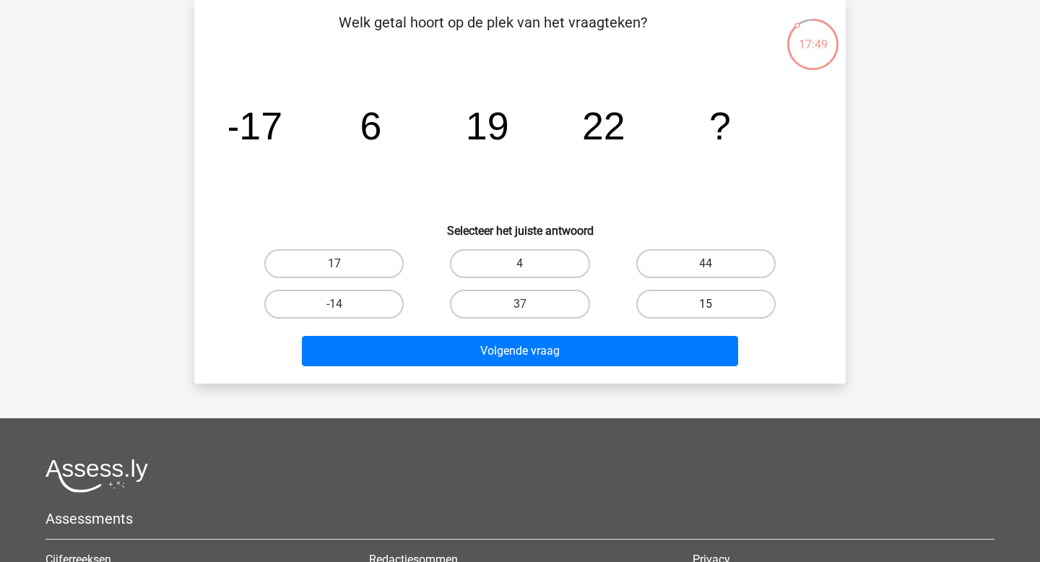
click at [671, 305] on label "15" at bounding box center [705, 304] width 139 height 29
click at [705, 305] on input "15" at bounding box center [709, 308] width 9 height 9
radio input "true"
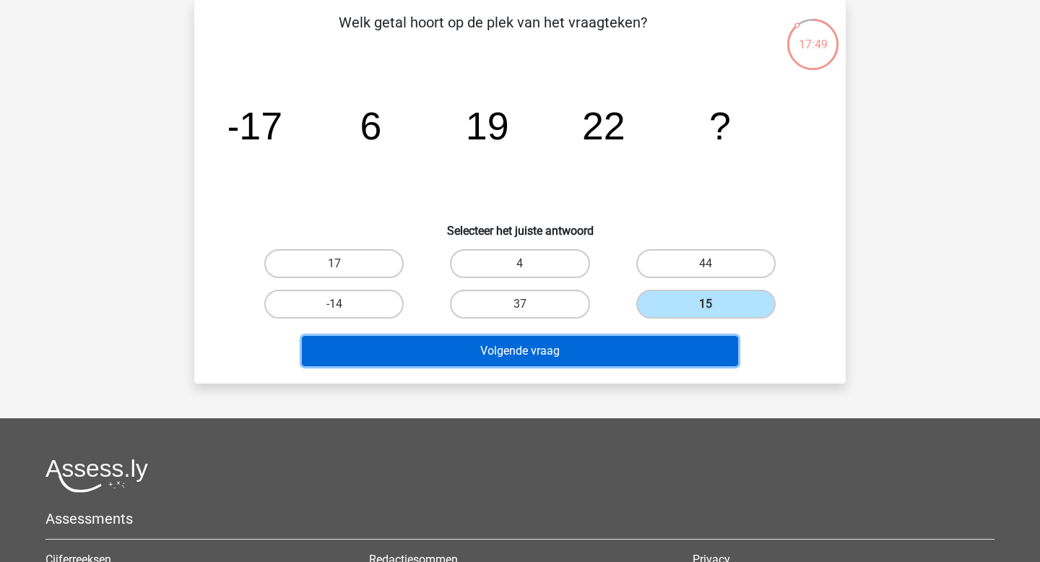
click at [657, 358] on button "Volgende vraag" at bounding box center [520, 351] width 437 height 30
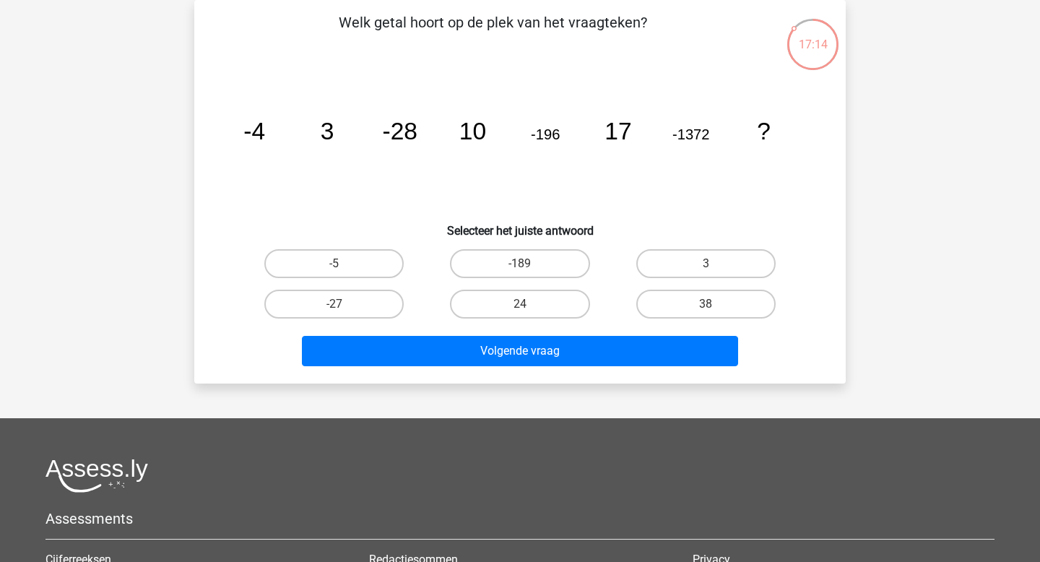
click at [533, 288] on div "24" at bounding box center [520, 304] width 186 height 40
click at [533, 308] on label "24" at bounding box center [519, 304] width 139 height 29
click at [529, 308] on input "24" at bounding box center [524, 308] width 9 height 9
radio input "true"
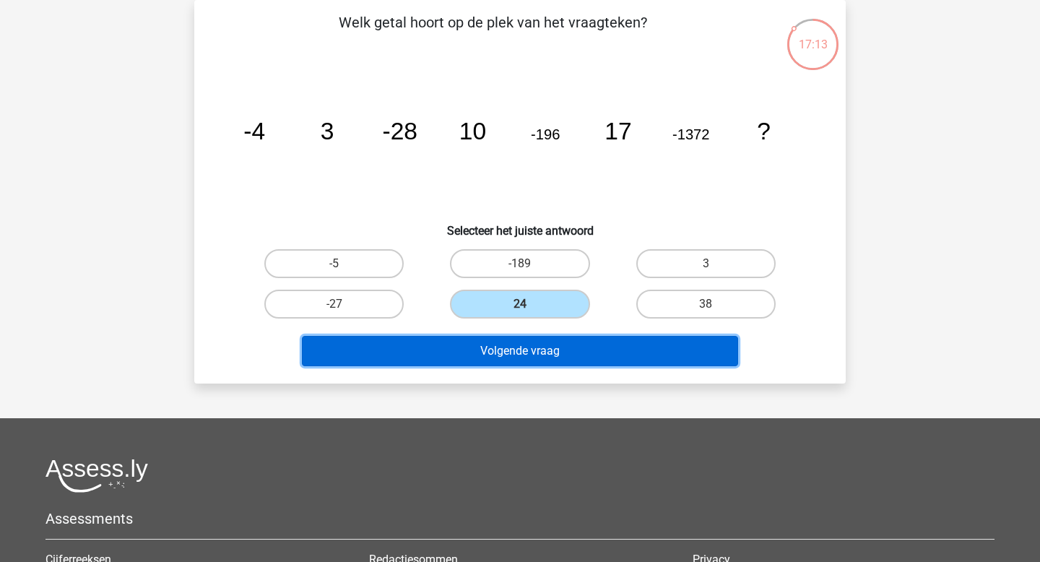
click at [533, 347] on button "Volgende vraag" at bounding box center [520, 351] width 437 height 30
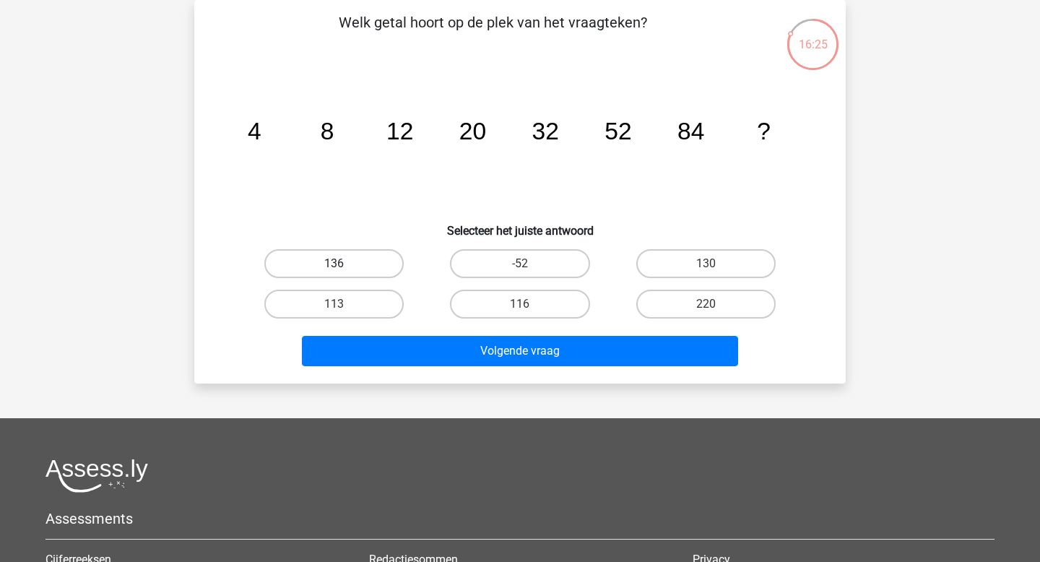
click at [392, 254] on label "136" at bounding box center [333, 263] width 139 height 29
click at [344, 264] on input "136" at bounding box center [338, 268] width 9 height 9
radio input "true"
click at [435, 370] on div "Volgende vraag" at bounding box center [519, 354] width 557 height 36
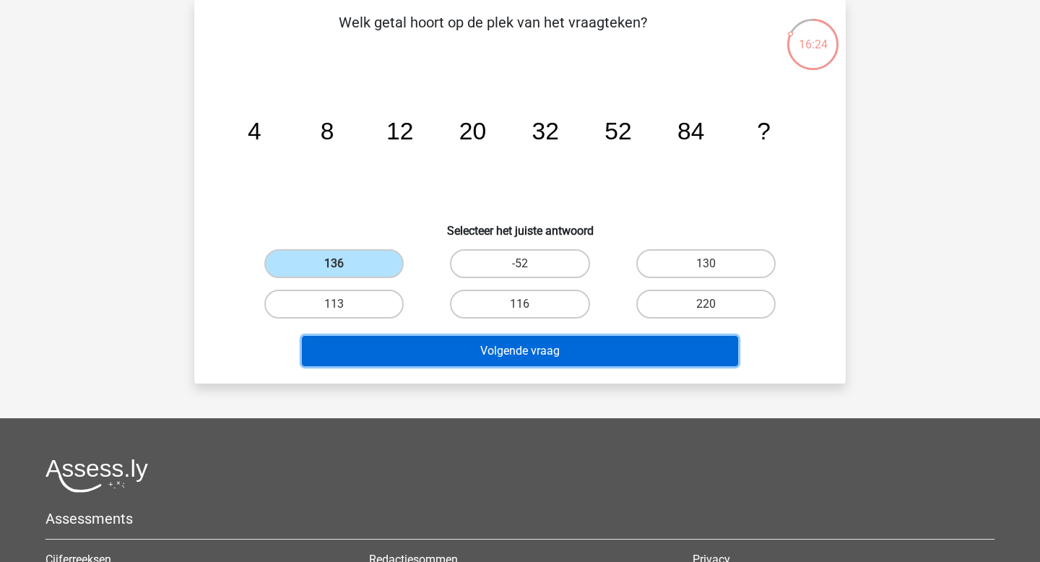
click at [445, 353] on button "Volgende vraag" at bounding box center [520, 351] width 437 height 30
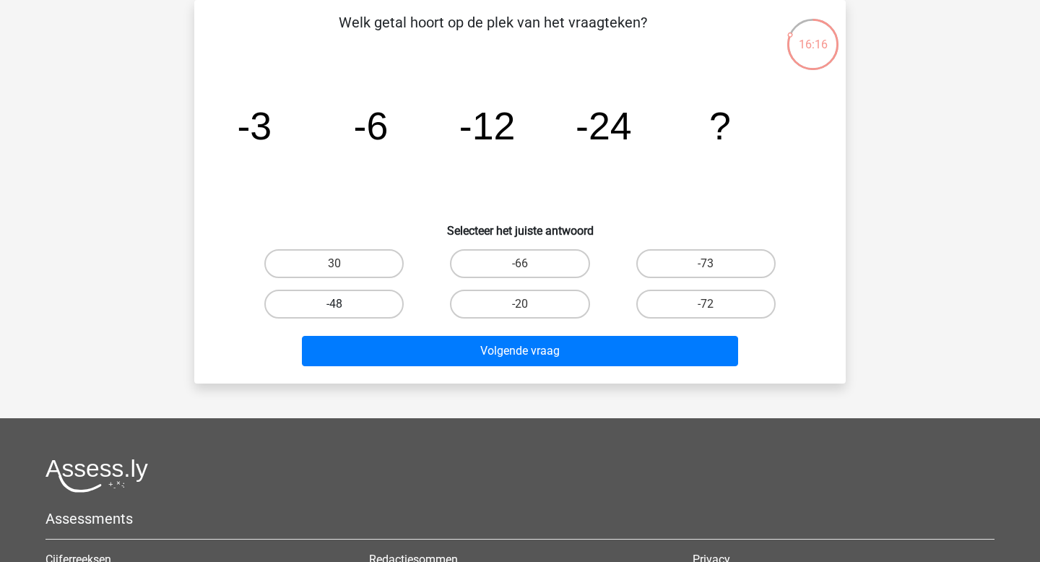
click at [363, 305] on label "-48" at bounding box center [333, 304] width 139 height 29
click at [344, 305] on input "-48" at bounding box center [338, 308] width 9 height 9
radio input "true"
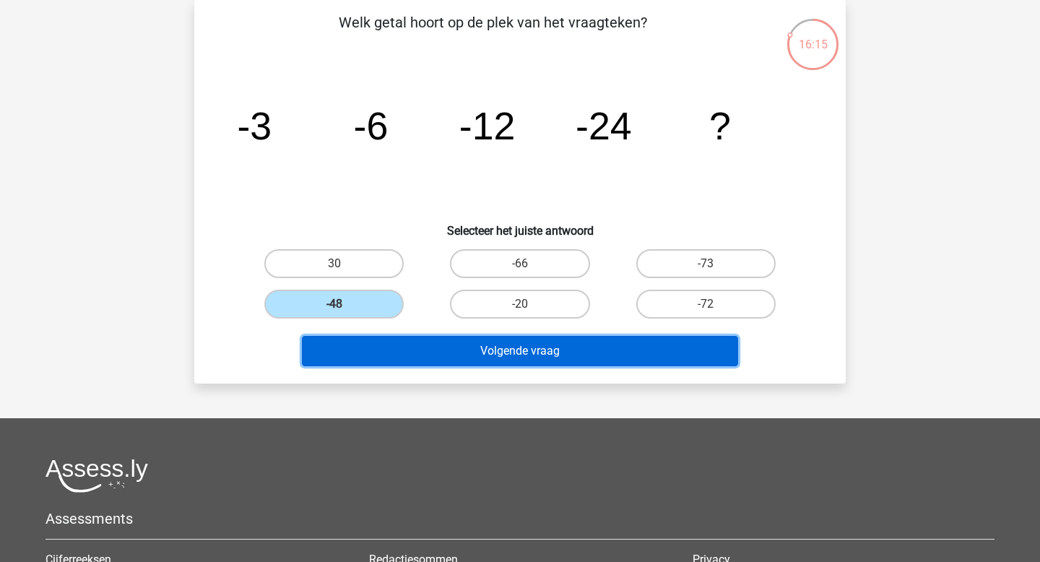
click at [375, 349] on button "Volgende vraag" at bounding box center [520, 351] width 437 height 30
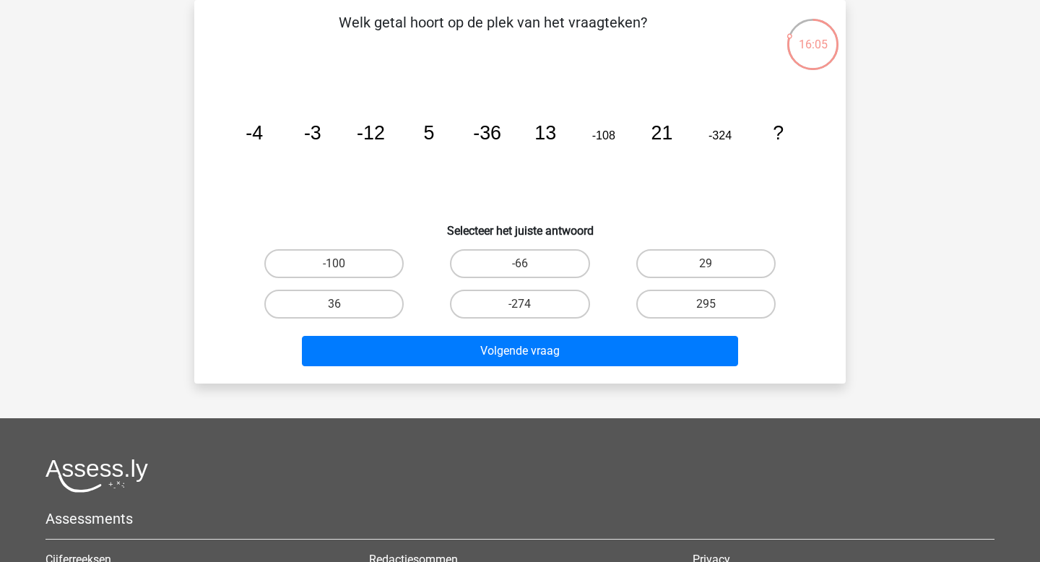
click at [682, 249] on div "29" at bounding box center [706, 263] width 174 height 29
click at [681, 258] on label "29" at bounding box center [705, 263] width 139 height 29
click at [705, 264] on input "29" at bounding box center [709, 268] width 9 height 9
radio input "true"
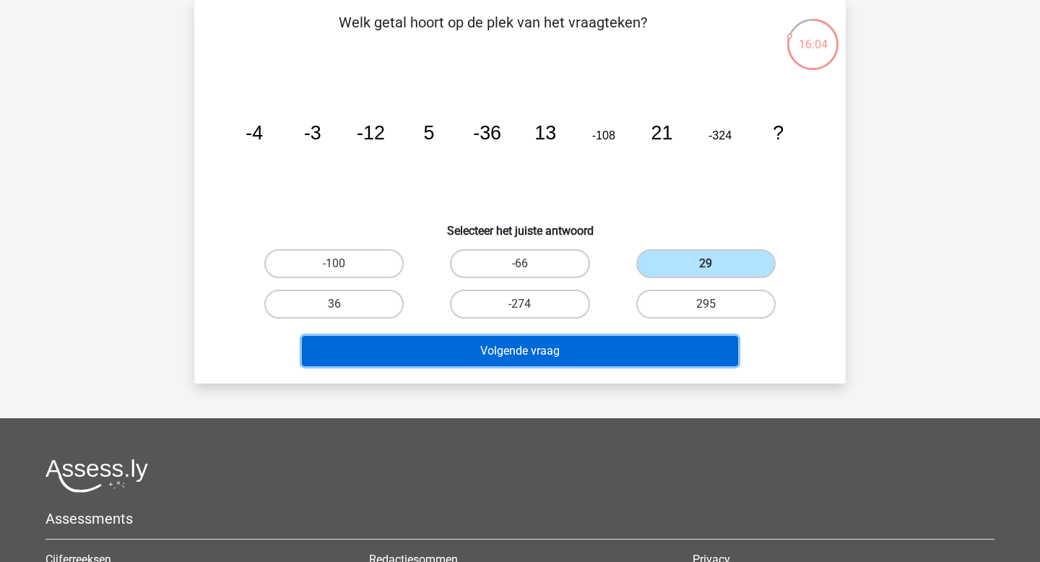
click at [653, 354] on button "Volgende vraag" at bounding box center [520, 351] width 437 height 30
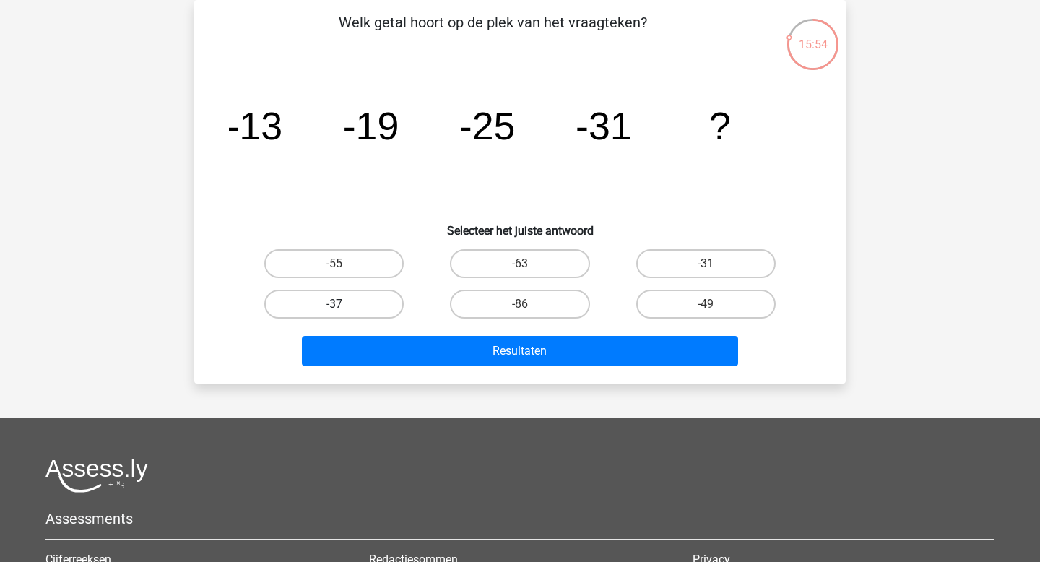
click at [345, 306] on label "-37" at bounding box center [333, 304] width 139 height 29
click at [344, 306] on input "-37" at bounding box center [338, 308] width 9 height 9
radio input "true"
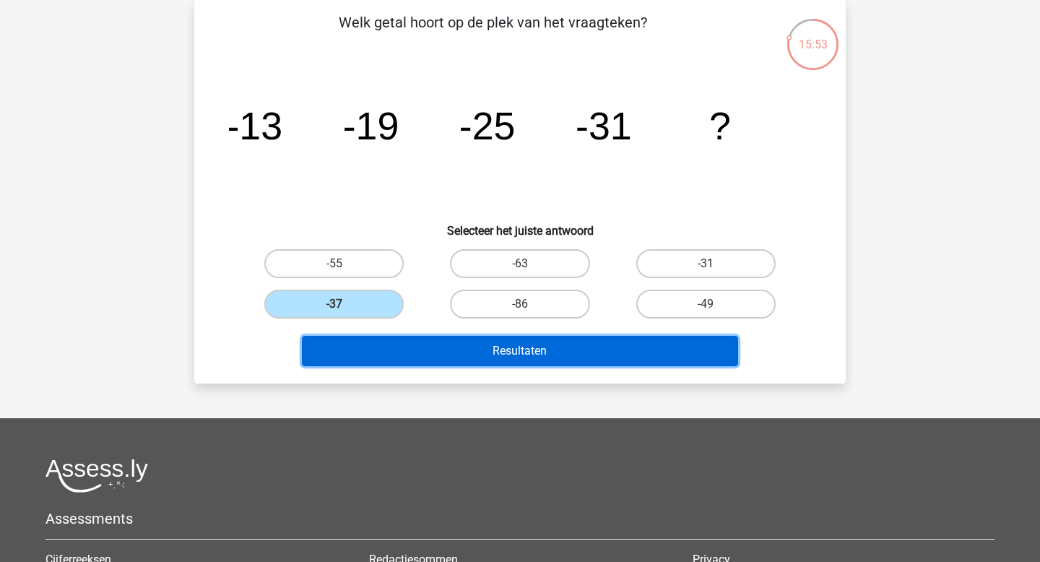
click at [354, 344] on button "Resultaten" at bounding box center [520, 351] width 437 height 30
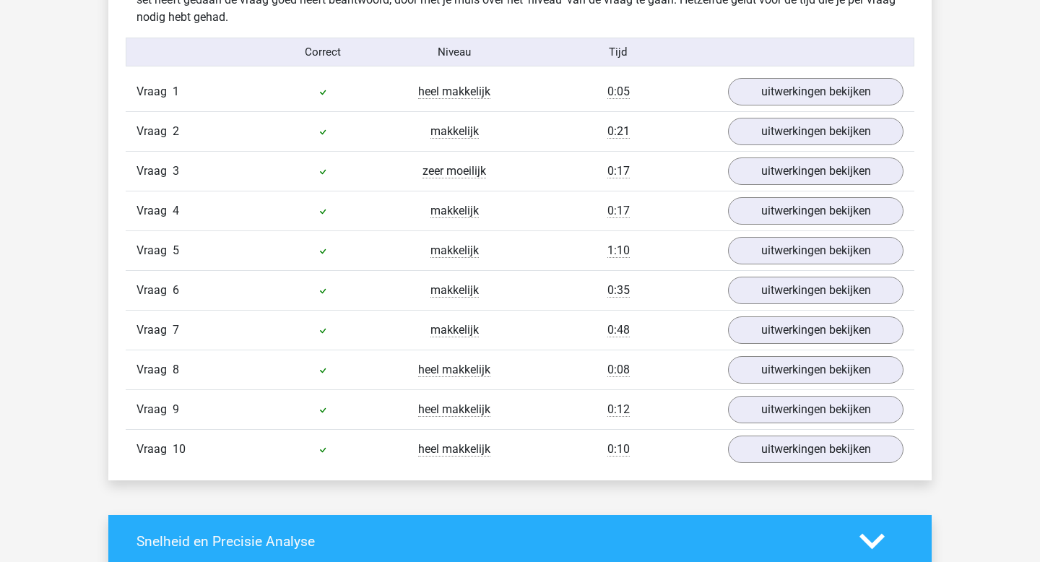
scroll to position [928, 0]
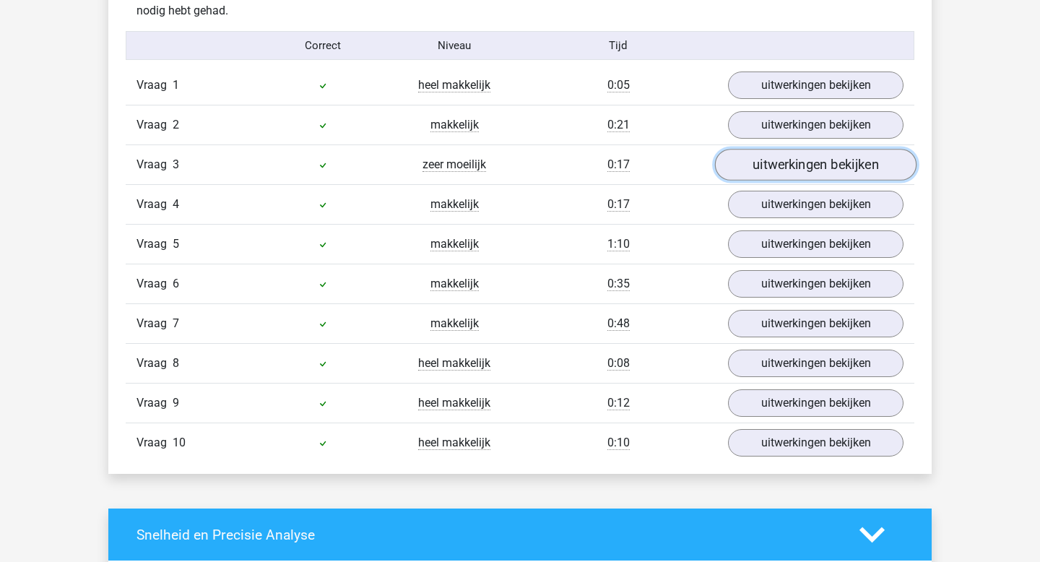
click at [756, 169] on link "uitwerkingen bekijken" at bounding box center [815, 165] width 201 height 32
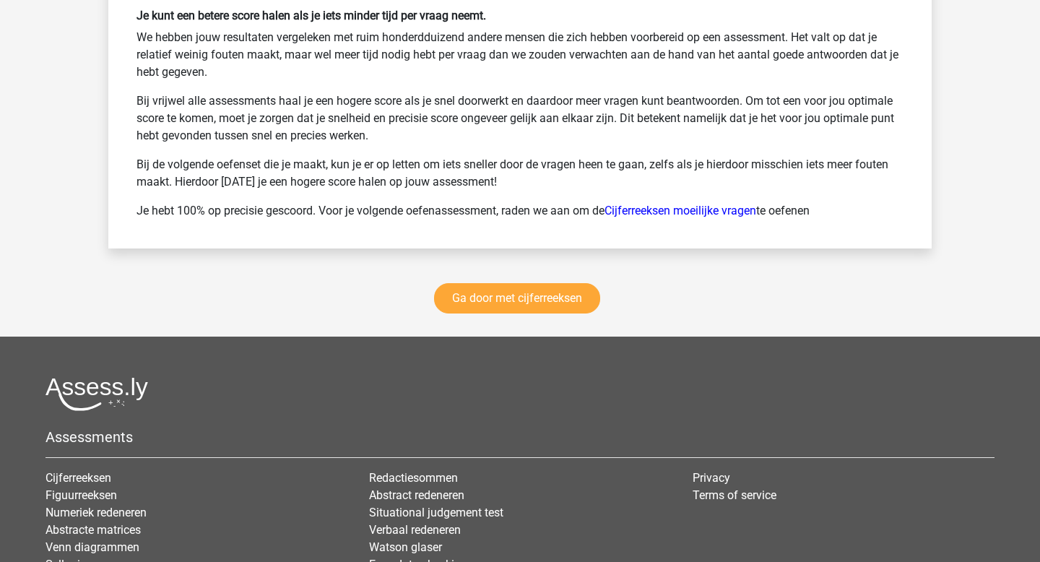
scroll to position [2841, 0]
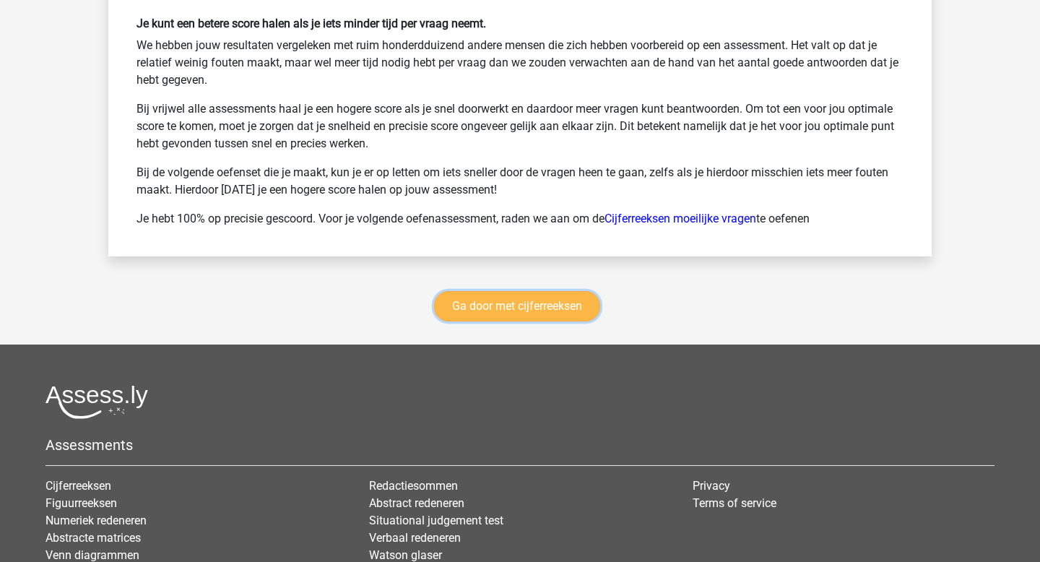
click at [560, 310] on link "Ga door met cijferreeksen" at bounding box center [517, 306] width 166 height 30
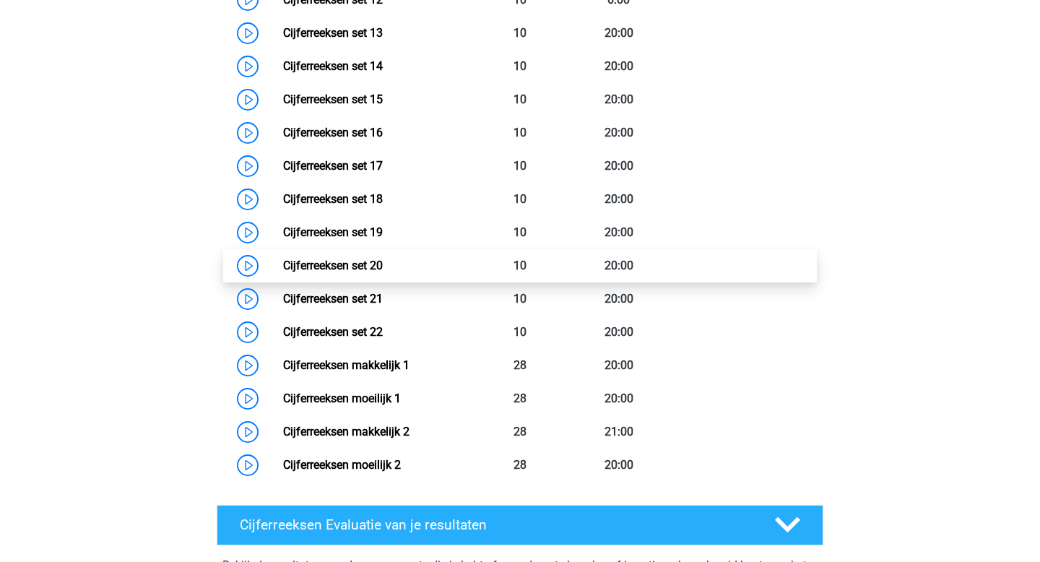
scroll to position [1143, 0]
